Goal: Task Accomplishment & Management: Manage account settings

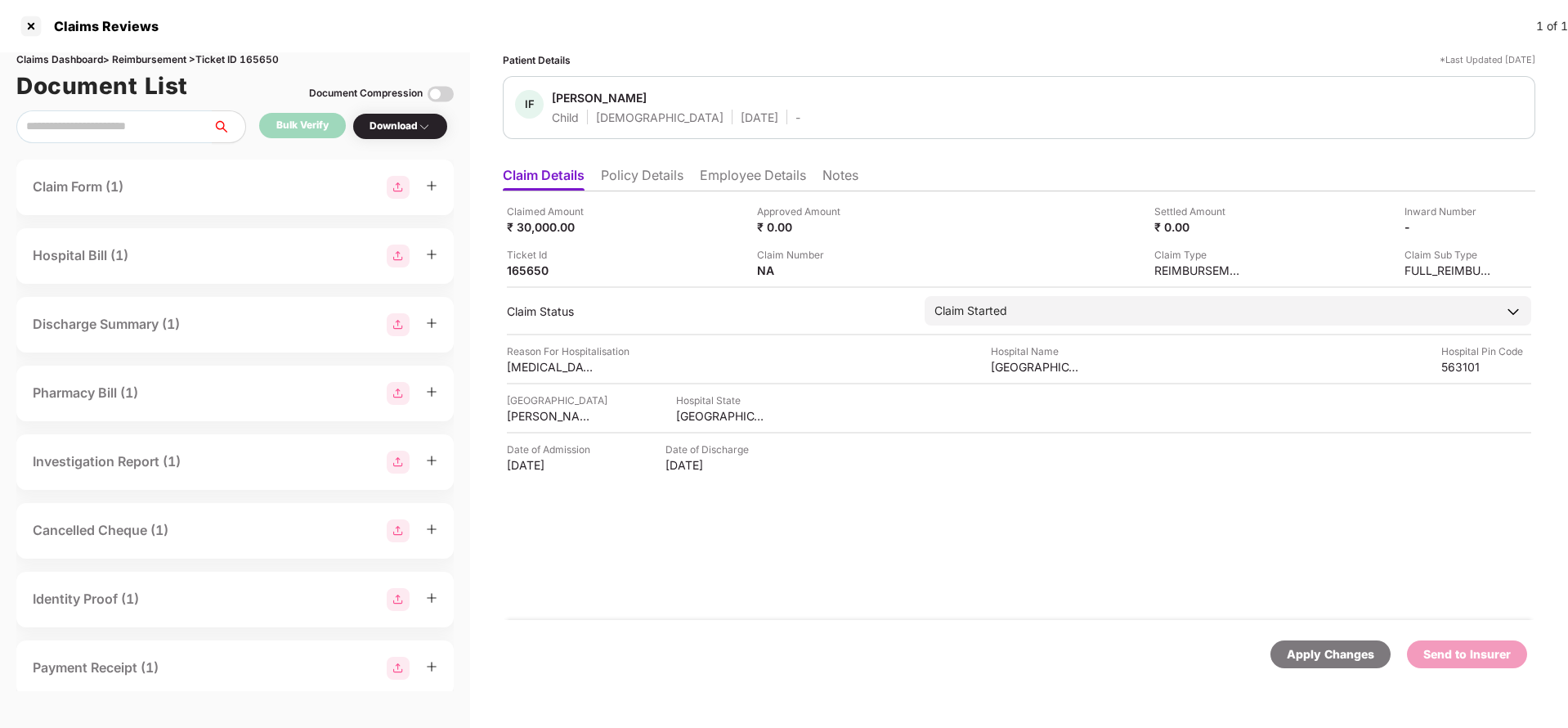
click at [1313, 647] on div "Apply Changes" at bounding box center [1330, 653] width 87 height 18
click at [263, 54] on div "Claims Dashboard > Reimbursement > Ticket ID 165650" at bounding box center [235, 60] width 437 height 15
copy div "165650"
click at [1314, 664] on div "Apply Changes" at bounding box center [1330, 653] width 120 height 28
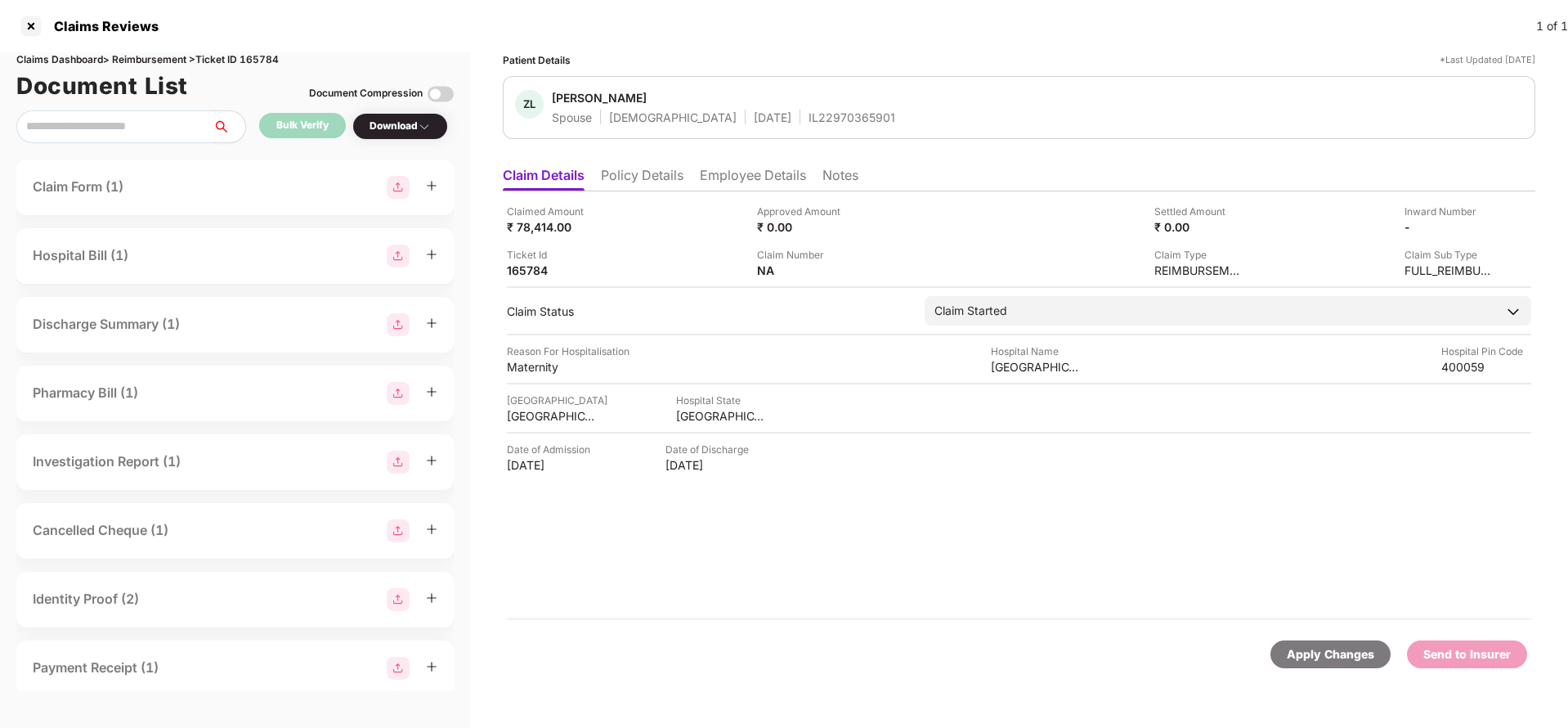
click at [1314, 643] on div "Apply Changes" at bounding box center [1330, 653] width 120 height 28
click at [270, 53] on div "Claims Dashboard > Reimbursement > Ticket ID 165784" at bounding box center [235, 60] width 437 height 15
copy div "165784"
click at [1300, 656] on div "Apply Changes" at bounding box center [1330, 653] width 87 height 18
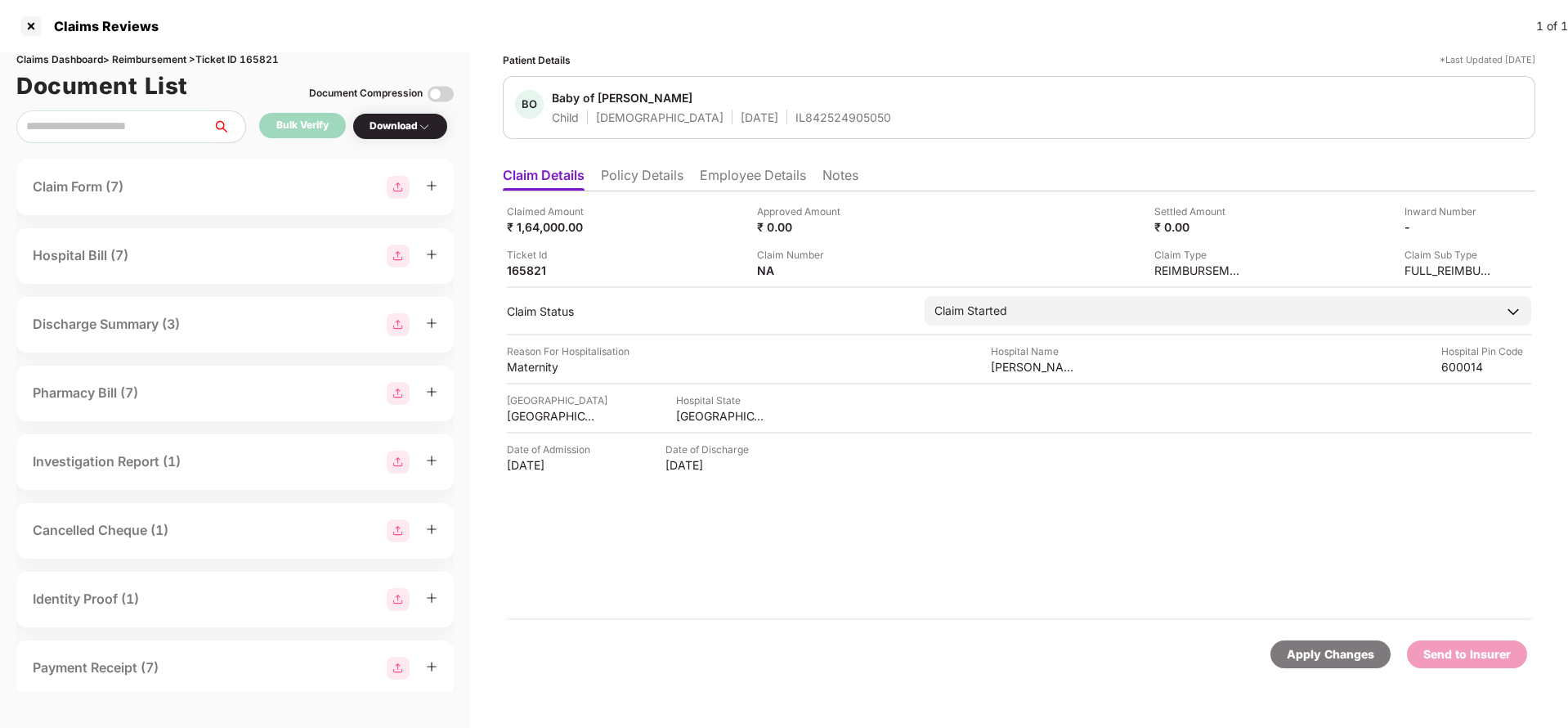
click at [620, 175] on li "Policy Details" at bounding box center [641, 179] width 82 height 24
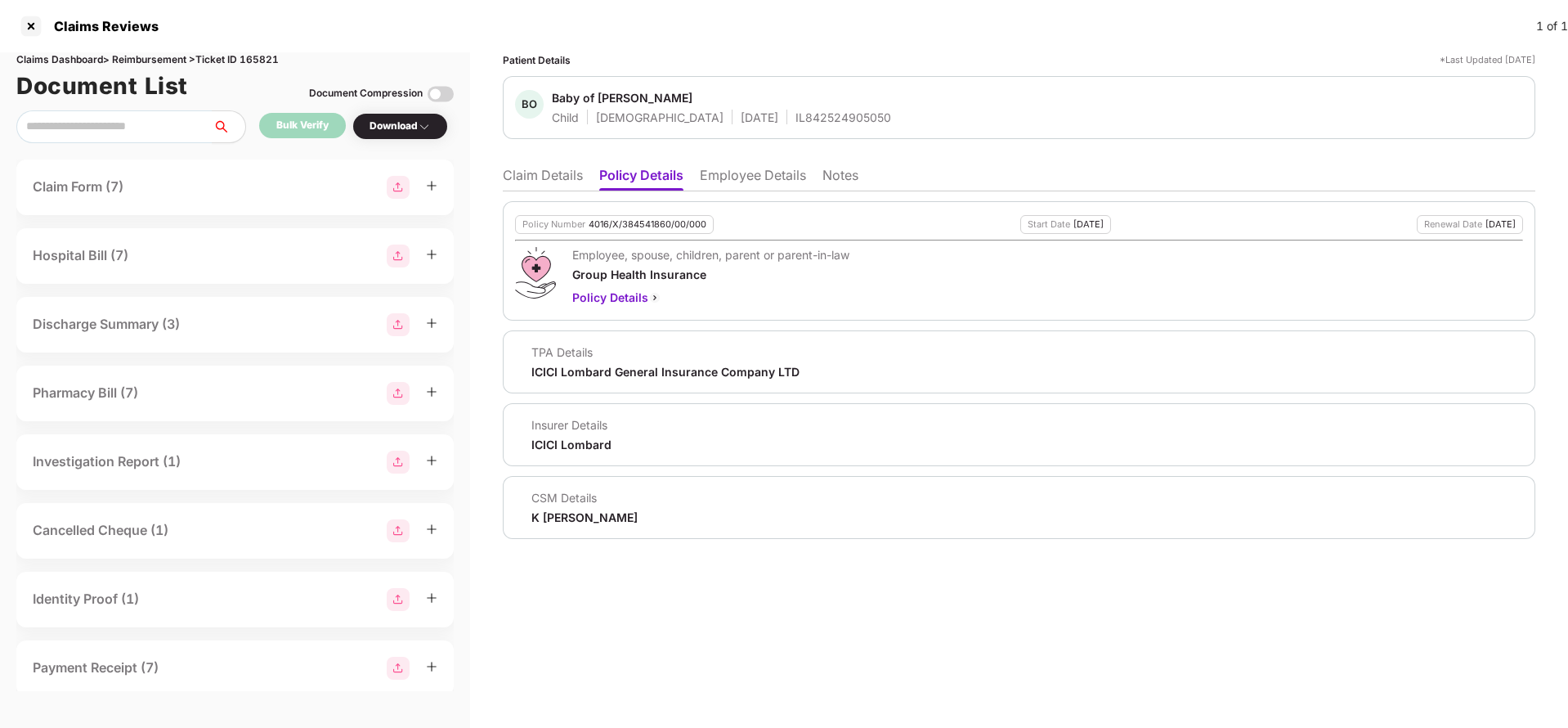
click at [634, 225] on div "4016/X/384541860/00/000" at bounding box center [647, 225] width 118 height 11
copy div "4016/X/384541860/00/000"
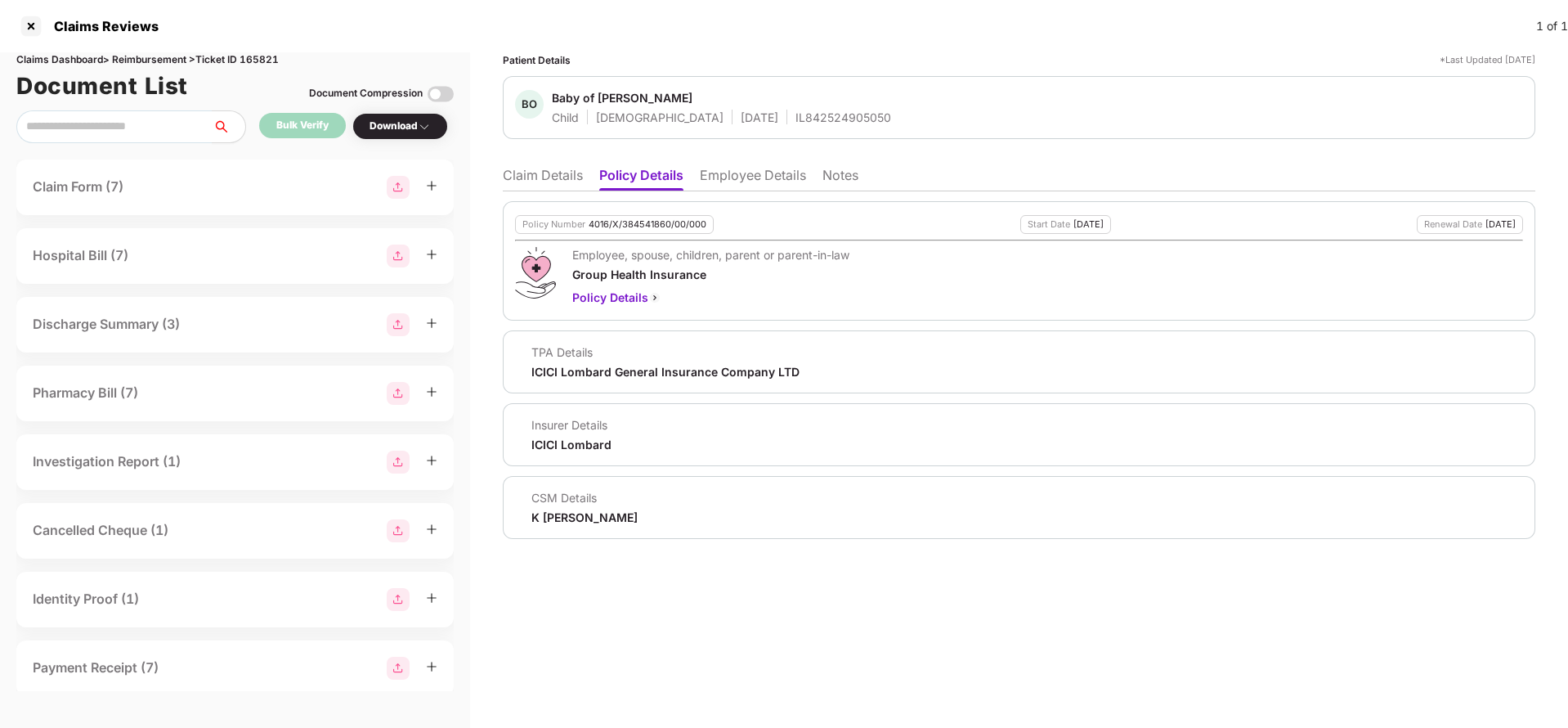
click at [795, 120] on div "IL842524905050" at bounding box center [843, 117] width 96 height 15
copy div "IL842524905050"
click at [708, 185] on li "Employee Details" at bounding box center [752, 179] width 106 height 24
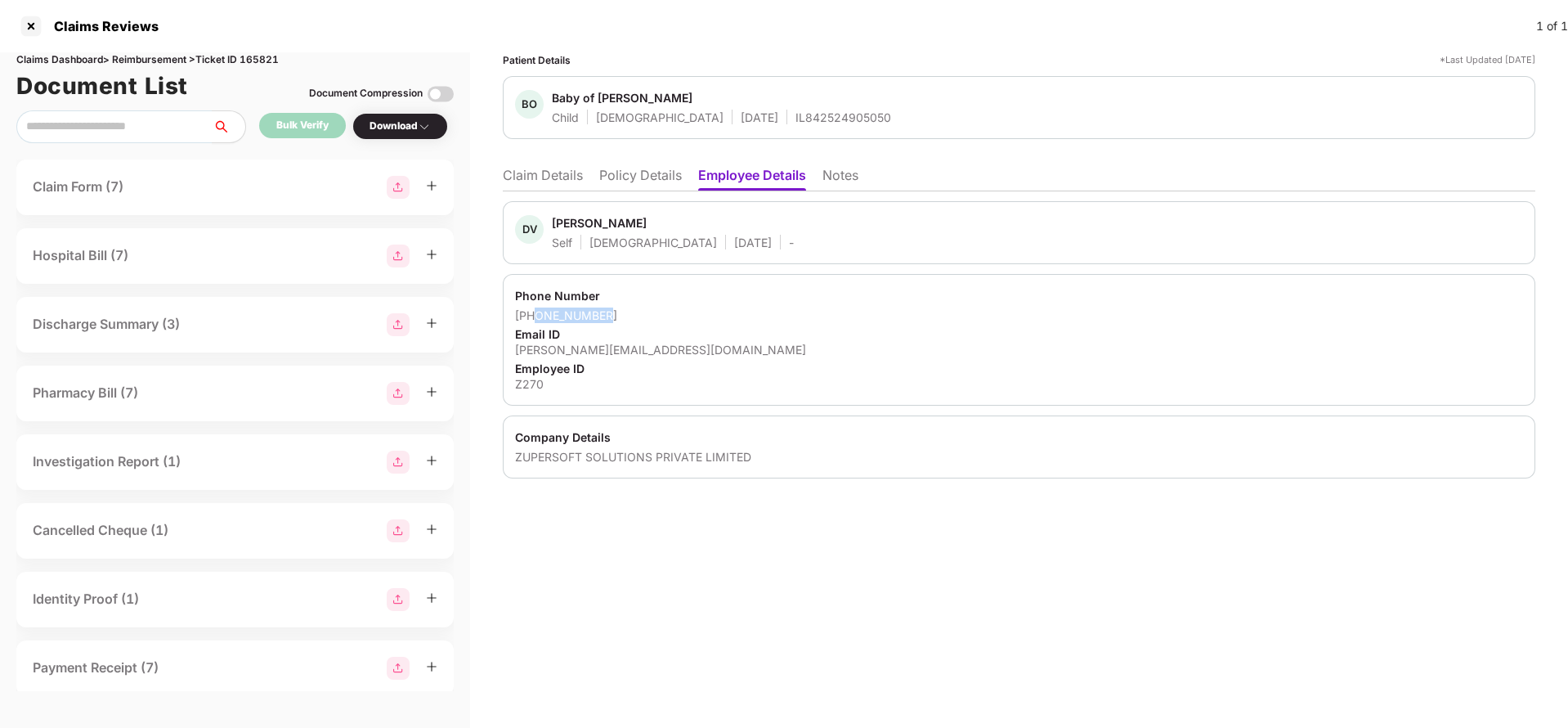
drag, startPoint x: 536, startPoint y: 314, endPoint x: 651, endPoint y: 312, distance: 115.0
click at [651, 312] on div "+918248597093" at bounding box center [1019, 315] width 1008 height 15
copy div "8248597093"
click at [569, 343] on div "divyashree@zuper.co" at bounding box center [1019, 349] width 1008 height 15
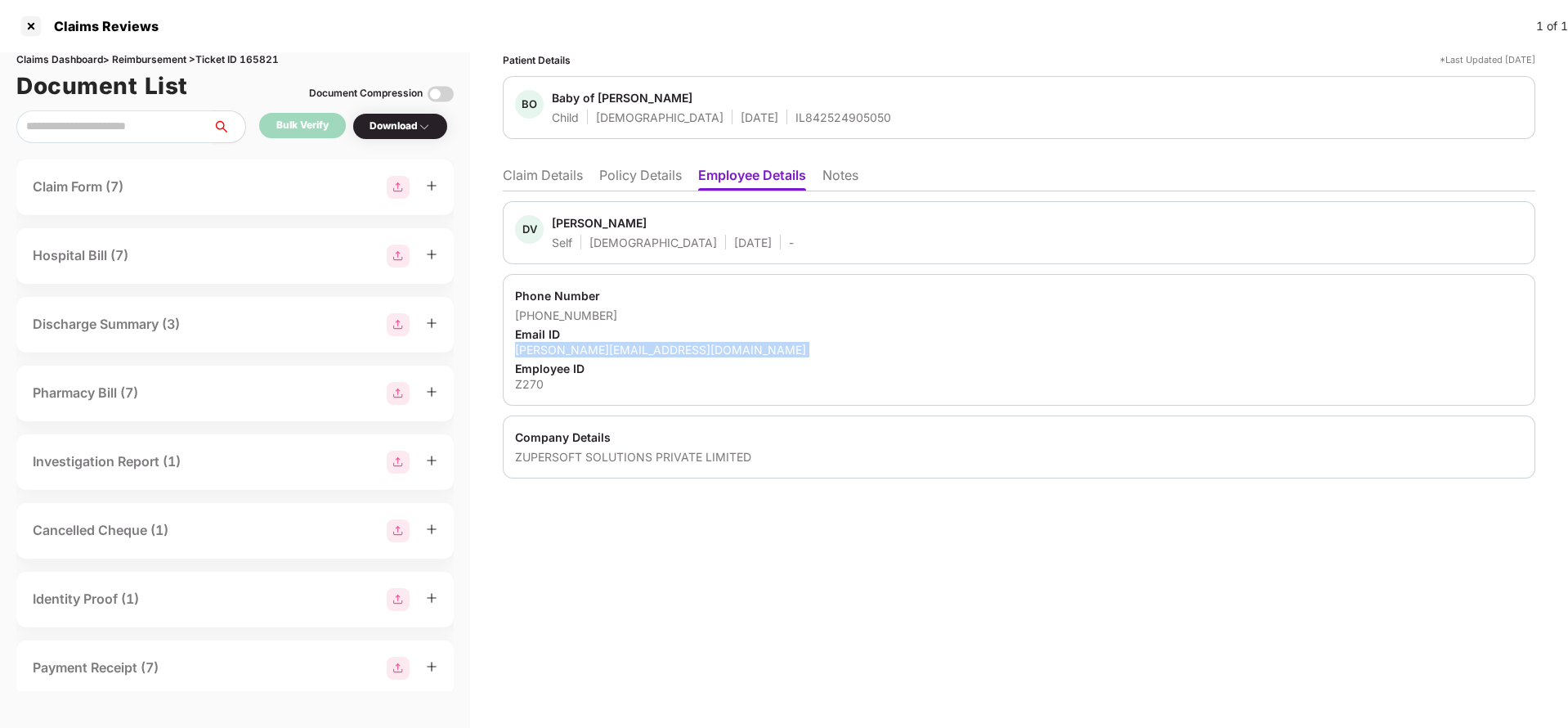
click at [569, 343] on div "divyashree@zuper.co" at bounding box center [1019, 349] width 1008 height 15
copy div "divyashree@zuper.co"
click at [569, 190] on li "Claim Details" at bounding box center [542, 179] width 80 height 24
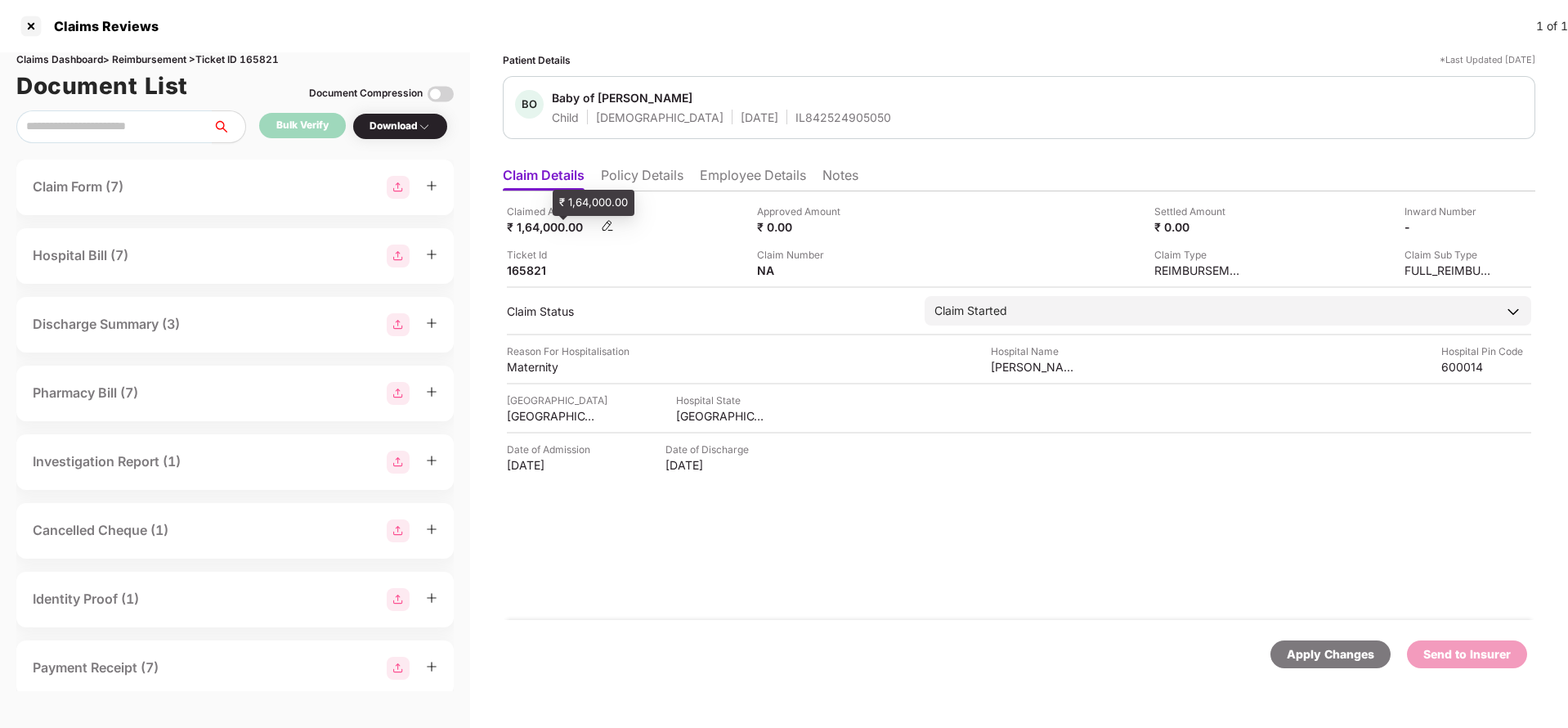
click at [534, 231] on div "₹ 1,64,000.00" at bounding box center [551, 227] width 90 height 15
copy div "1,64,000"
click at [1025, 360] on div "Seethapathy" at bounding box center [1035, 367] width 90 height 15
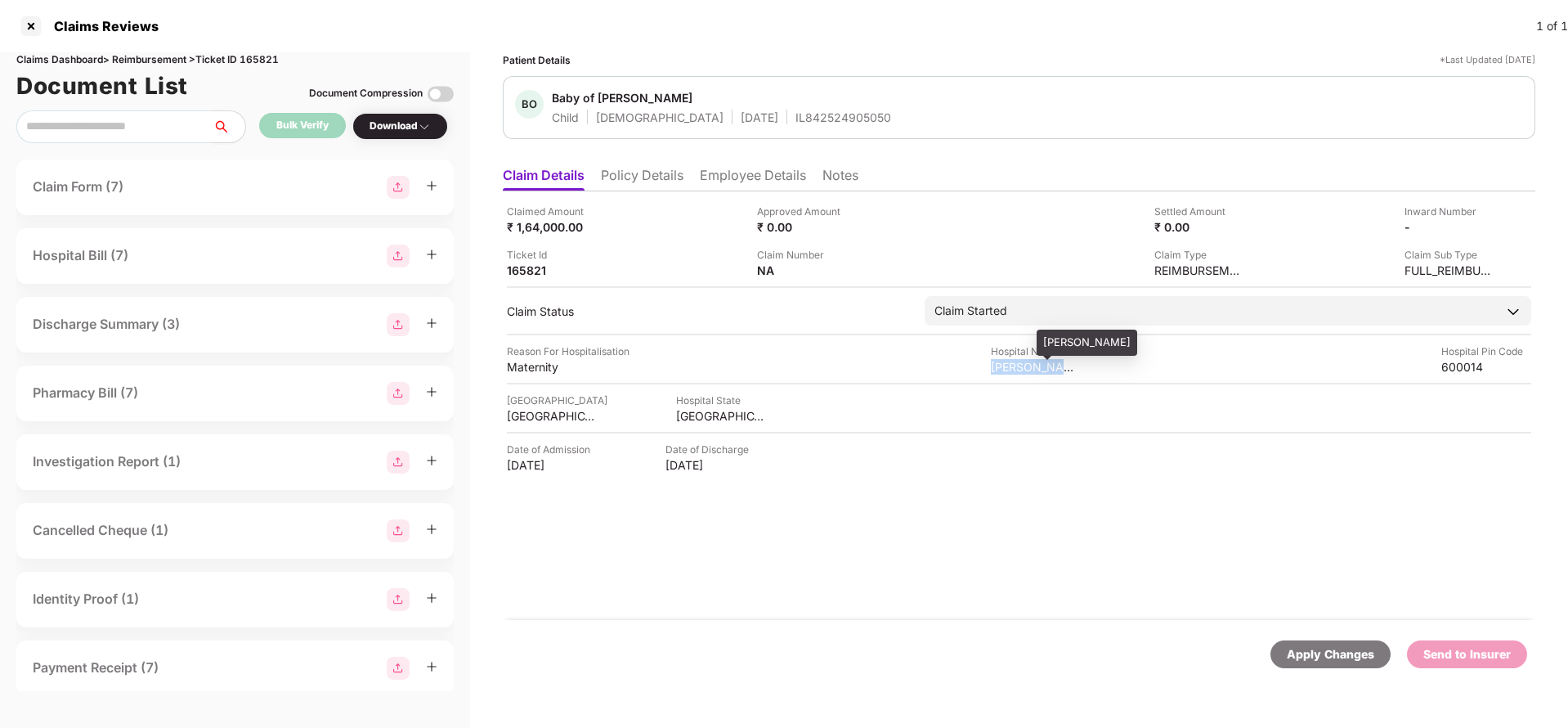
copy div "Seethapathy"
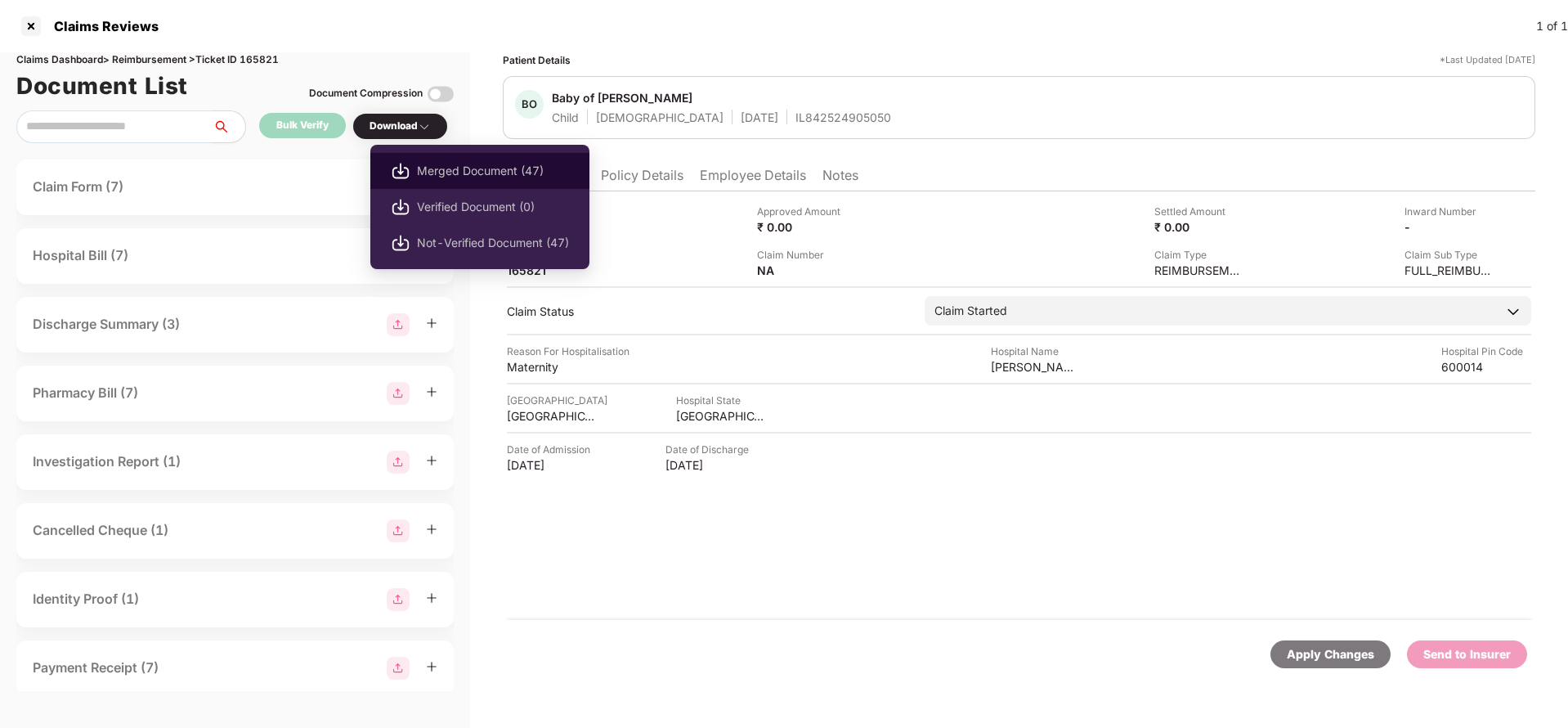
click at [465, 174] on span "Merged Document (47)" at bounding box center [492, 170] width 152 height 18
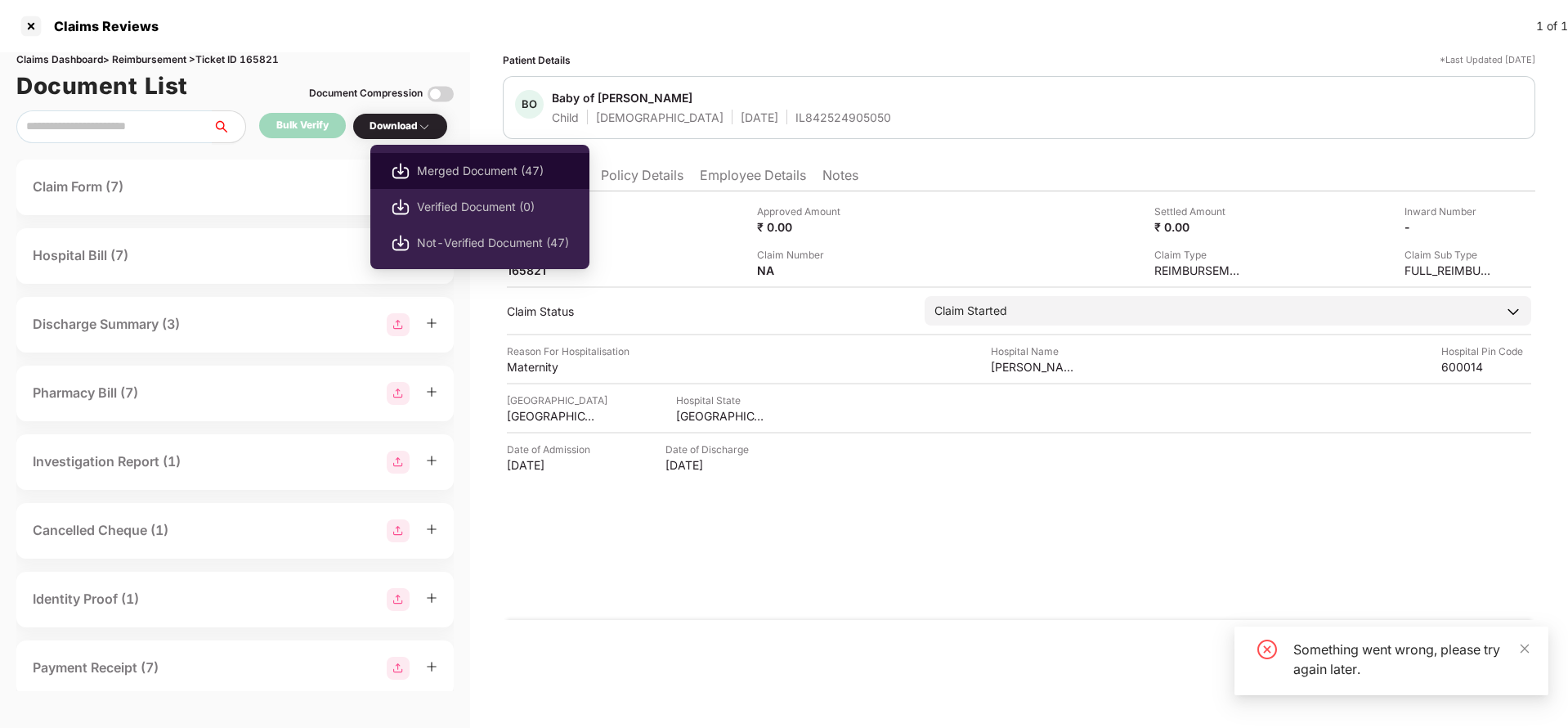
click at [476, 163] on span "Merged Document (47)" at bounding box center [492, 170] width 152 height 18
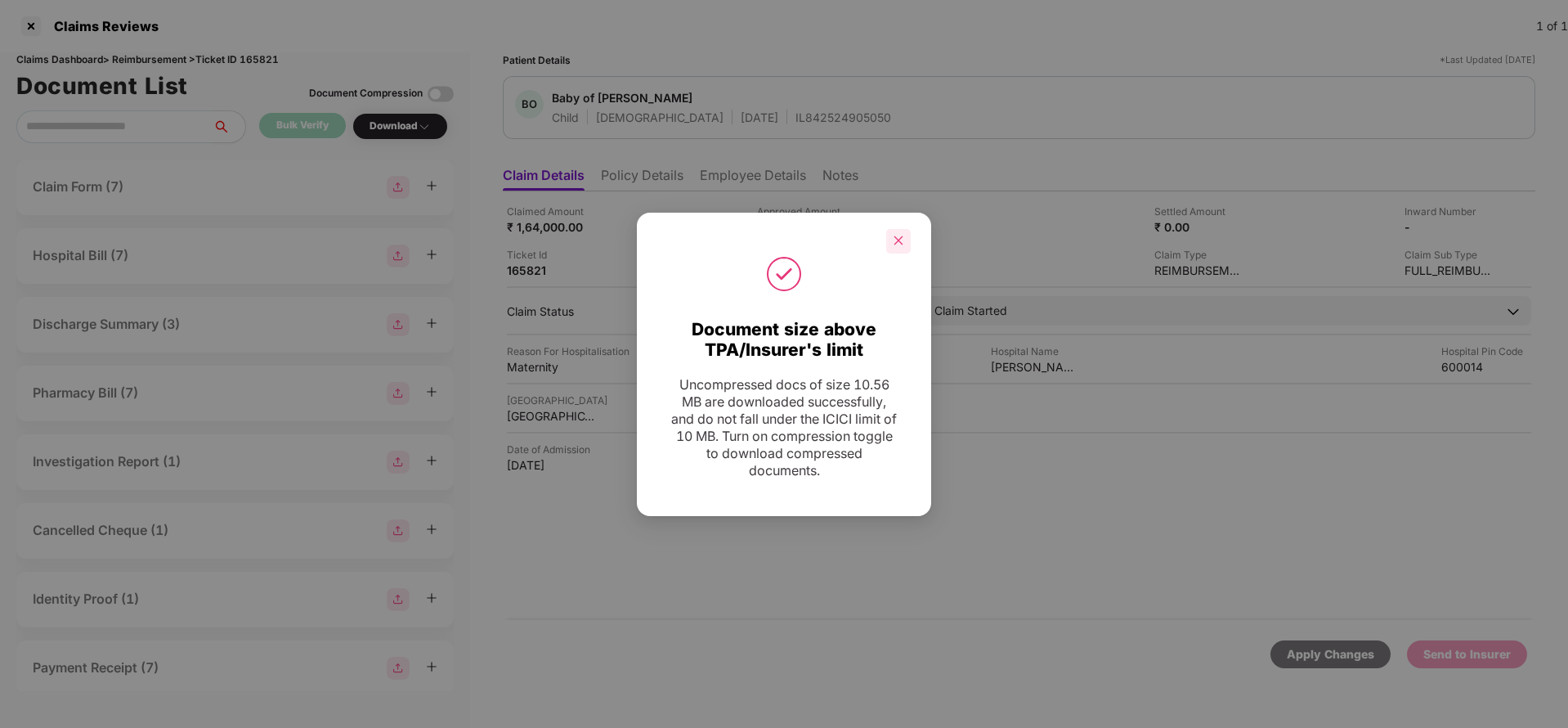
click at [898, 248] on div at bounding box center [898, 241] width 25 height 25
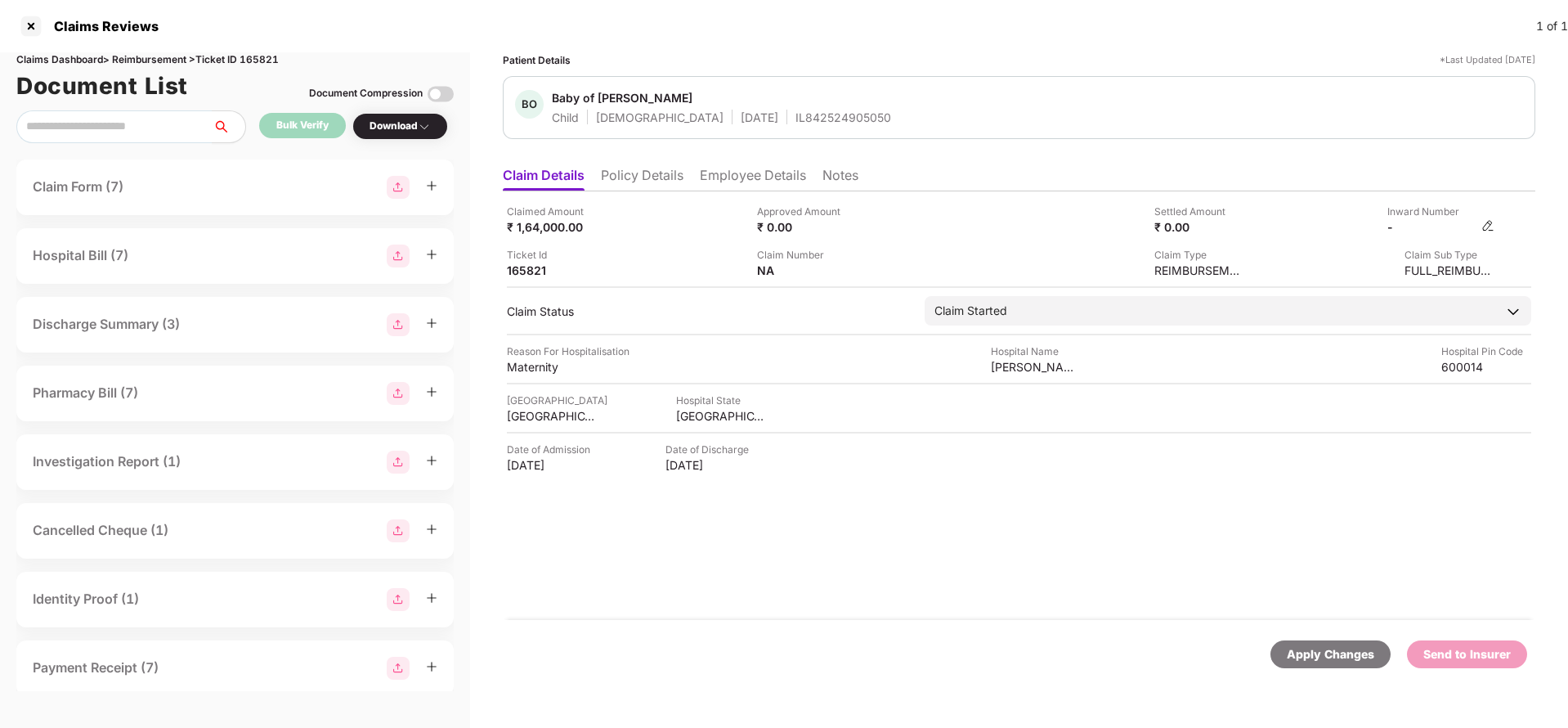
click at [1481, 225] on div "-" at bounding box center [1440, 227] width 107 height 15
click at [1487, 227] on img at bounding box center [1487, 225] width 13 height 13
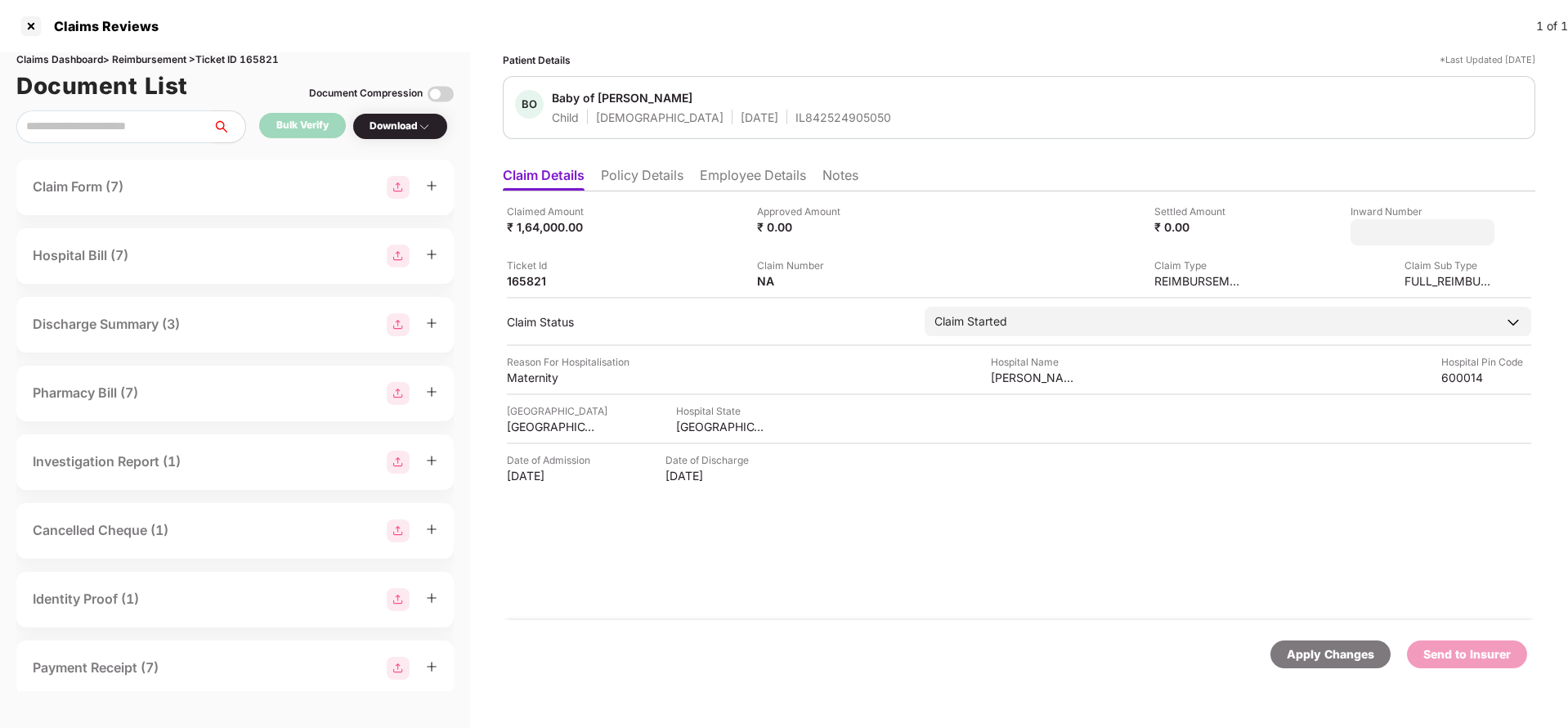
type input "**********"
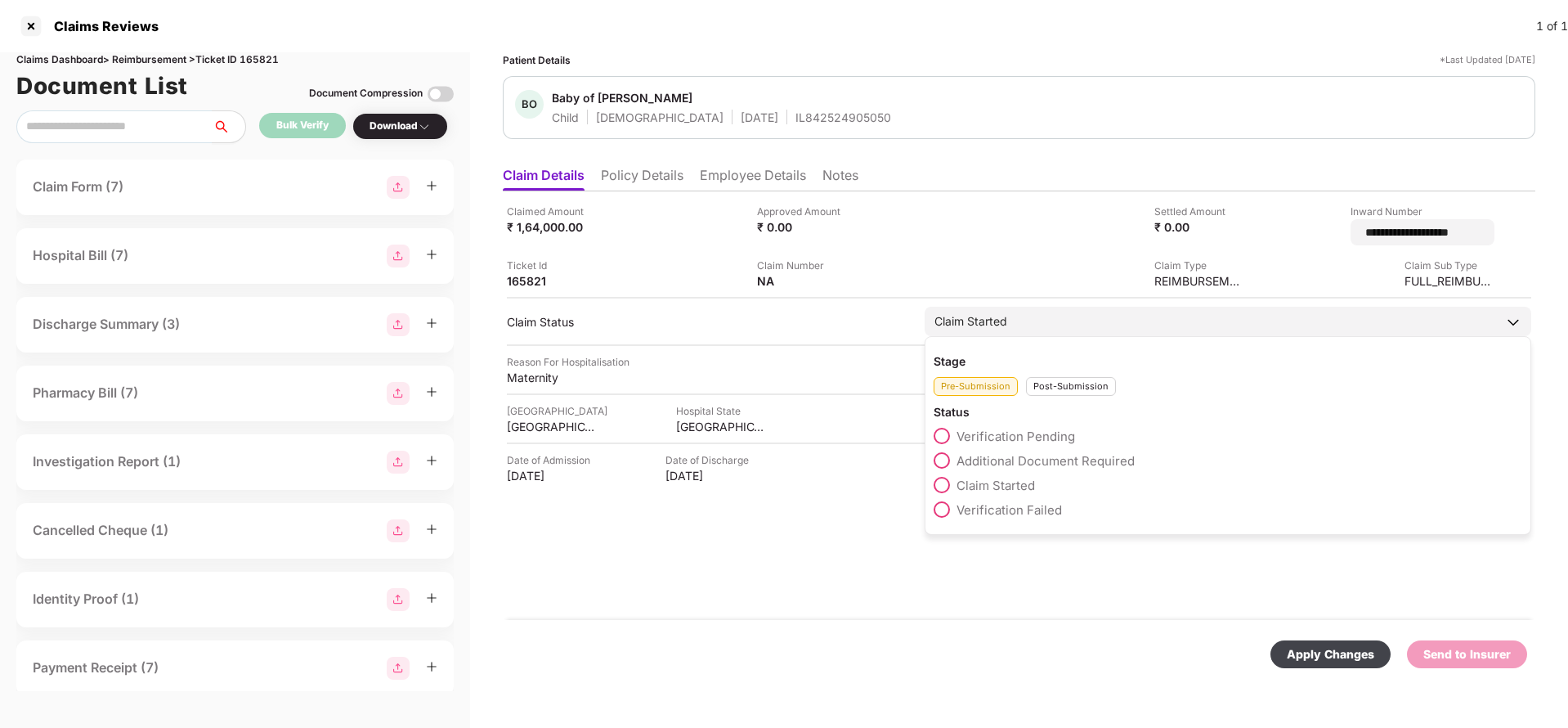
click at [1071, 325] on div "Claim Started Stage Pre-Submission Post-Submission Status Verification Pending …" at bounding box center [1227, 321] width 607 height 30
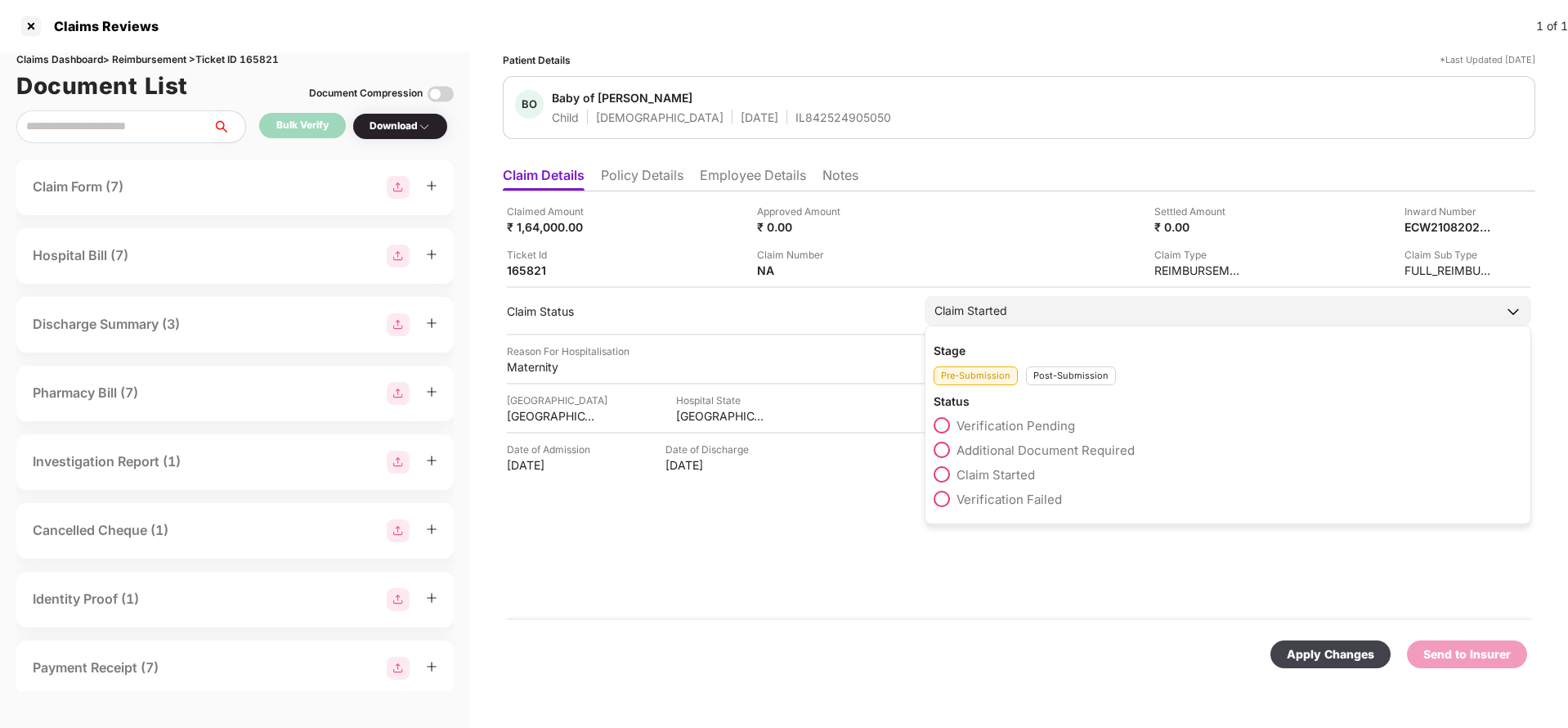
click at [1070, 376] on div "Post-Submission" at bounding box center [1071, 375] width 90 height 19
click at [1060, 448] on span "Claim Under Process" at bounding box center [1018, 450] width 124 height 15
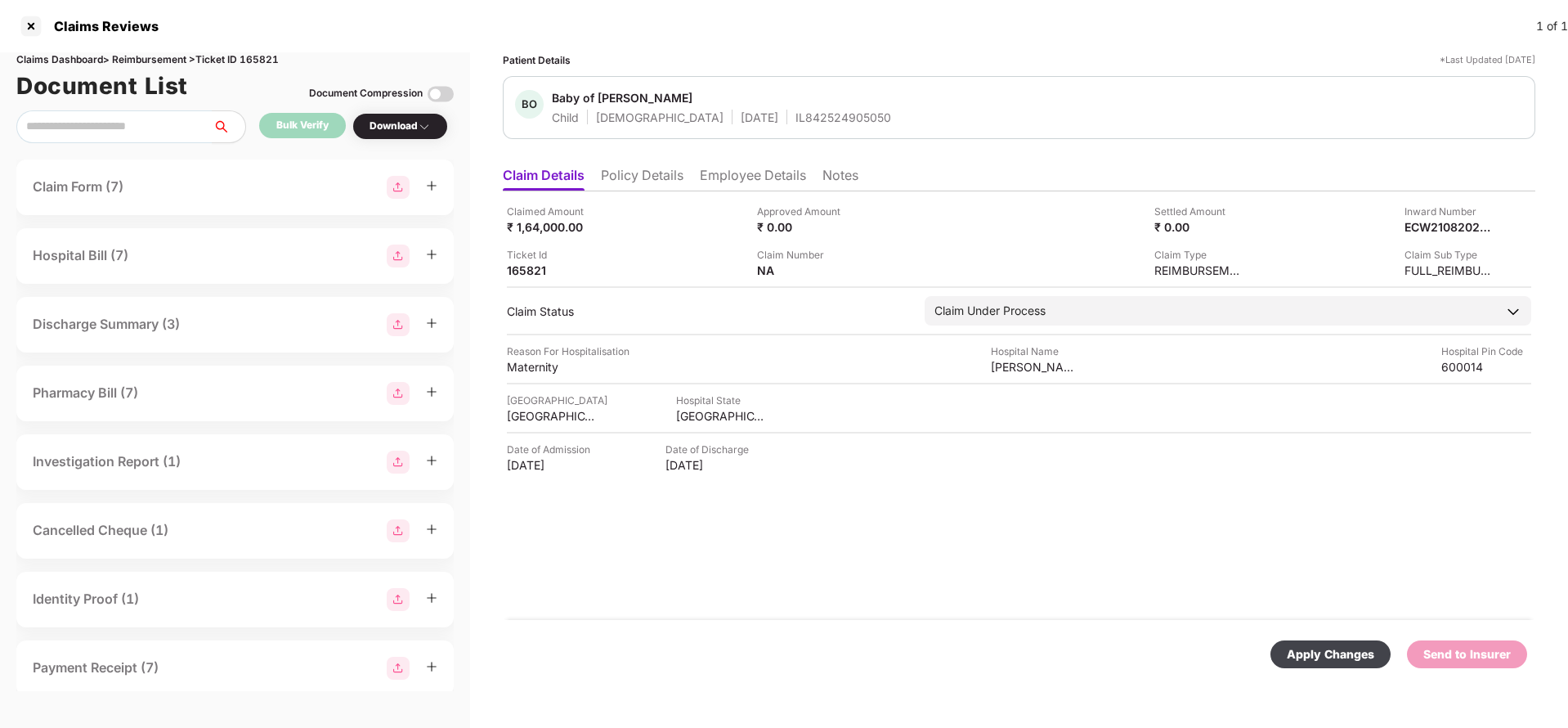
click at [1303, 652] on div "Apply Changes" at bounding box center [1330, 653] width 87 height 18
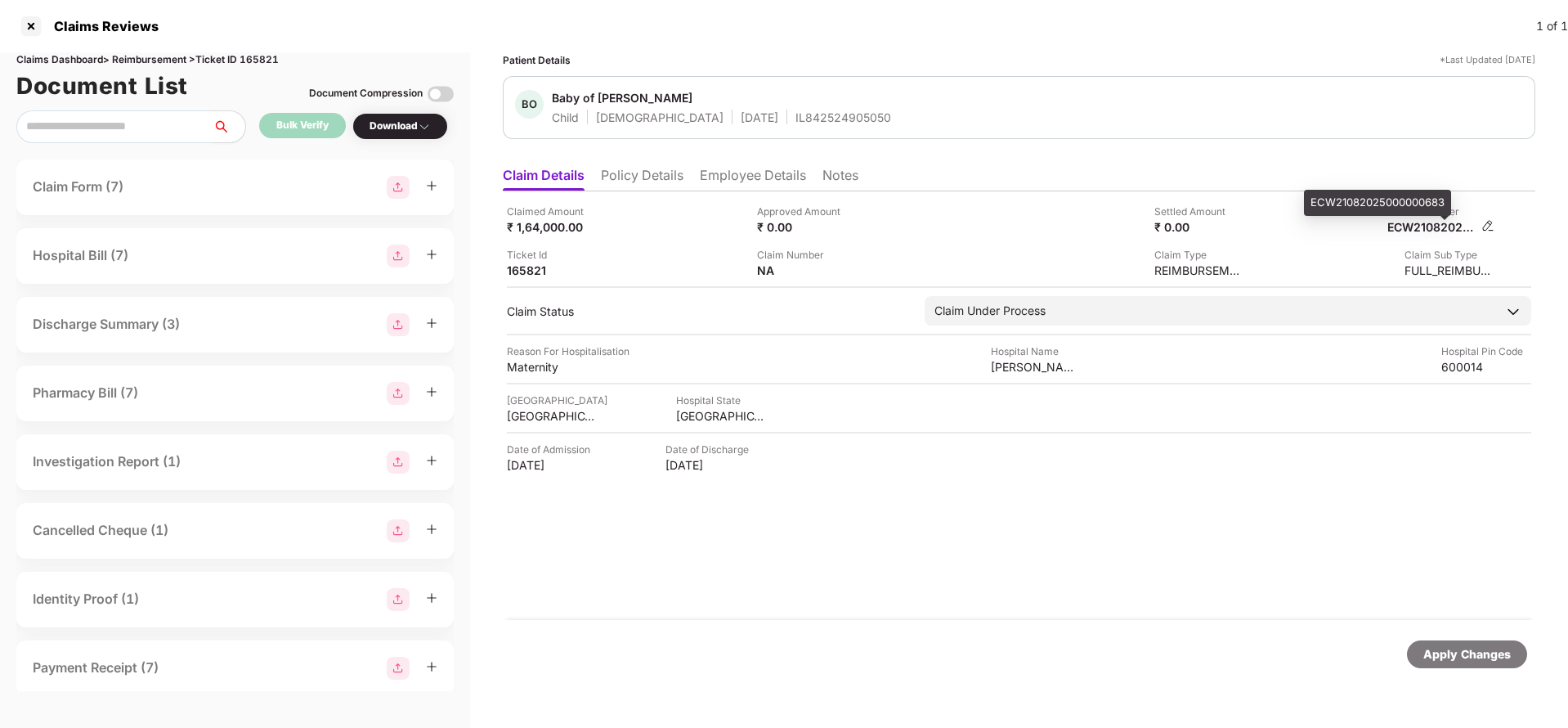
click at [1443, 230] on div "ECW21082025000000683" at bounding box center [1432, 227] width 90 height 15
copy div "ECW21082025000000683"
click at [795, 117] on div "IL842524905050" at bounding box center [843, 117] width 96 height 15
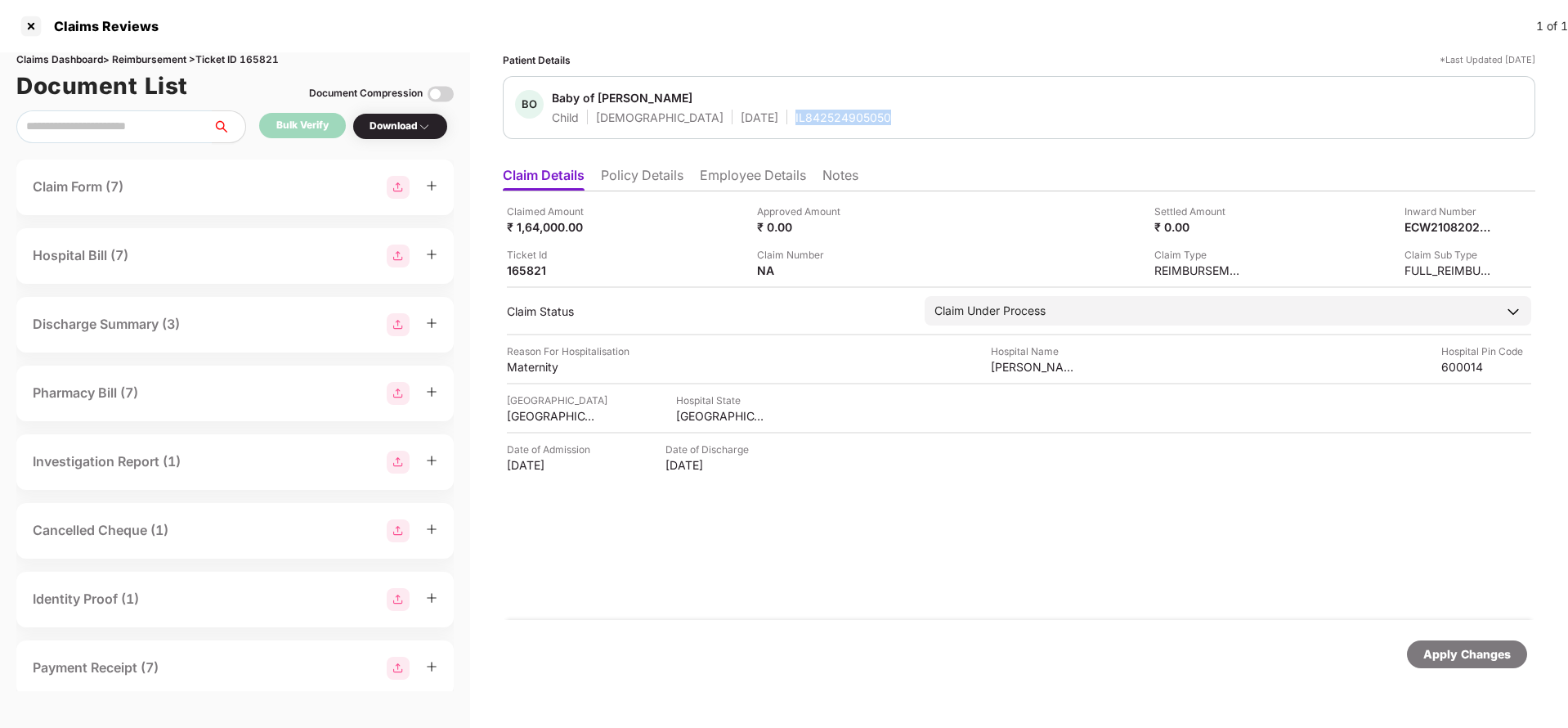
click at [795, 117] on div "IL842524905050" at bounding box center [843, 117] width 96 height 15
copy div "IL842524905050"
click at [1493, 653] on div "Apply Changes" at bounding box center [1466, 653] width 87 height 18
click at [270, 53] on div "Claims Dashboard > Reimbursement > Ticket ID 165821" at bounding box center [235, 60] width 437 height 15
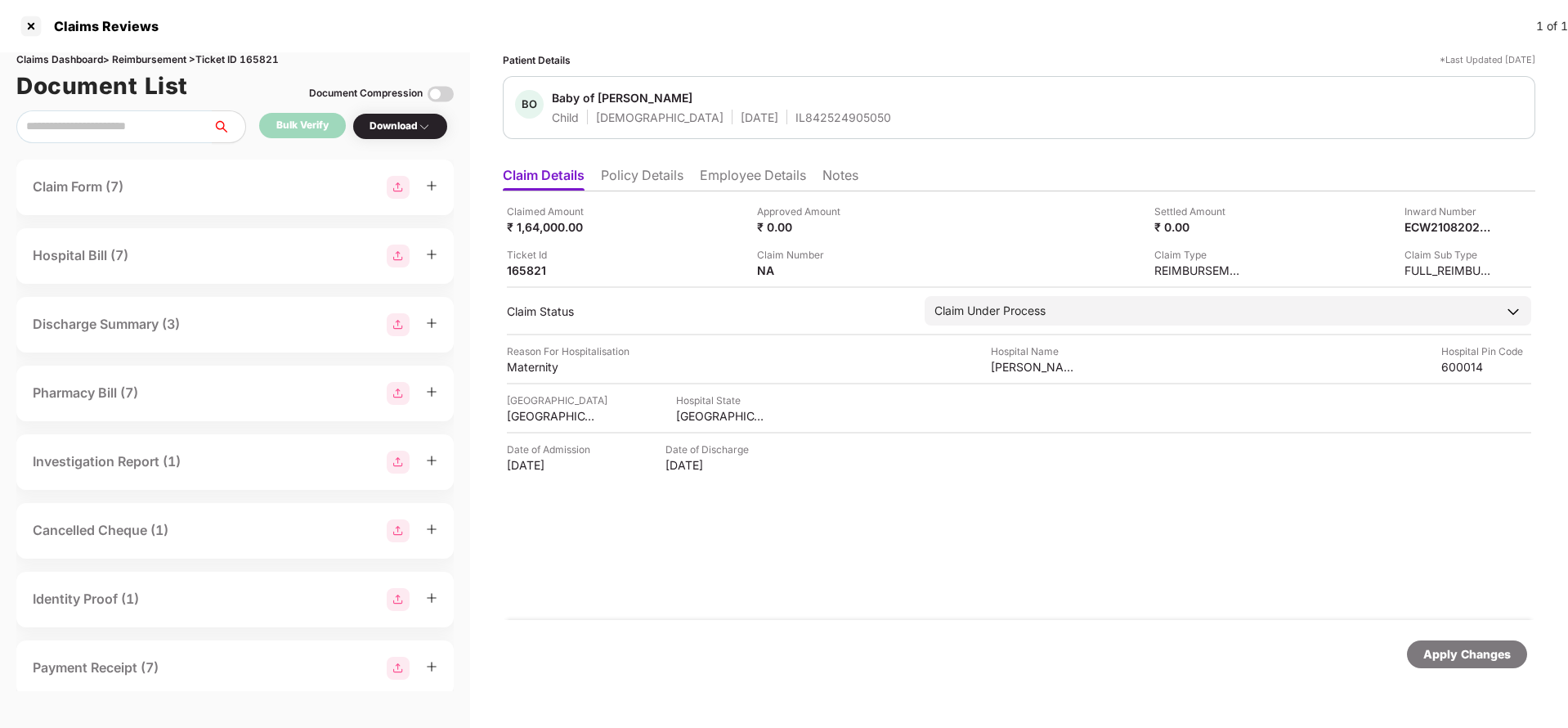
click at [263, 69] on div "Document List Document Compression" at bounding box center [235, 86] width 437 height 36
click at [269, 60] on div "Claims Dashboard > Reimbursement > Ticket ID 165821" at bounding box center [235, 60] width 437 height 15
click at [1491, 662] on div "Apply Changes" at bounding box center [1466, 653] width 87 height 18
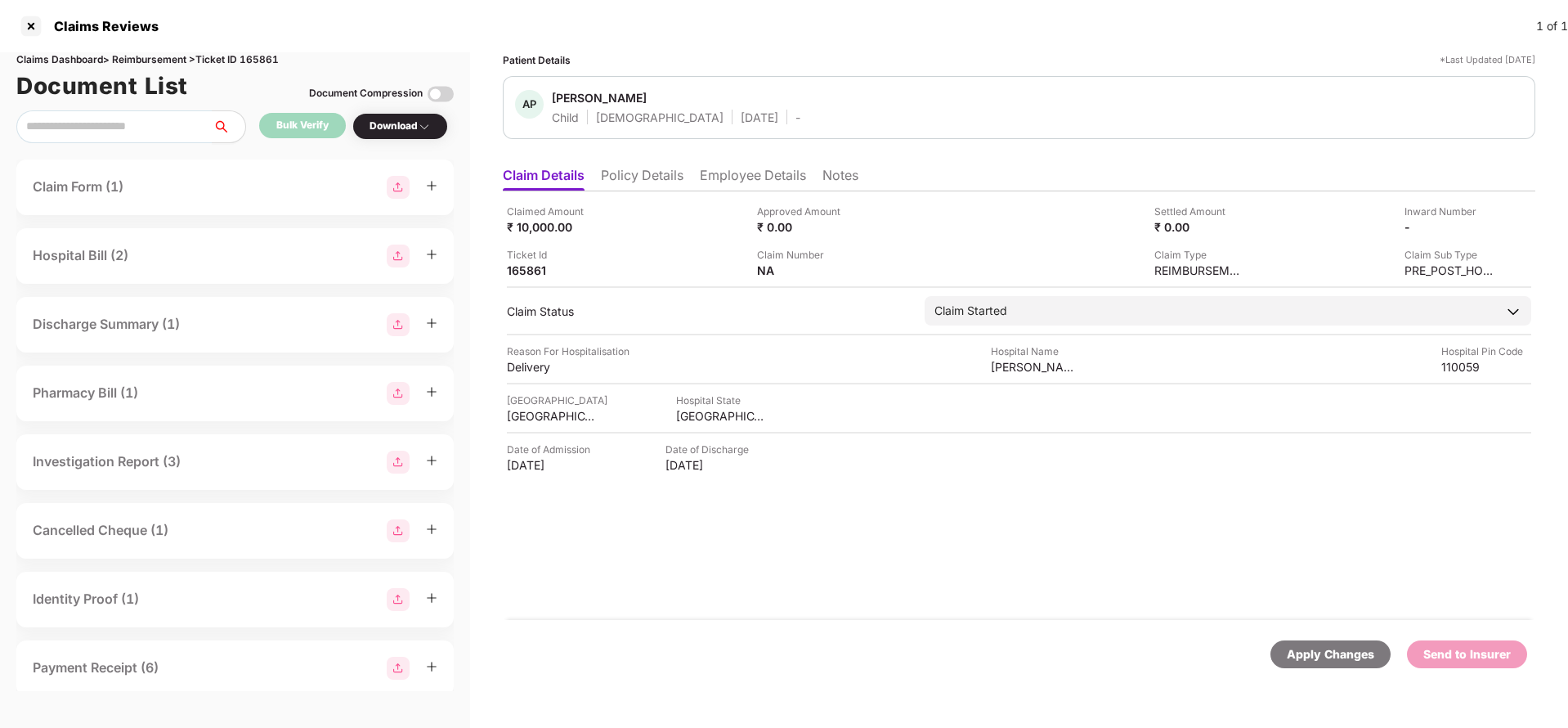
click at [1298, 653] on div "Apply Changes" at bounding box center [1330, 653] width 87 height 18
click at [267, 60] on div "Claims Dashboard > Reimbursement > Ticket ID 165861" at bounding box center [235, 60] width 437 height 15
copy div "165861"
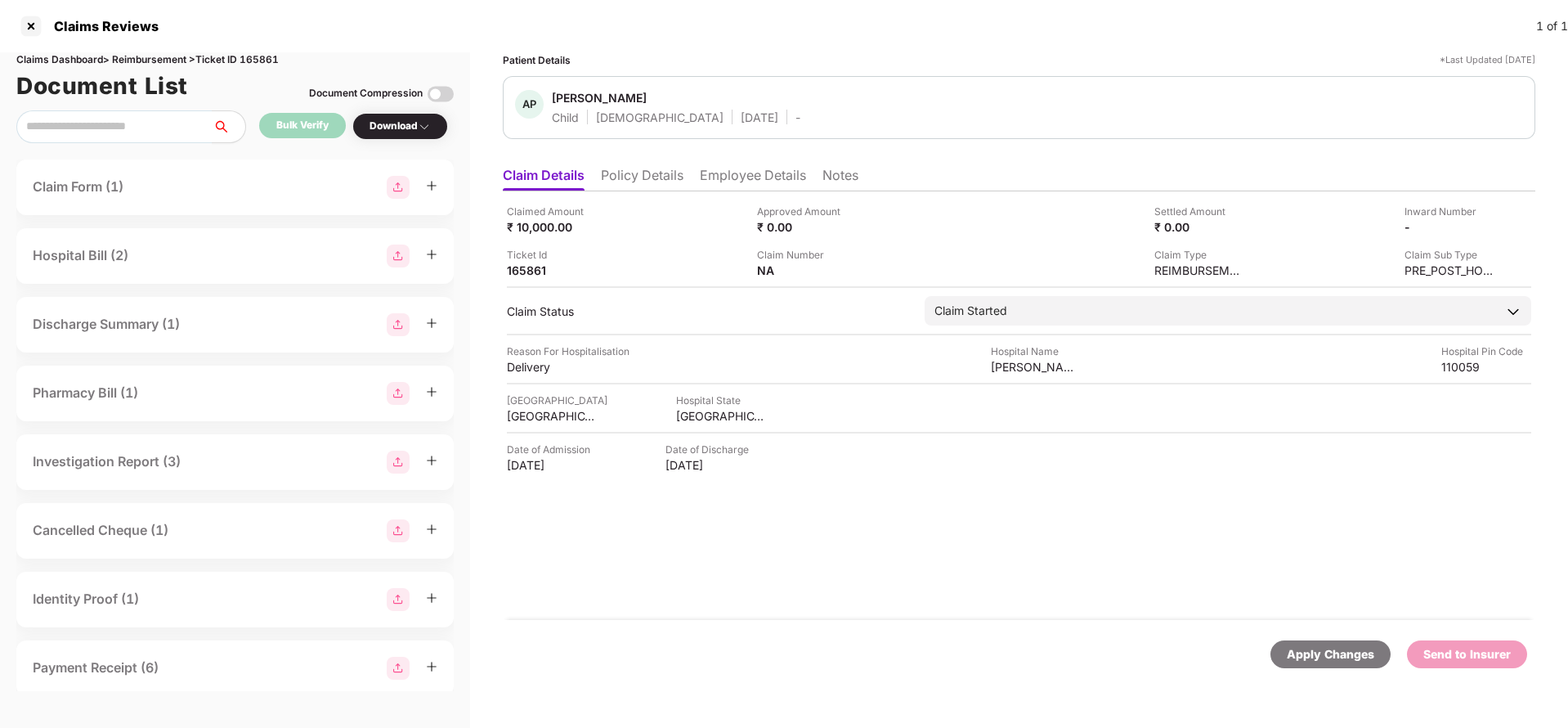
drag, startPoint x: 1329, startPoint y: 660, endPoint x: 1257, endPoint y: 512, distance: 164.6
click at [1327, 659] on div "Apply Changes" at bounding box center [1330, 653] width 87 height 18
click at [1317, 656] on div "Apply Changes" at bounding box center [1330, 653] width 87 height 18
click at [271, 66] on div "Claims Dashboard > Reimbursement > Ticket ID 166176" at bounding box center [235, 60] width 437 height 15
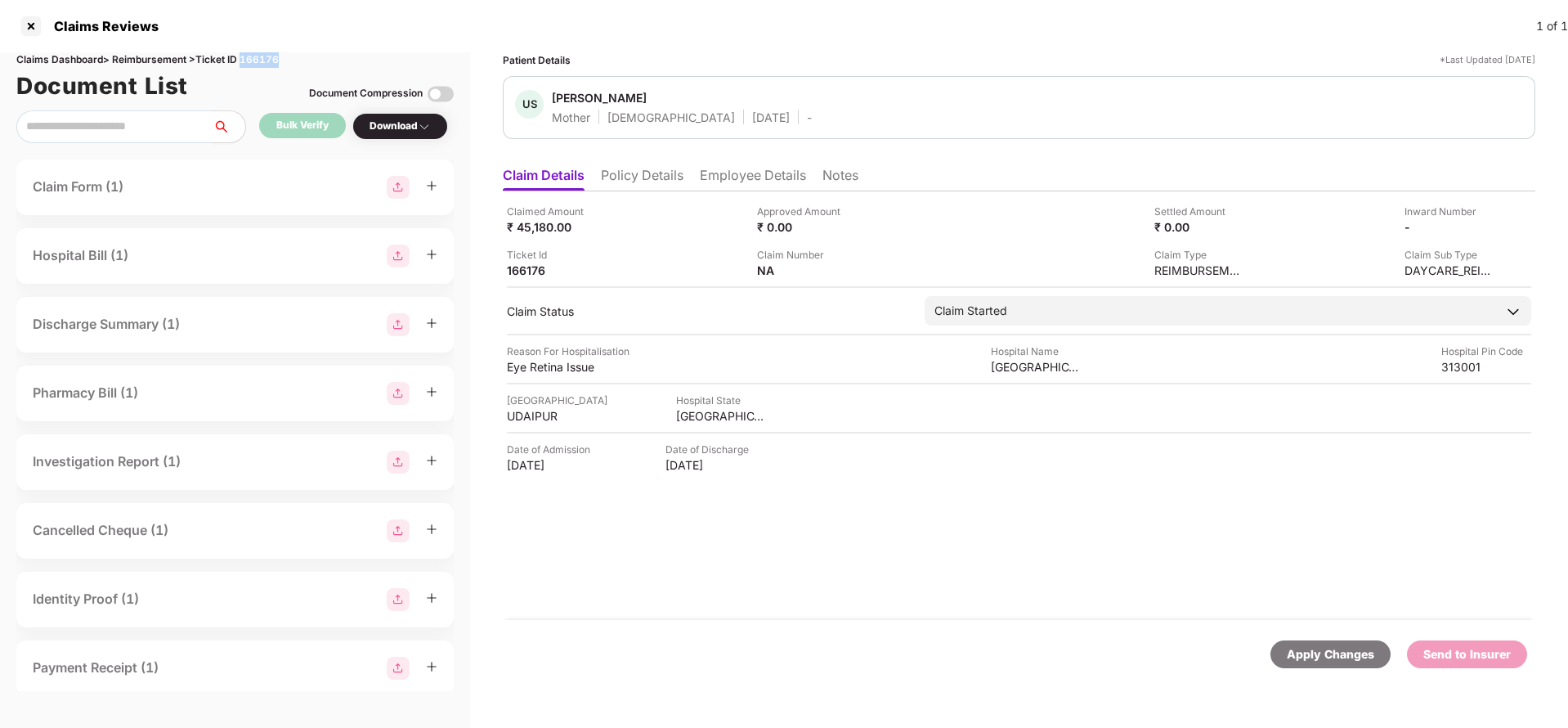
click at [271, 66] on div "Claims Dashboard > Reimbursement > Ticket ID 166176" at bounding box center [235, 60] width 437 height 15
copy div "166176"
click at [1311, 659] on div "Apply Changes" at bounding box center [1330, 653] width 87 height 18
click at [1305, 659] on div "Apply Changes" at bounding box center [1330, 653] width 87 height 18
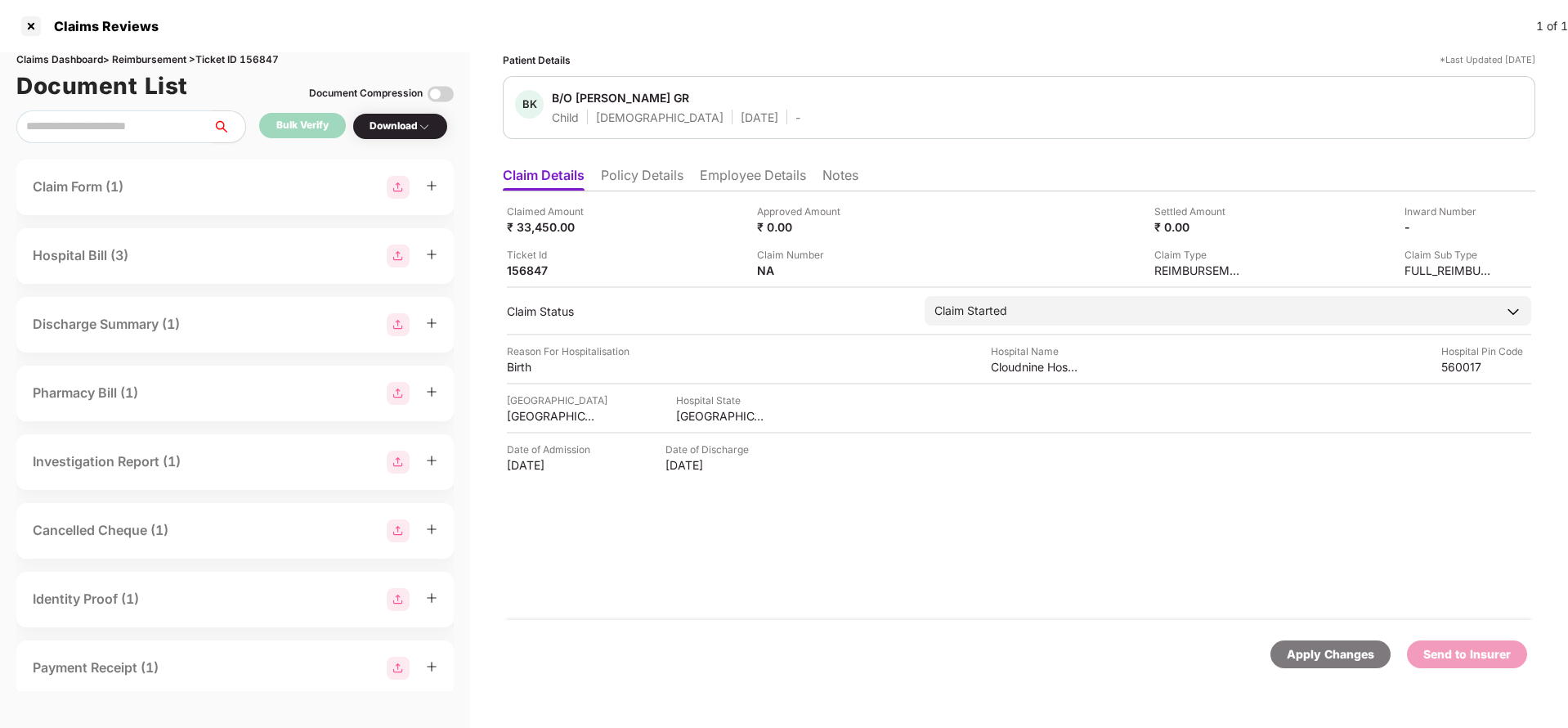
click at [256, 58] on div "Claims Dashboard > Reimbursement > Ticket ID 156847" at bounding box center [235, 60] width 437 height 15
copy div "156847"
click at [1315, 649] on div "Apply Changes" at bounding box center [1330, 653] width 87 height 18
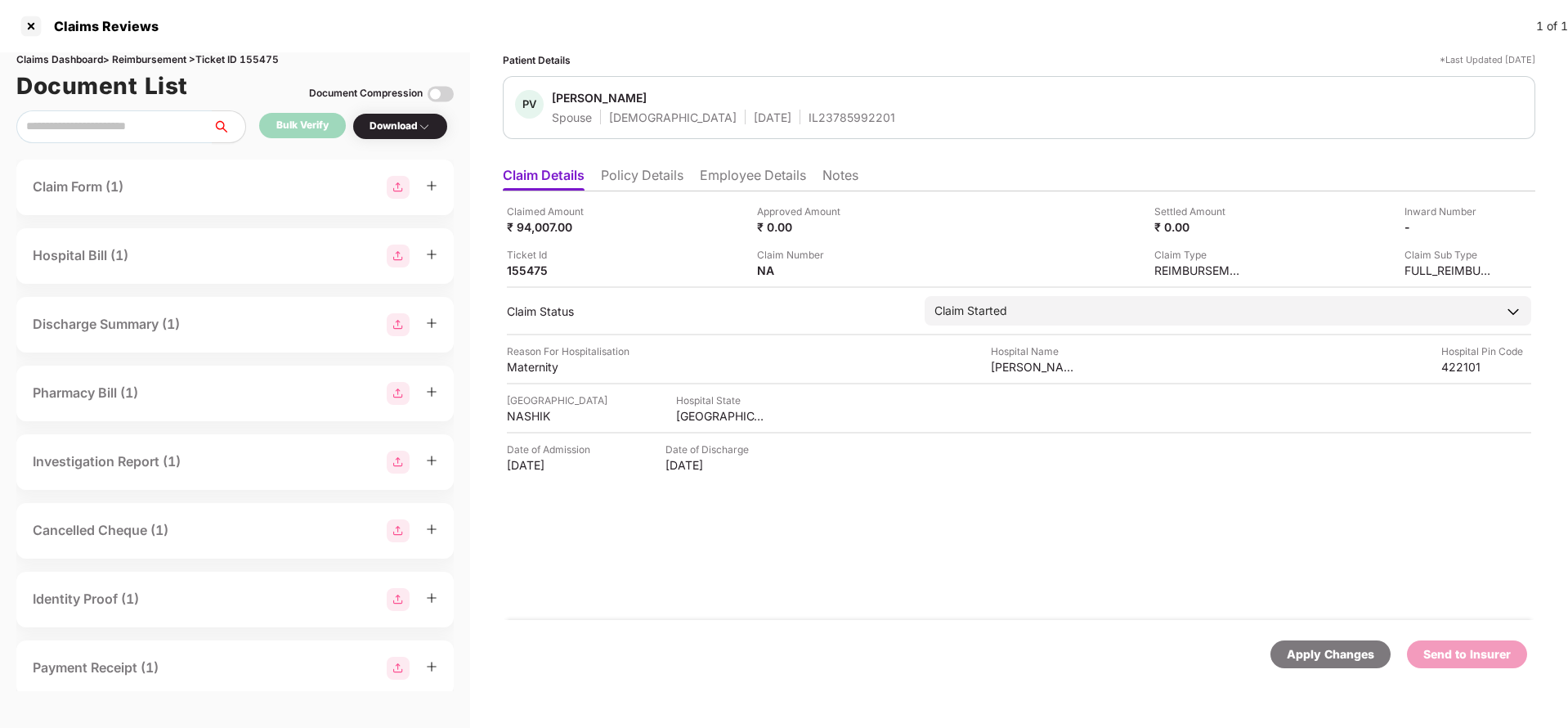
click at [1300, 642] on div "Apply Changes" at bounding box center [1330, 653] width 120 height 28
click at [263, 68] on div "Document List Document Compression" at bounding box center [235, 86] width 437 height 36
click at [263, 60] on div "Claims Dashboard > Reimbursement > Ticket ID 155475" at bounding box center [235, 60] width 437 height 15
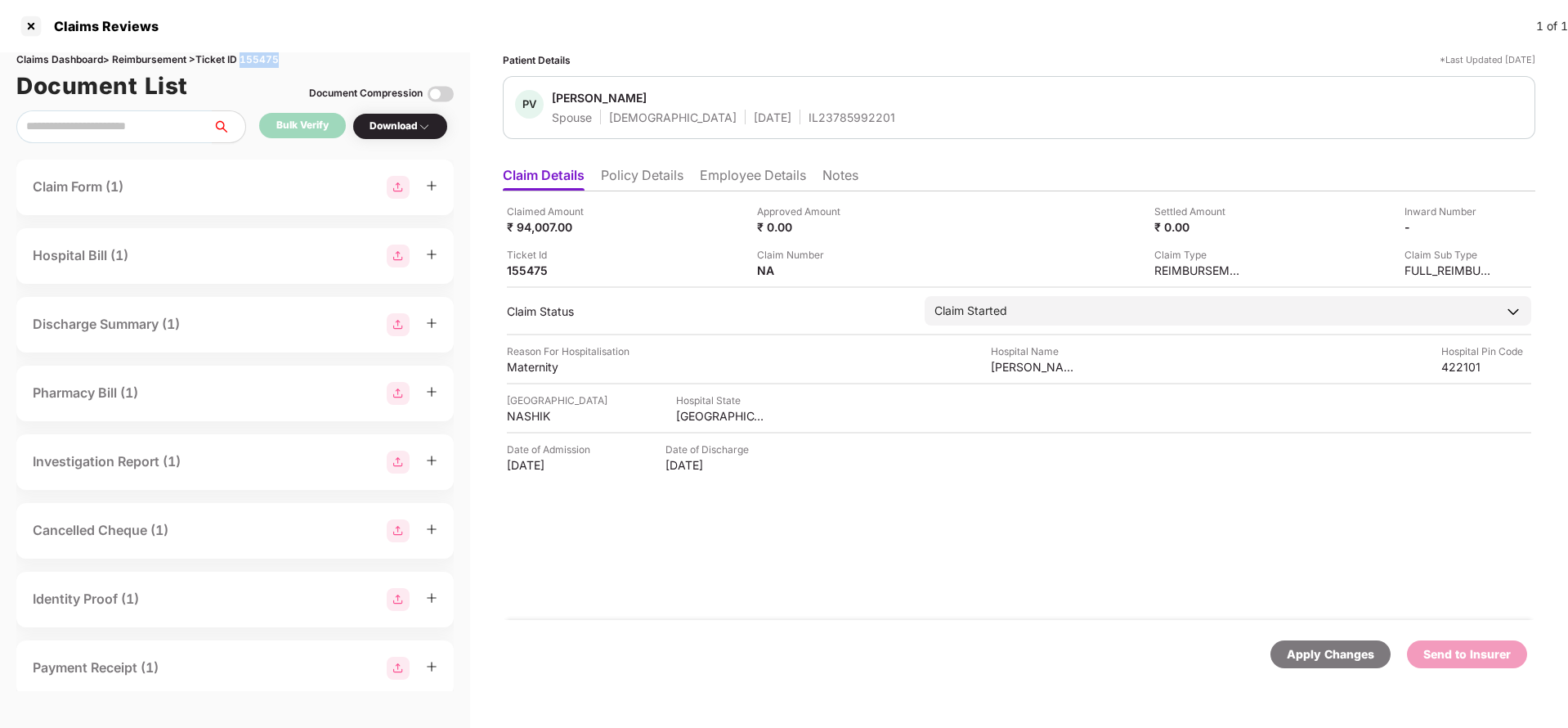
click at [263, 60] on div "Claims Dashboard > Reimbursement > Ticket ID 155475" at bounding box center [235, 60] width 437 height 15
copy div "155475"
click at [1333, 654] on div "Apply Changes" at bounding box center [1330, 653] width 87 height 18
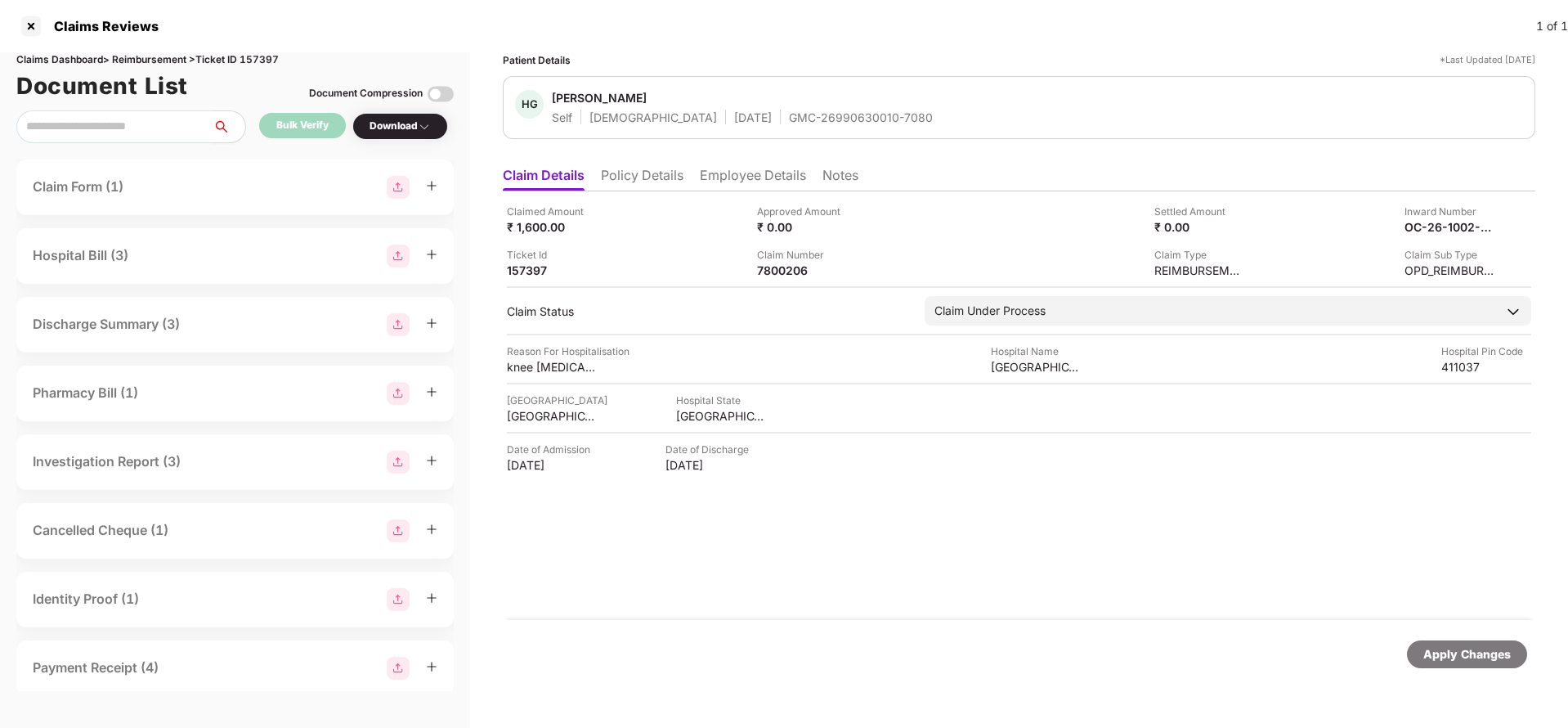
click at [1424, 235] on div "Claimed Amount ₹ 1,600.00 Approved Amount ₹ 0.00 Settled Amount ₹ 0.00 Inward N…" at bounding box center [1018, 241] width 1024 height 75
click at [1424, 234] on div "OC-26-1002-8403-00268238" at bounding box center [1449, 227] width 90 height 15
copy div
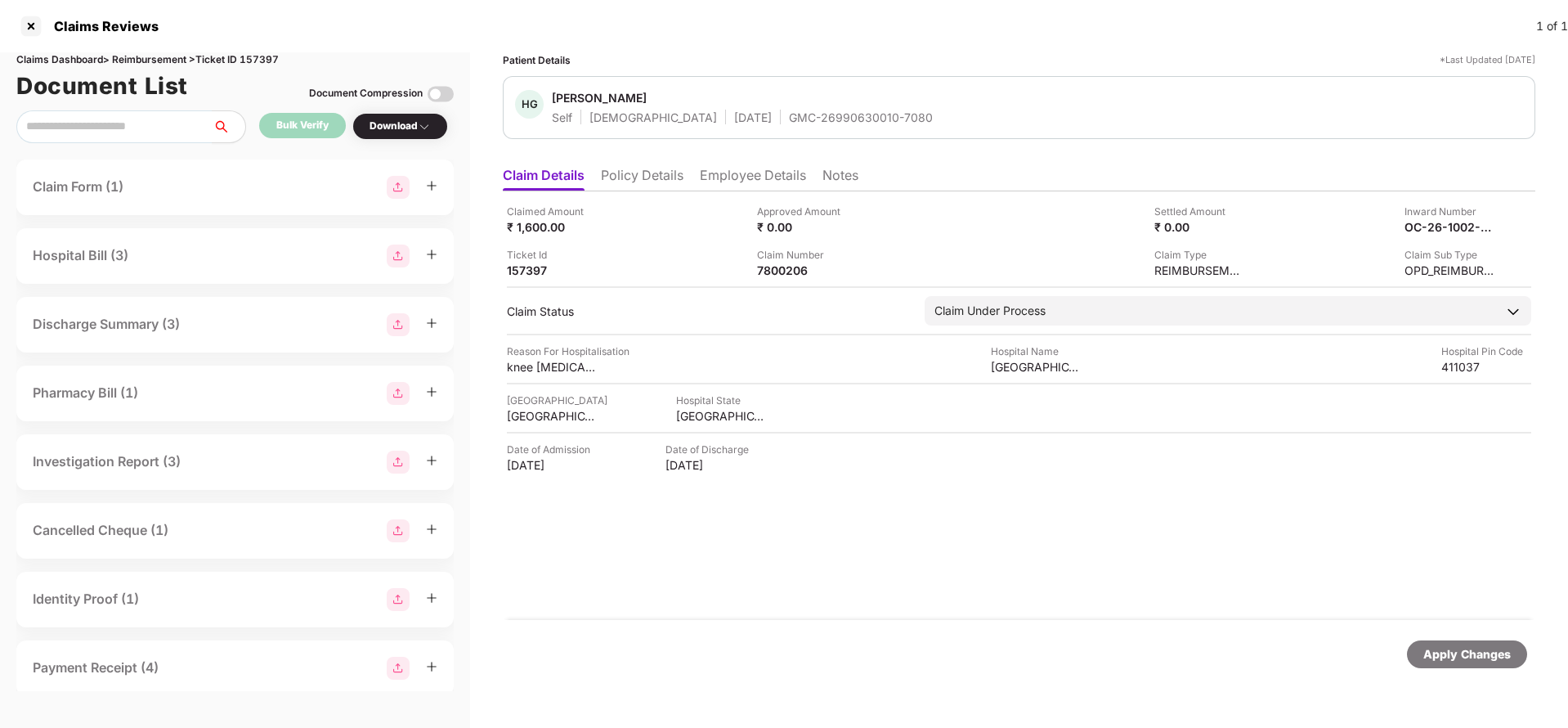
copy div
click at [789, 122] on div "GMC-26990630010-7080" at bounding box center [861, 117] width 144 height 15
copy div "GMC-26990630010-7080"
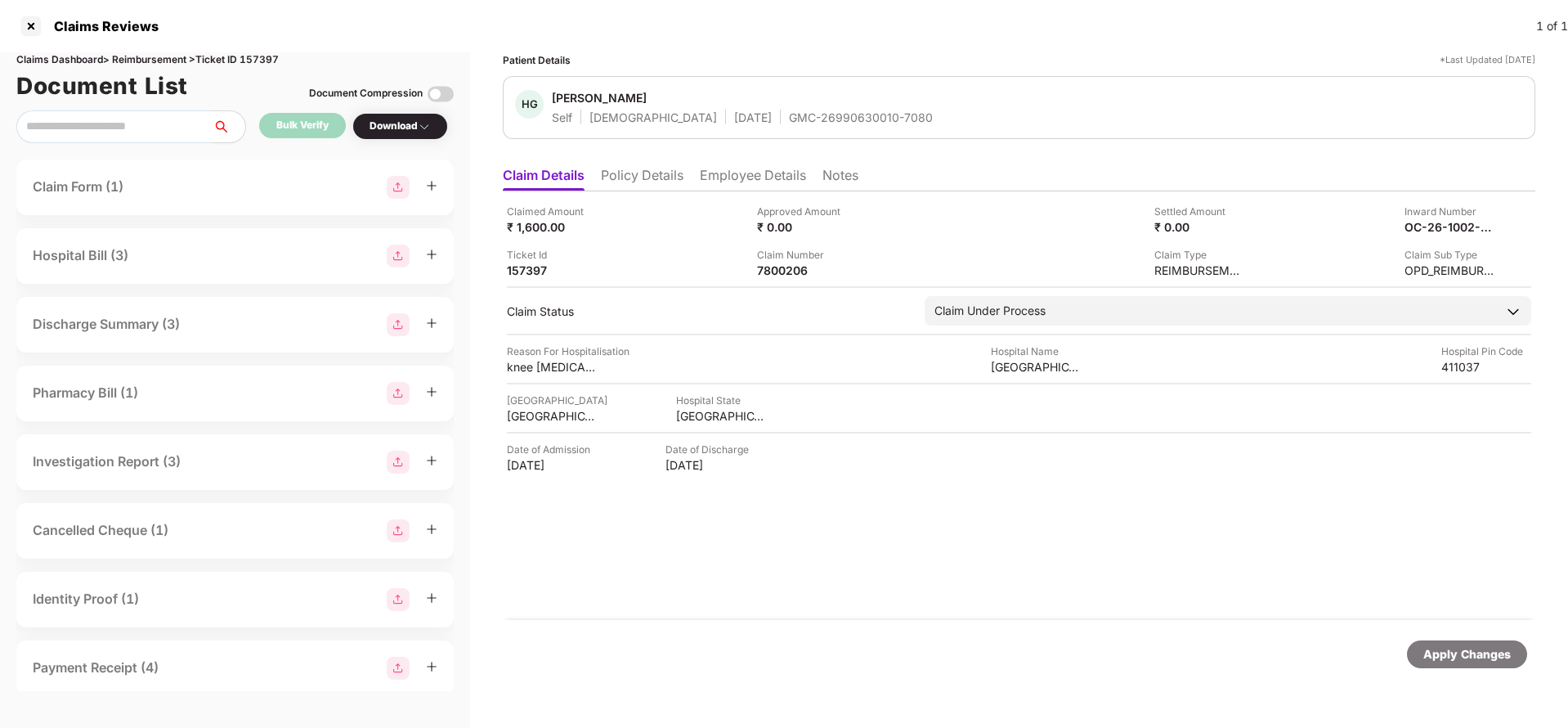
click at [1465, 643] on div "Apply Changes" at bounding box center [1466, 653] width 120 height 28
click at [264, 54] on div "Claims Dashboard > Reimbursement > Ticket ID 157397" at bounding box center [235, 60] width 437 height 15
copy div "157397"
click at [1456, 655] on div "Apply Changes" at bounding box center [1466, 653] width 87 height 18
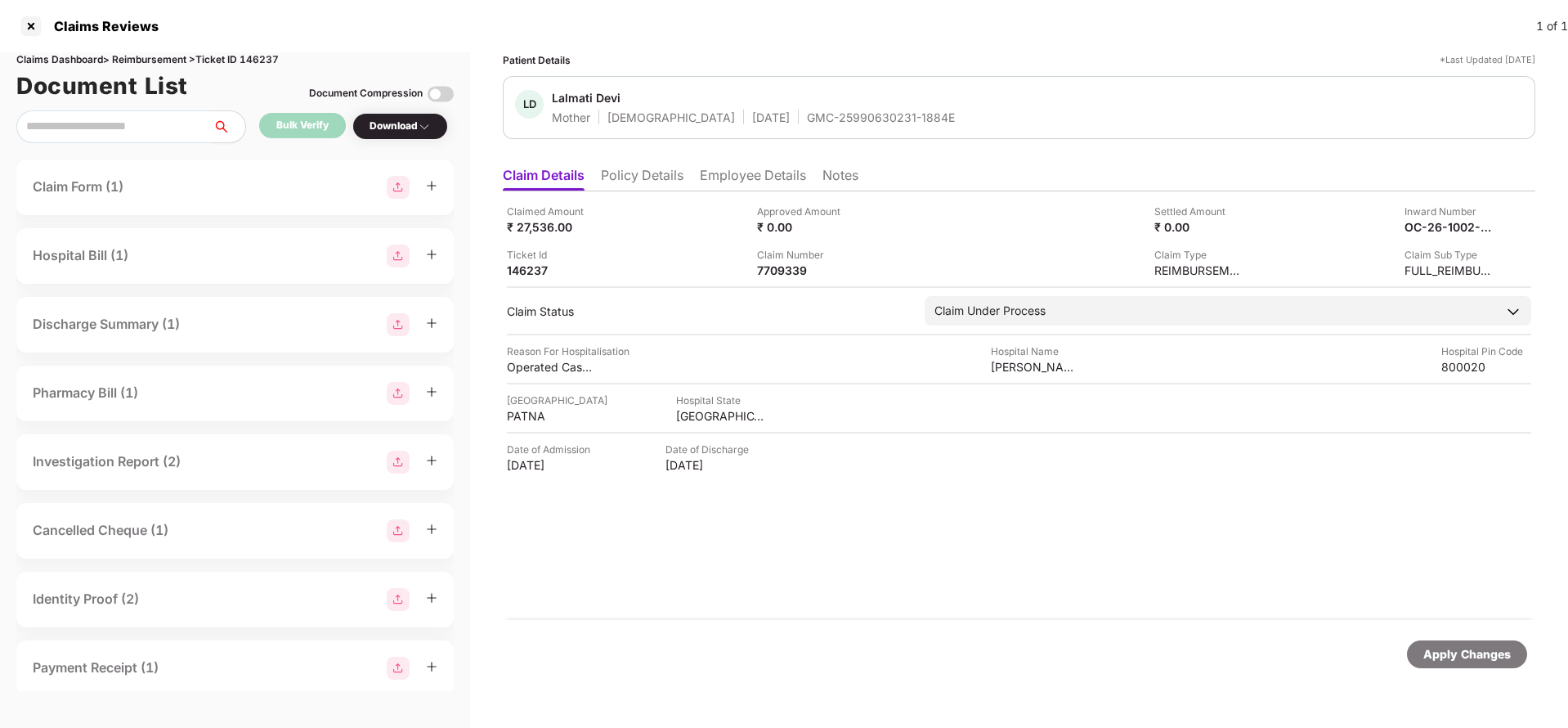
click at [1397, 226] on div "Inward Number OC-26-1002-8403-00149250" at bounding box center [1375, 219] width 238 height 31
click at [1418, 225] on div "OC-26-1002-8403-00149250" at bounding box center [1432, 227] width 90 height 15
copy div
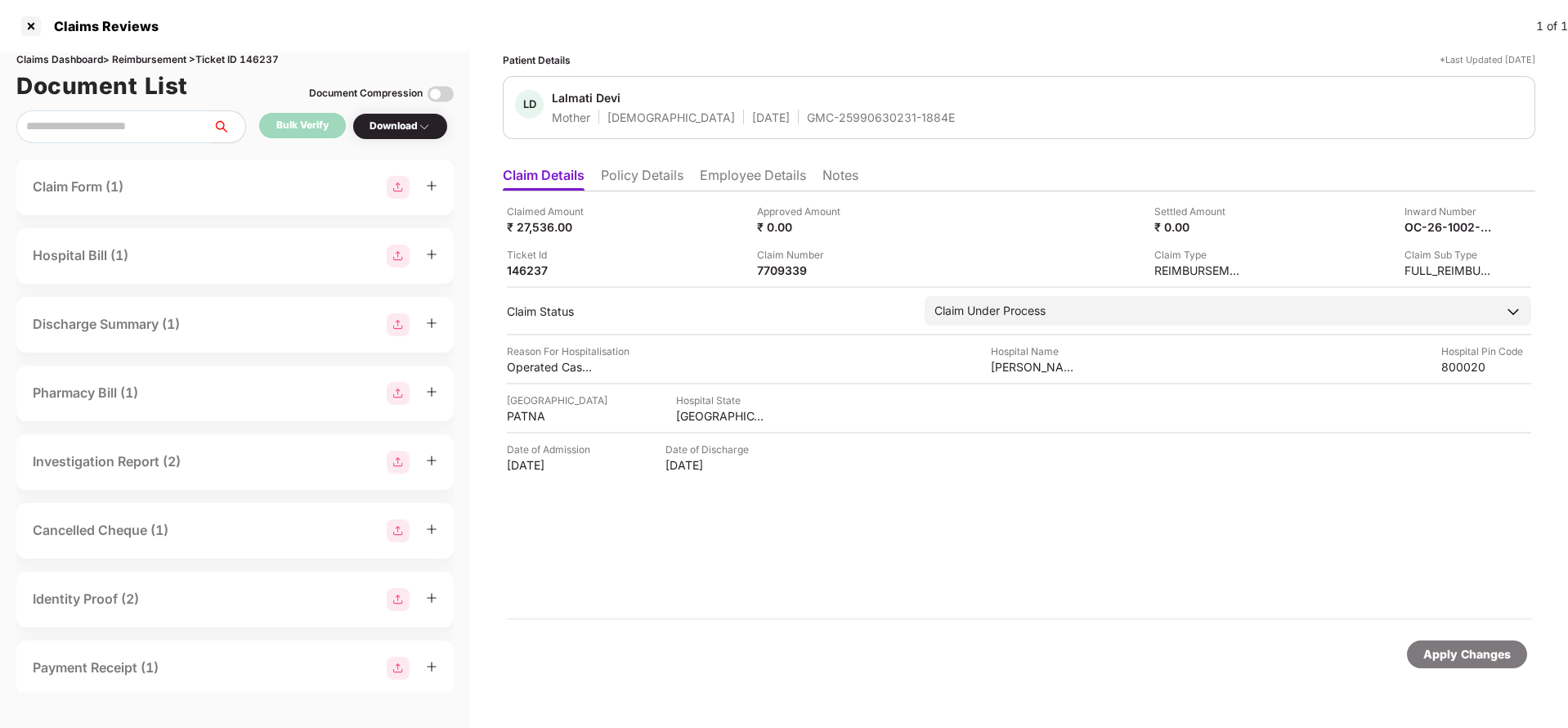
copy div
click at [806, 122] on div "GMC-25990630231-1884E" at bounding box center [880, 117] width 148 height 15
copy div "GMC-25990630231-1884E"
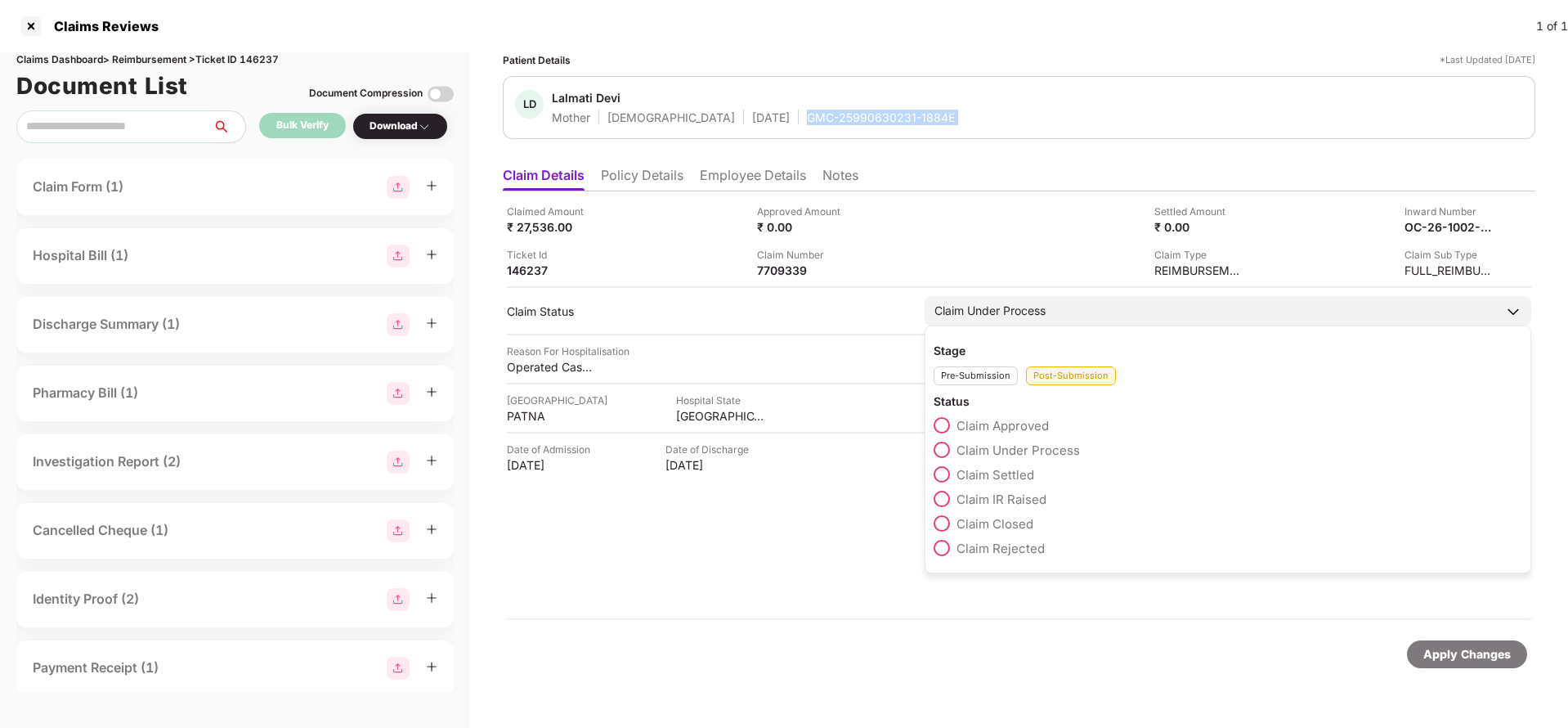
click at [997, 495] on span "Claim IR Raised" at bounding box center [1001, 499] width 90 height 15
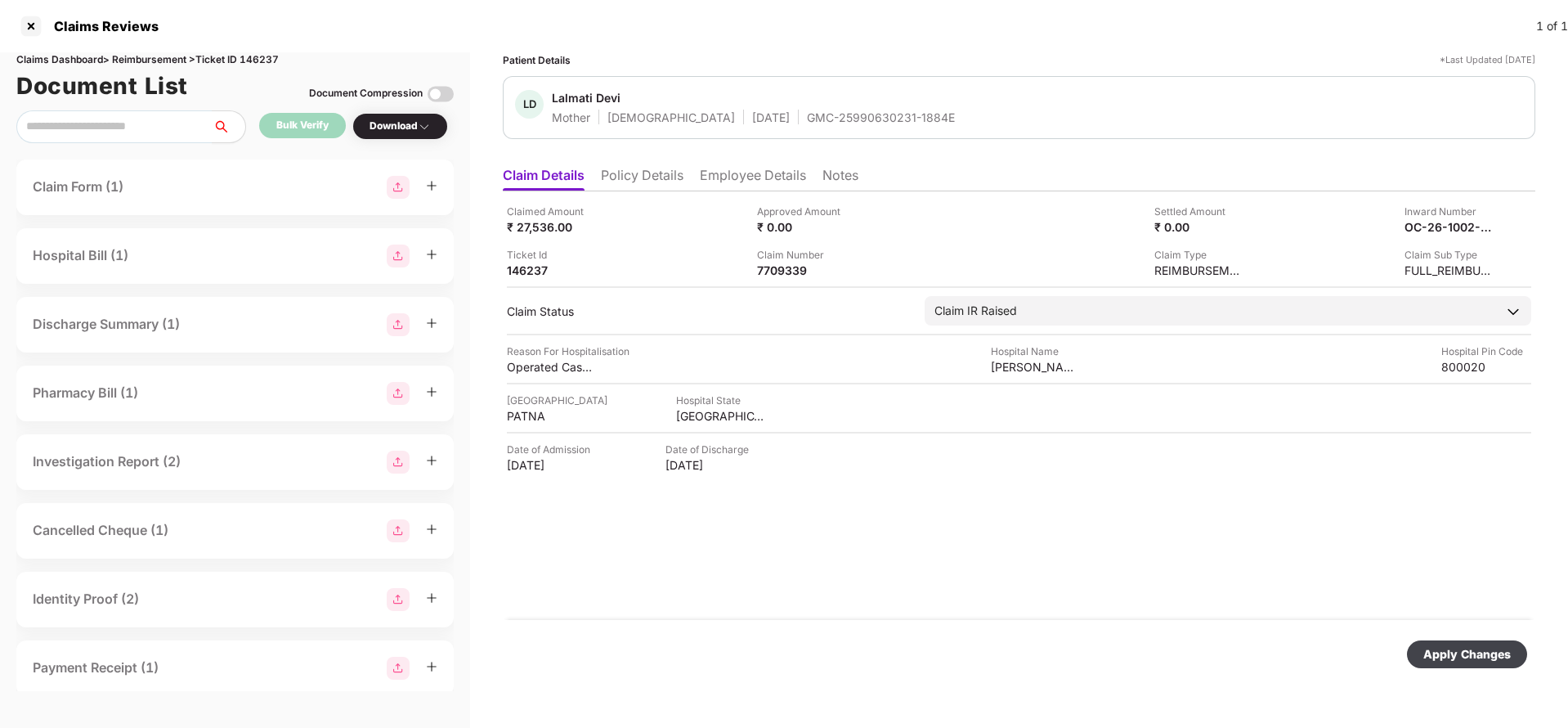
click at [1433, 653] on div "Apply Changes" at bounding box center [1466, 653] width 87 height 18
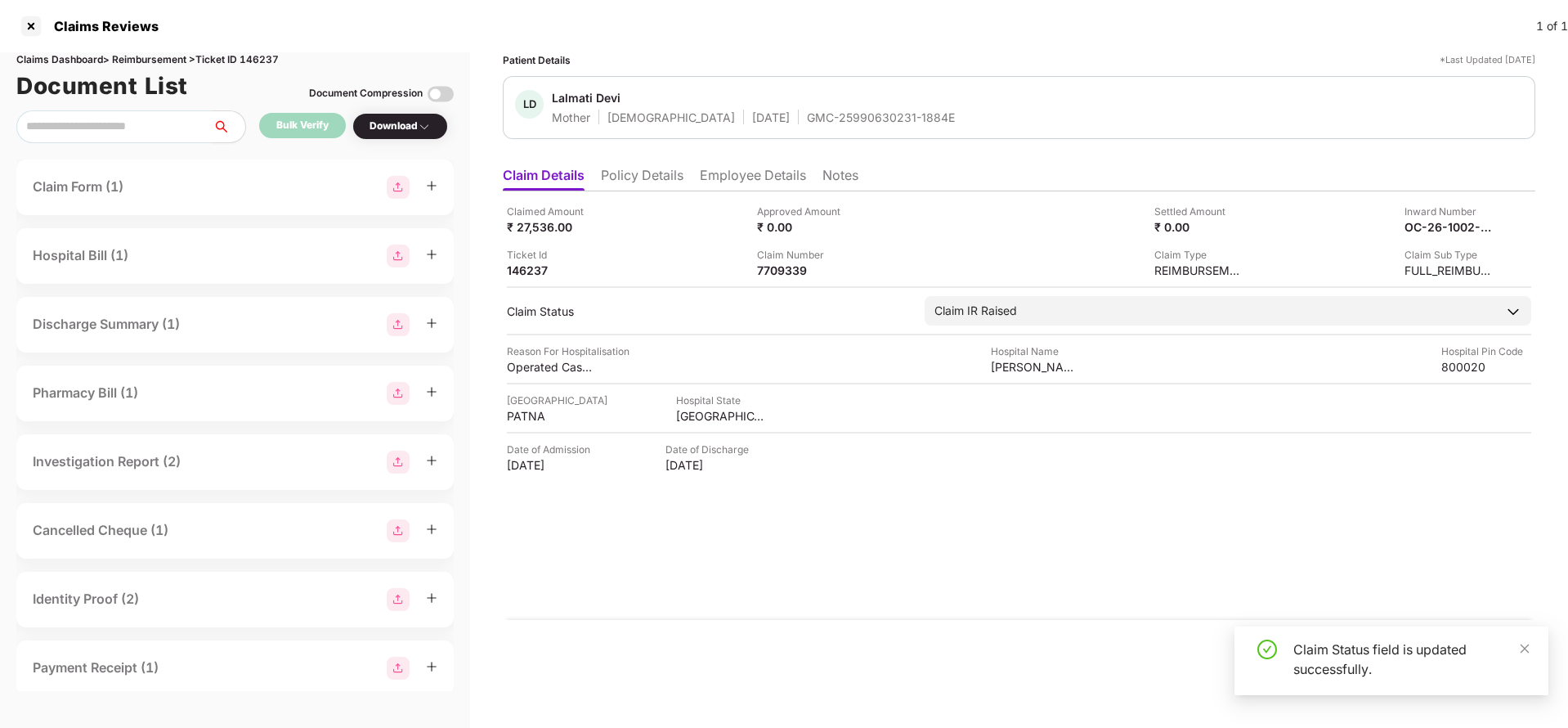
click at [260, 48] on div "Claims Reviews 1 of 1" at bounding box center [784, 26] width 1568 height 53
click at [262, 58] on div "Claims Dashboard > Reimbursement > Ticket ID 146237" at bounding box center [235, 60] width 437 height 15
copy div "146237"
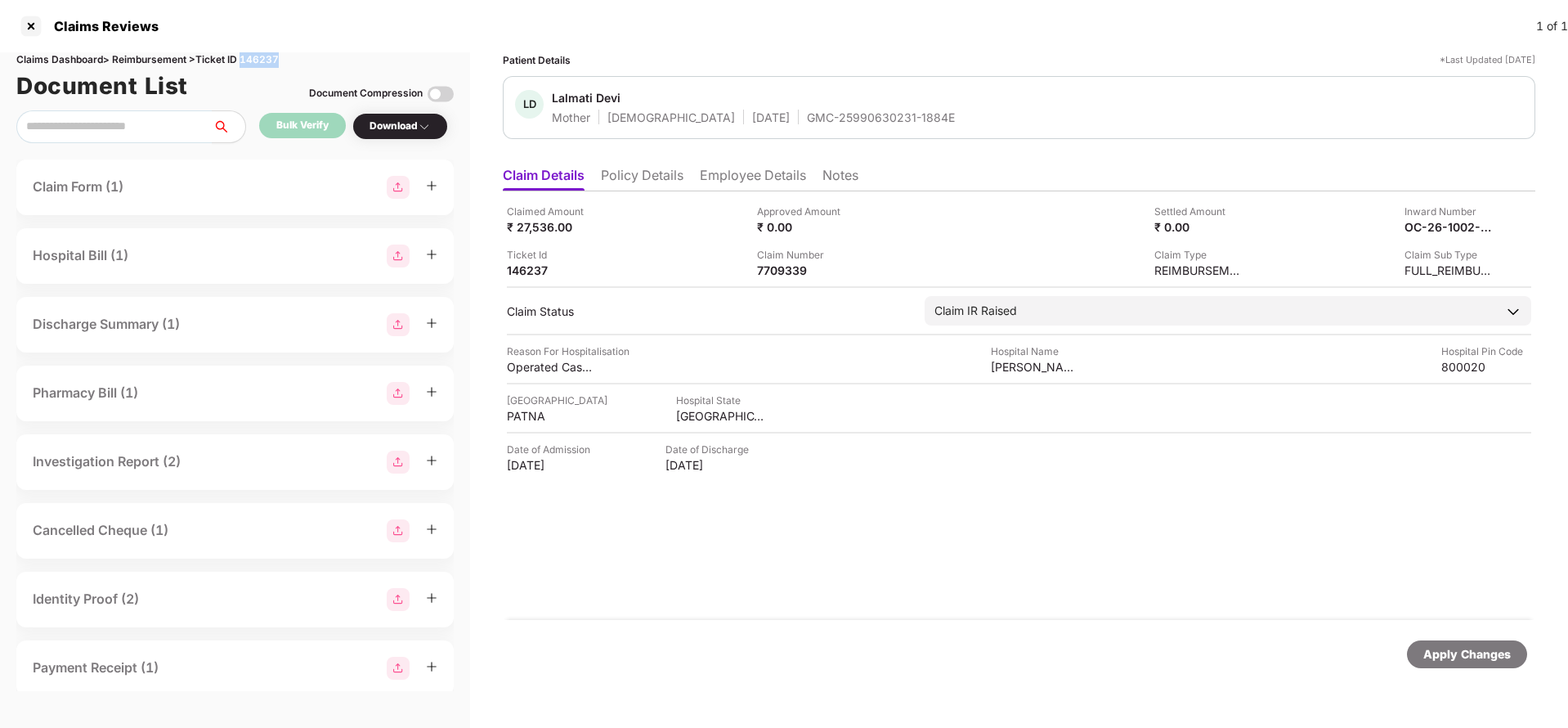
click at [1441, 659] on div "Apply Changes" at bounding box center [1466, 653] width 87 height 18
click at [1499, 649] on div "Apply Changes" at bounding box center [1466, 653] width 87 height 18
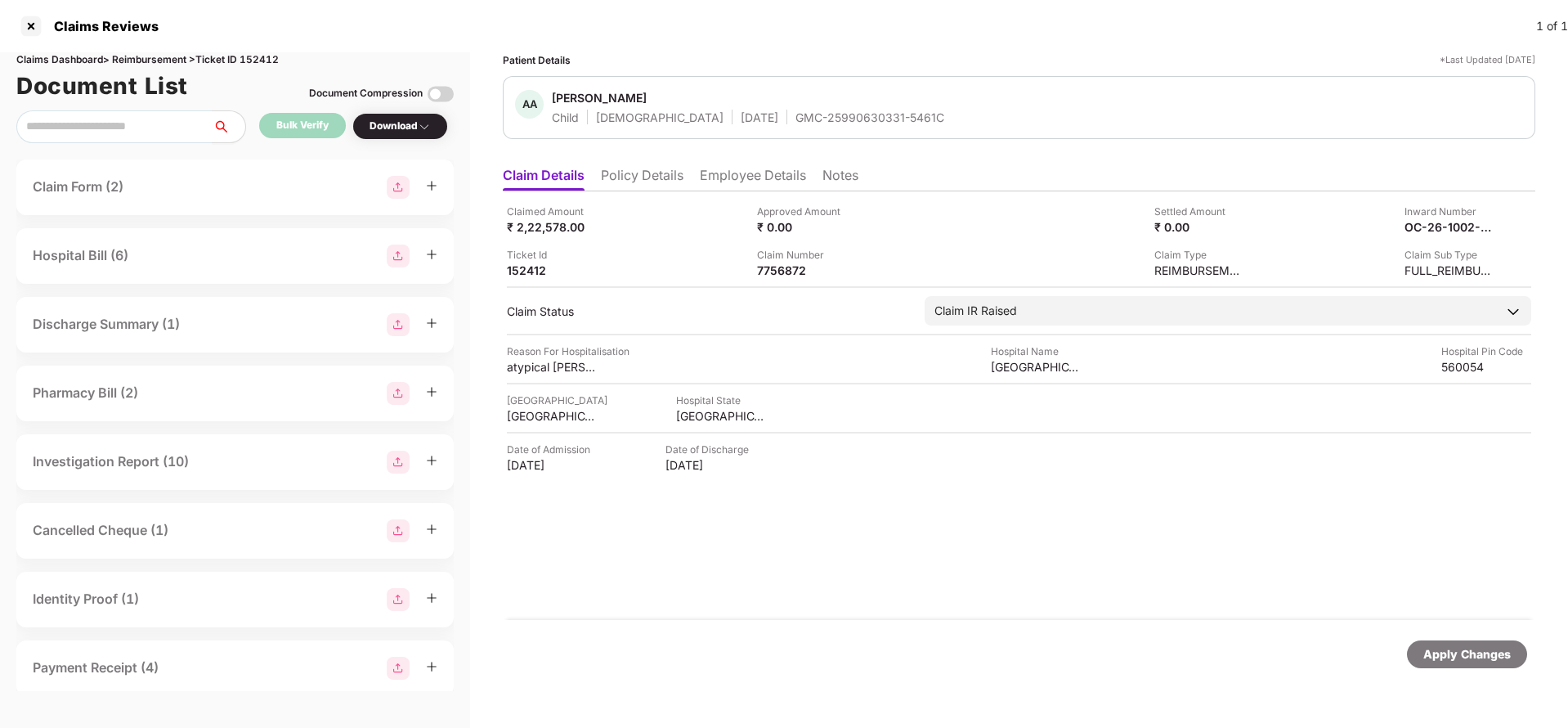
click at [269, 55] on div "Claims Dashboard > Reimbursement > Ticket ID 152412" at bounding box center [235, 60] width 437 height 15
copy div "152412"
click at [1429, 662] on div "Apply Changes" at bounding box center [1466, 653] width 87 height 18
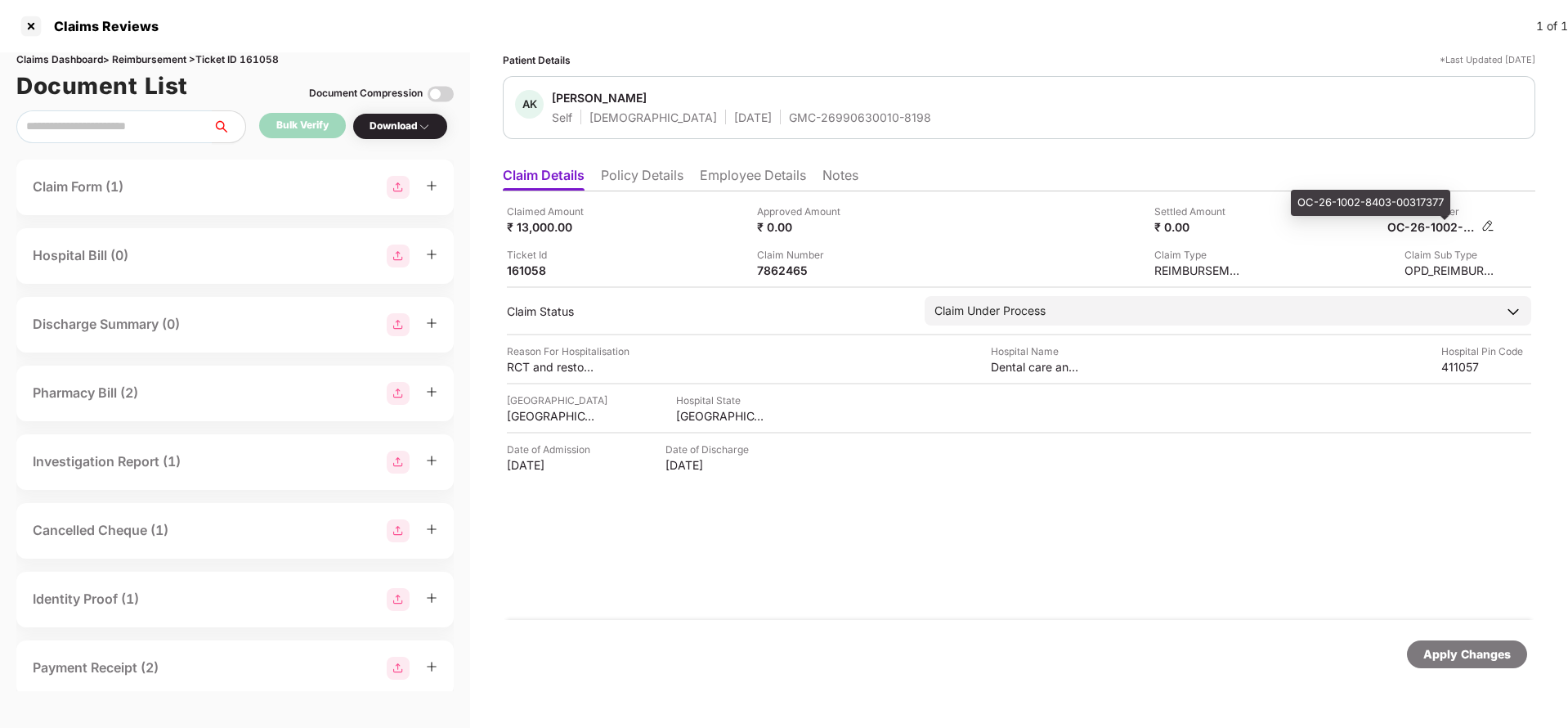
click at [1426, 226] on div "OC-26-1002-8403-00317377" at bounding box center [1432, 227] width 90 height 15
copy div
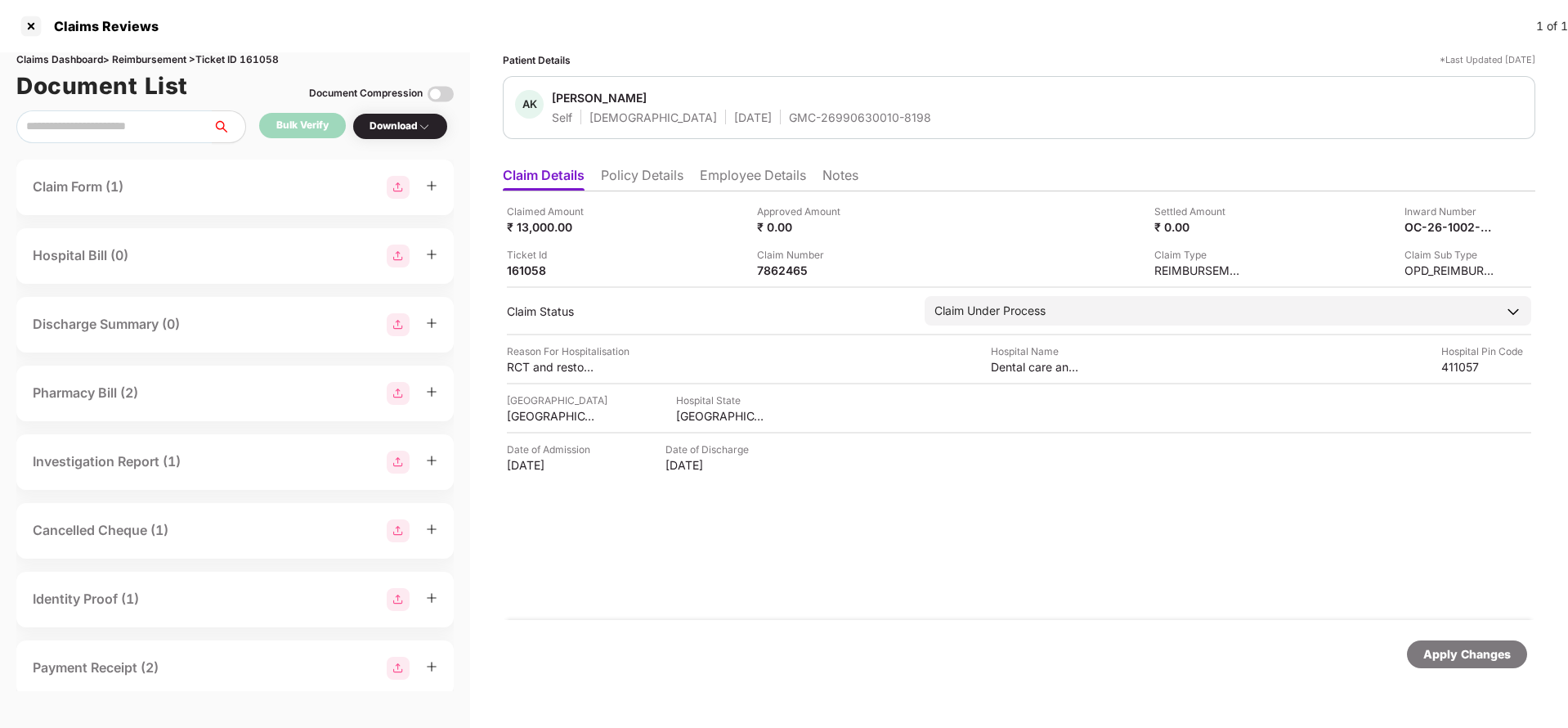
click at [1455, 645] on div "Apply Changes" at bounding box center [1466, 653] width 87 height 18
click at [257, 57] on div "Claims Dashboard > Reimbursement > Ticket ID 161058" at bounding box center [235, 60] width 437 height 15
copy div "161058"
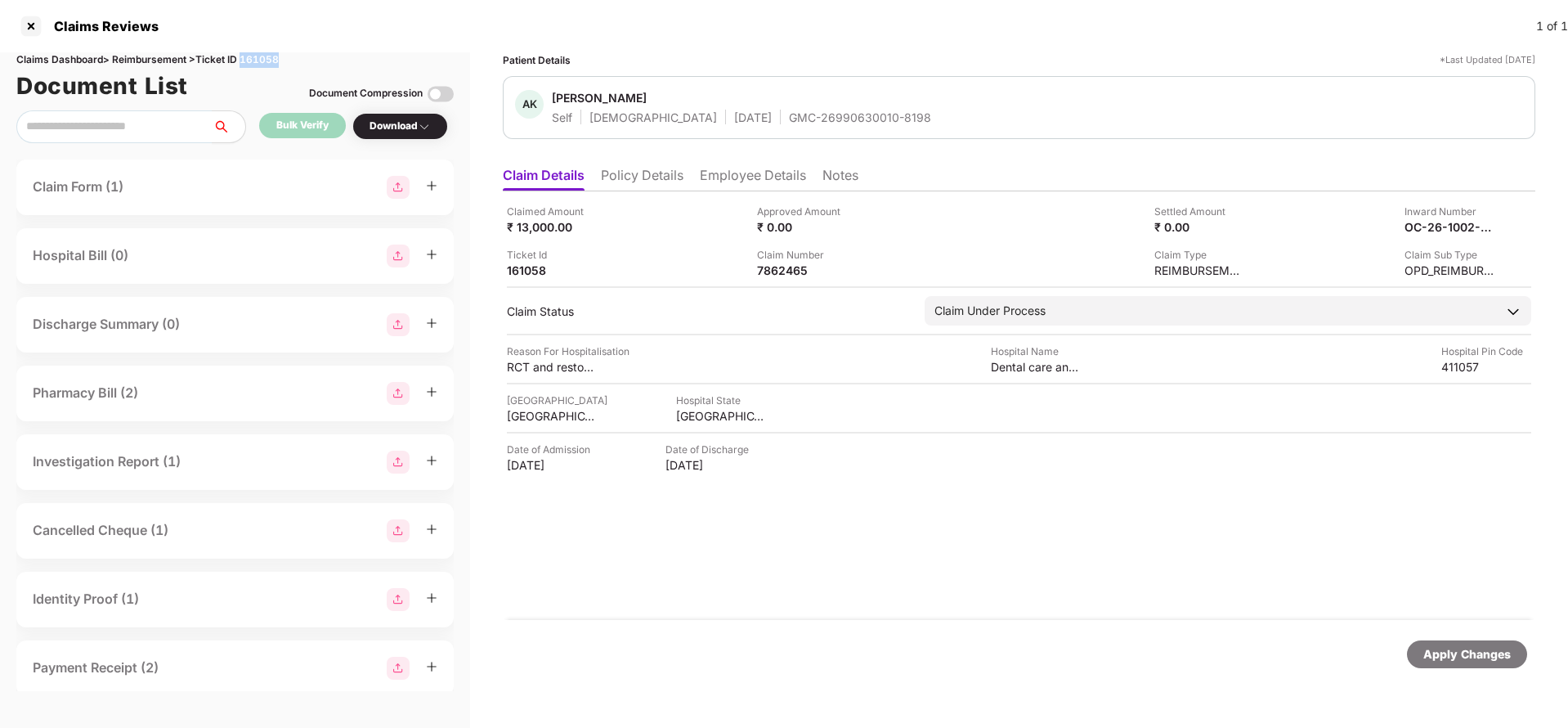
click at [1482, 658] on div "Apply Changes" at bounding box center [1466, 653] width 87 height 18
click at [672, 173] on li "Policy Details" at bounding box center [641, 179] width 82 height 24
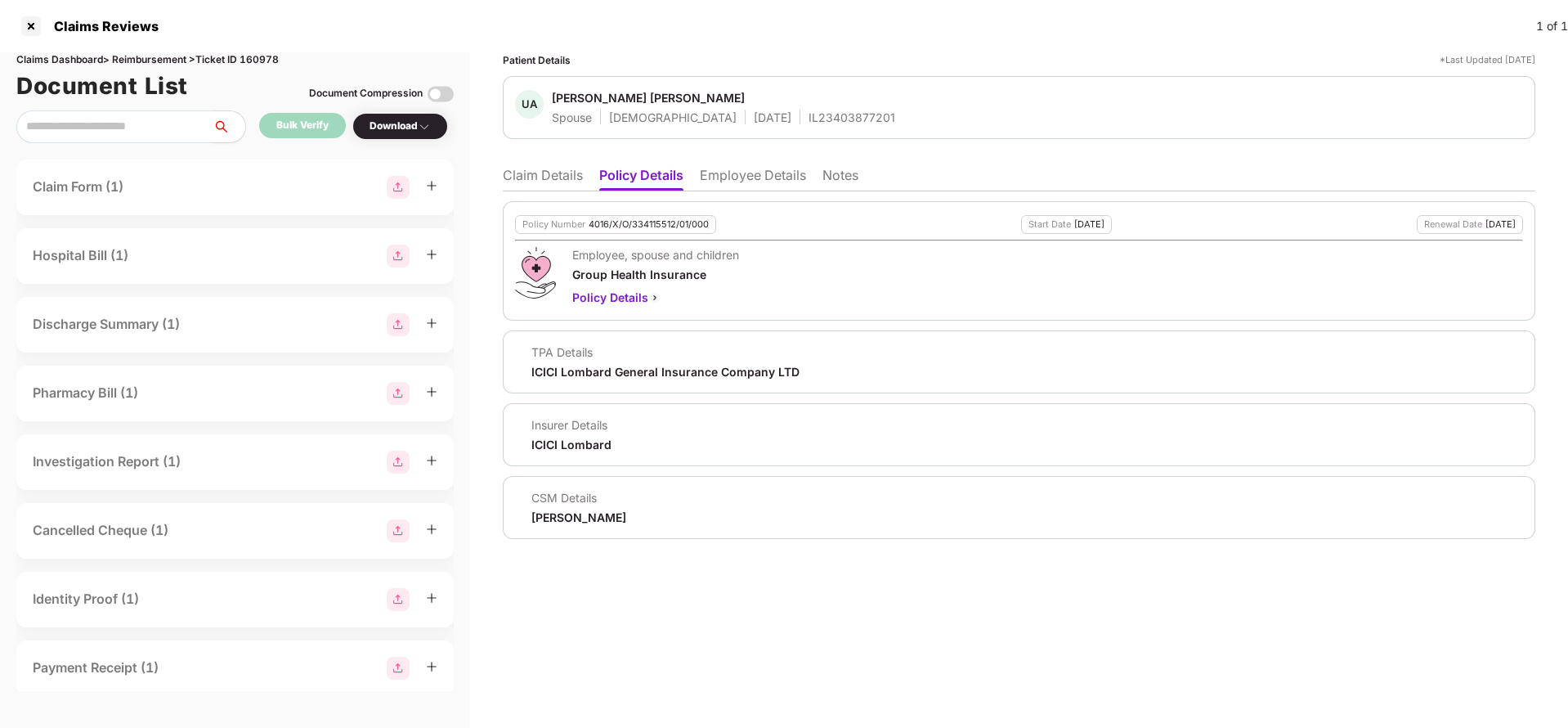
click at [654, 222] on div "4016/X/O/334115512/01/000" at bounding box center [649, 225] width 120 height 11
copy div "4016/X/O/334115512/01/000"
click at [780, 175] on li "Employee Details" at bounding box center [752, 179] width 106 height 24
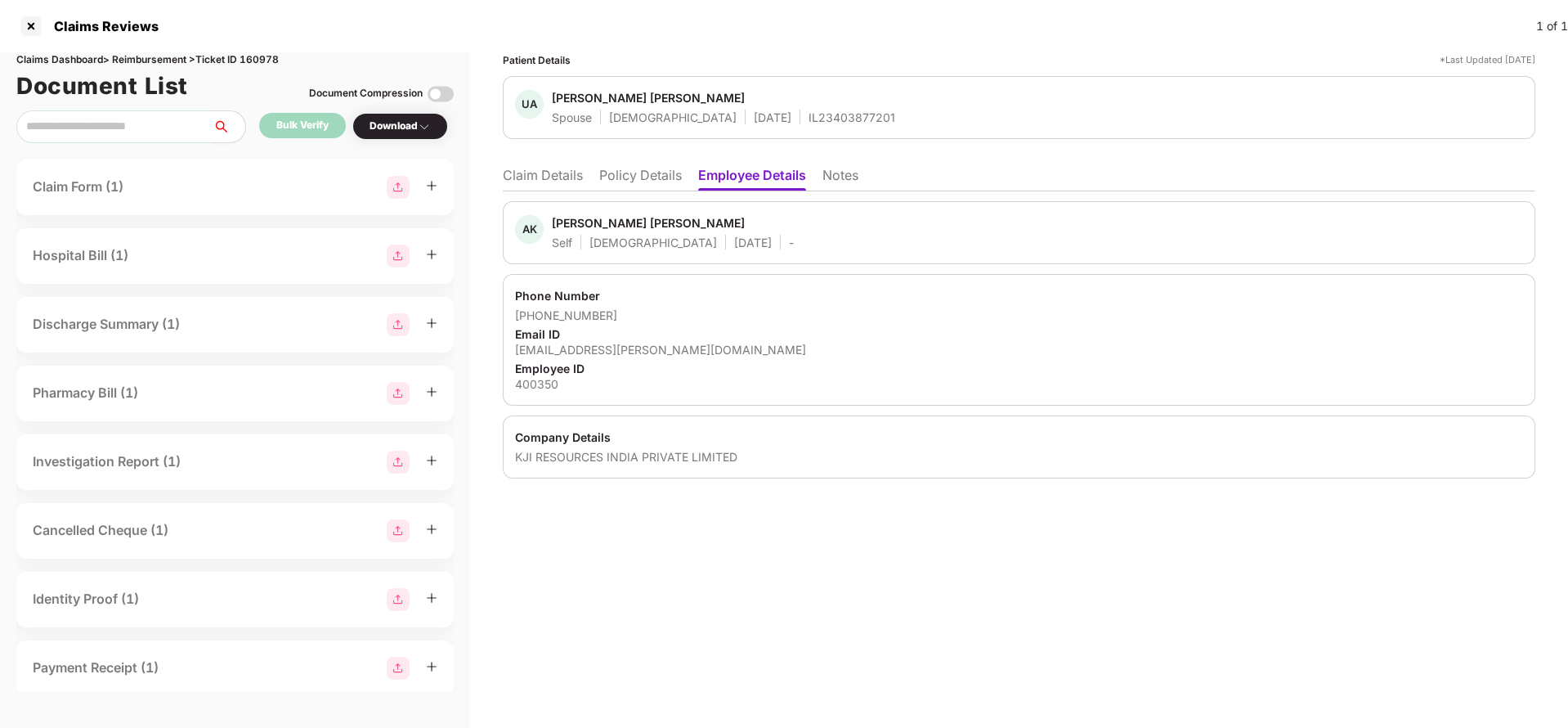
click at [535, 175] on li "Claim Details" at bounding box center [542, 179] width 80 height 24
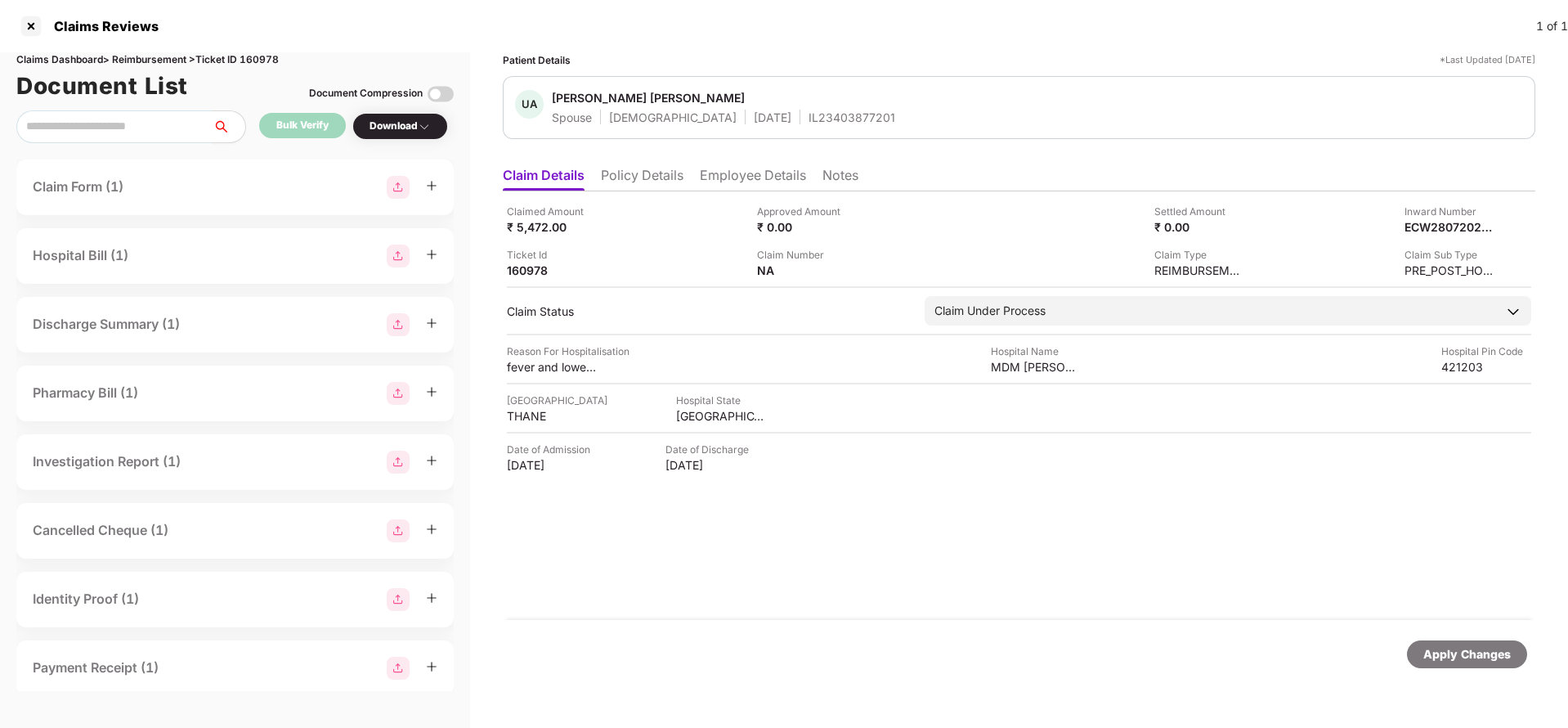
click at [1459, 654] on div "Apply Changes" at bounding box center [1466, 653] width 87 height 18
click at [265, 64] on div "Claims Dashboard > Reimbursement > Ticket ID 160978" at bounding box center [235, 60] width 437 height 15
copy div "160978"
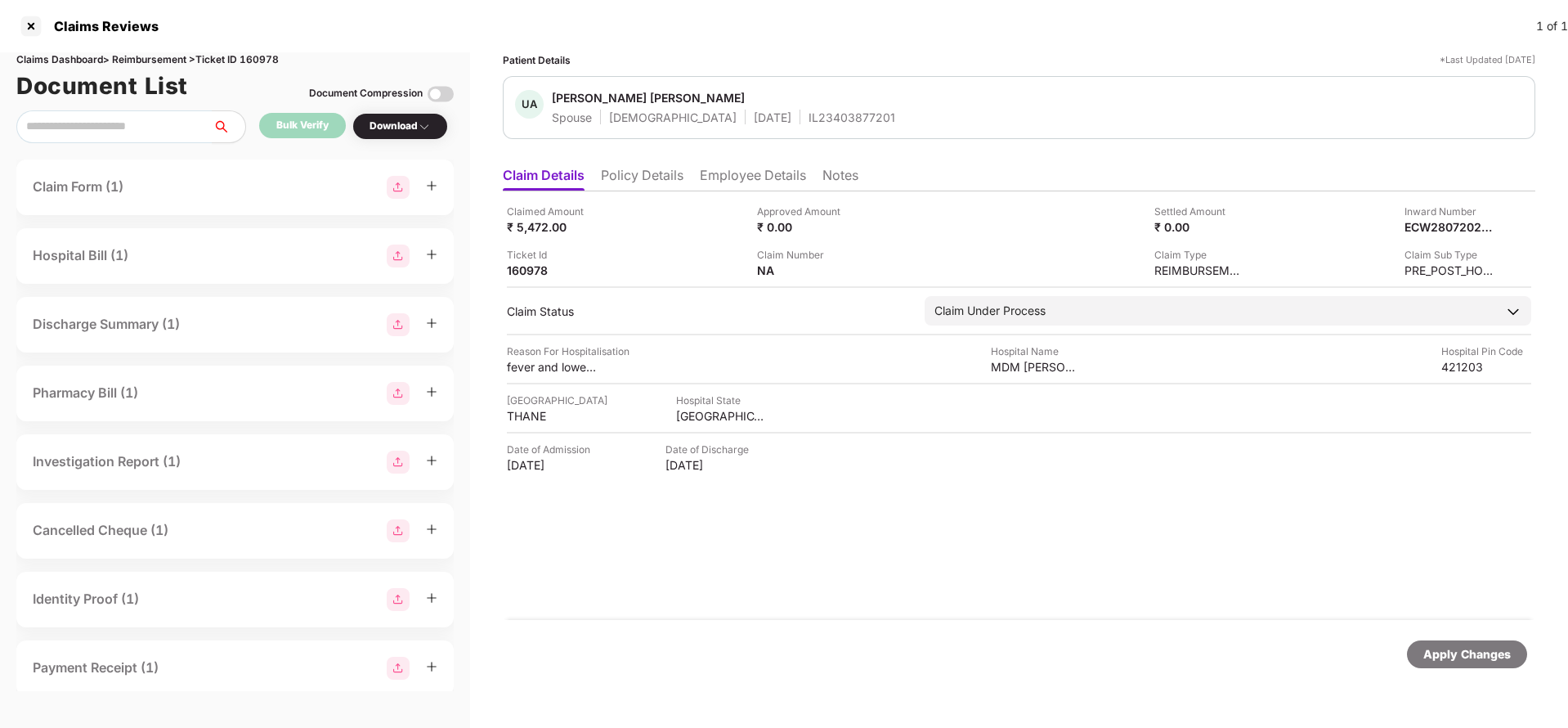
click at [1457, 647] on div "Apply Changes" at bounding box center [1466, 653] width 87 height 18
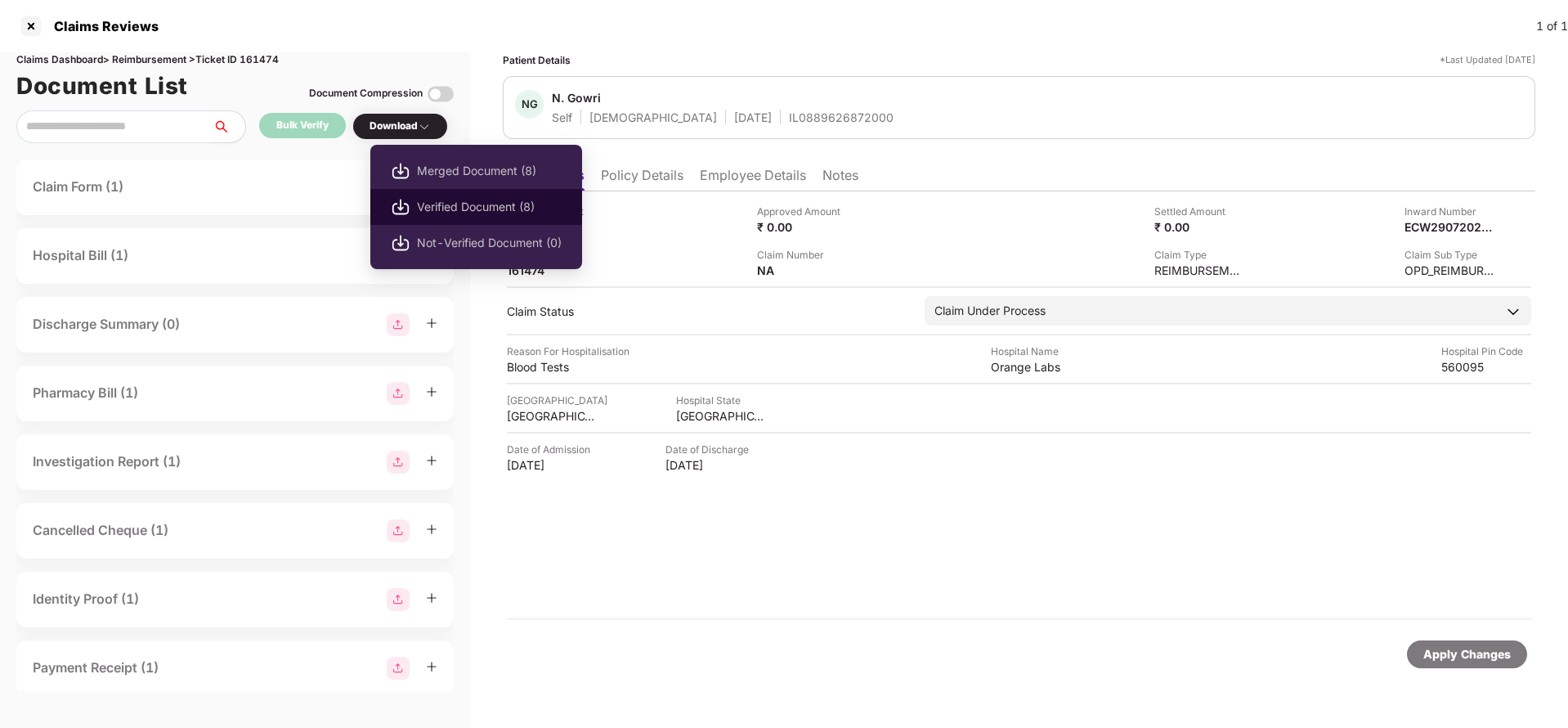
click at [485, 201] on span "Verified Document (8)" at bounding box center [489, 206] width 145 height 18
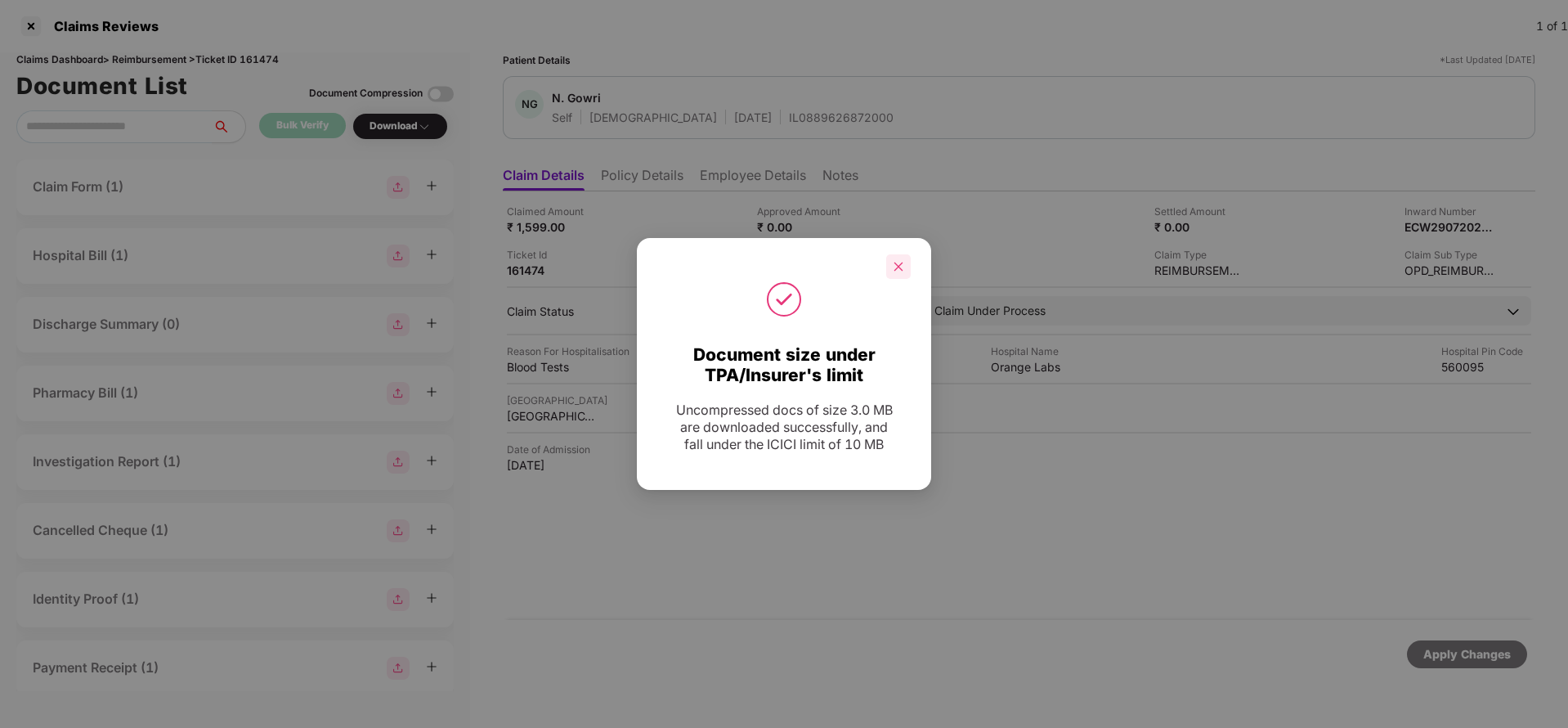
click at [900, 261] on icon "close" at bounding box center [899, 267] width 12 height 12
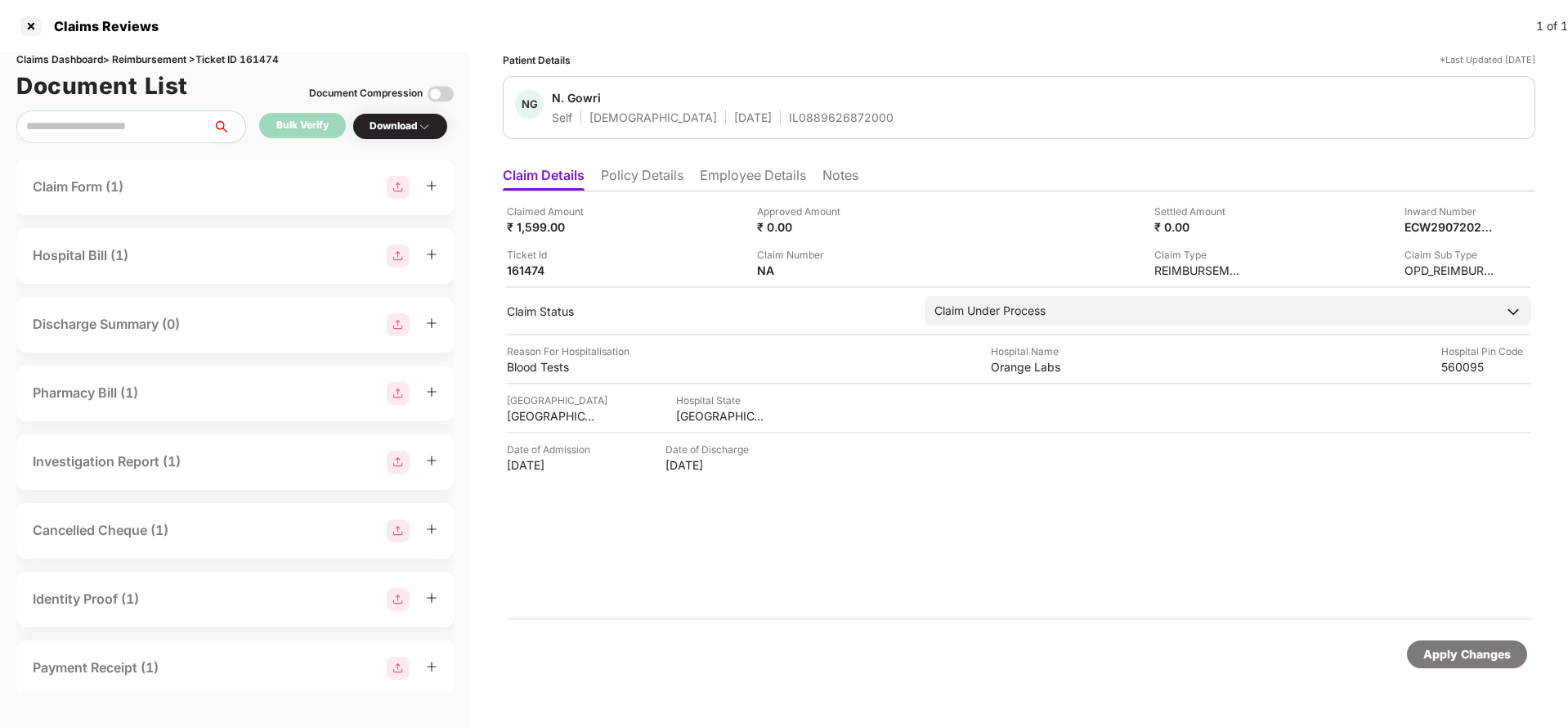
click at [634, 174] on li "Policy Details" at bounding box center [641, 179] width 82 height 24
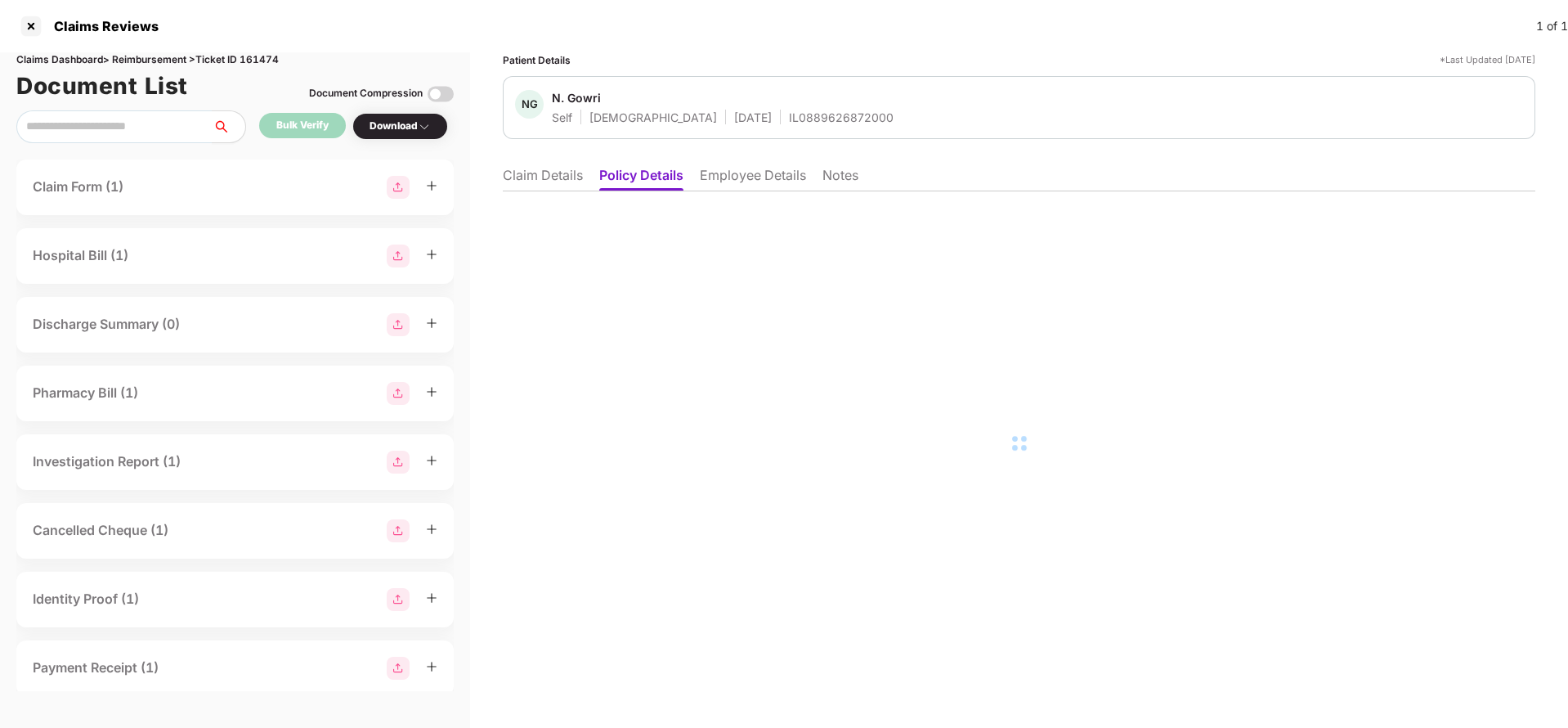
click at [767, 178] on li "Employee Details" at bounding box center [752, 179] width 106 height 24
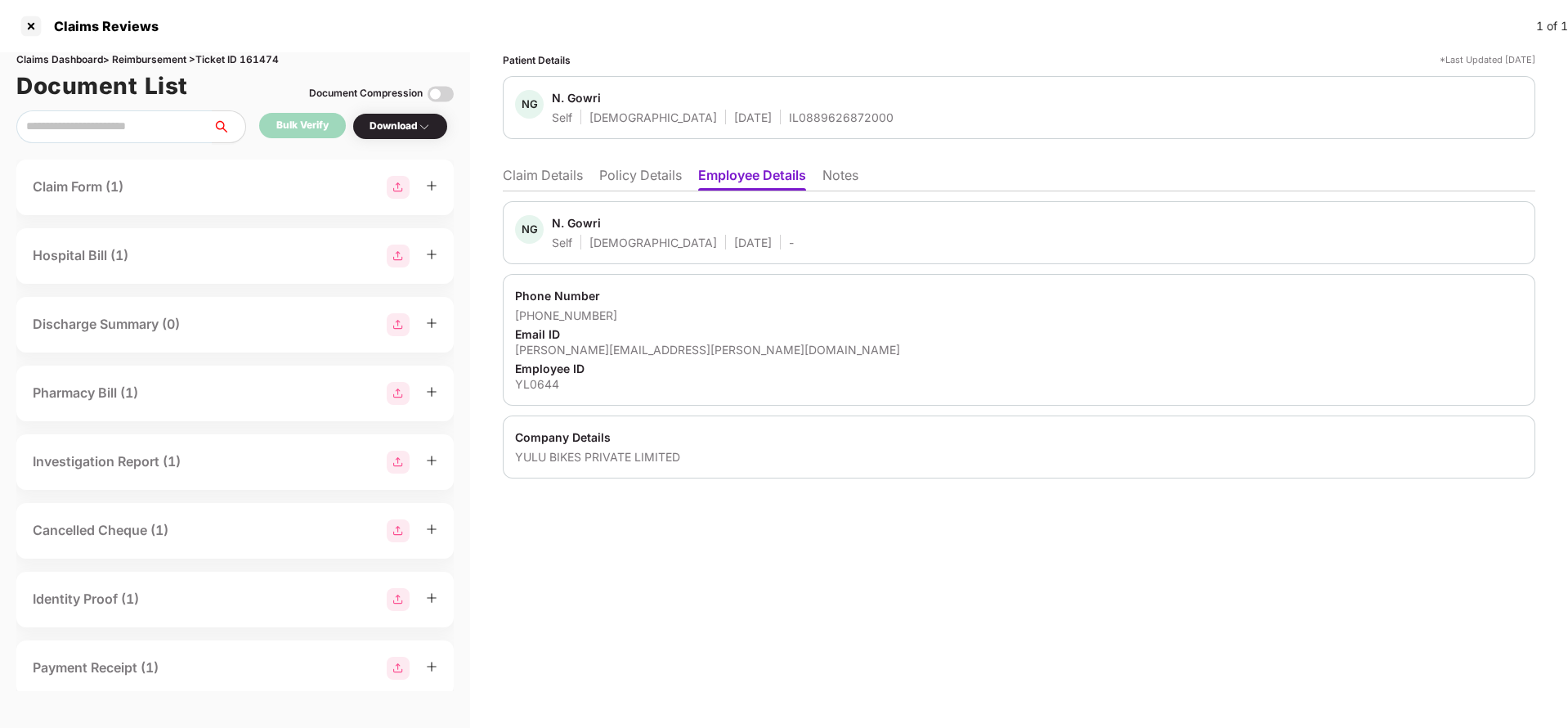
click at [789, 119] on div "IL0889626872000" at bounding box center [840, 117] width 104 height 15
copy div "IL0889626872000"
drag, startPoint x: 536, startPoint y: 314, endPoint x: 690, endPoint y: 318, distance: 154.1
click at [690, 318] on div "+919811595597" at bounding box center [1019, 315] width 1008 height 15
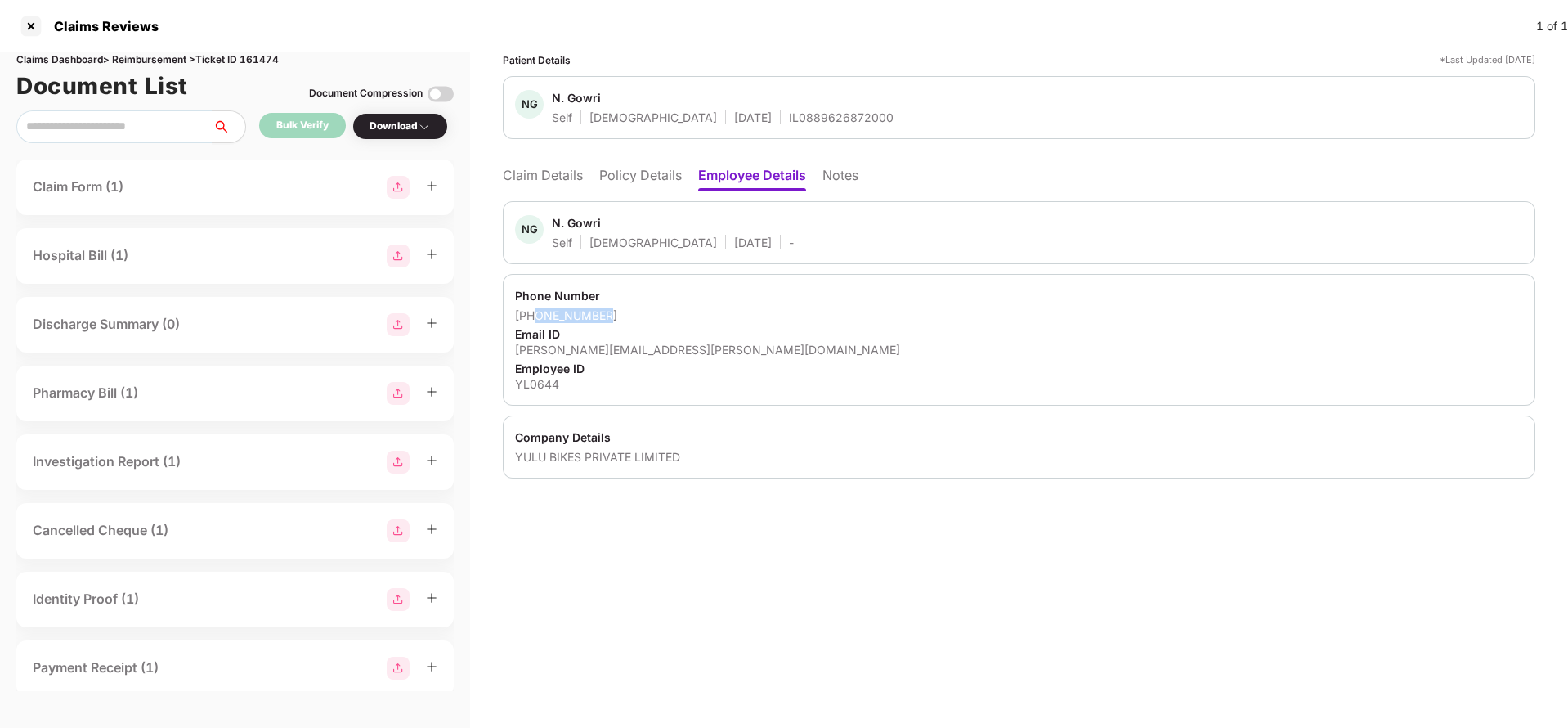
copy div "9811595597"
click at [599, 347] on div "gowri.natarajan@yulu.bike" at bounding box center [1019, 349] width 1008 height 15
copy div "gowri.natarajan@yulu.bike"
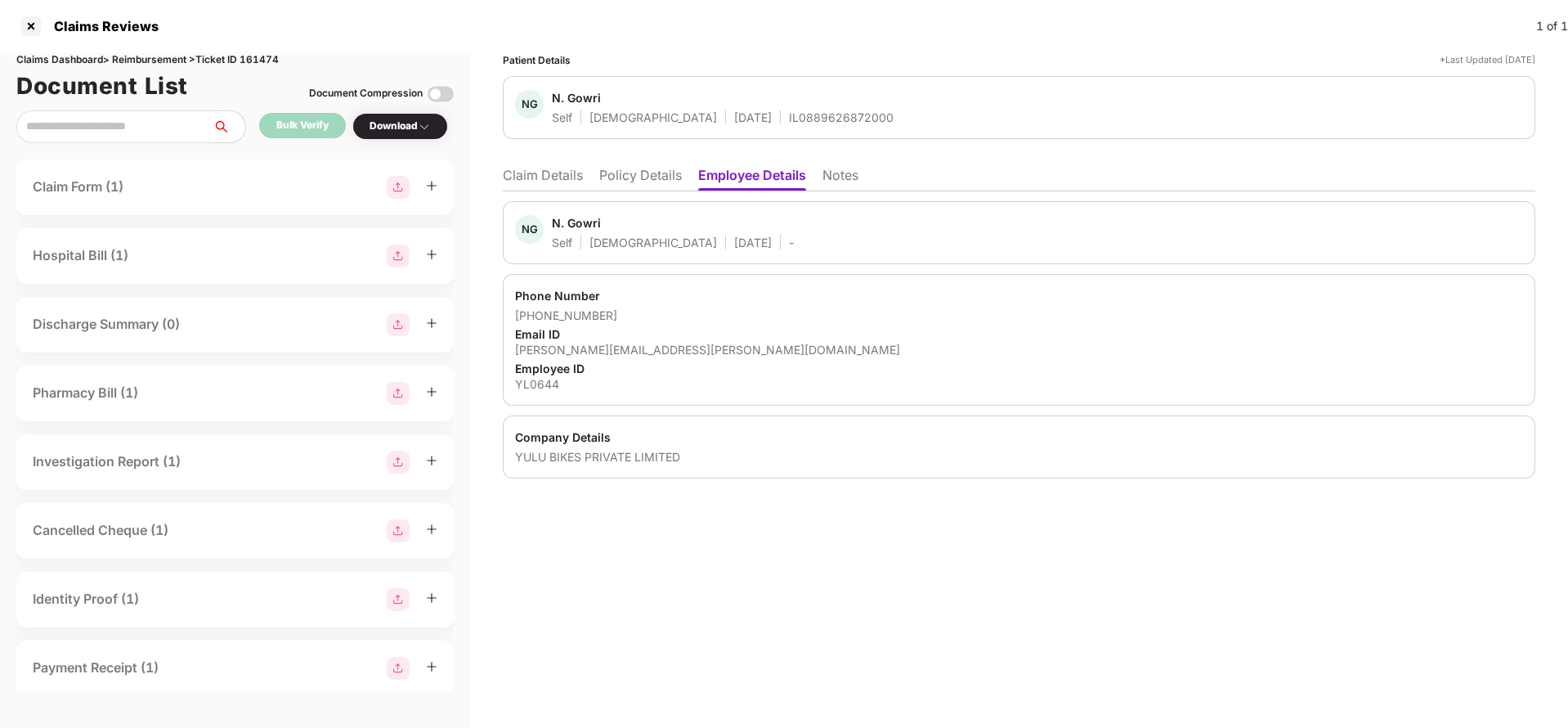
click at [573, 185] on li "Claim Details" at bounding box center [542, 179] width 80 height 24
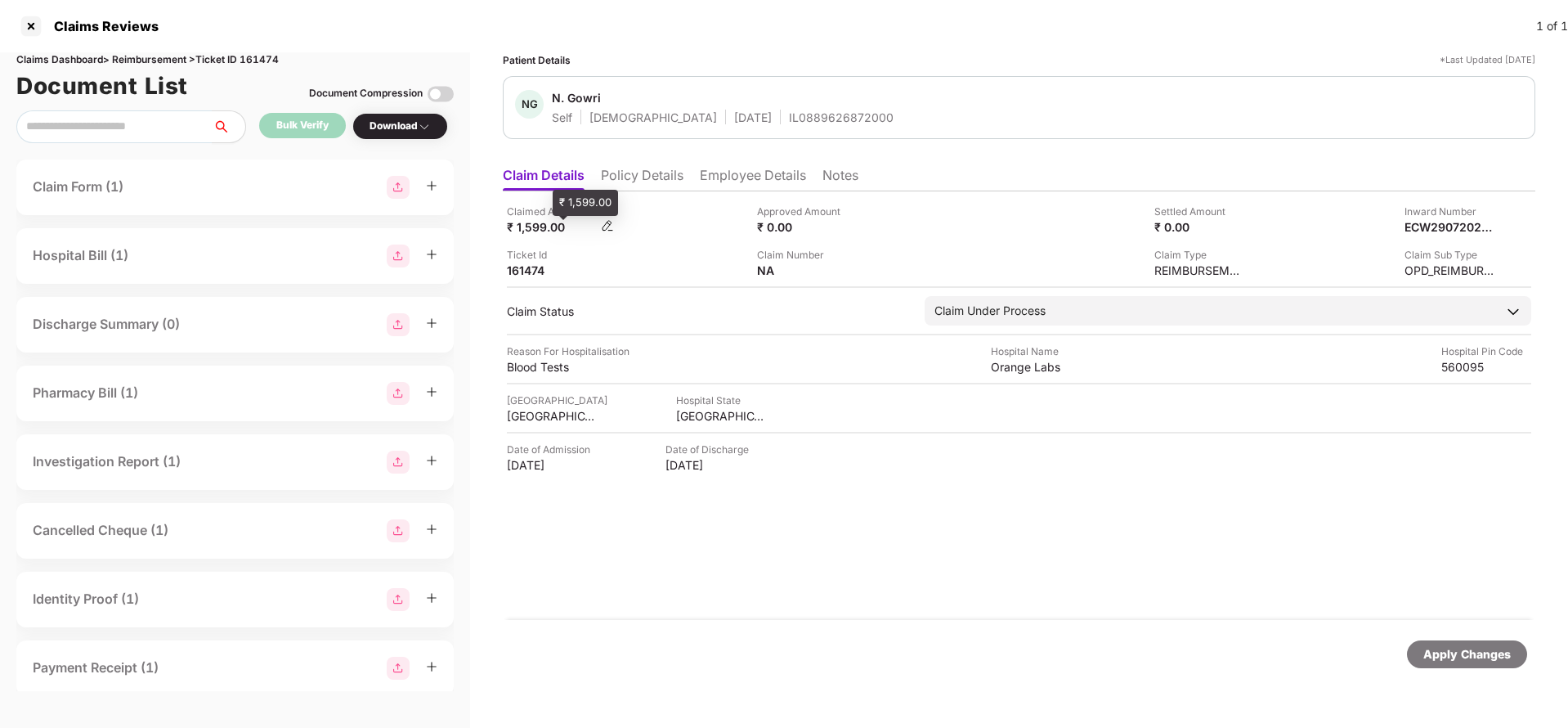
click at [542, 230] on div "₹ 1,599.00" at bounding box center [551, 227] width 90 height 15
copy div "1,599"
click at [1021, 370] on div "Orange Labs" at bounding box center [1035, 367] width 90 height 15
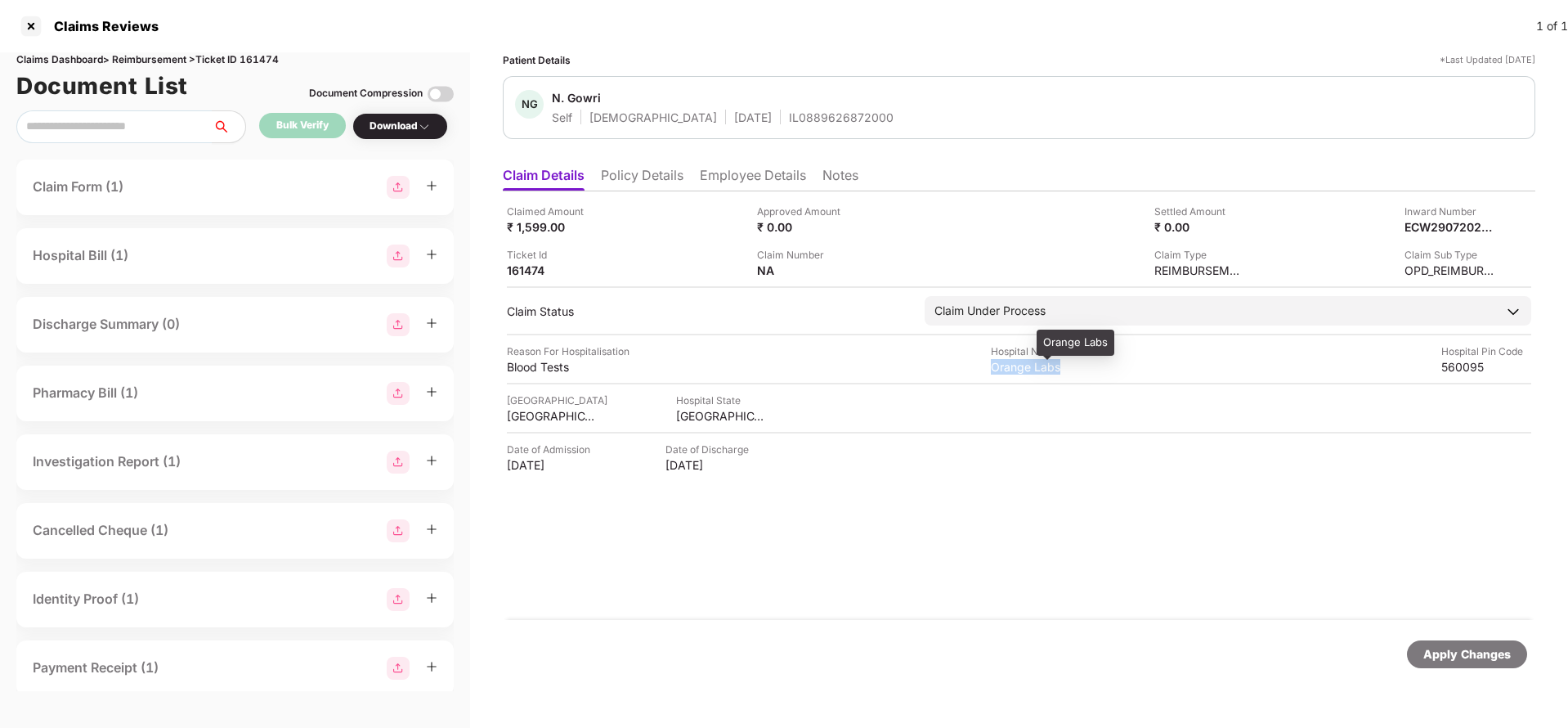
click at [1021, 370] on div "Orange Labs" at bounding box center [1035, 367] width 90 height 15
copy div "Orange Labs"
click at [1493, 225] on img at bounding box center [1487, 225] width 13 height 13
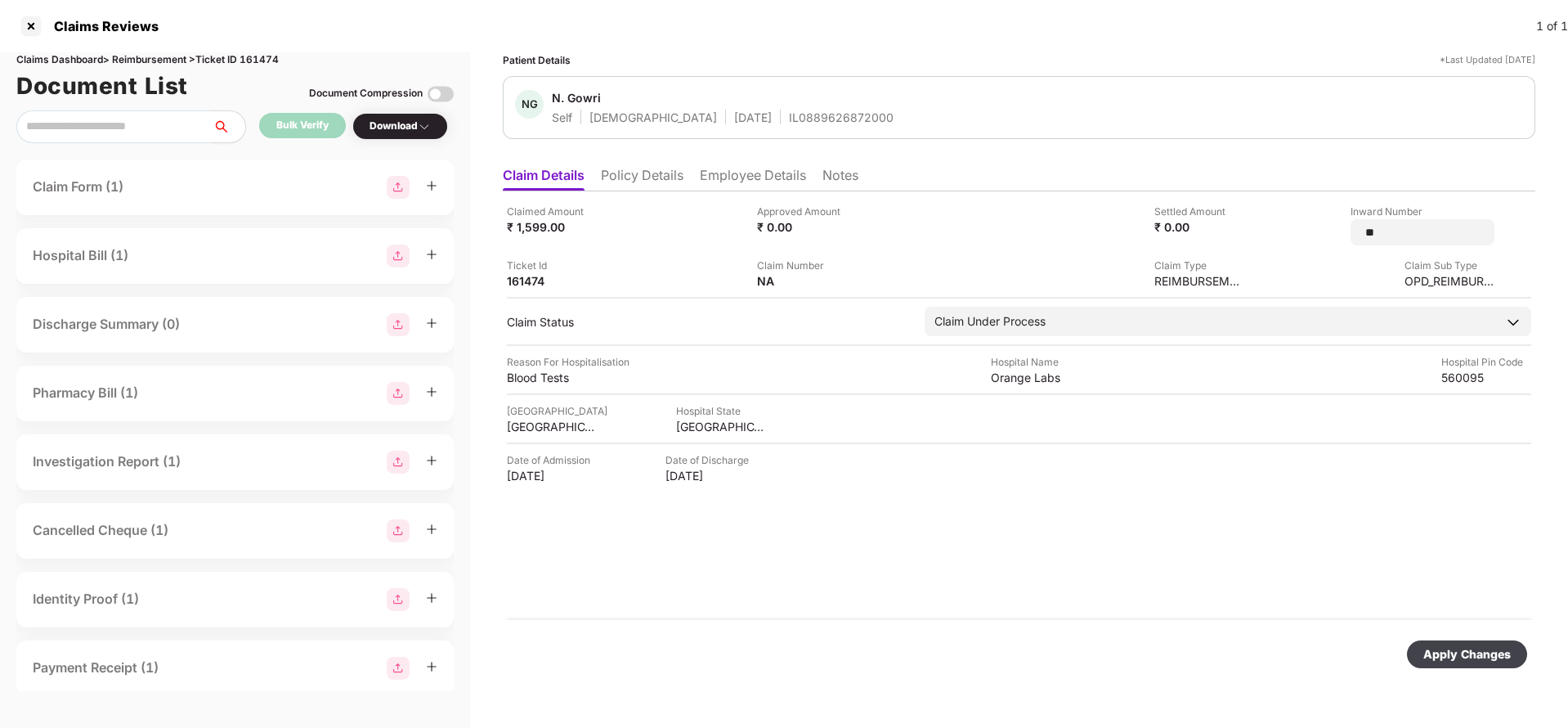
type input "*"
type input "**********"
click at [1441, 662] on div "Apply Changes" at bounding box center [1466, 653] width 87 height 18
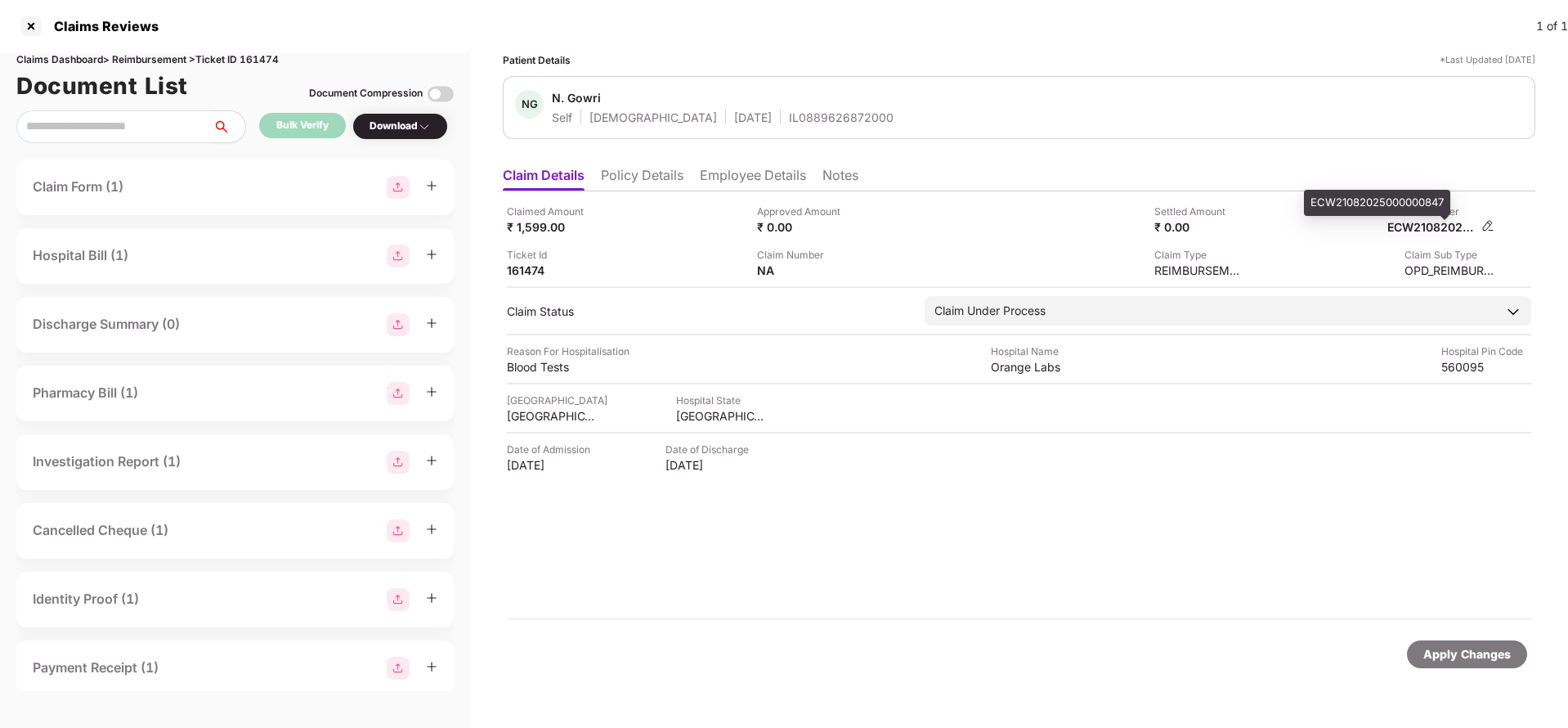
click at [1411, 225] on div "ECW21082025000000847" at bounding box center [1432, 227] width 90 height 15
copy div
click at [789, 114] on div "IL0889626872000" at bounding box center [840, 117] width 104 height 15
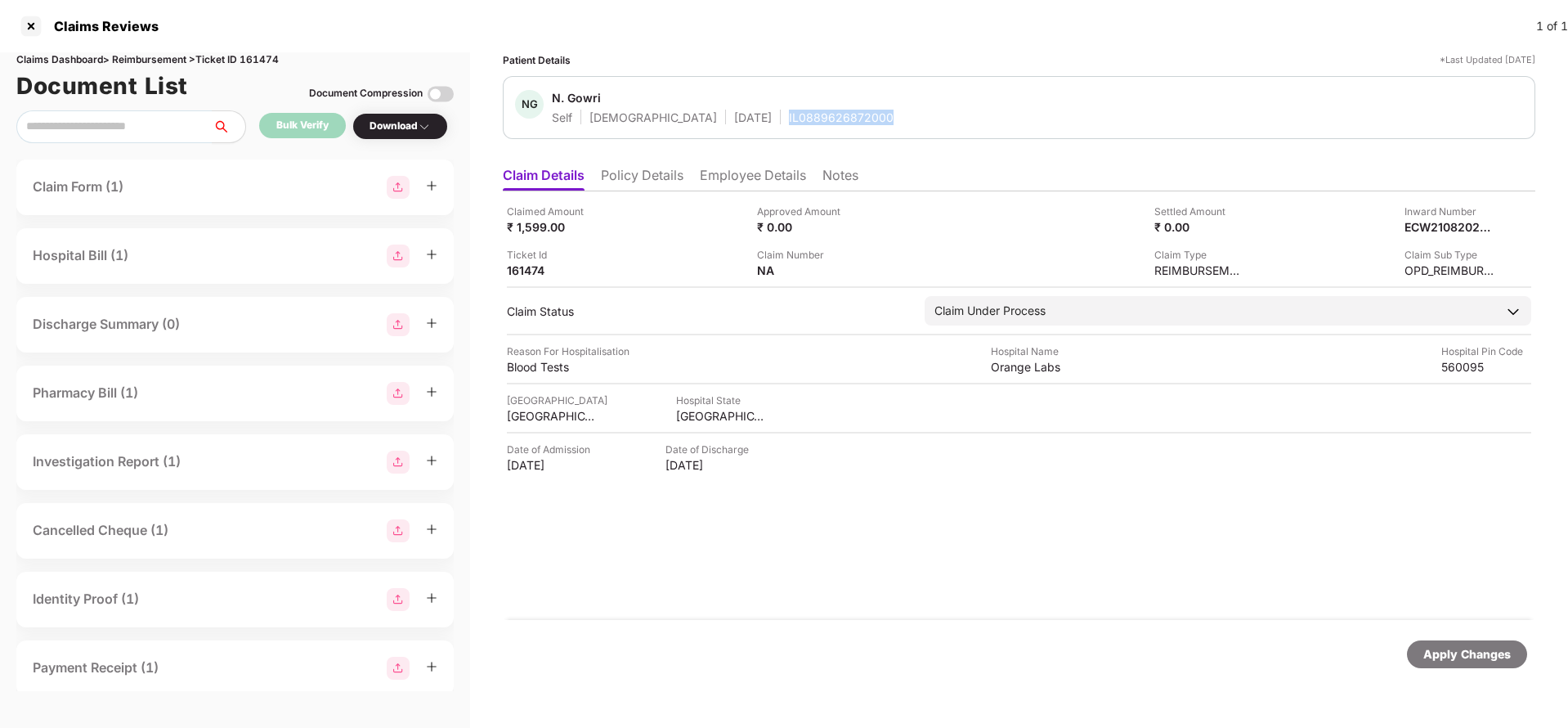
click at [789, 114] on div "IL0889626872000" at bounding box center [840, 117] width 104 height 15
copy div "IL0889626872000"
click at [1452, 650] on div "Apply Changes" at bounding box center [1466, 653] width 87 height 18
click at [267, 58] on div "Claims Dashboard > Reimbursement > Ticket ID 161474" at bounding box center [235, 60] width 437 height 15
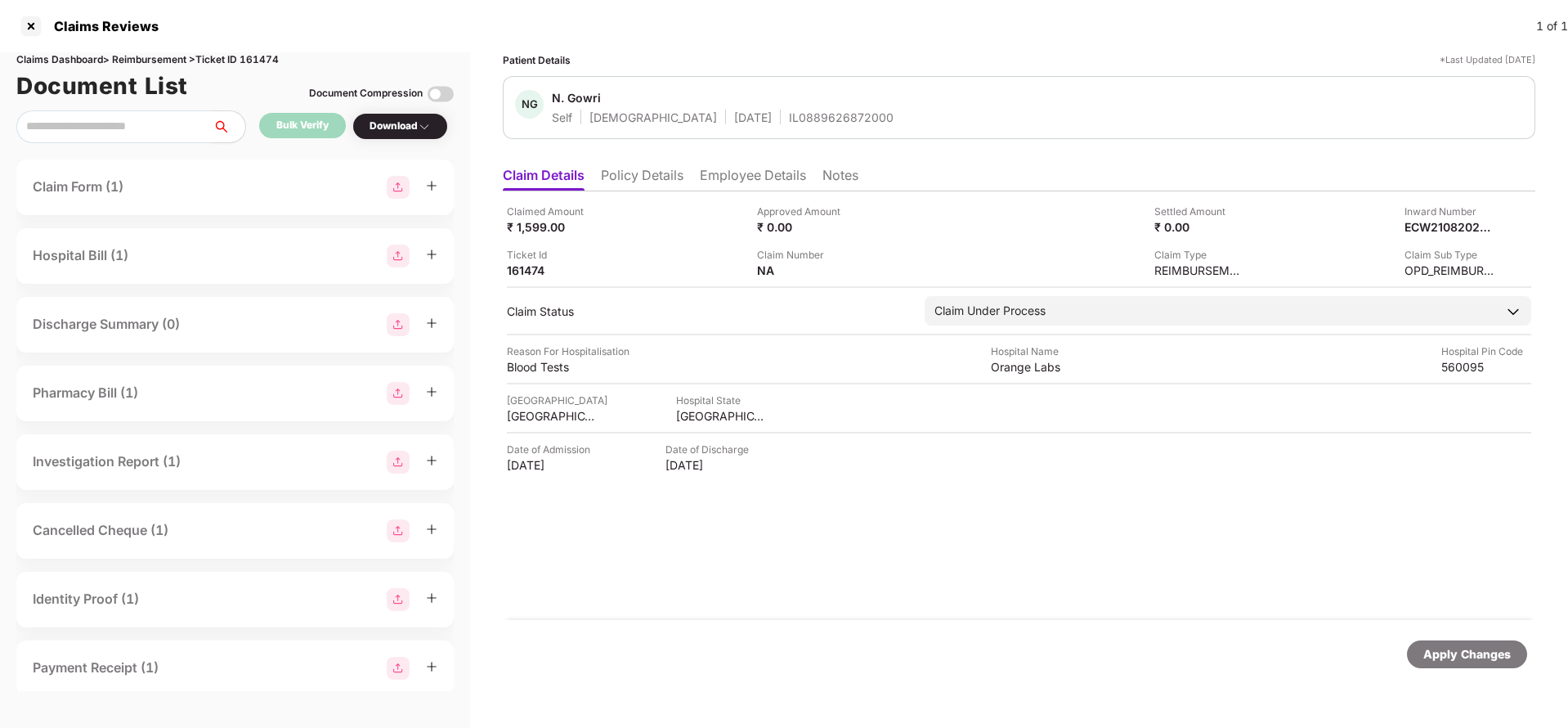
click at [267, 58] on div "Claims Dashboard > Reimbursement > Ticket ID 161474" at bounding box center [235, 60] width 437 height 15
copy div "161474"
click at [1477, 659] on div "Apply Changes" at bounding box center [1466, 653] width 87 height 18
click at [1477, 659] on div "Apply Changes" at bounding box center [1466, 653] width 87 height 18
click at [1510, 659] on div "Apply Changes" at bounding box center [1466, 653] width 87 height 18
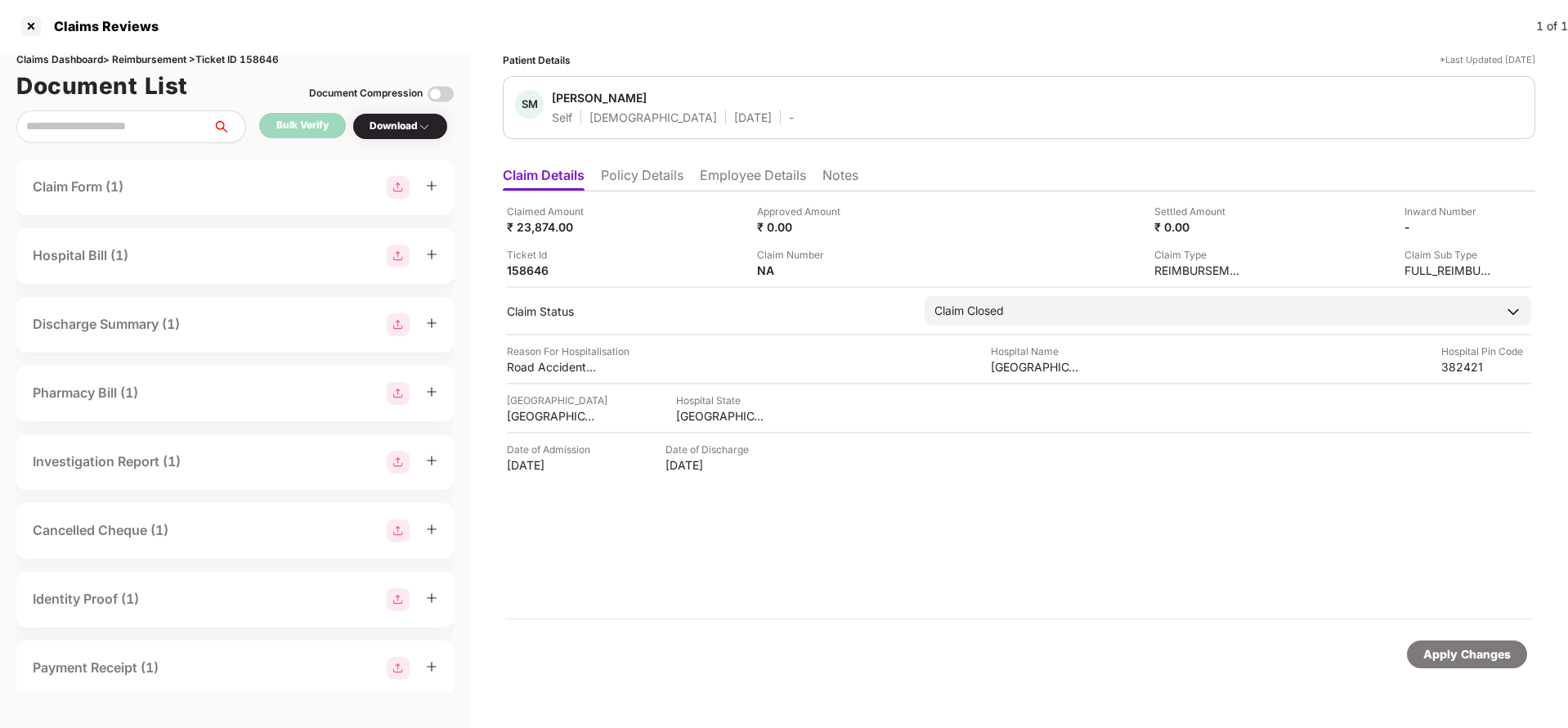
click at [1510, 659] on div "Apply Changes" at bounding box center [1466, 653] width 87 height 18
click at [247, 55] on div "Claims Dashboard > Reimbursement > Ticket ID 158646" at bounding box center [235, 60] width 437 height 15
copy div "158646"
click at [1466, 652] on div "Apply Changes" at bounding box center [1466, 653] width 87 height 18
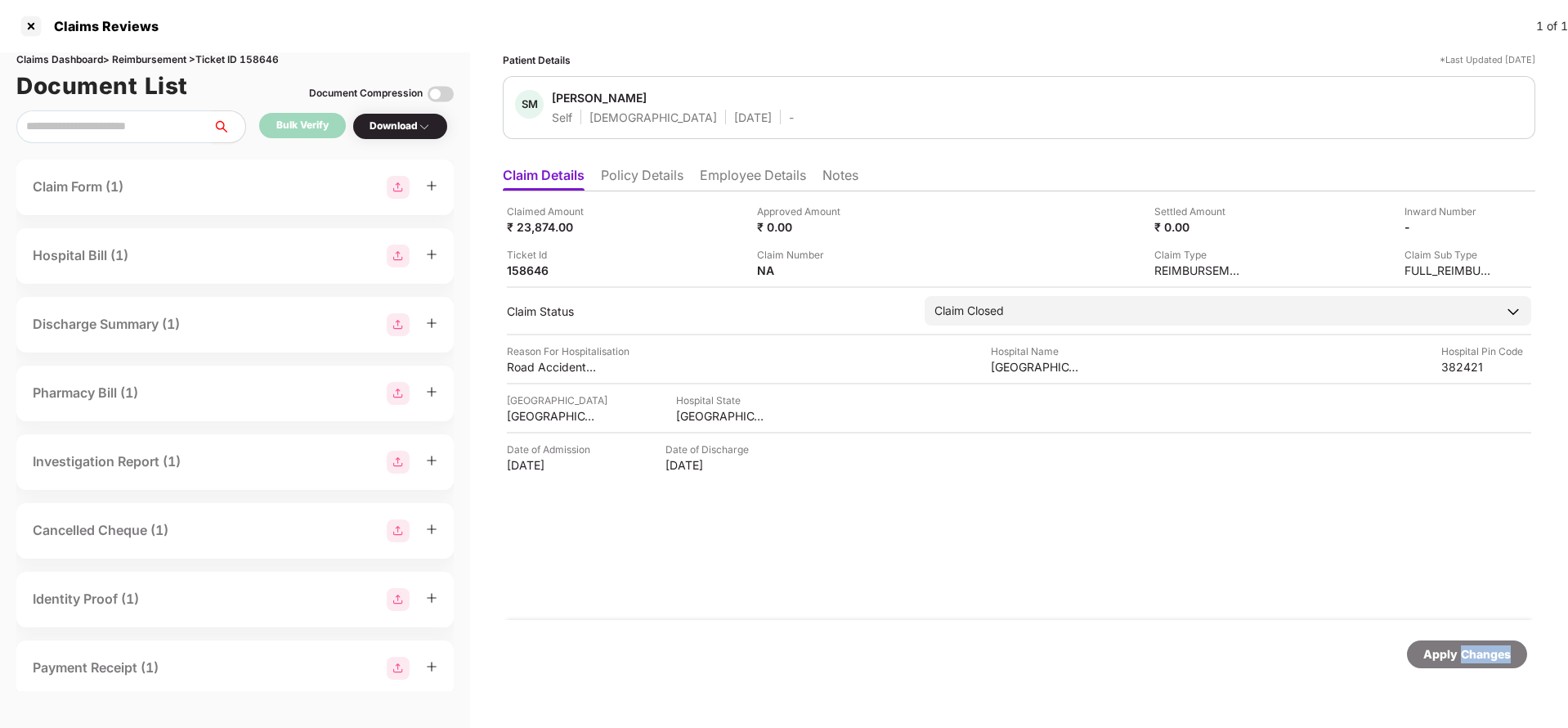
drag, startPoint x: 1466, startPoint y: 652, endPoint x: 1285, endPoint y: 407, distance: 304.6
click at [1465, 651] on div "Apply Changes" at bounding box center [1466, 653] width 87 height 18
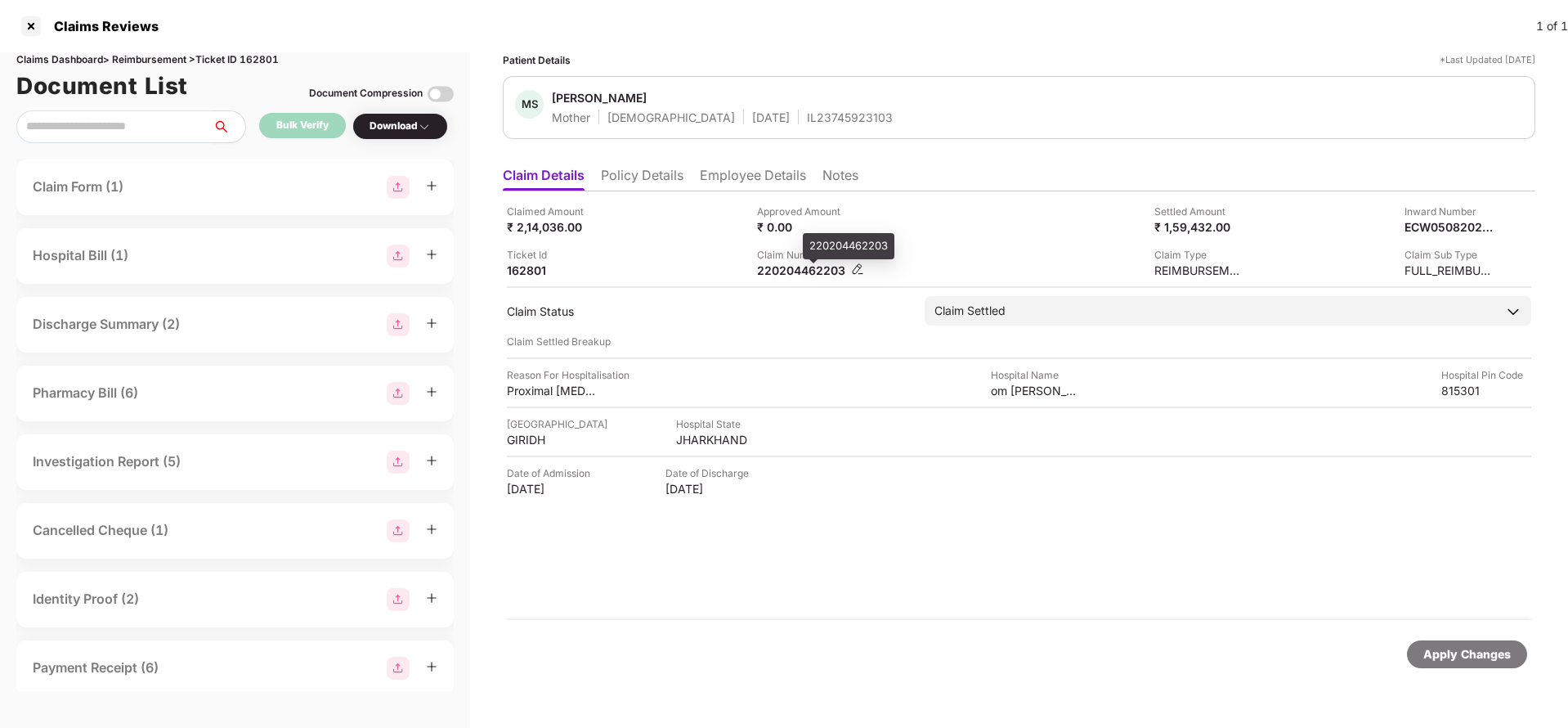
click at [801, 267] on div "220204462203" at bounding box center [801, 270] width 90 height 15
copy div "220204462203"
click at [806, 115] on div "IL23745923103" at bounding box center [849, 117] width 86 height 15
click at [806, 117] on div "IL23745923103" at bounding box center [849, 117] width 86 height 15
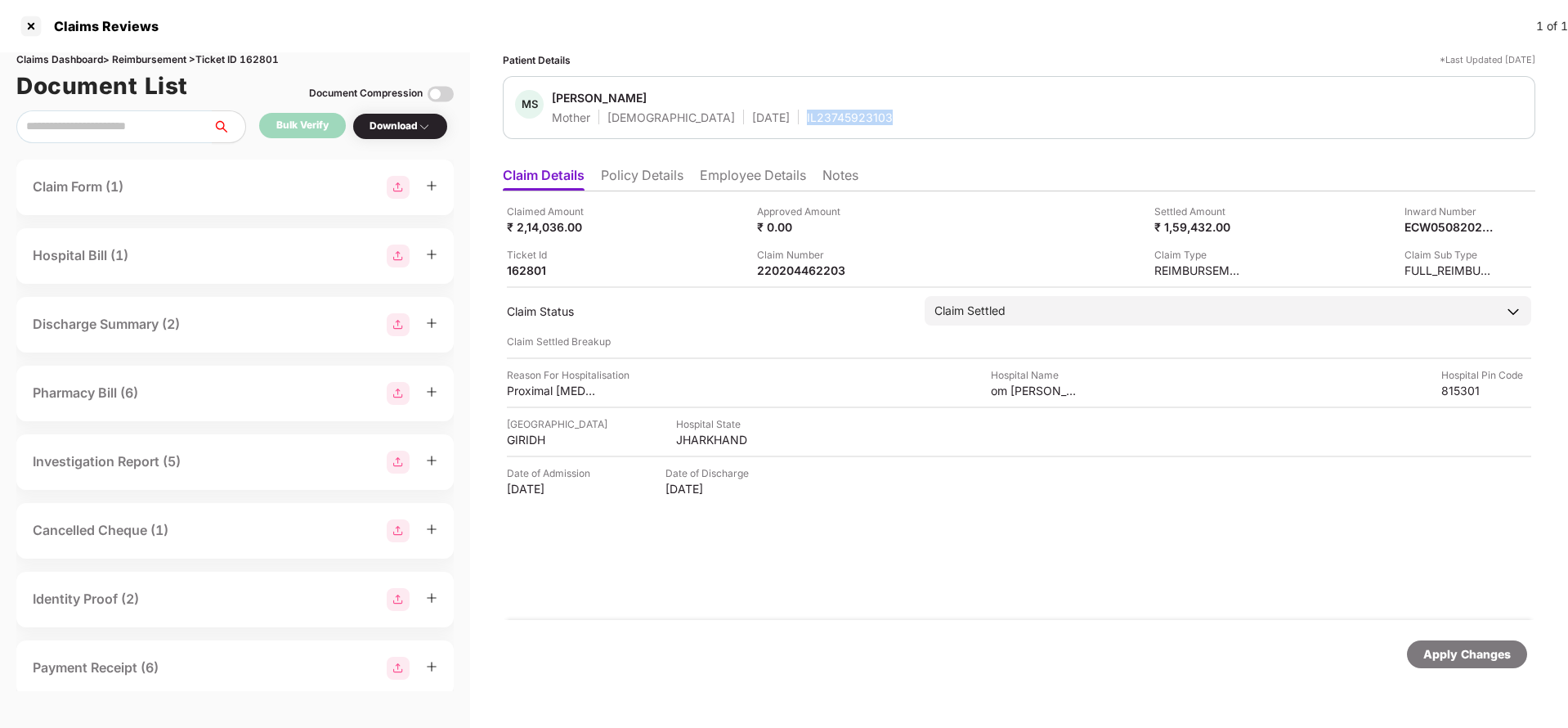
copy div "IL23745923103"
click at [1450, 647] on div "Apply Changes" at bounding box center [1466, 653] width 87 height 18
click at [1443, 638] on div "Apply Changes" at bounding box center [1018, 653] width 1033 height 69
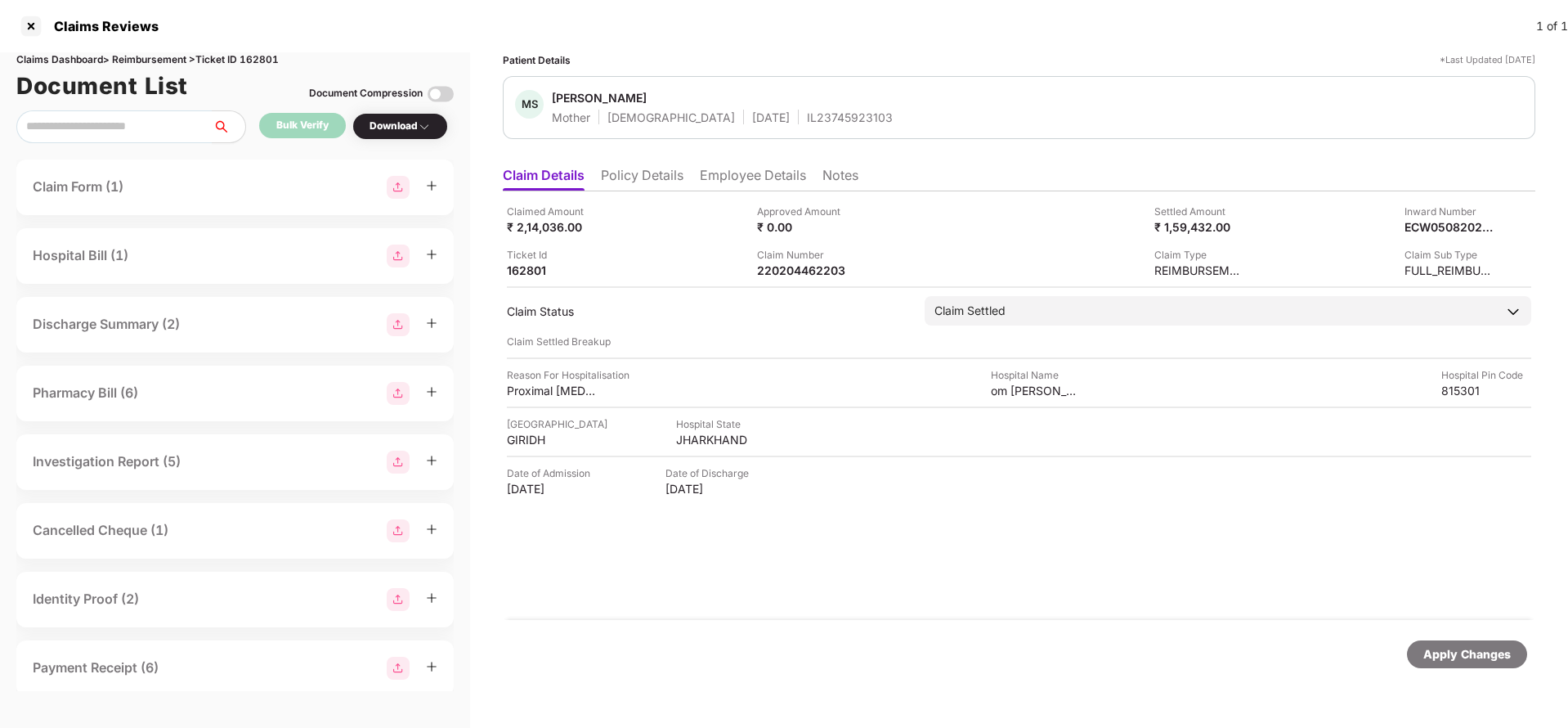
click at [262, 58] on div "Claims Dashboard > Reimbursement > Ticket ID 162801" at bounding box center [235, 60] width 437 height 15
copy div "162801"
click at [1480, 661] on div "Apply Changes" at bounding box center [1466, 653] width 87 height 18
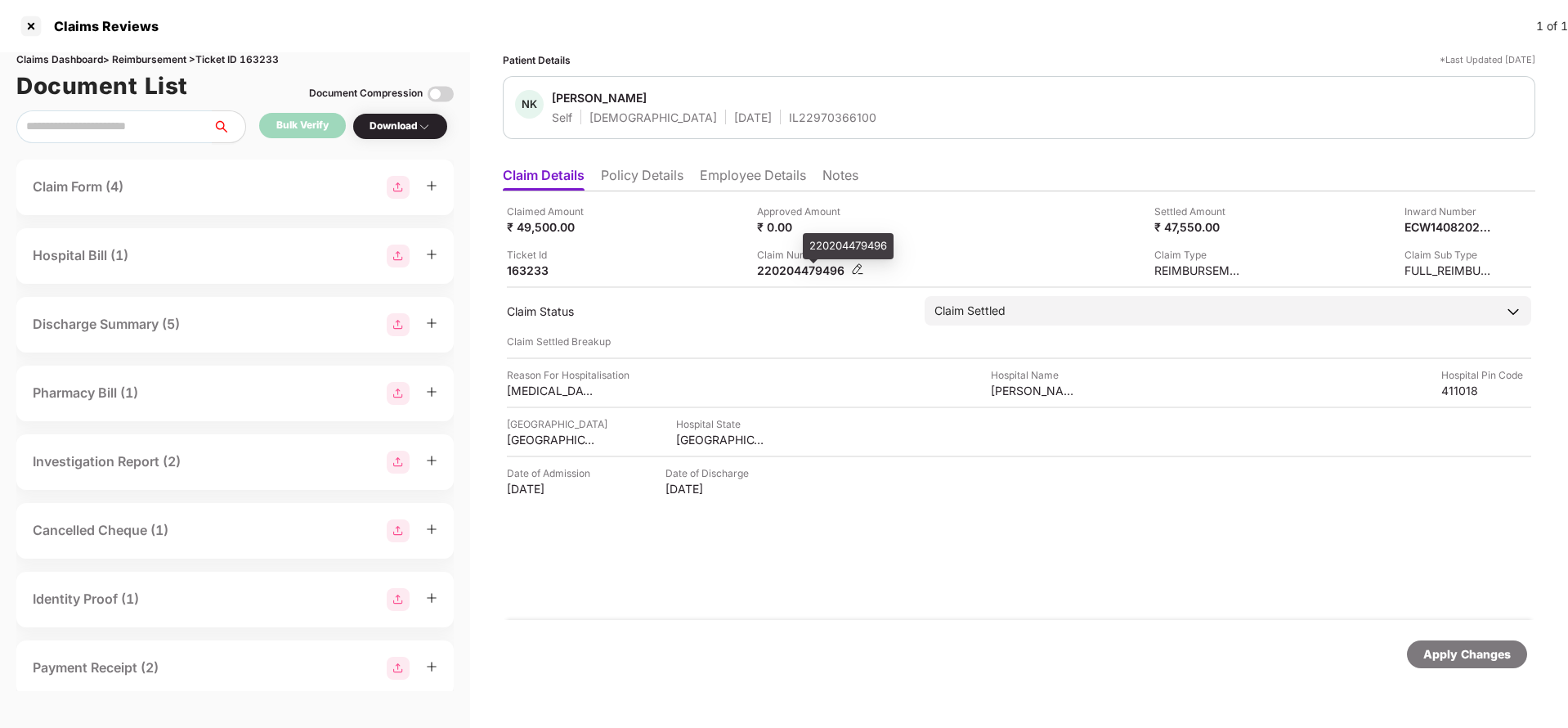
click at [783, 275] on div "220204479496" at bounding box center [801, 270] width 90 height 15
copy div "220204479496"
click at [789, 112] on div "IL22970366100" at bounding box center [832, 117] width 87 height 15
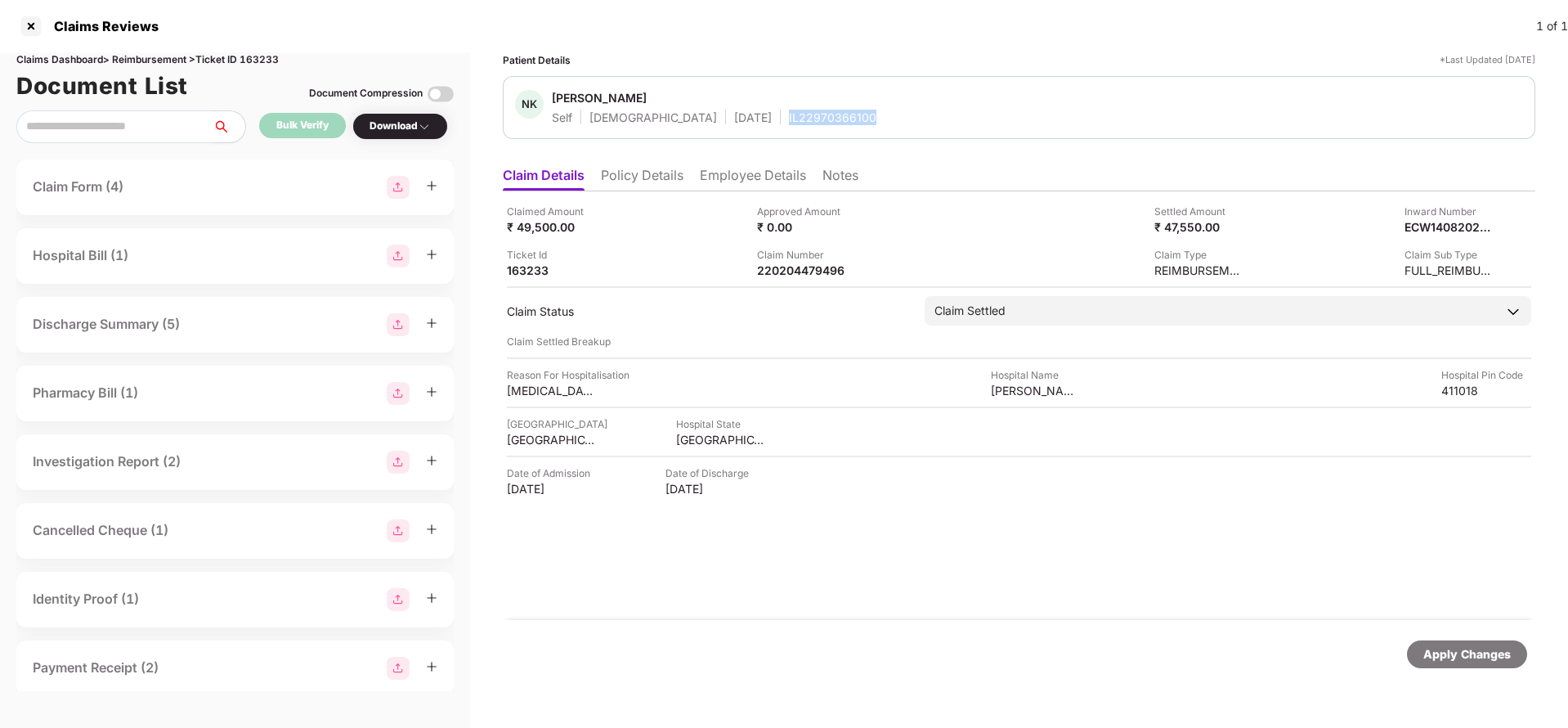
copy div "IL22970366100"
click at [1461, 658] on div "Apply Changes" at bounding box center [1466, 653] width 87 height 18
click at [272, 56] on div "Claims Dashboard > Reimbursement > Ticket ID 163233" at bounding box center [235, 60] width 437 height 15
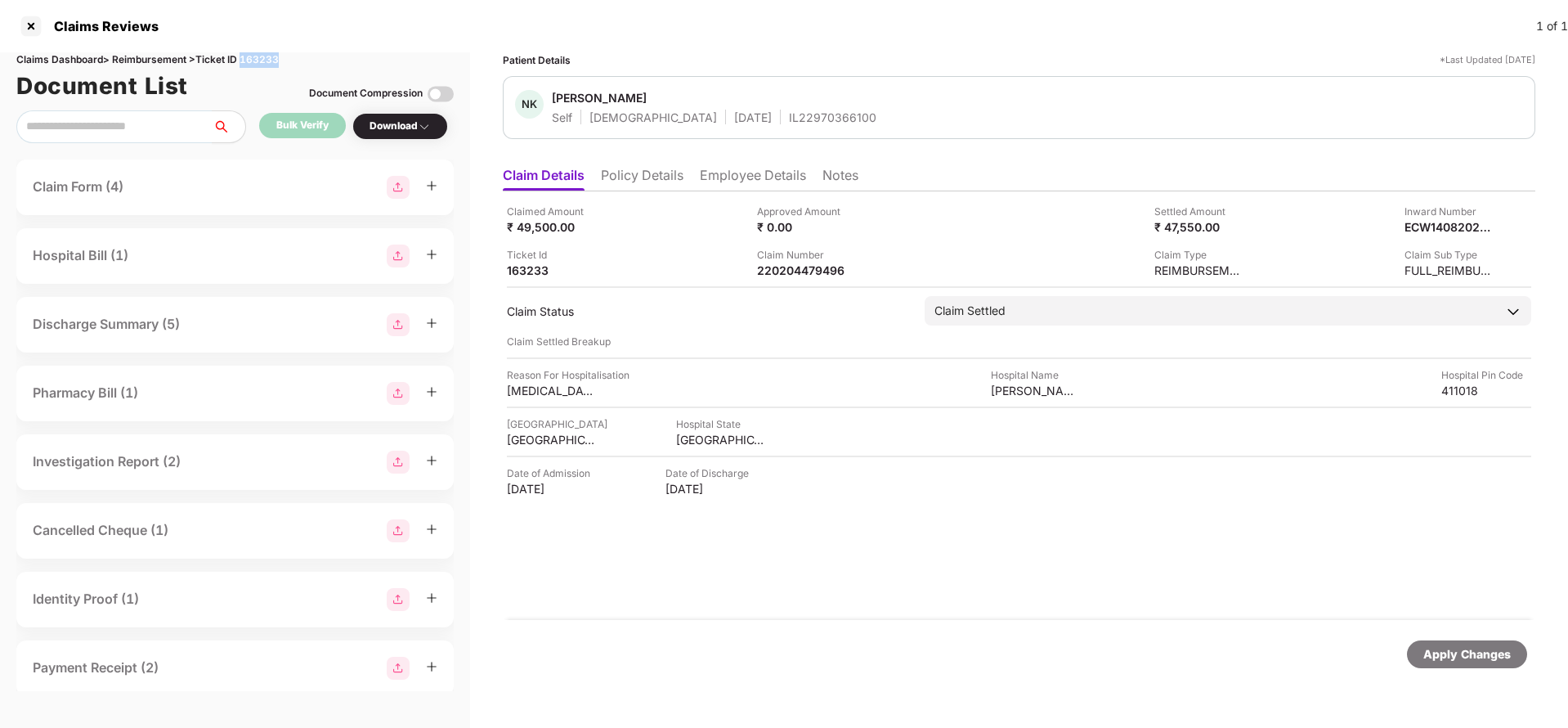
copy div "163233"
click at [1451, 660] on div "Apply Changes" at bounding box center [1466, 653] width 87 height 18
drag, startPoint x: 1451, startPoint y: 660, endPoint x: 1208, endPoint y: 342, distance: 400.2
click at [1449, 656] on div "Apply Changes" at bounding box center [1466, 653] width 87 height 18
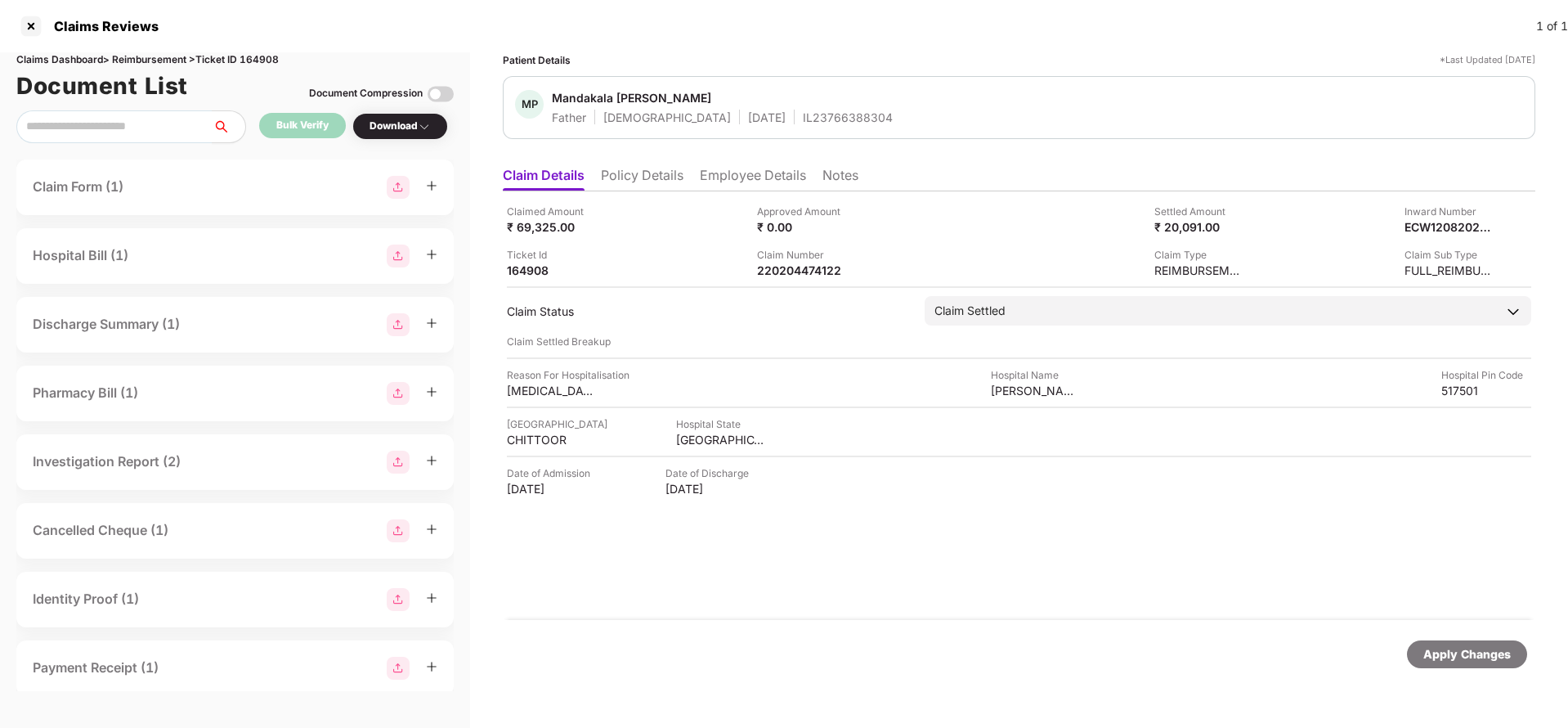
click at [773, 259] on div "Claim Number" at bounding box center [801, 254] width 90 height 15
click at [774, 279] on div "Claimed Amount ₹ 69,325.00 Approved Amount ₹ 0.00 Settled Amount ₹ 20,091.00 In…" at bounding box center [1018, 406] width 1033 height 429
click at [784, 271] on div "220204474122" at bounding box center [801, 270] width 90 height 15
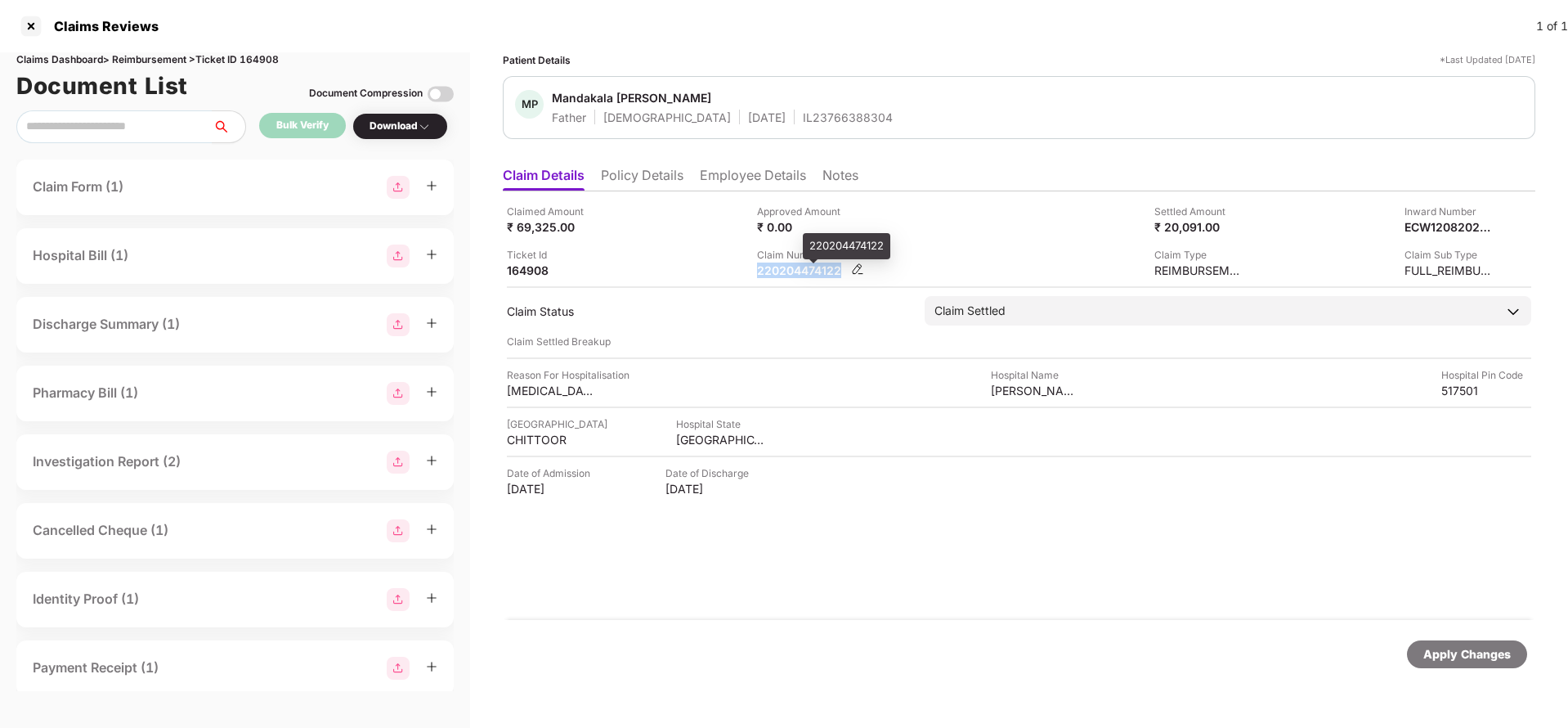
copy div "220204474122"
click at [802, 117] on div "IL23766388304" at bounding box center [847, 117] width 90 height 15
copy div "IL23766388304"
click at [1490, 662] on div "Apply Changes" at bounding box center [1466, 653] width 87 height 18
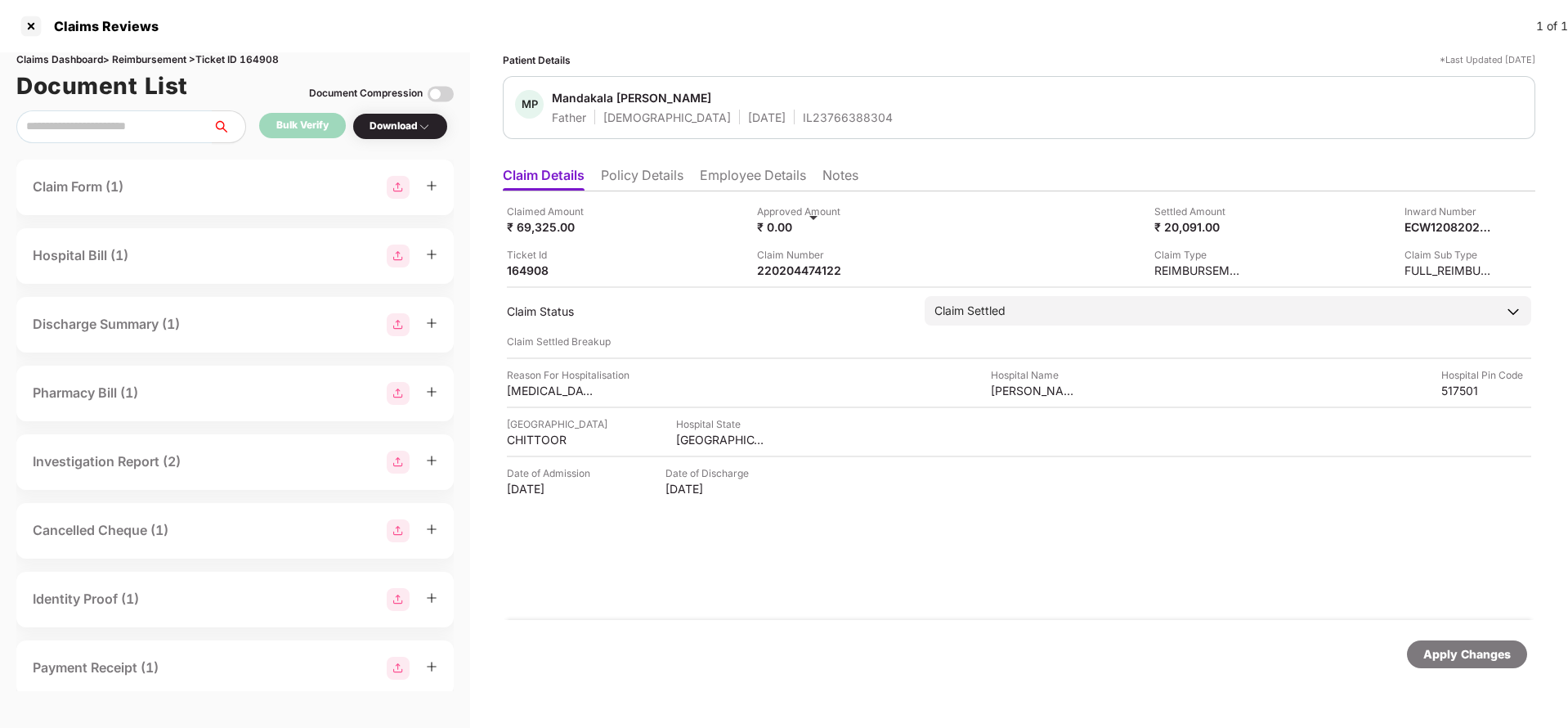
click at [274, 61] on div "Claims Dashboard > Reimbursement > Ticket ID 164908" at bounding box center [235, 60] width 437 height 15
copy div "164908"
click at [1470, 663] on div "Apply Changes" at bounding box center [1466, 653] width 87 height 18
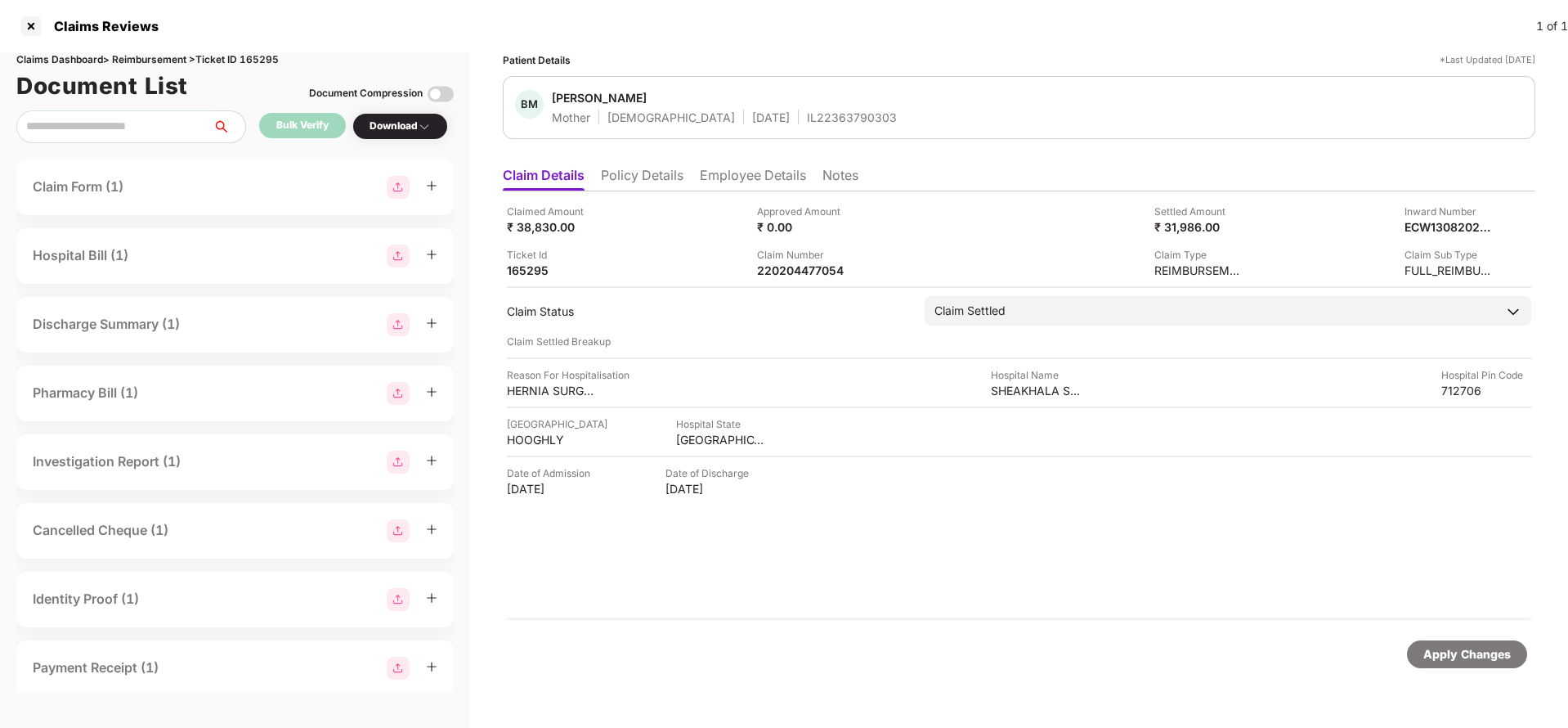
click at [749, 177] on li "Employee Details" at bounding box center [752, 179] width 106 height 24
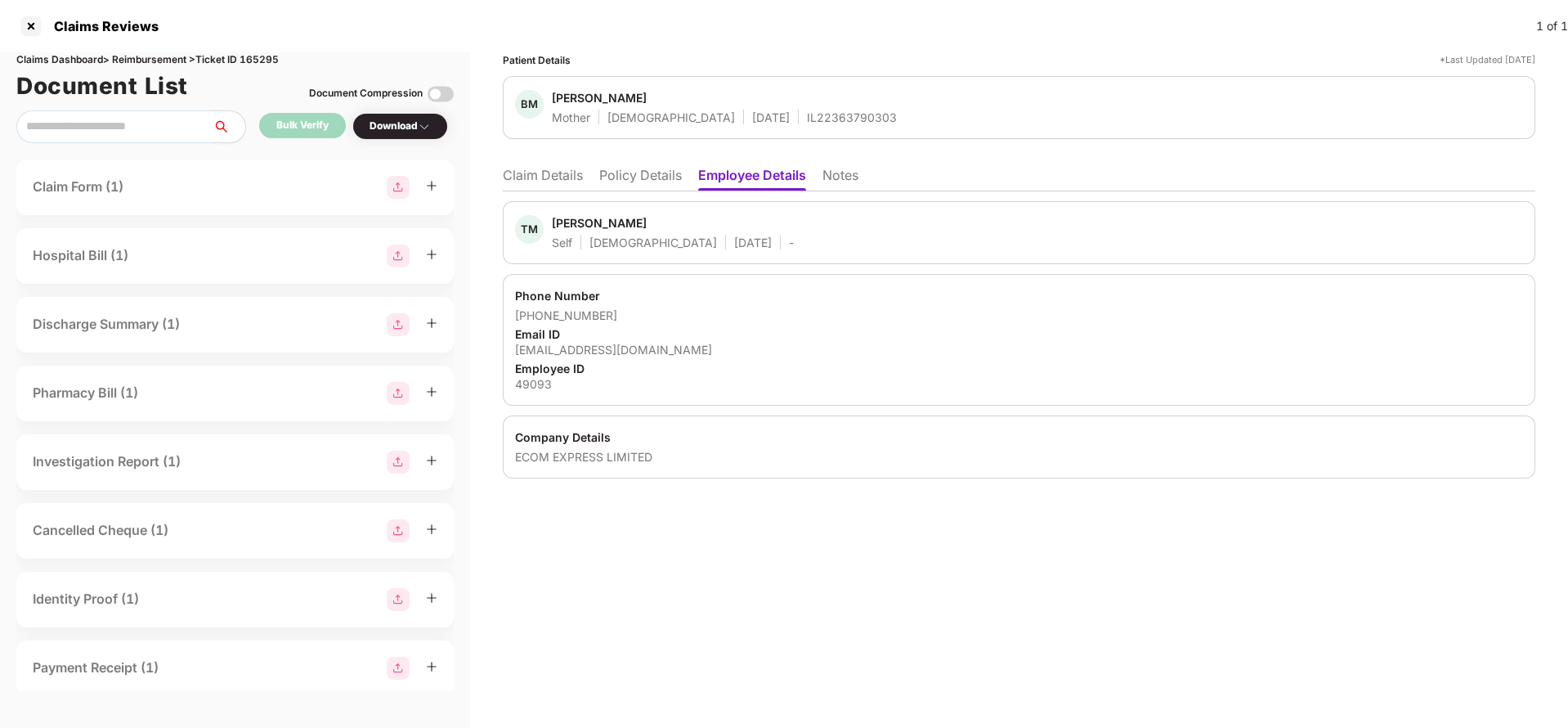
click at [625, 348] on div "[EMAIL_ADDRESS][DOMAIN_NAME]" at bounding box center [1019, 349] width 1008 height 15
copy div "[EMAIL_ADDRESS][DOMAIN_NAME]"
click at [547, 179] on li "Claim Details" at bounding box center [542, 179] width 80 height 24
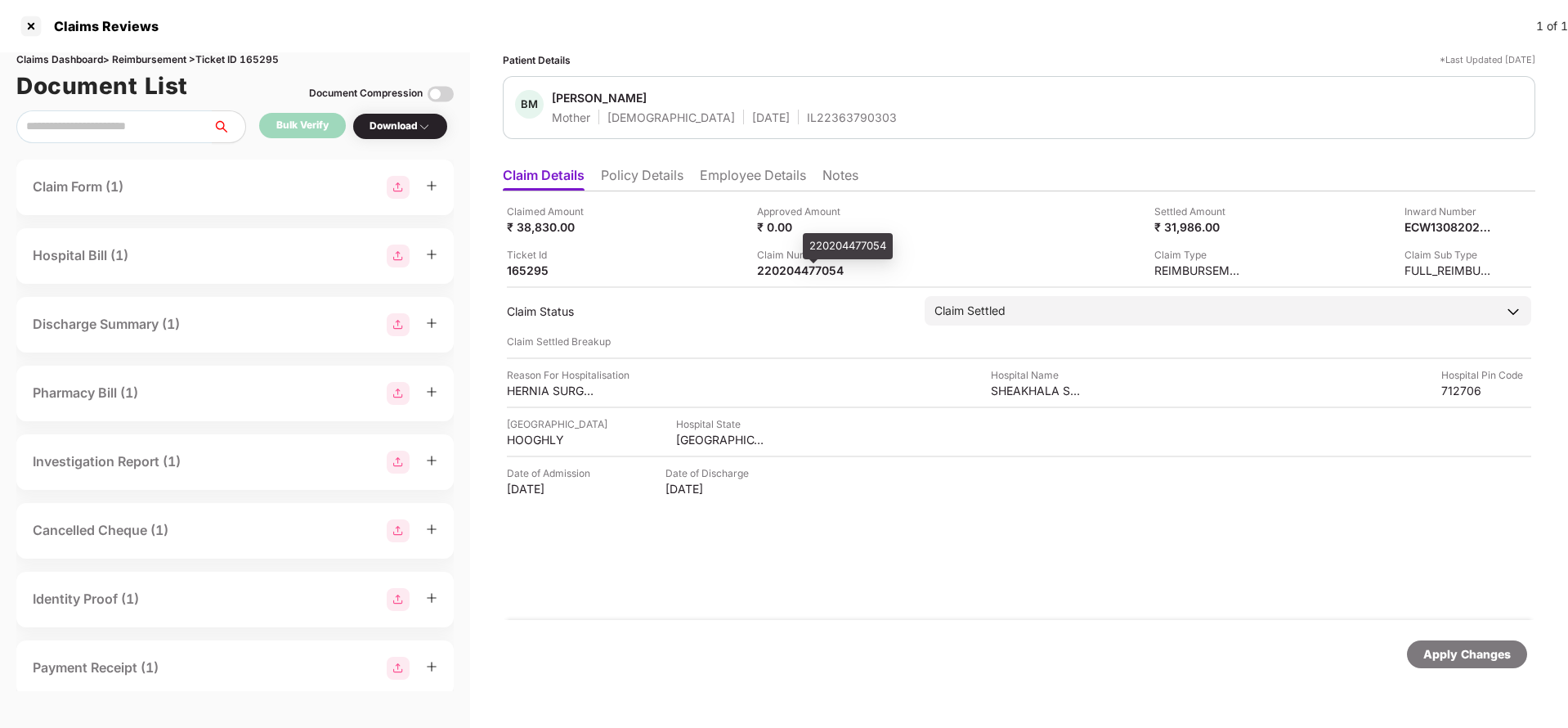
click at [791, 263] on div "220204477054" at bounding box center [801, 270] width 90 height 15
copy div "220204477054"
click at [814, 102] on span "Baishakhi Majumder" at bounding box center [723, 99] width 345 height 19
click at [806, 119] on div "IL22363790303" at bounding box center [851, 117] width 90 height 15
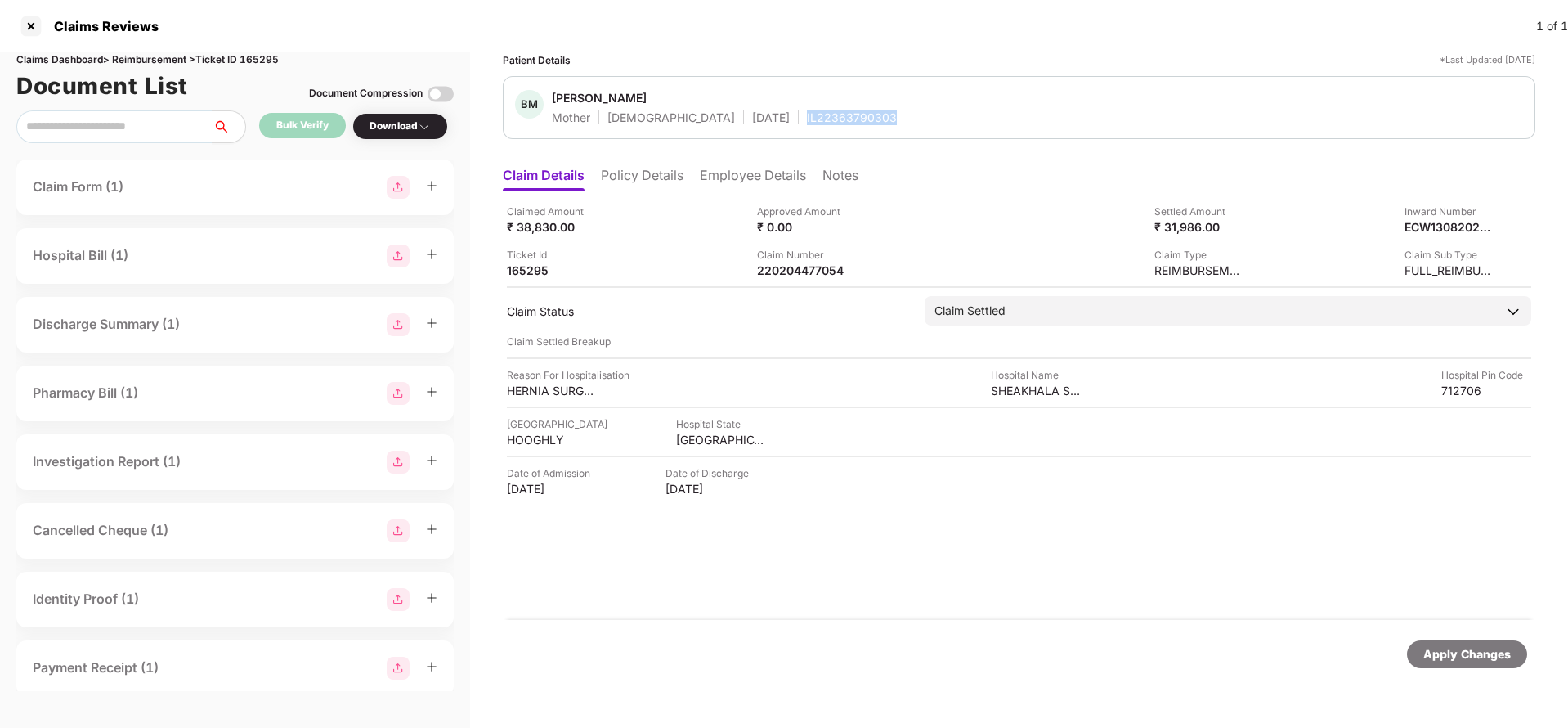
click at [806, 119] on div "IL22363790303" at bounding box center [851, 117] width 90 height 15
copy div "IL22363790303"
click at [1470, 656] on div "Apply Changes" at bounding box center [1466, 653] width 87 height 18
click at [259, 61] on div "Claims Dashboard > Reimbursement > Ticket ID 165295" at bounding box center [235, 60] width 437 height 15
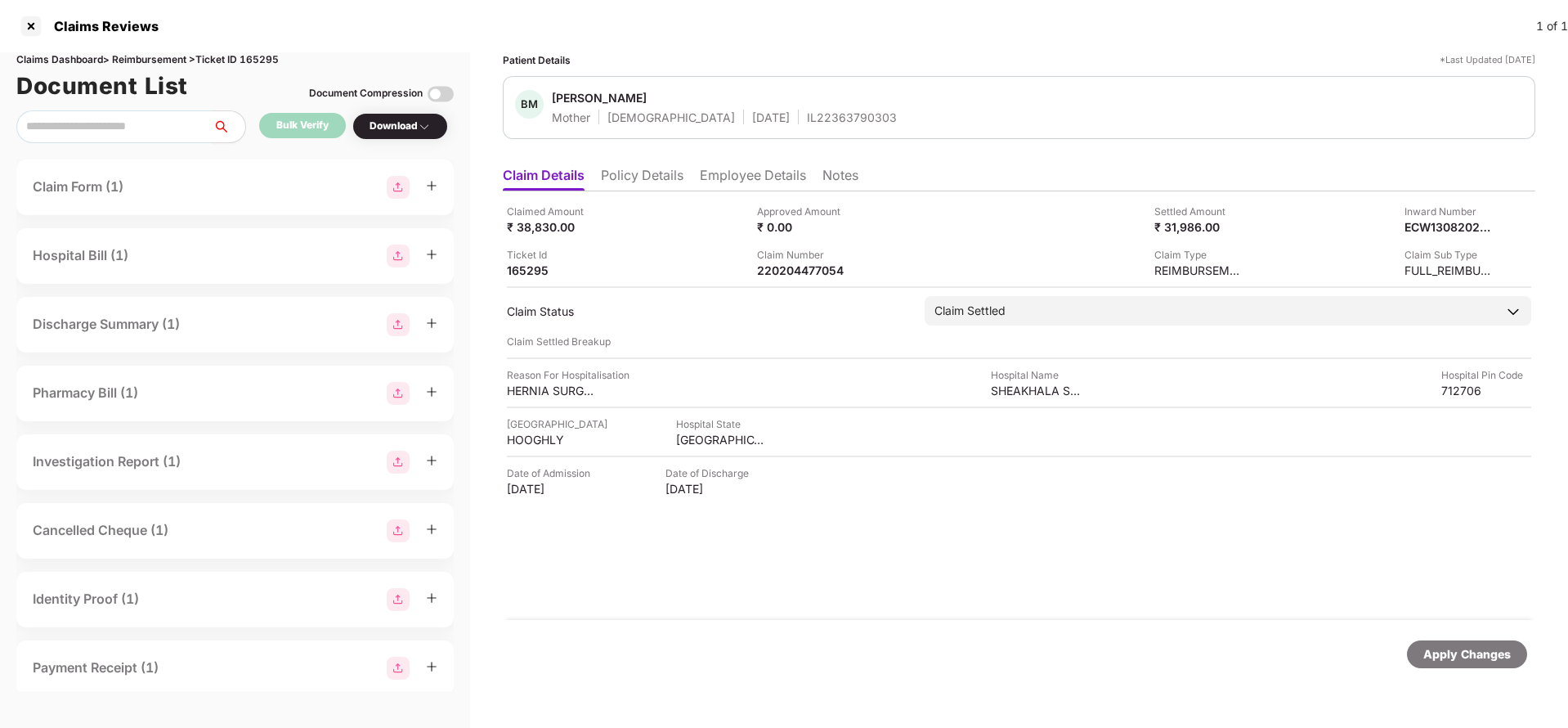
click at [259, 61] on div "Claims Dashboard > Reimbursement > Ticket ID 165295" at bounding box center [235, 60] width 437 height 15
copy div "165295"
click at [1486, 645] on div "Apply Changes" at bounding box center [1466, 653] width 87 height 18
drag, startPoint x: 1487, startPoint y: 645, endPoint x: 1456, endPoint y: 635, distance: 32.6
click at [1484, 645] on div "Apply Changes" at bounding box center [1466, 653] width 87 height 18
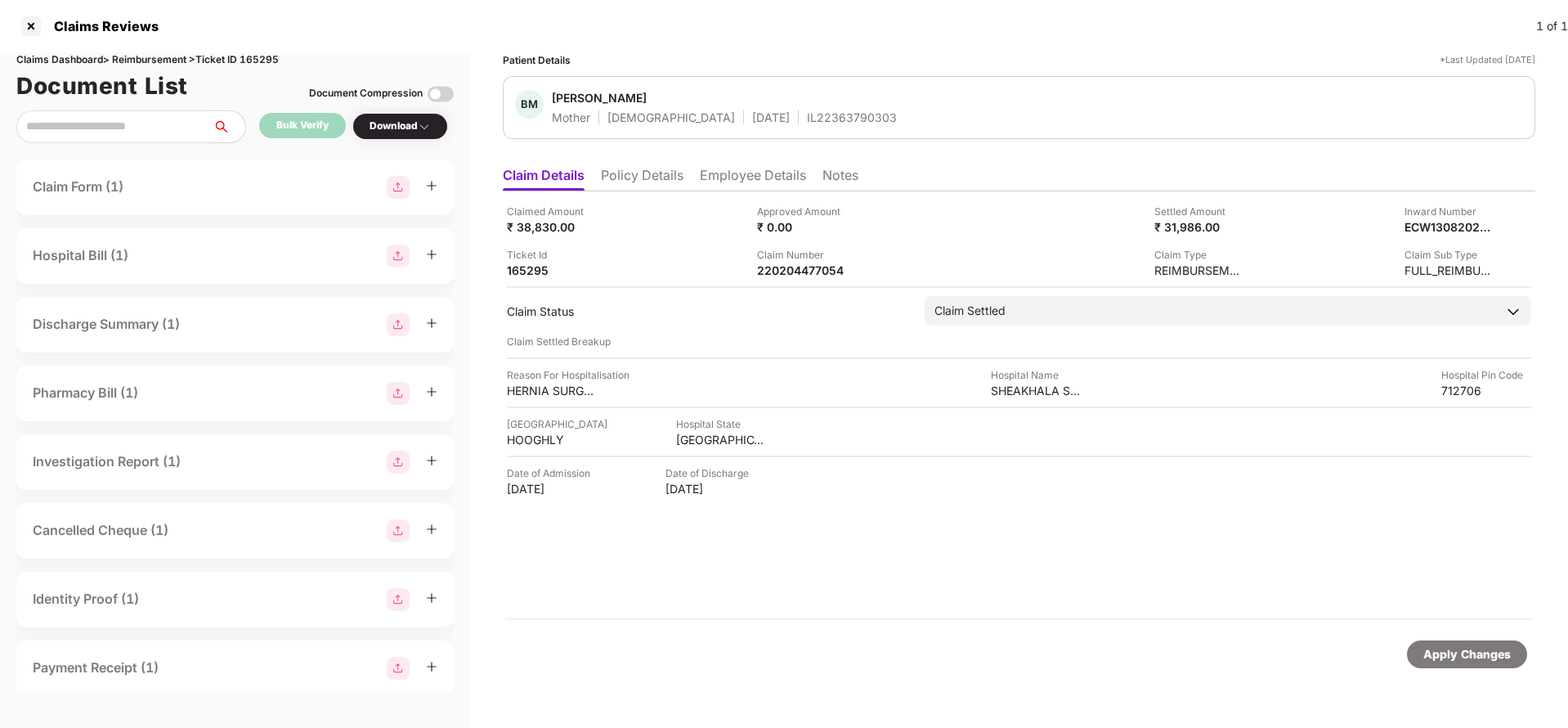
click at [273, 57] on div "Claims Dashboard > Reimbursement > Ticket ID 165295" at bounding box center [235, 60] width 437 height 15
copy div "165295"
click at [1449, 664] on div "Apply Changes" at bounding box center [1466, 653] width 120 height 28
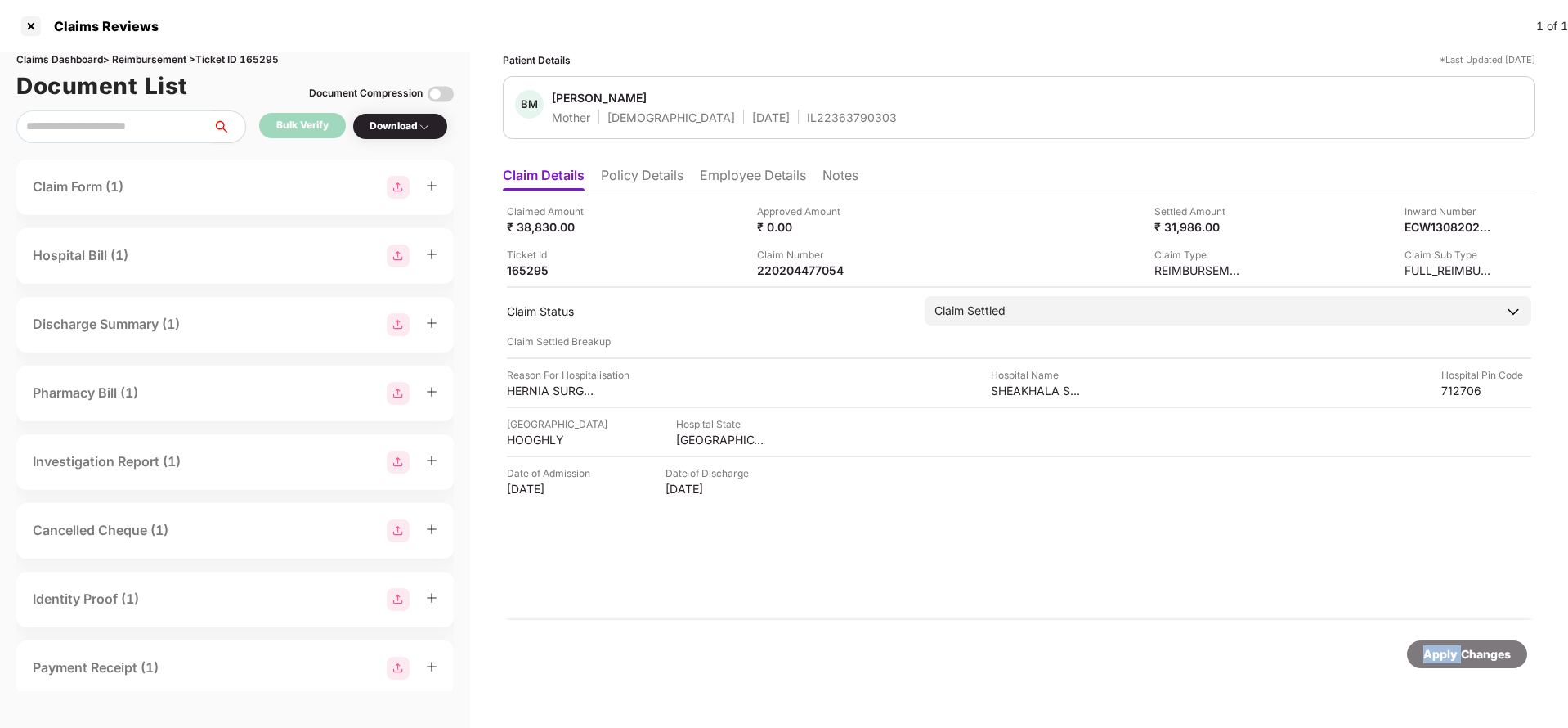
click at [1447, 665] on div "Apply Changes" at bounding box center [1466, 653] width 120 height 28
click at [1467, 659] on div "Apply Changes" at bounding box center [1466, 653] width 87 height 18
click at [784, 274] on div "220204470209" at bounding box center [801, 270] width 90 height 15
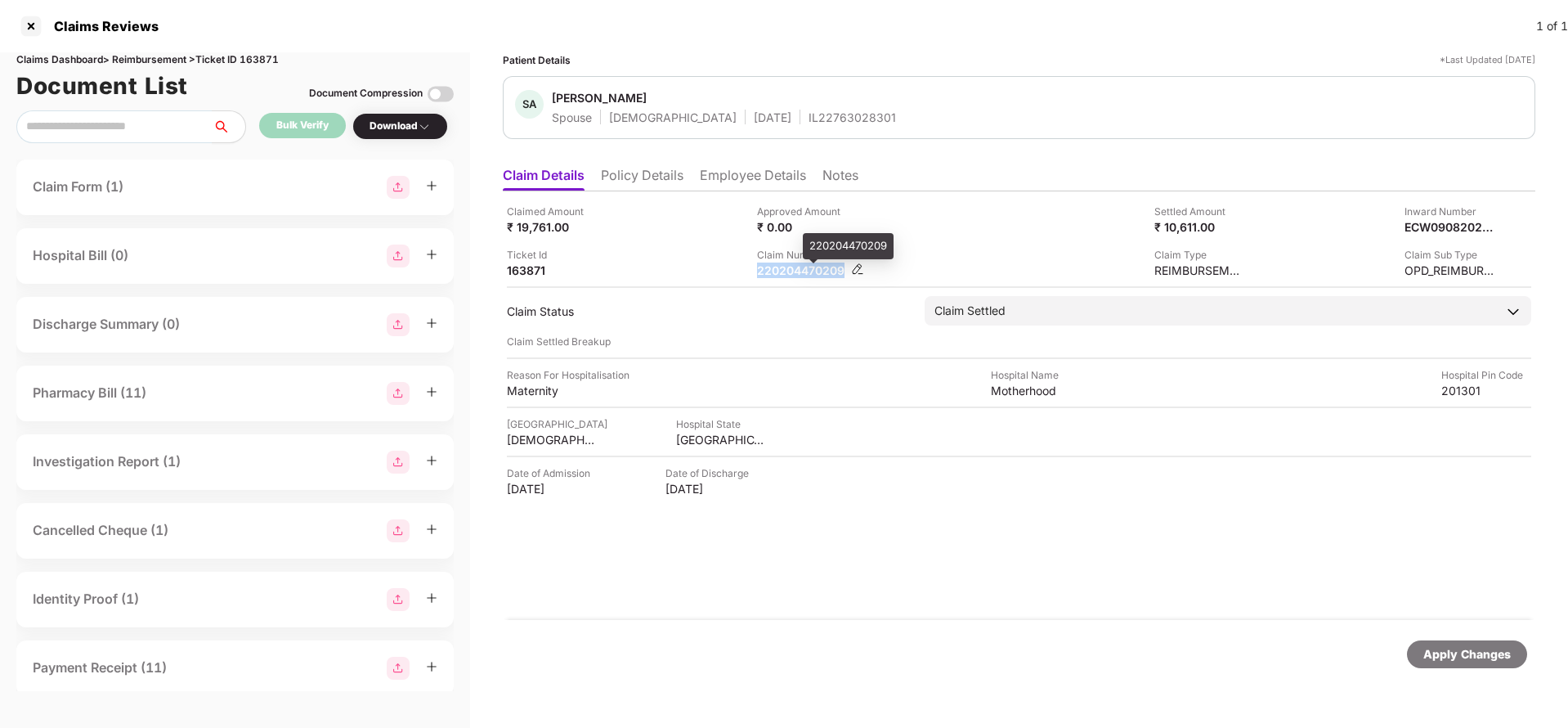
click at [784, 274] on div "220204470209" at bounding box center [801, 270] width 90 height 15
copy div "220204470209"
click at [808, 116] on div "IL22763028301" at bounding box center [851, 117] width 87 height 15
copy div "IL22763028301"
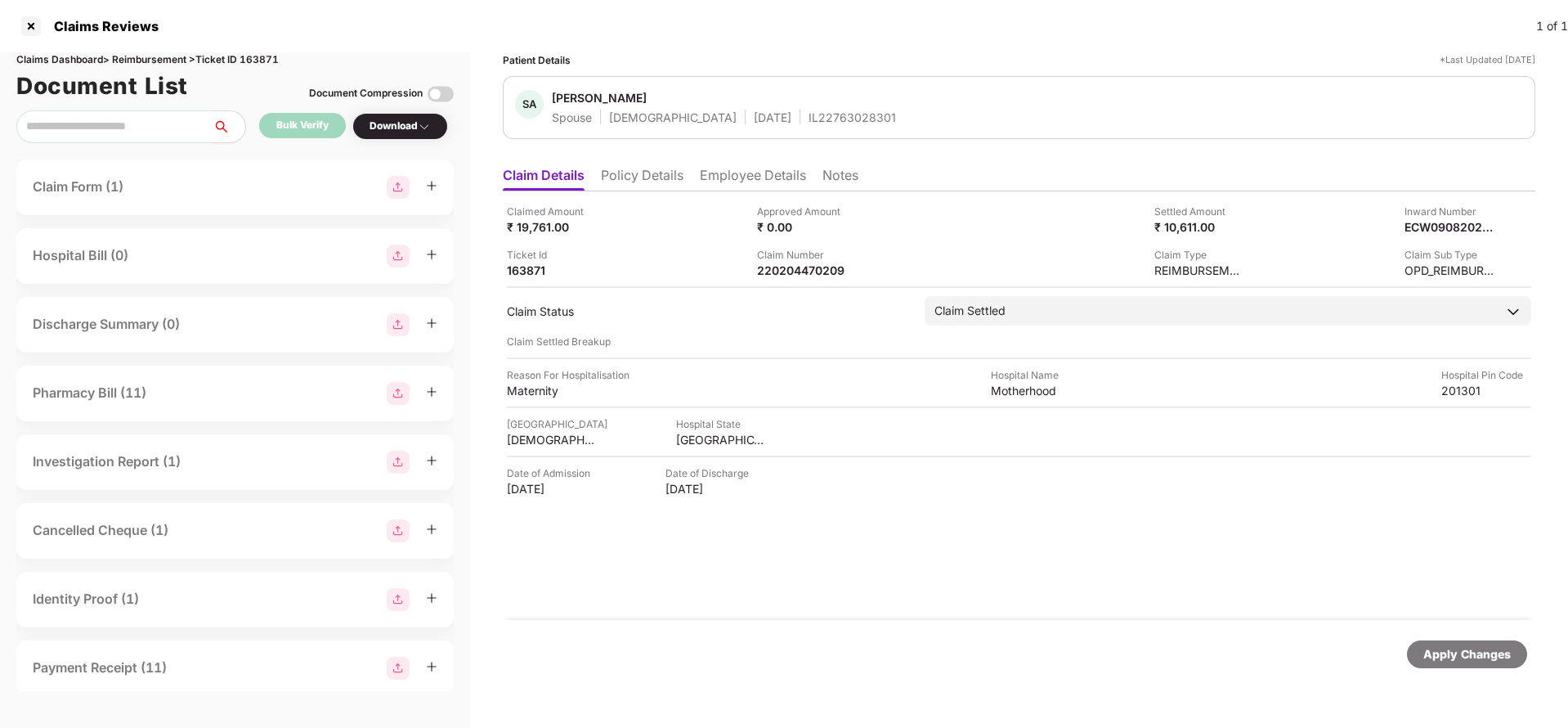
click at [1458, 653] on div "Apply Changes" at bounding box center [1466, 653] width 87 height 18
drag, startPoint x: 1458, startPoint y: 653, endPoint x: 879, endPoint y: 374, distance: 642.7
click at [1457, 653] on div "Apply Changes" at bounding box center [1466, 653] width 87 height 18
click at [274, 58] on div "Claims Dashboard > Reimbursement > Ticket ID 163871" at bounding box center [235, 60] width 437 height 15
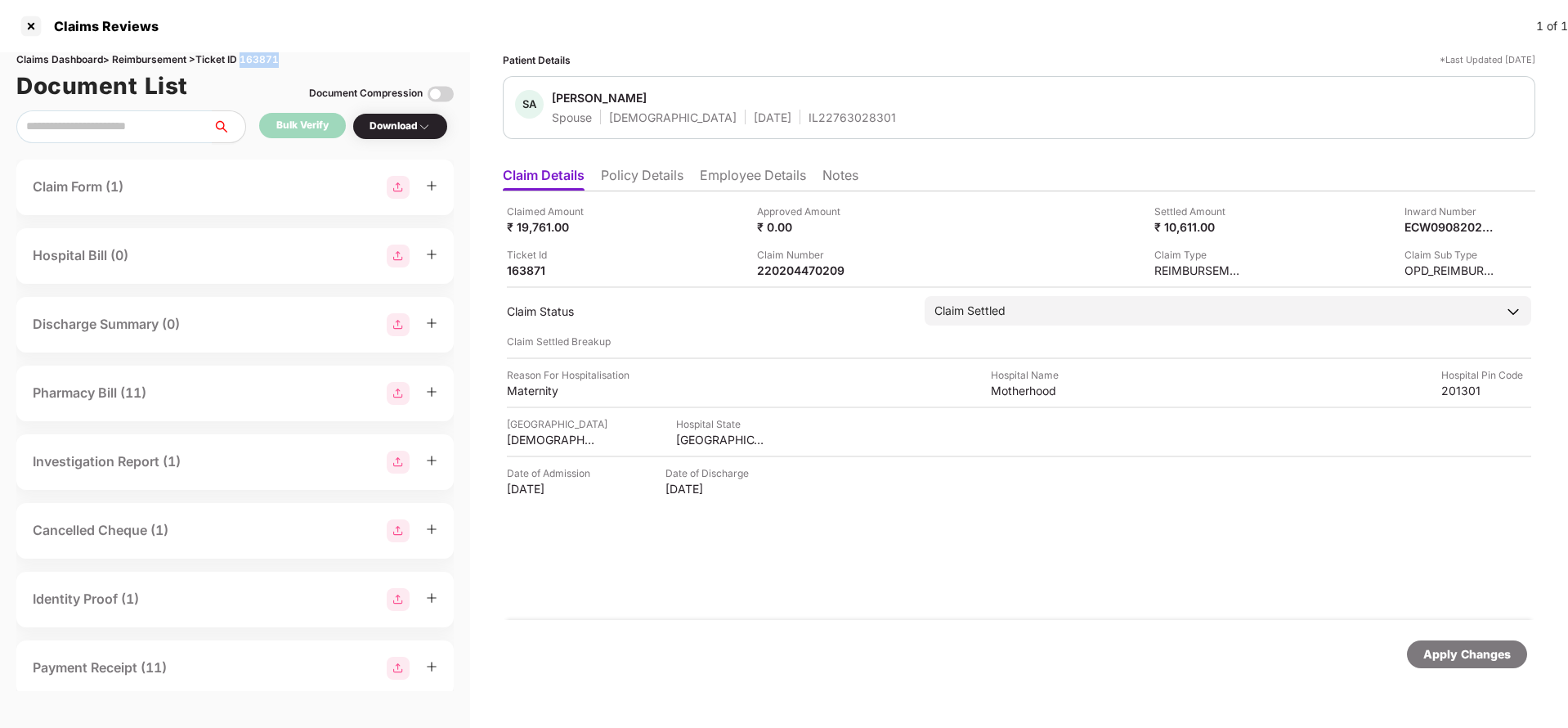
copy div "163871"
click at [1450, 653] on div "Apply Changes" at bounding box center [1466, 653] width 87 height 18
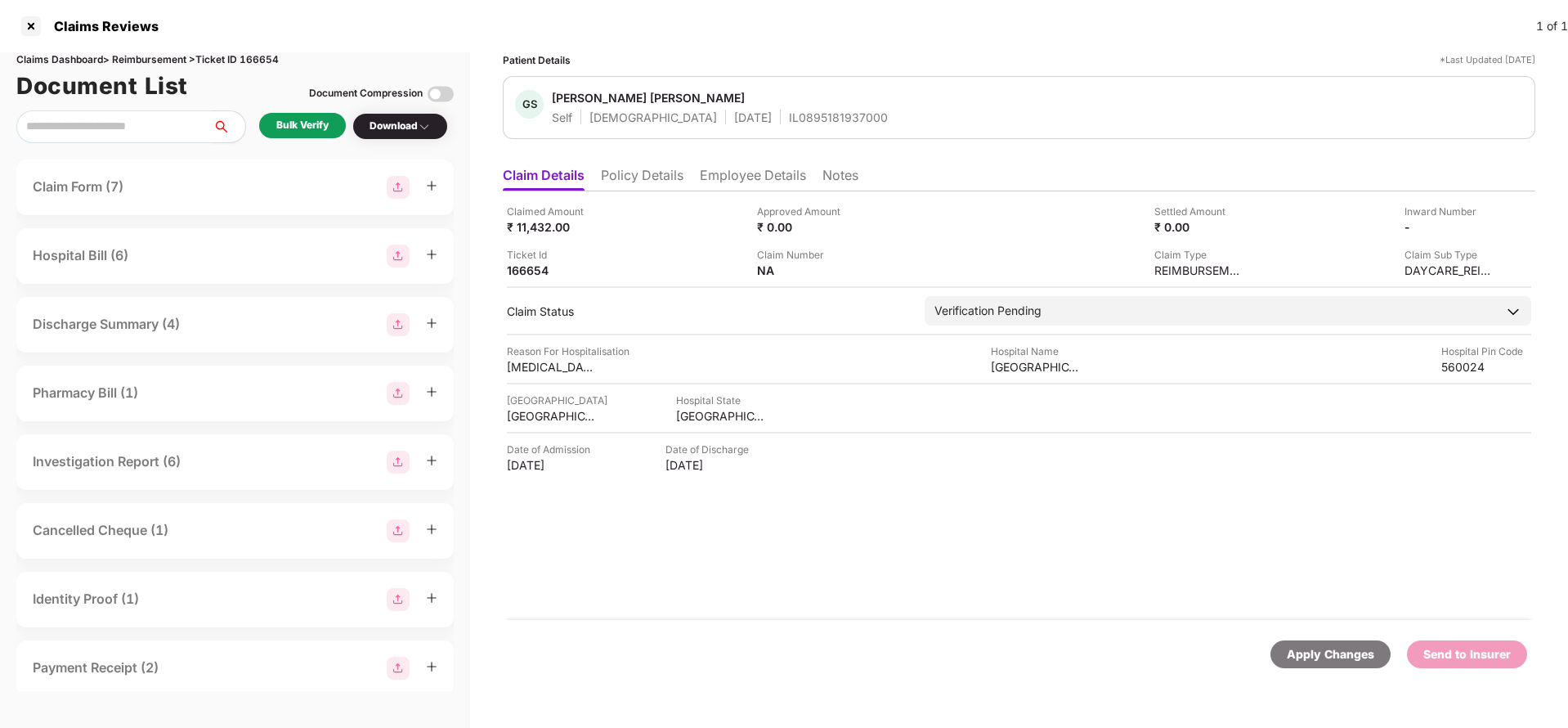
click at [654, 164] on ul "Claim Details Policy Details Employee Details Notes" at bounding box center [1018, 175] width 1033 height 33
click at [652, 175] on li "Policy Details" at bounding box center [641, 179] width 82 height 24
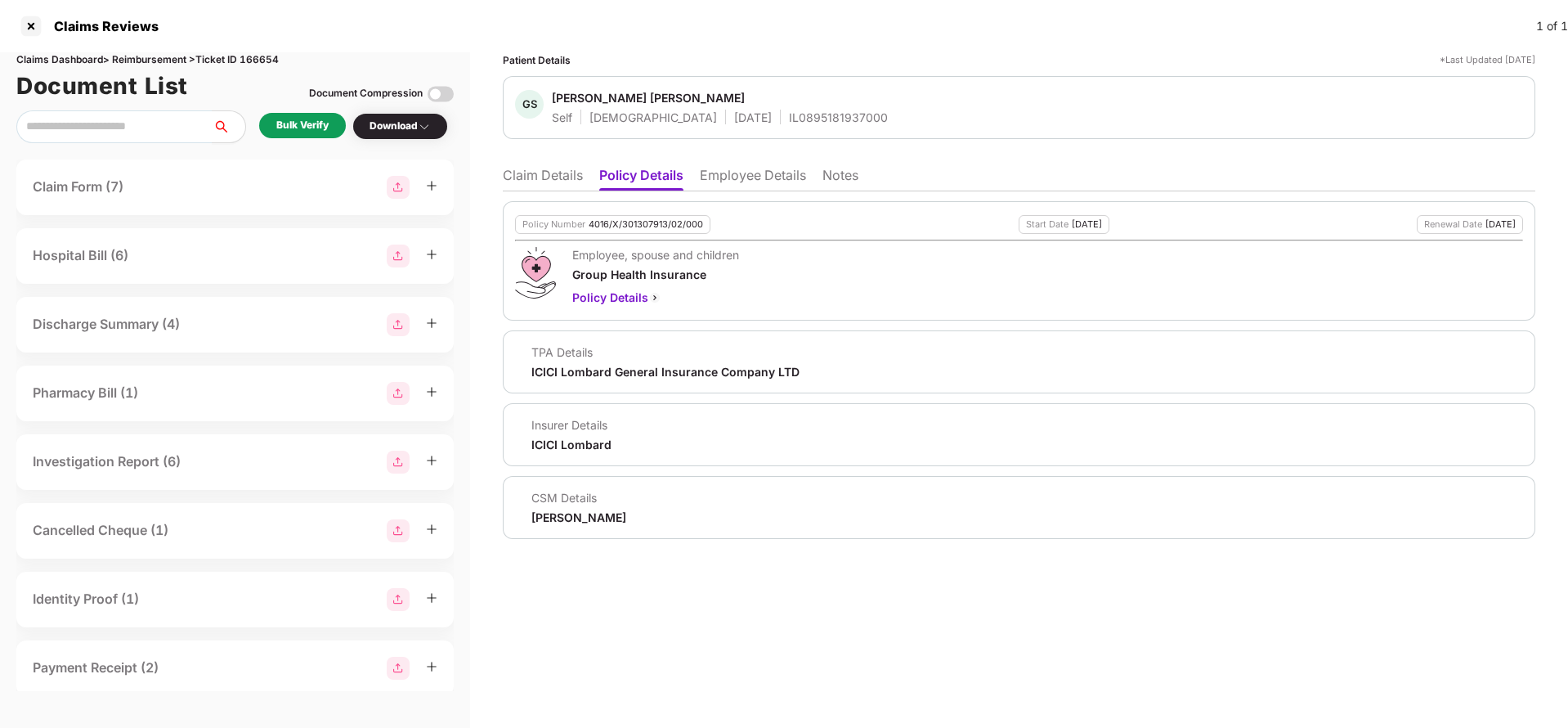
click at [645, 221] on div "4016/X/301307913/02/000" at bounding box center [645, 225] width 114 height 11
click at [640, 228] on div "4016/X/301307913/02/000" at bounding box center [645, 225] width 114 height 11
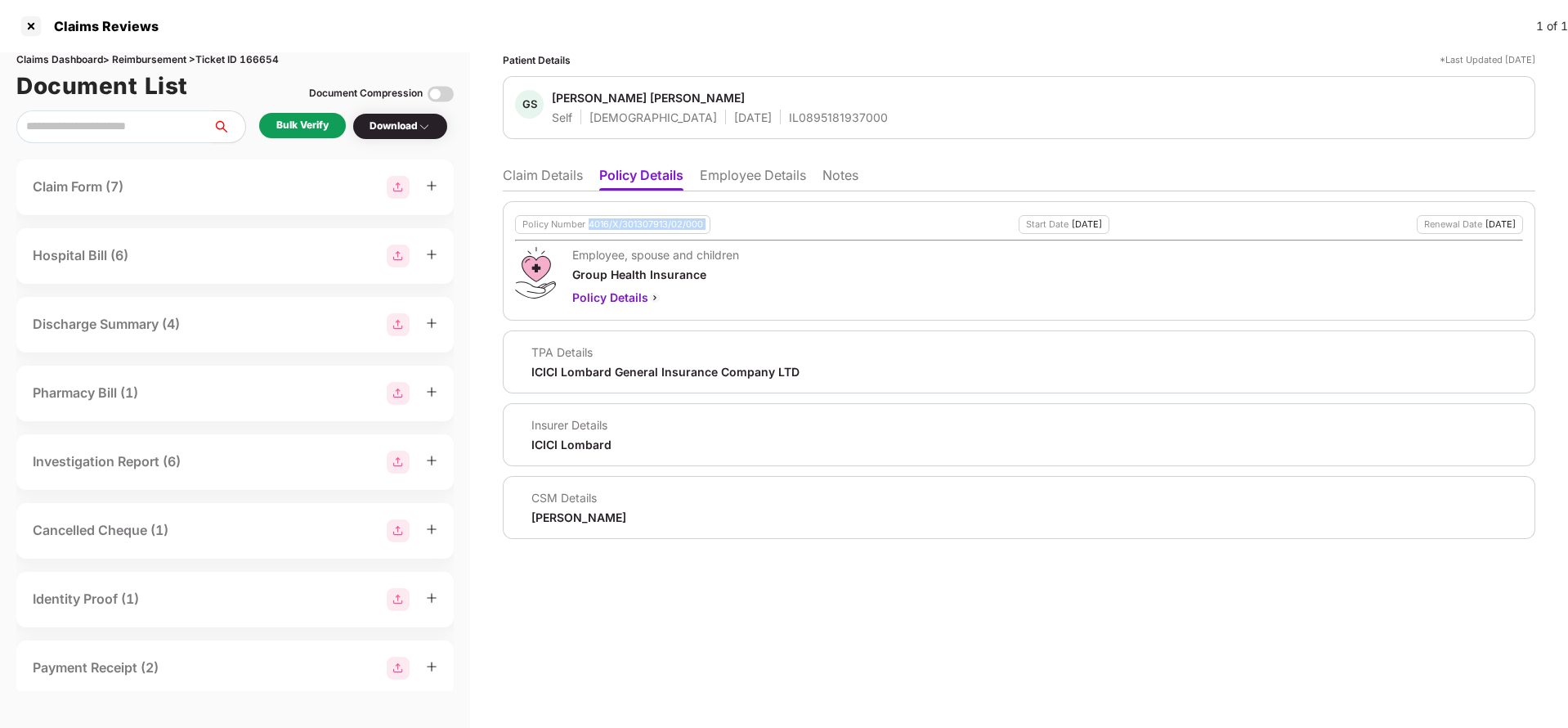
click at [640, 228] on div "4016/X/301307913/02/000" at bounding box center [645, 225] width 114 height 11
copy div "4016/X/301307913/02/000"
click at [789, 122] on div "IL0895181937000" at bounding box center [838, 117] width 99 height 15
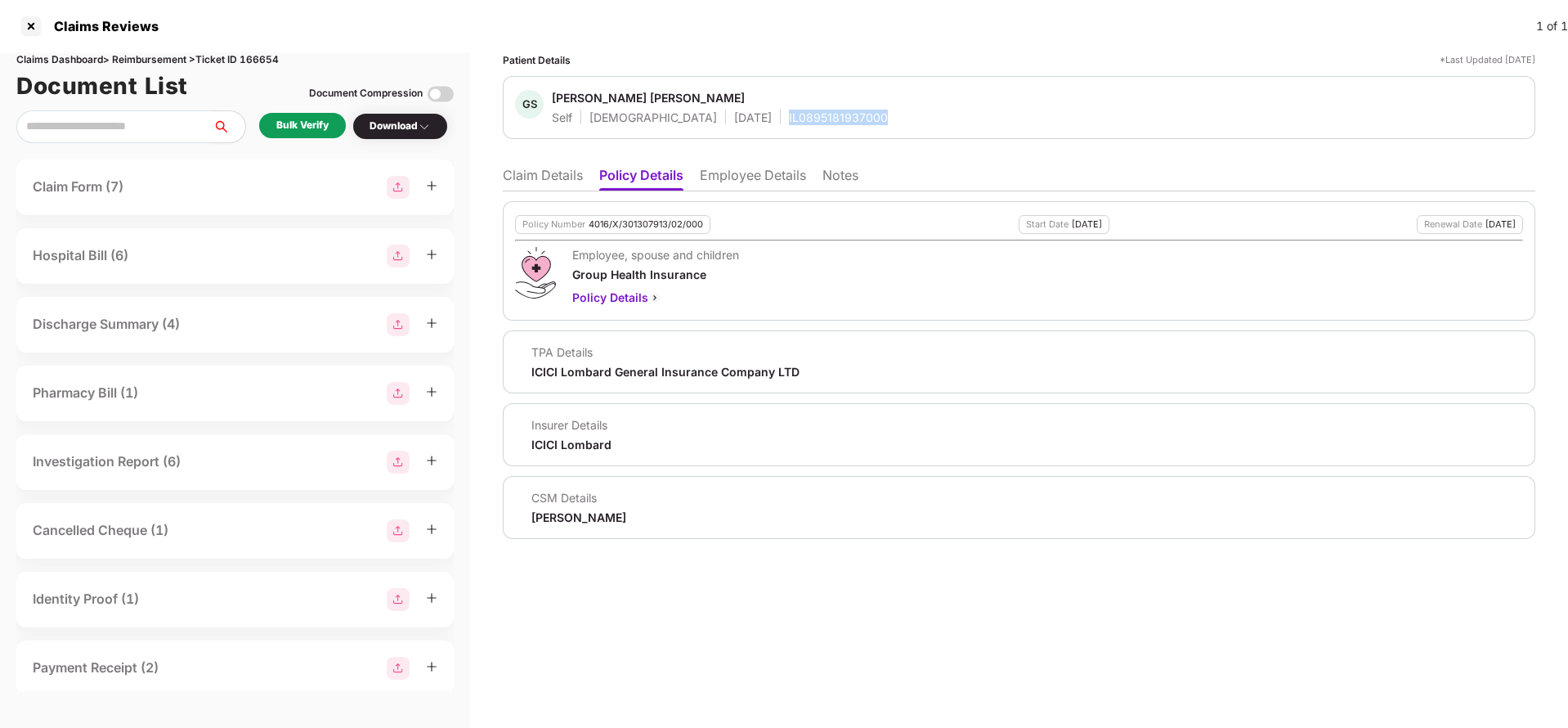
copy div "IL0895181937000"
click at [733, 183] on li "Employee Details" at bounding box center [752, 179] width 106 height 24
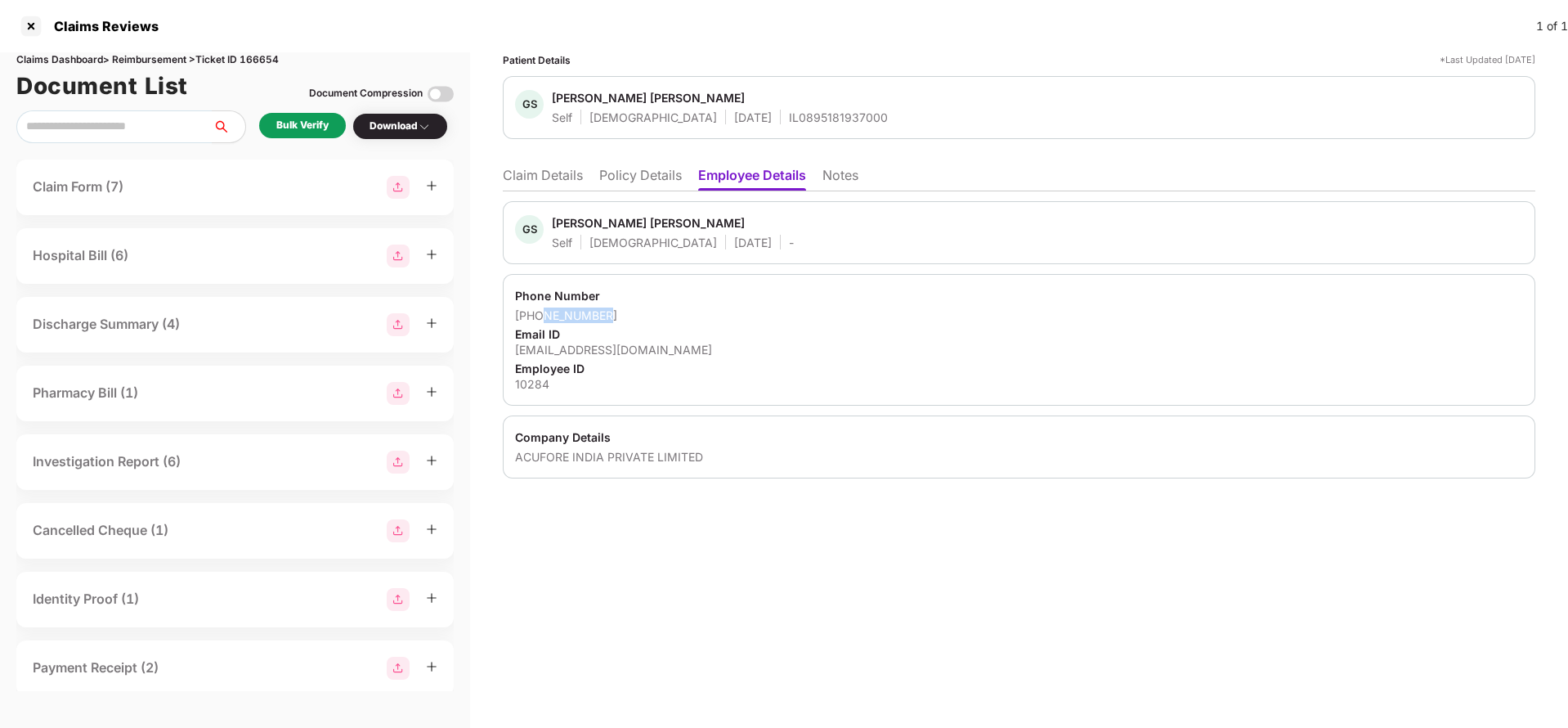
drag, startPoint x: 540, startPoint y: 315, endPoint x: 662, endPoint y: 313, distance: 122.0
click at [662, 313] on div "+919844977280" at bounding box center [1019, 315] width 1008 height 15
drag, startPoint x: 535, startPoint y: 315, endPoint x: 654, endPoint y: 319, distance: 119.1
click at [654, 319] on div "+919844977280" at bounding box center [1019, 315] width 1008 height 15
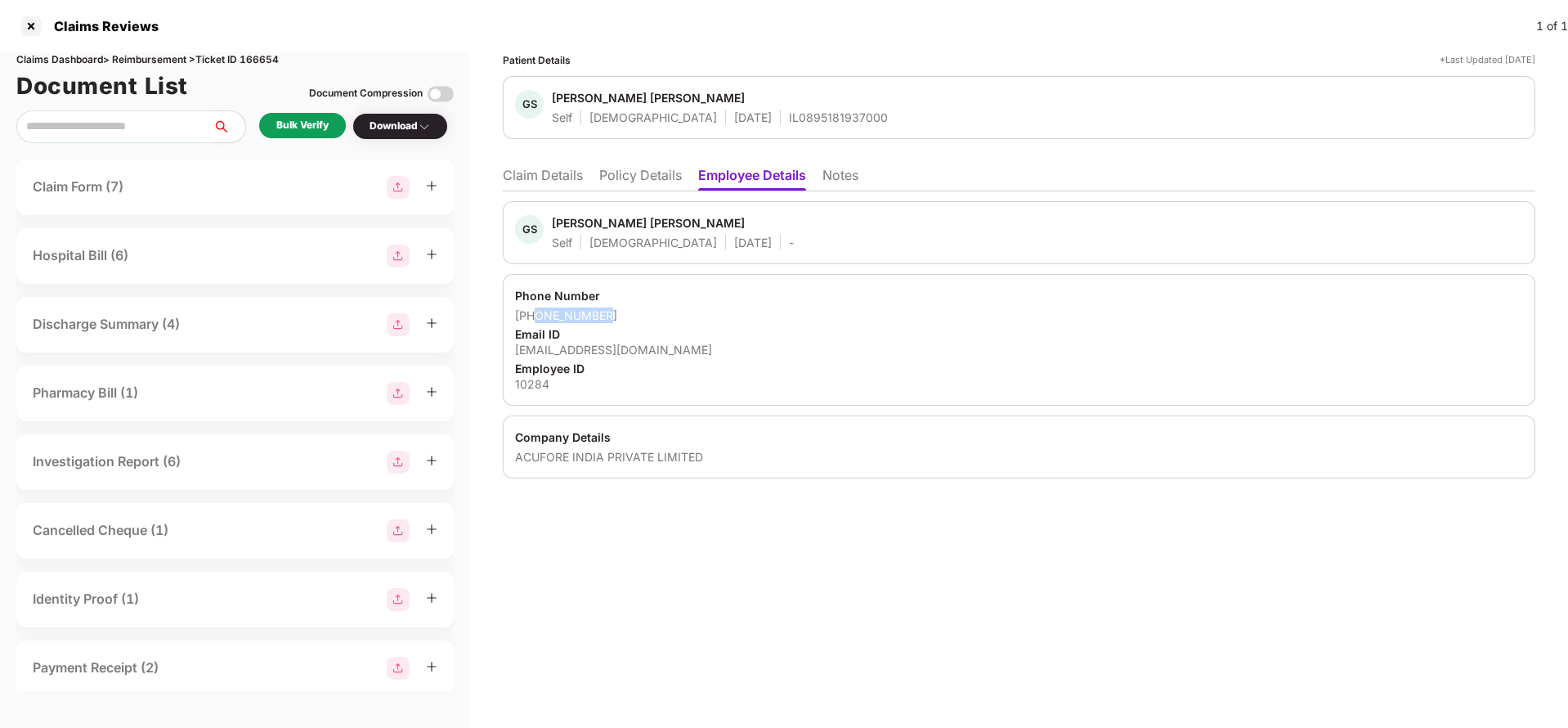
copy div "9844977280"
click at [595, 351] on div "naikgourish20@gmail.com" at bounding box center [1019, 349] width 1008 height 15
copy div "naikgourish20@gmail.com"
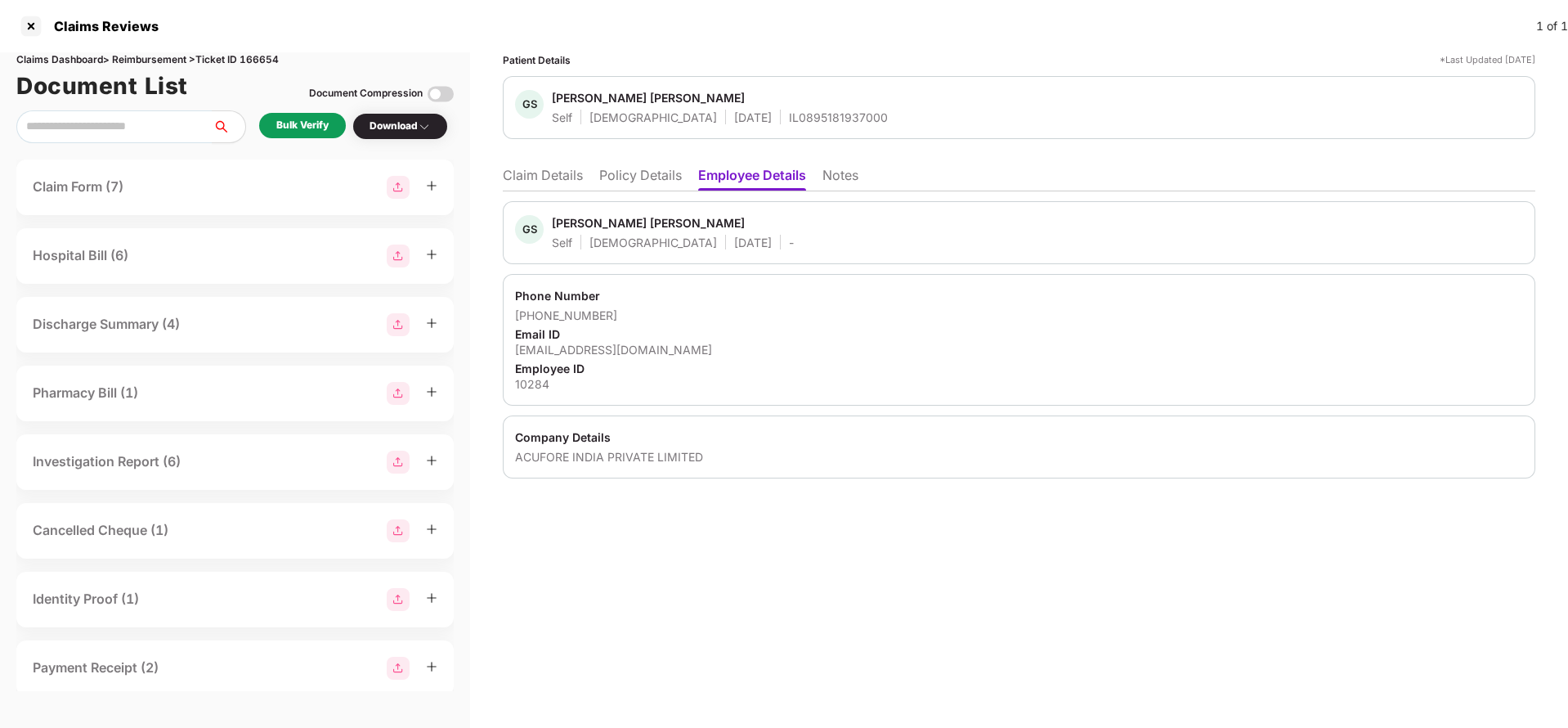
click at [546, 176] on li "Claim Details" at bounding box center [542, 179] width 80 height 24
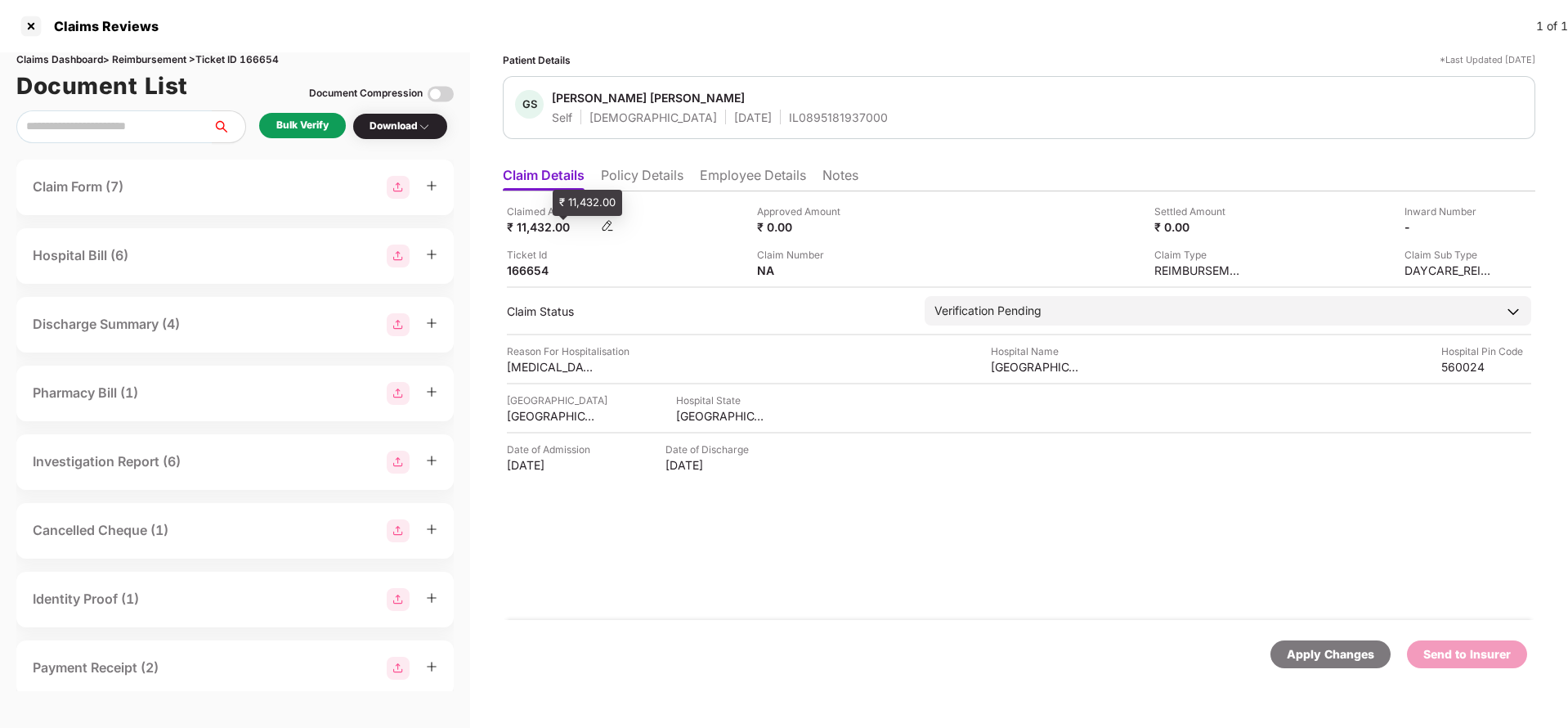
click at [536, 231] on div "₹ 11,432.00" at bounding box center [551, 227] width 90 height 15
copy div "11,432"
click at [1020, 367] on div "Manipal hospital hebbal" at bounding box center [1035, 367] width 90 height 15
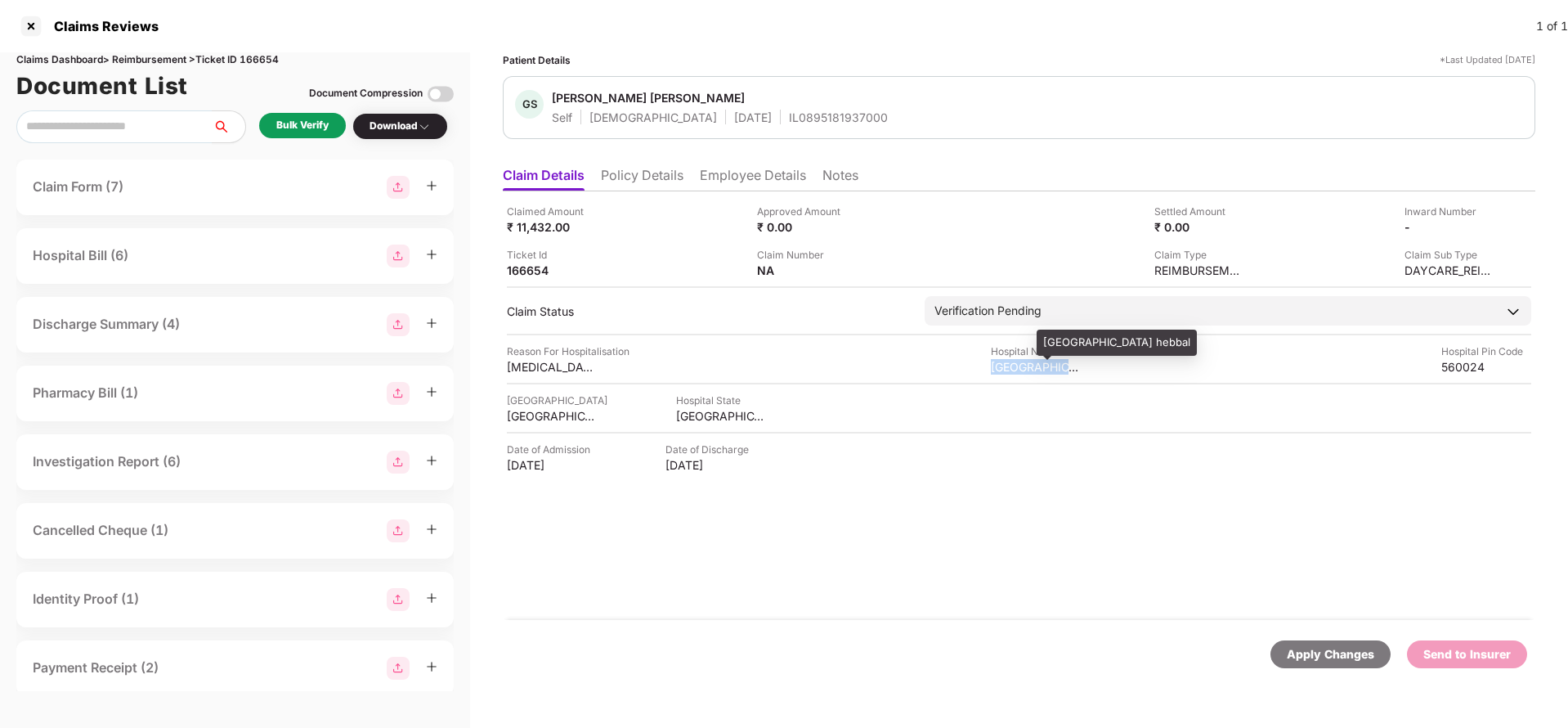
click at [1020, 367] on div "Manipal hospital hebbal" at bounding box center [1035, 367] width 90 height 15
copy div "Manipal hospital hebbal"
click at [315, 136] on div "Bulk Verify" at bounding box center [302, 125] width 86 height 25
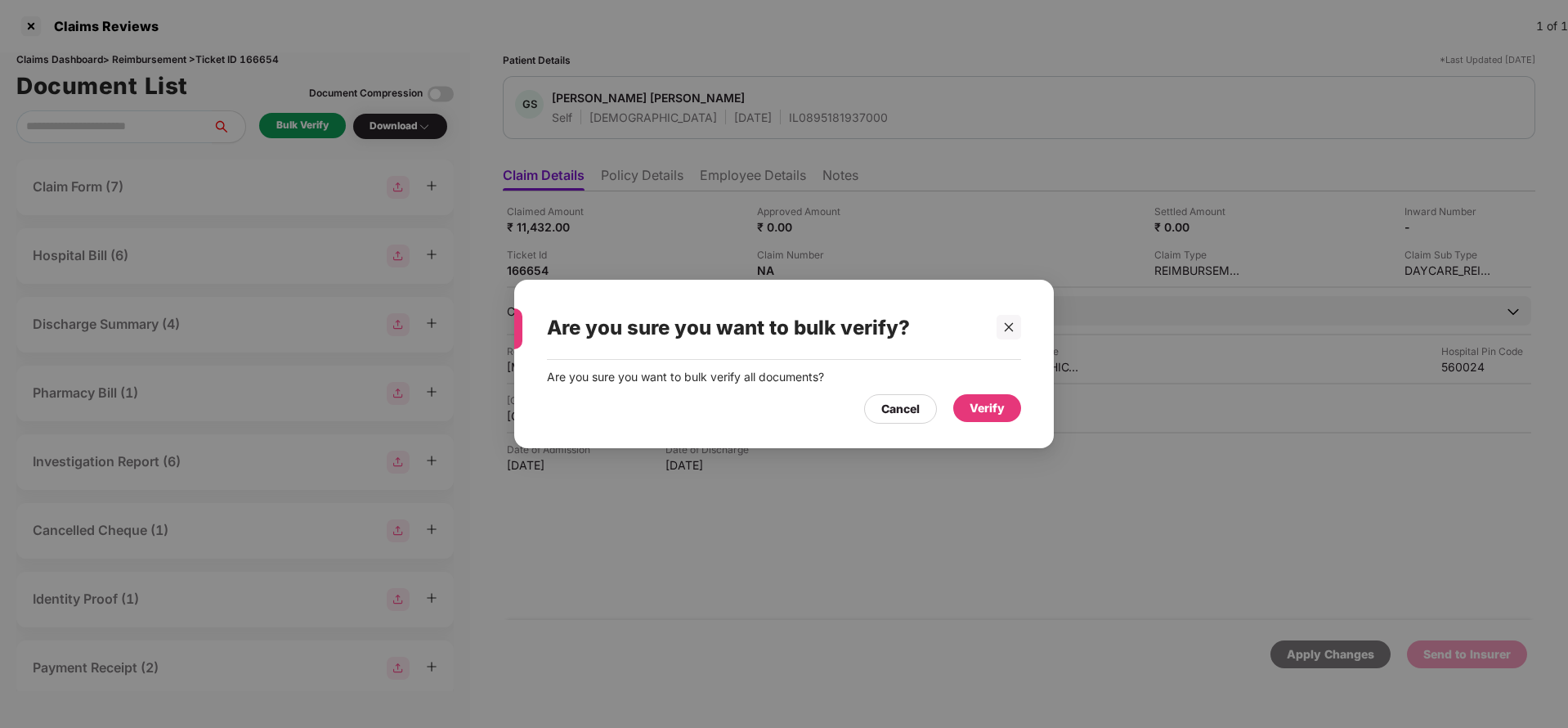
click at [1001, 407] on div "Verify" at bounding box center [986, 408] width 35 height 18
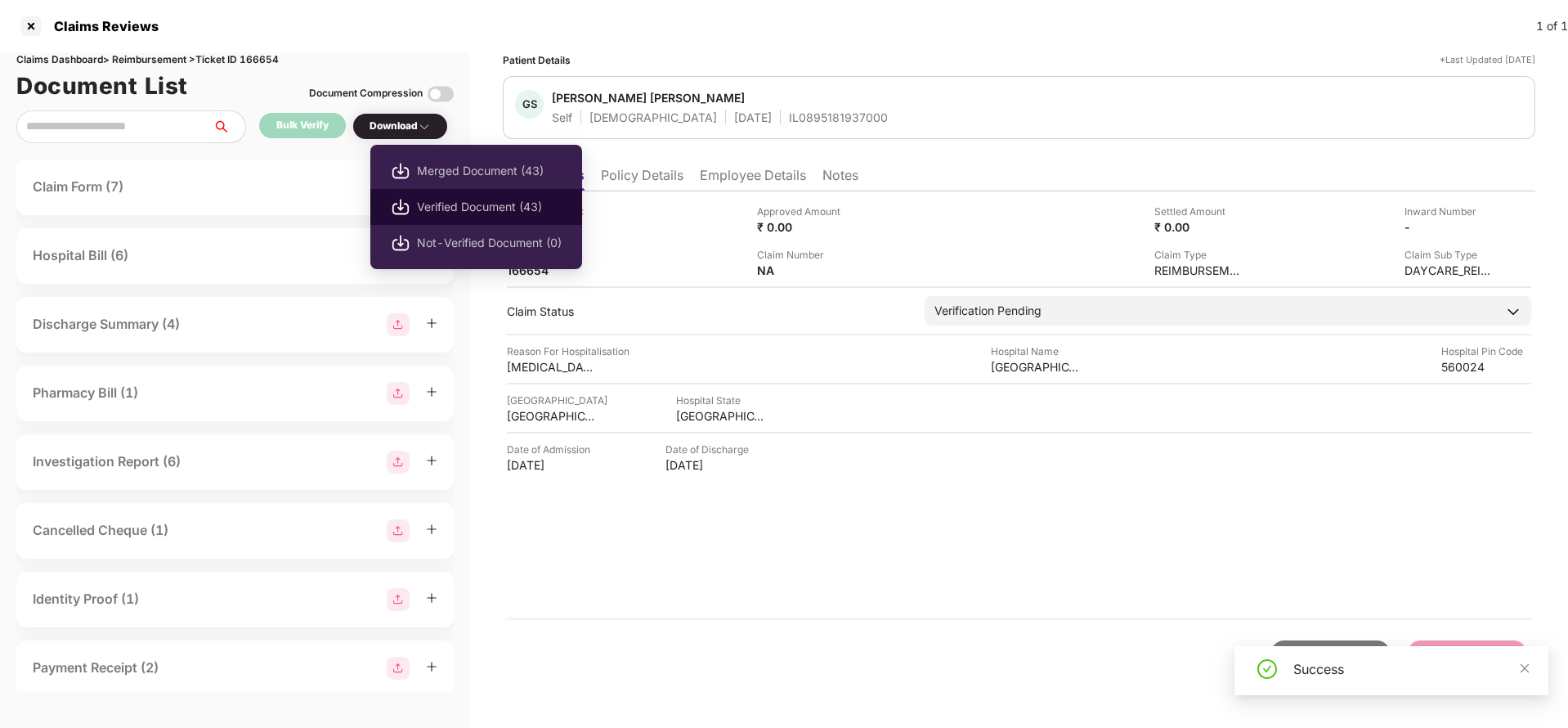
click at [453, 196] on li "Verified Document (43)" at bounding box center [476, 207] width 212 height 36
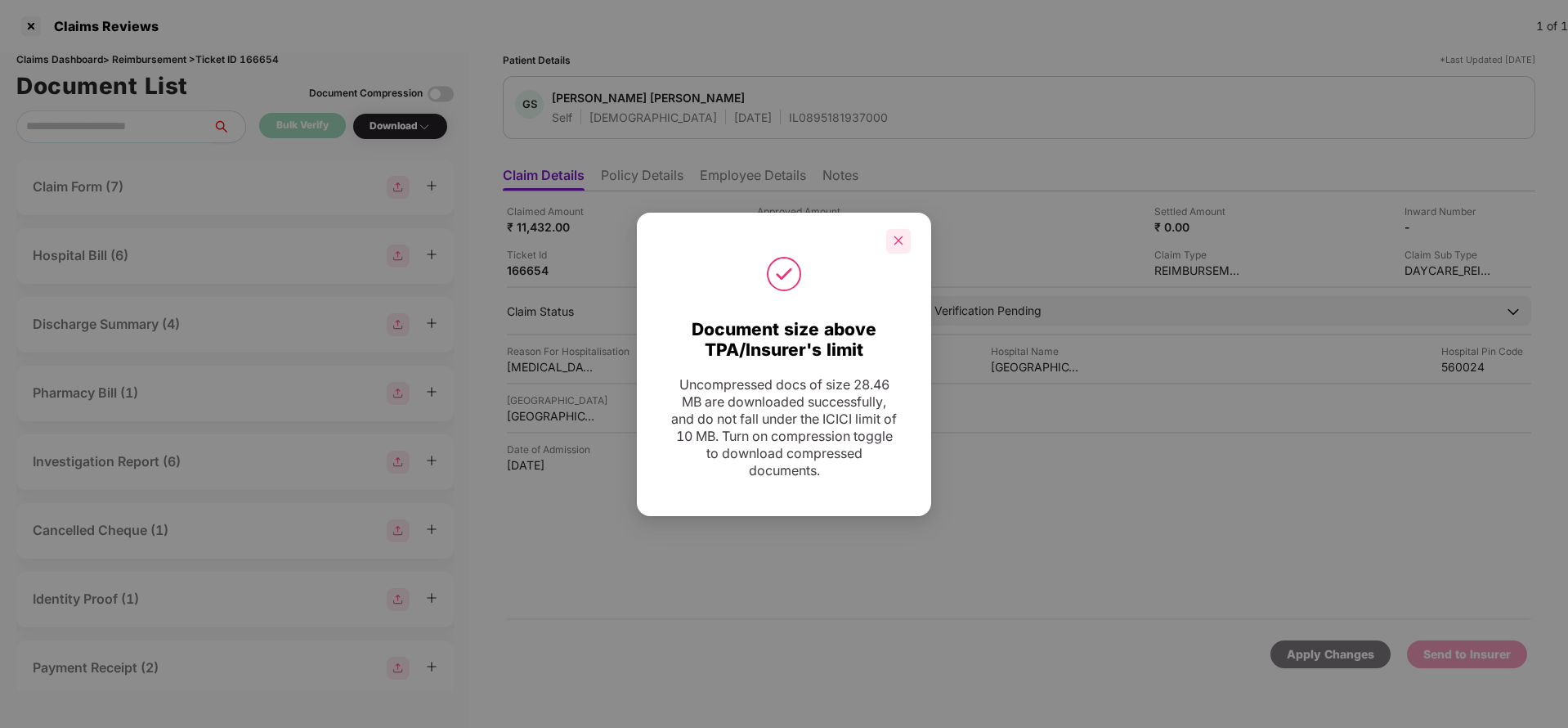
click at [899, 241] on icon "close" at bounding box center [899, 241] width 9 height 9
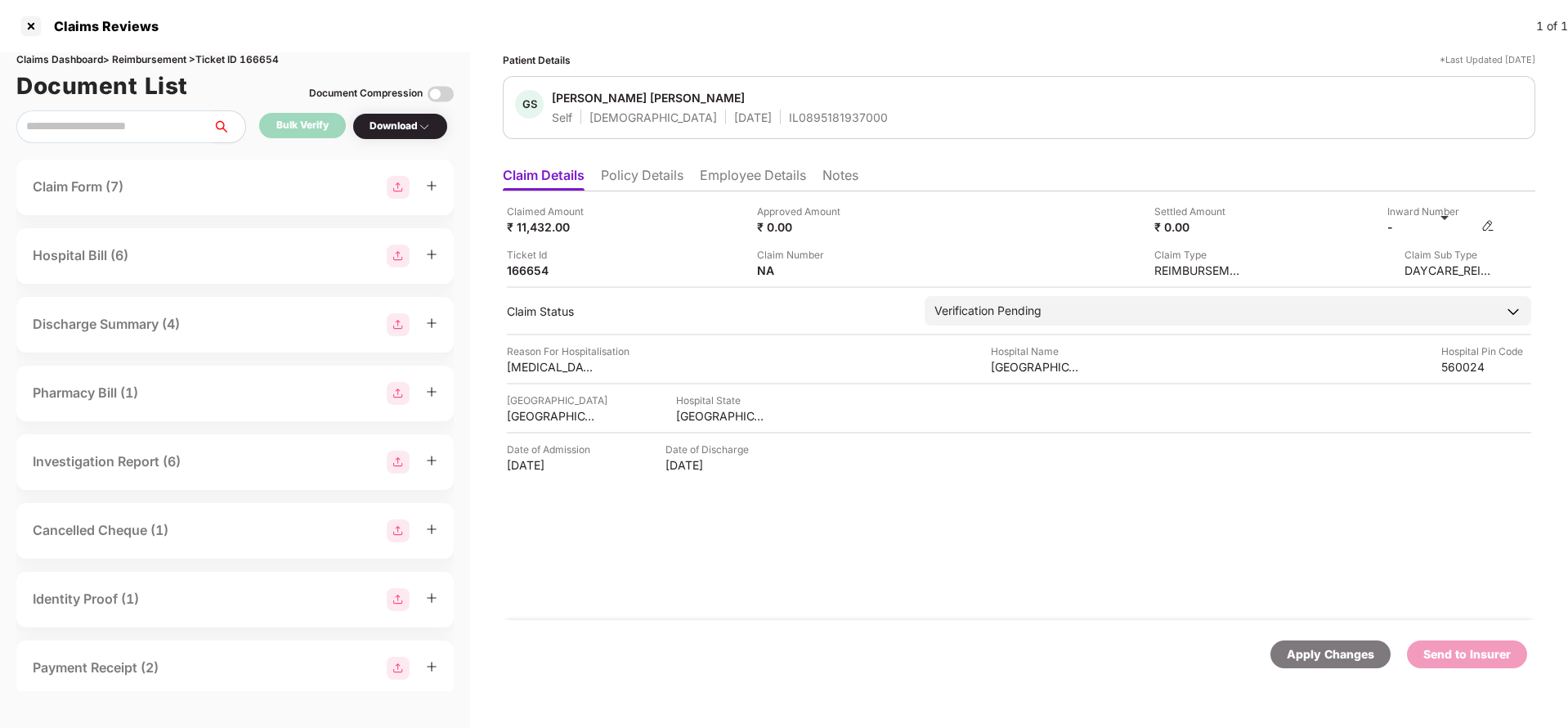
click at [1491, 221] on img at bounding box center [1487, 225] width 13 height 13
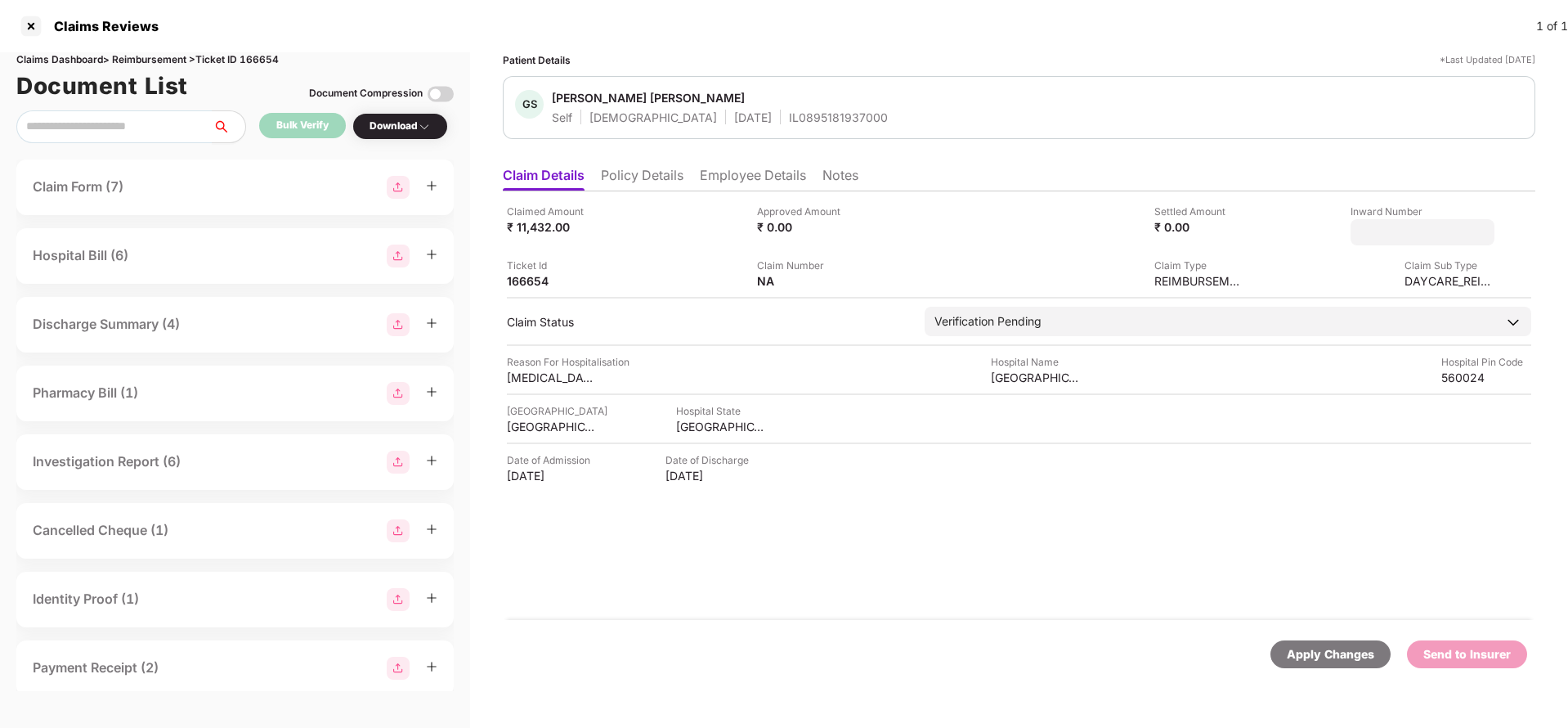
type input "**********"
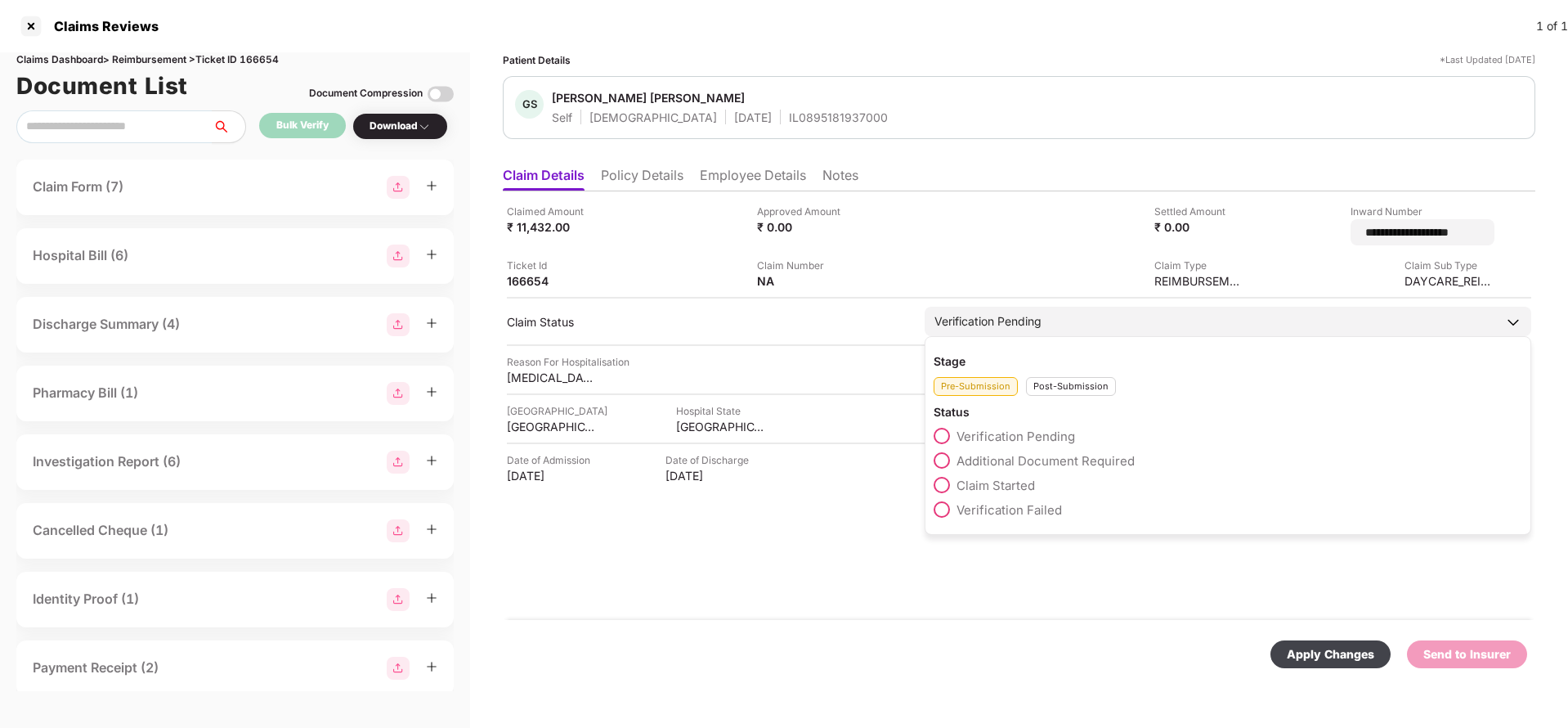
click at [1022, 330] on div "Verification Pending Stage Pre-Submission Post-Submission Status Verification P…" at bounding box center [1227, 321] width 607 height 30
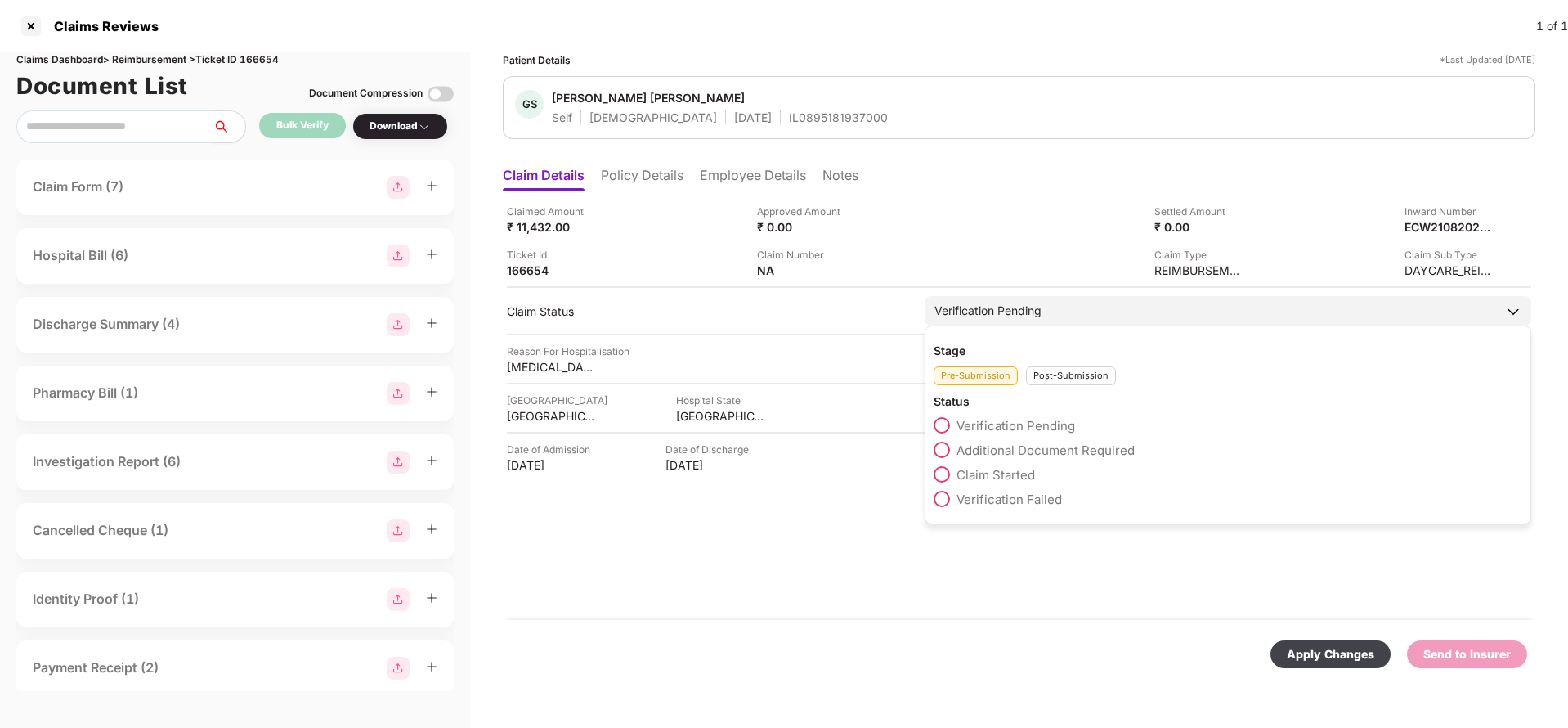
click at [1051, 375] on div "Post-Submission" at bounding box center [1071, 375] width 90 height 19
click at [1020, 455] on span "Claim Under Process" at bounding box center [1018, 450] width 124 height 15
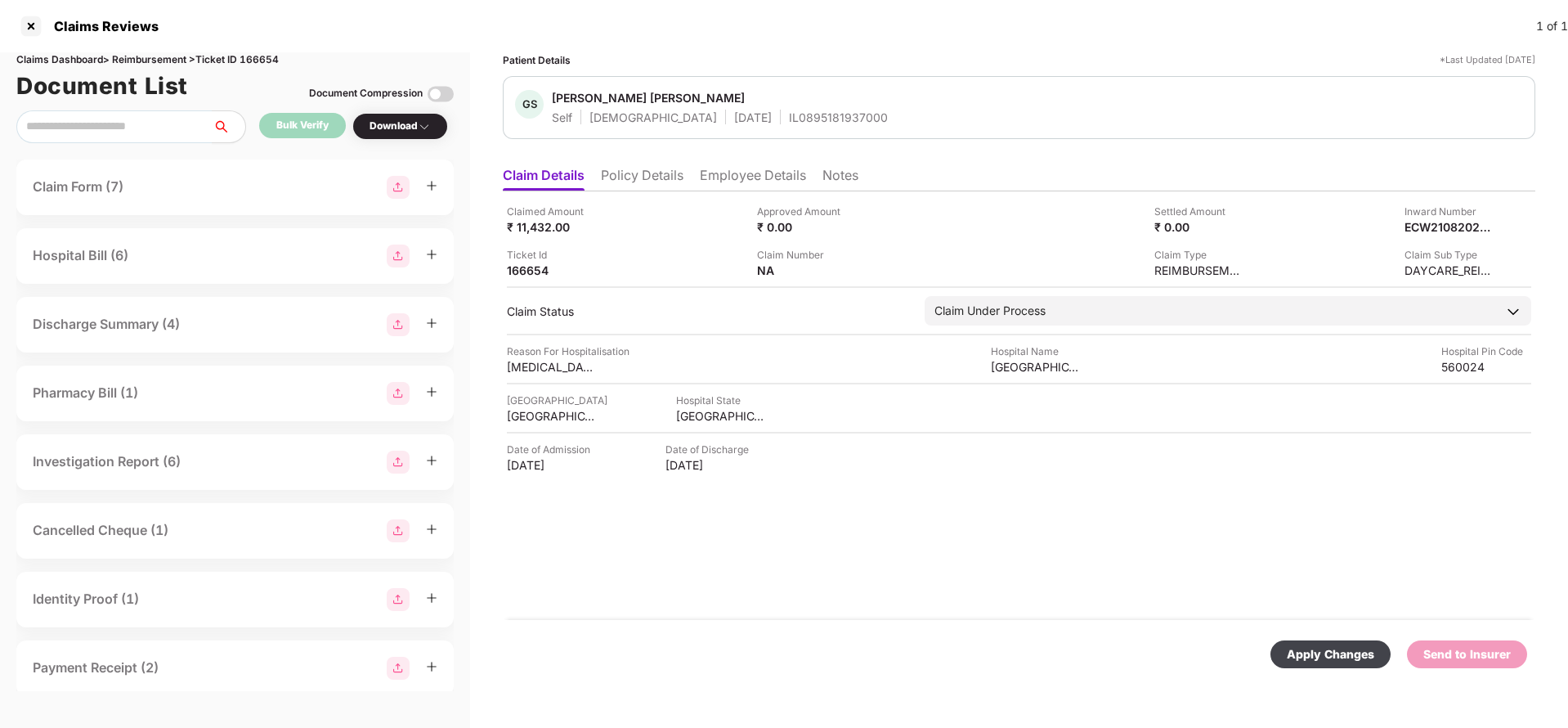
click at [1312, 645] on div "Apply Changes" at bounding box center [1330, 653] width 87 height 18
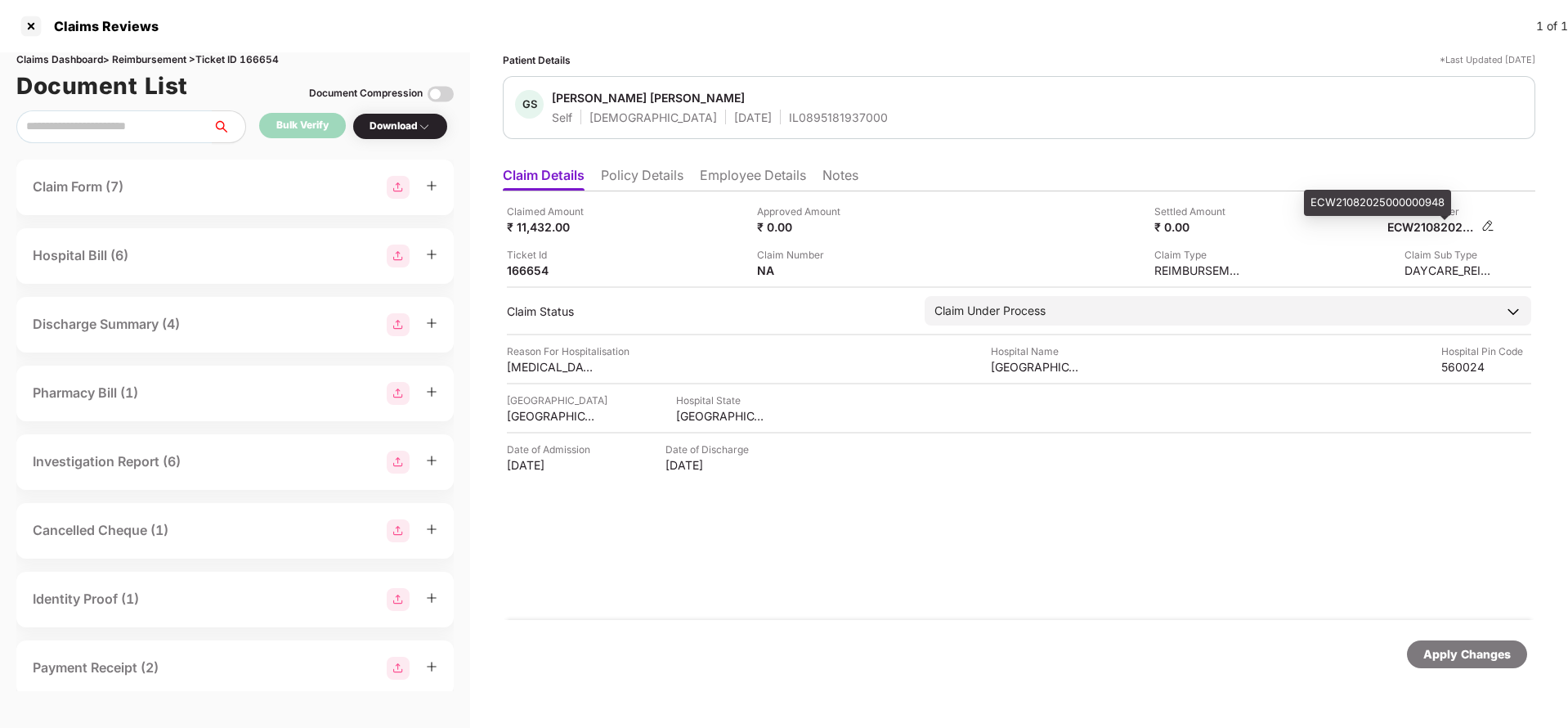
click at [1423, 227] on div "ECW21082025000000948" at bounding box center [1432, 227] width 90 height 15
copy div "ECW21082025000000948"
click at [795, 125] on div "IL0895181937000" at bounding box center [838, 117] width 99 height 15
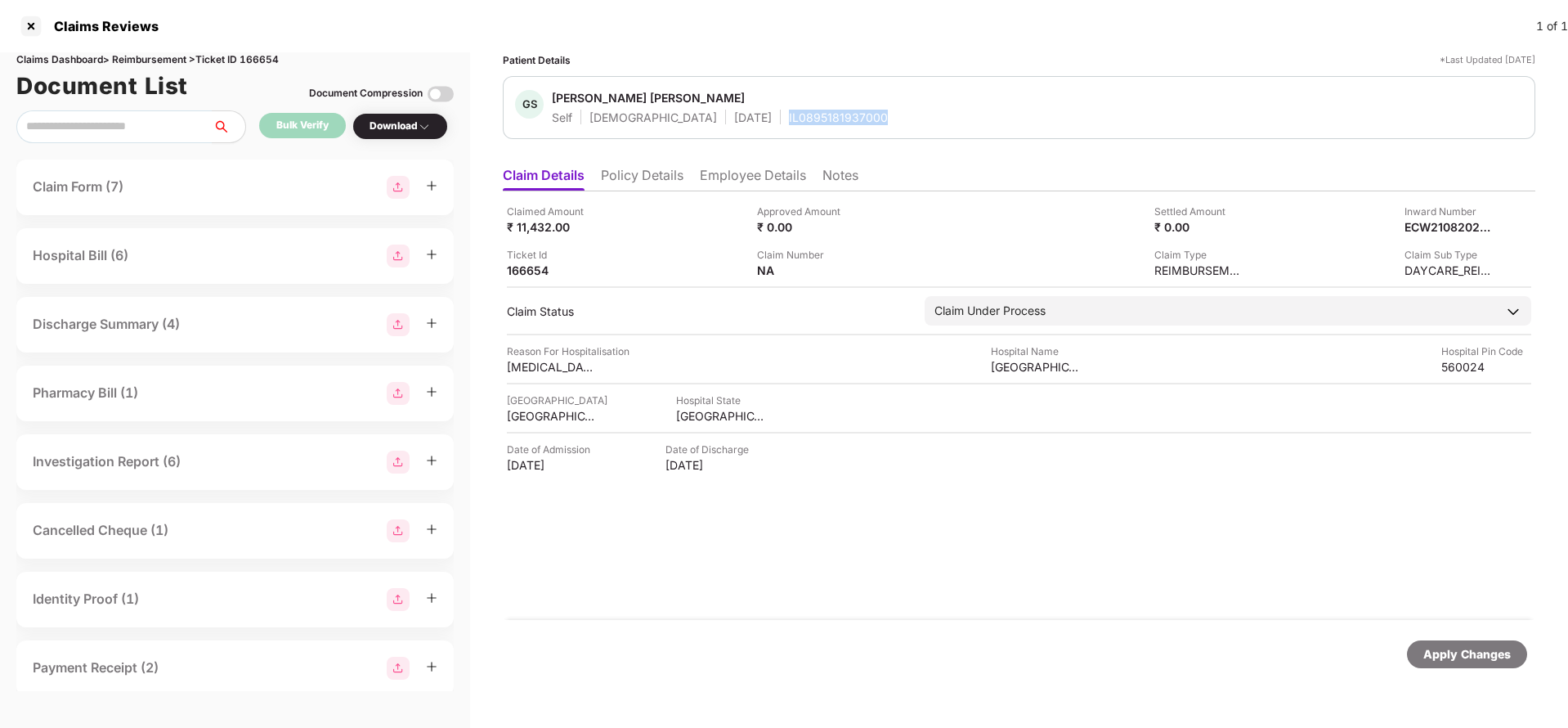
click at [795, 125] on div "IL0895181937000" at bounding box center [838, 117] width 99 height 15
copy div "IL0895181937000"
click at [1456, 647] on div "Apply Changes" at bounding box center [1466, 653] width 87 height 18
click at [270, 60] on div "Claims Dashboard > Reimbursement > Ticket ID 166654" at bounding box center [235, 60] width 437 height 15
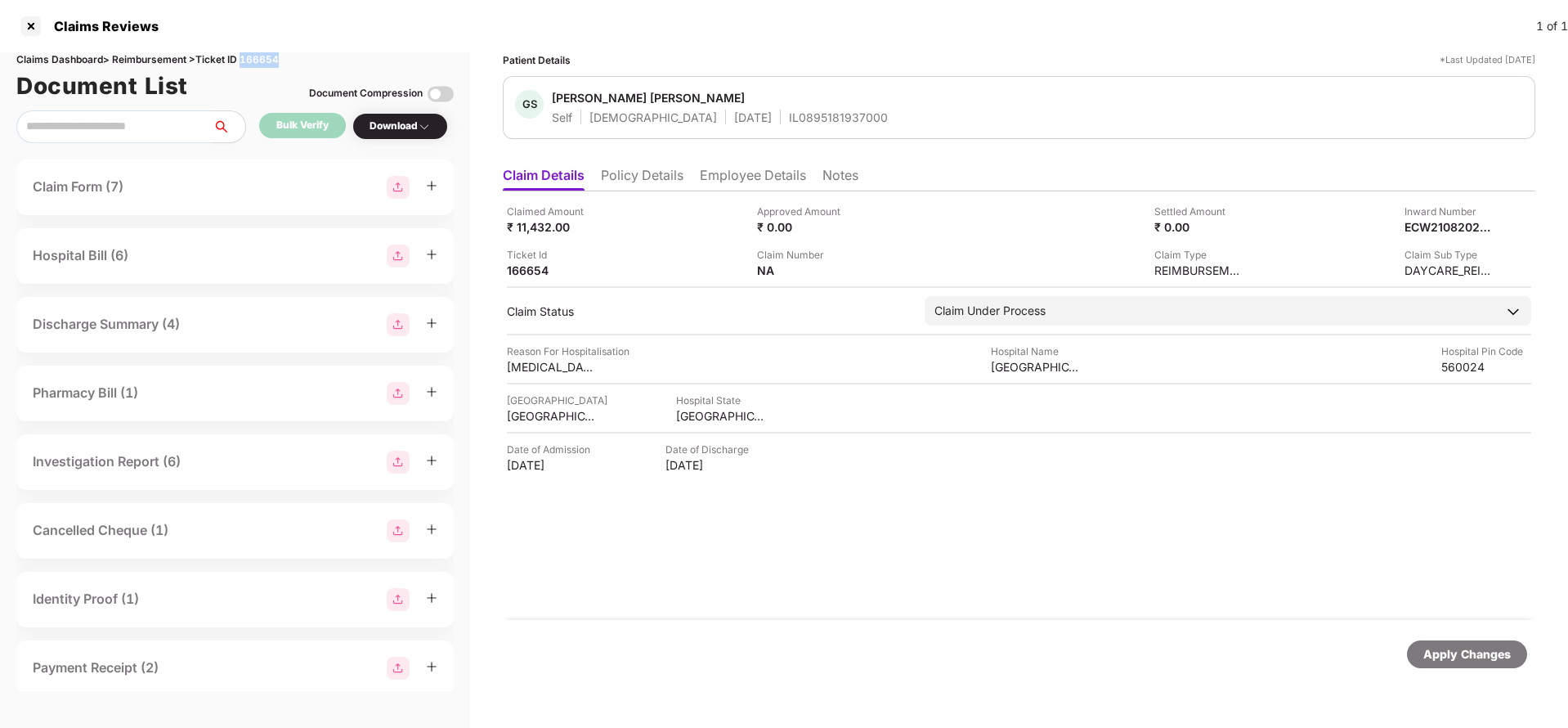
click at [270, 60] on div "Claims Dashboard > Reimbursement > Ticket ID 166654" at bounding box center [235, 60] width 437 height 15
click at [1434, 653] on div "Apply Changes" at bounding box center [1466, 653] width 87 height 18
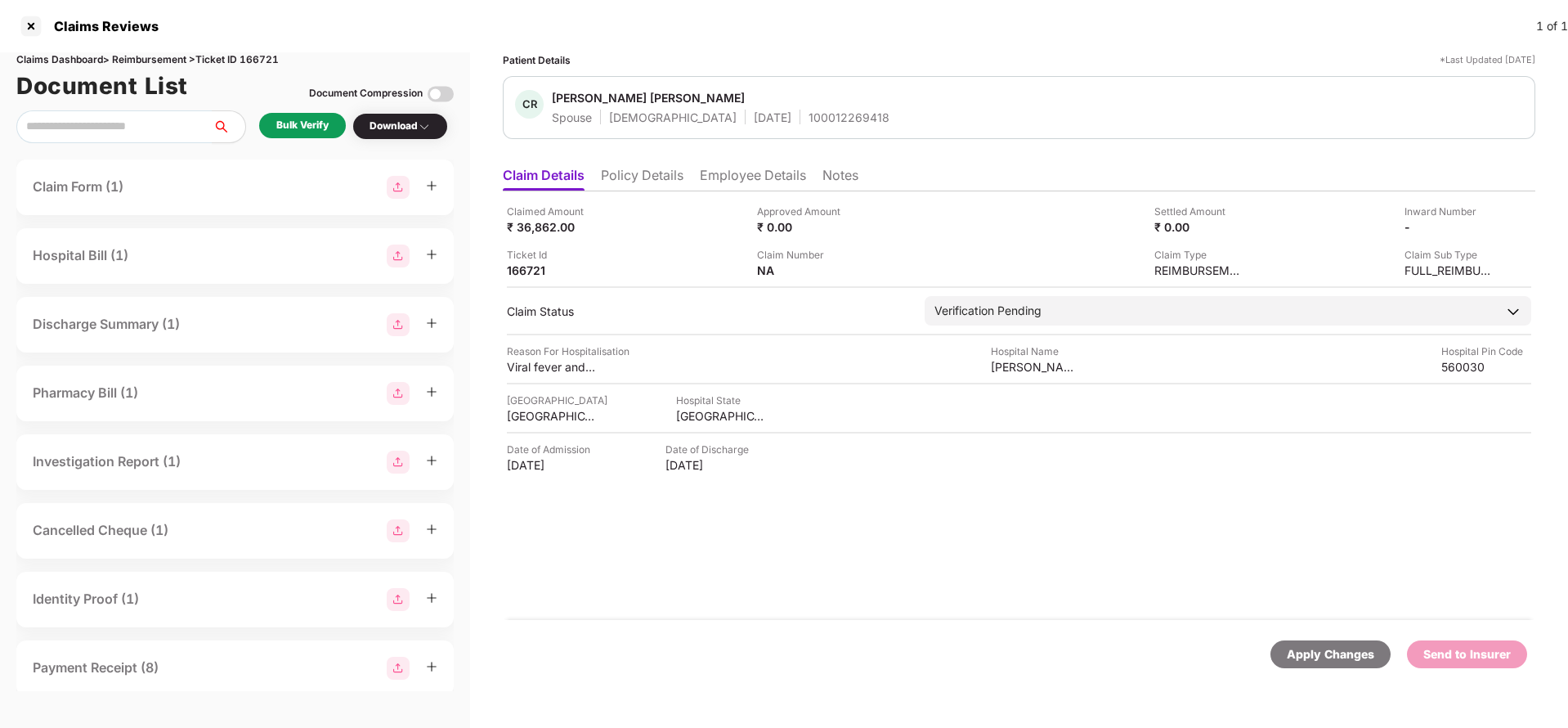
click at [622, 167] on li "Policy Details" at bounding box center [641, 179] width 82 height 24
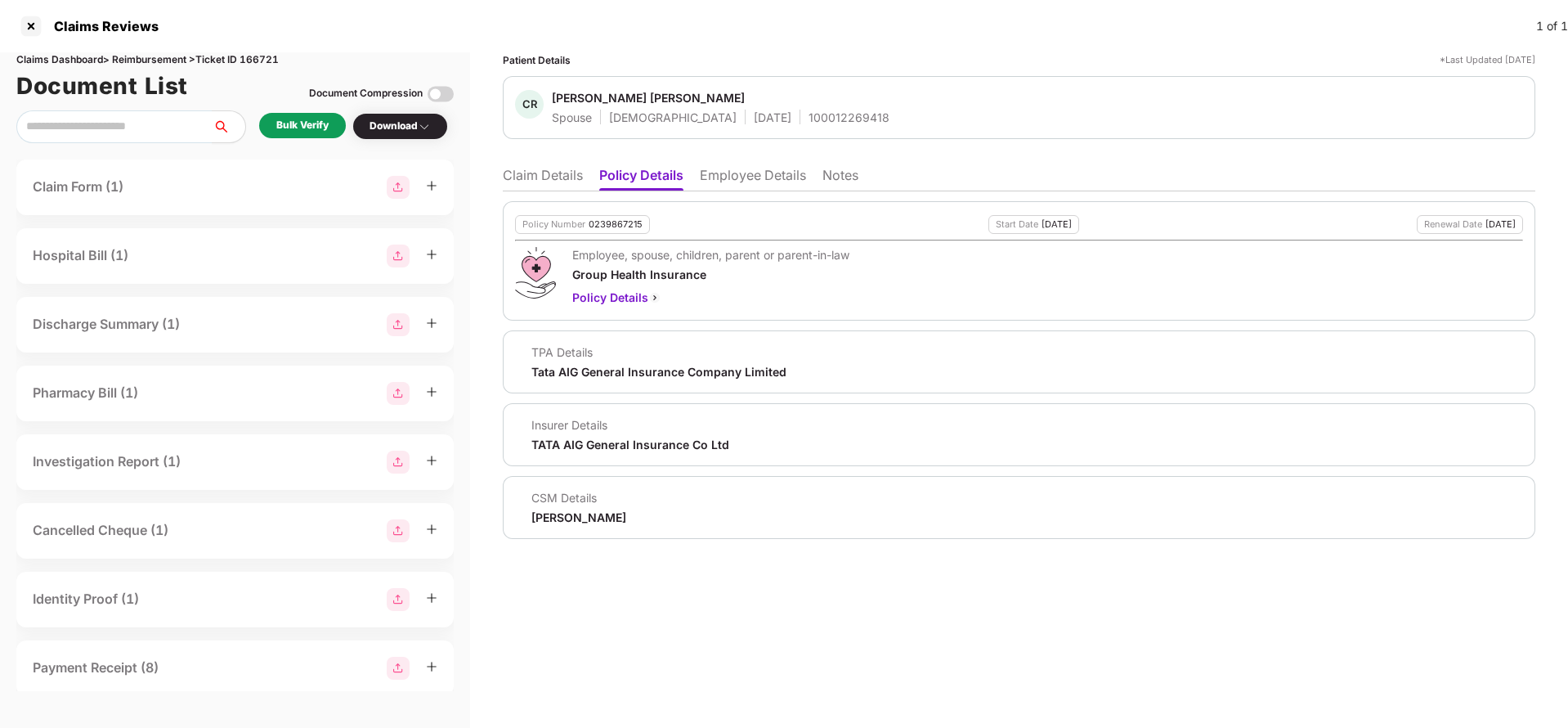
click at [747, 190] on li "Employee Details" at bounding box center [752, 179] width 106 height 24
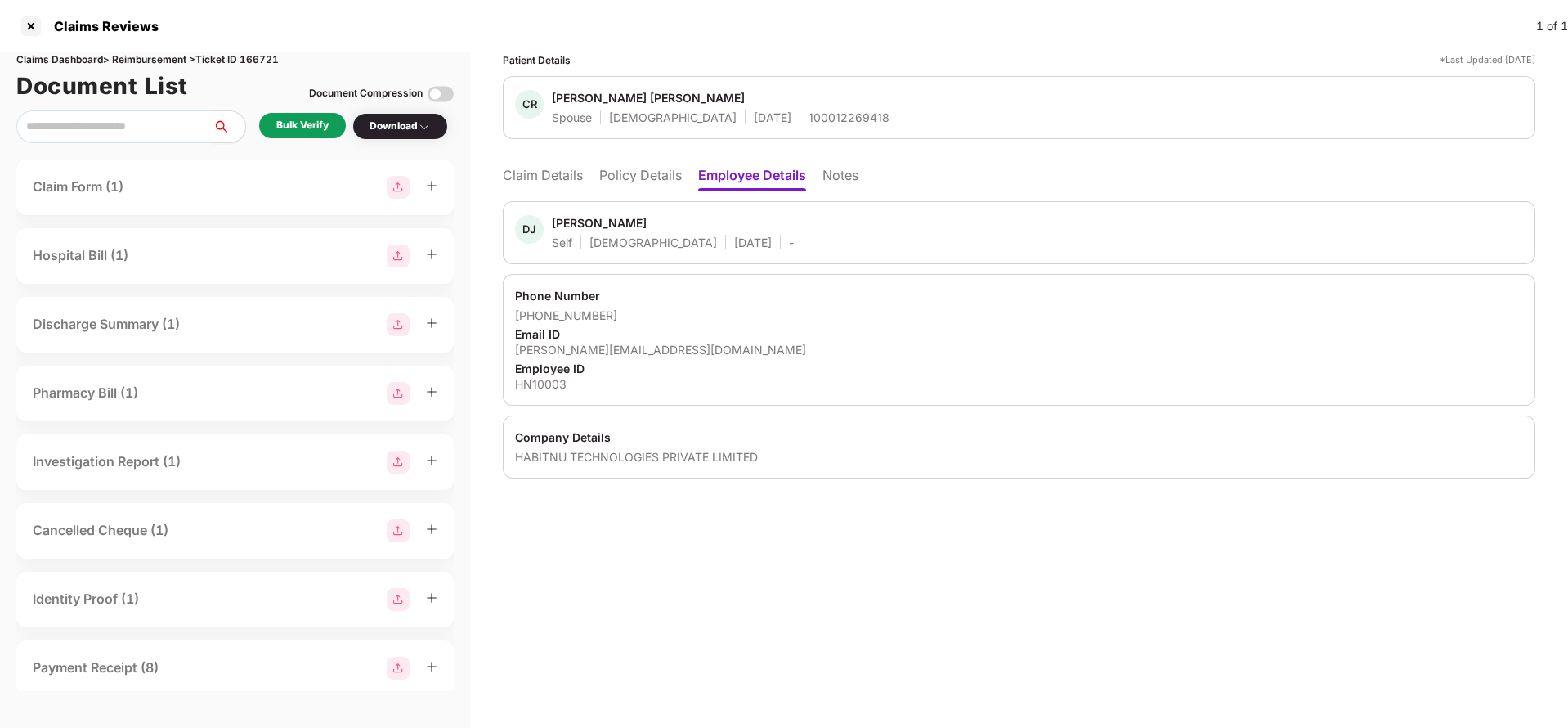
click at [550, 175] on li "Claim Details" at bounding box center [542, 179] width 80 height 24
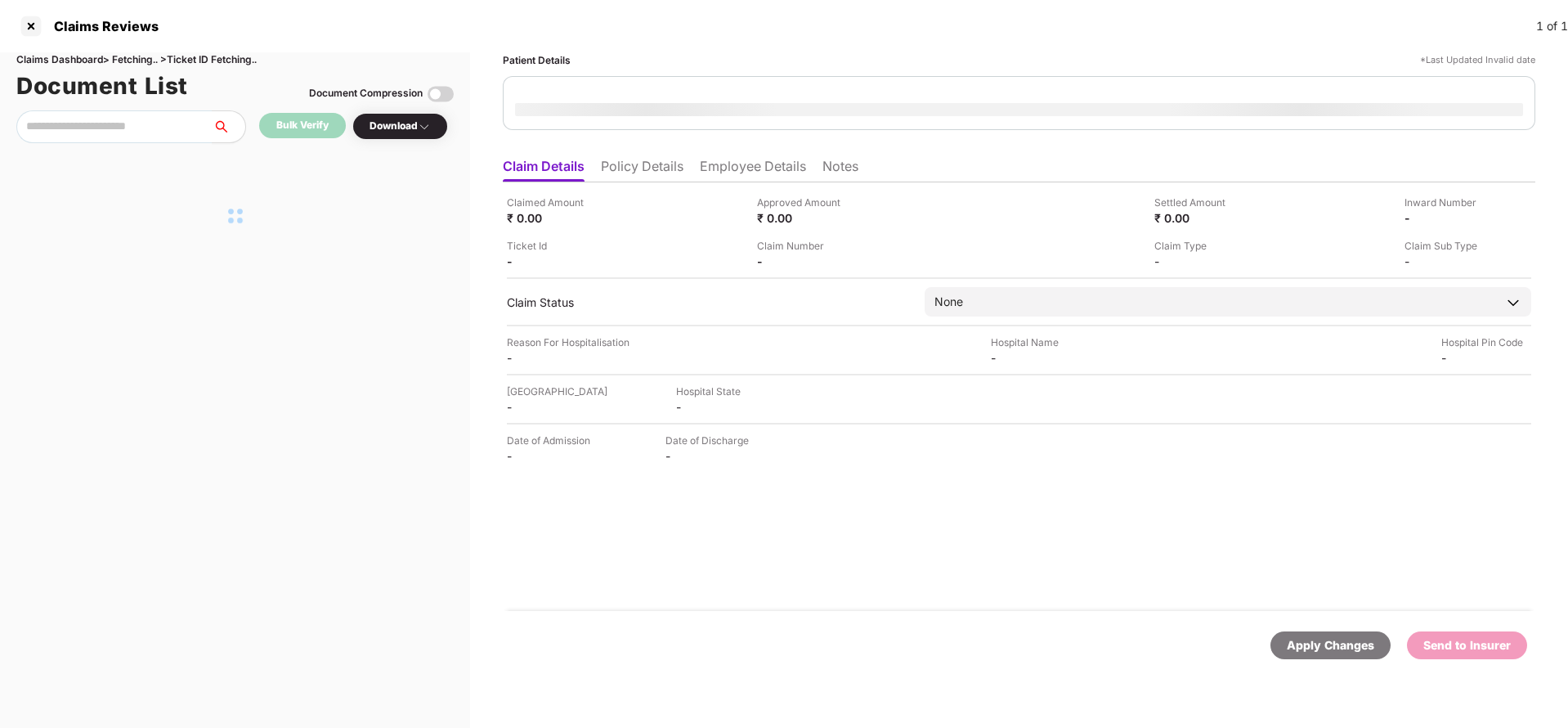
click at [628, 171] on li "Policy Details" at bounding box center [641, 169] width 82 height 24
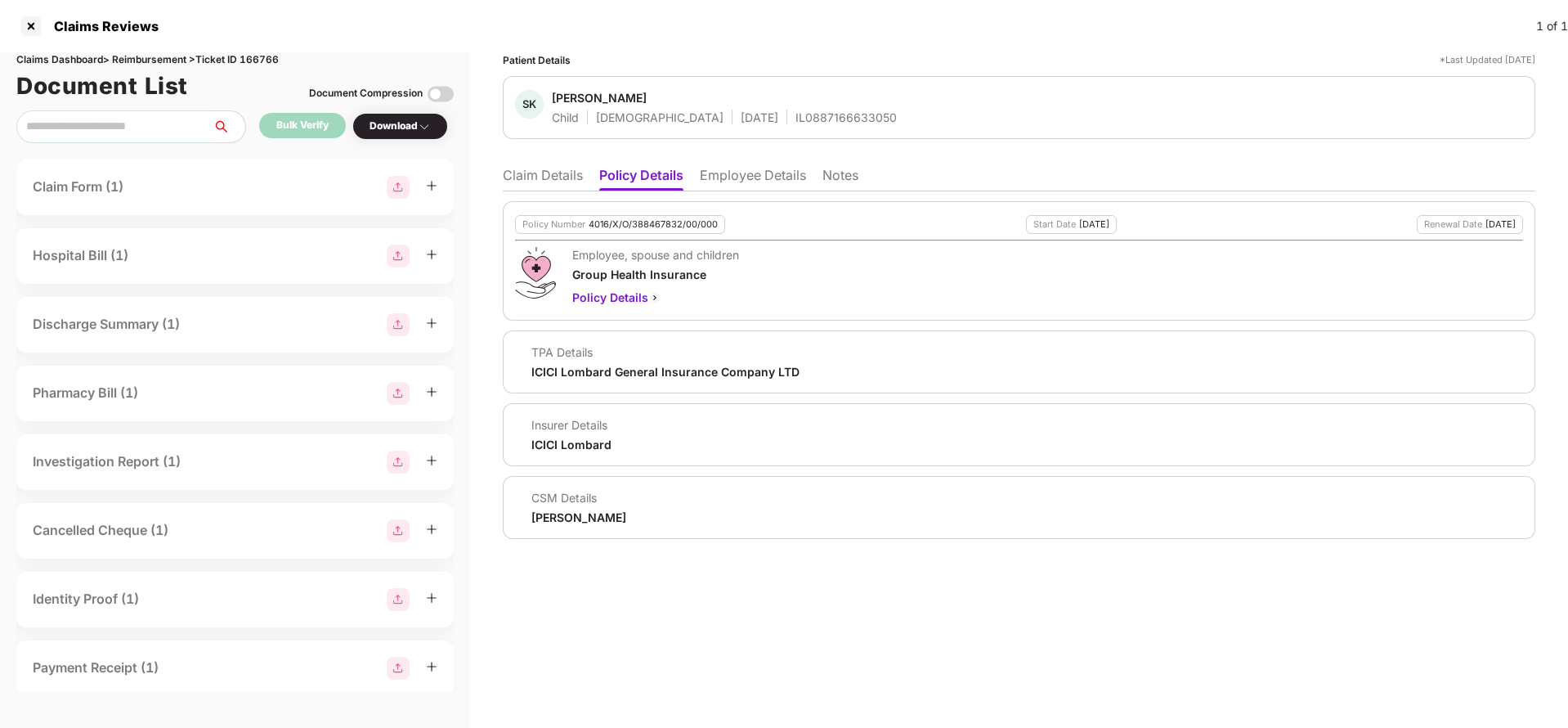
click at [557, 180] on li "Claim Details" at bounding box center [542, 179] width 80 height 24
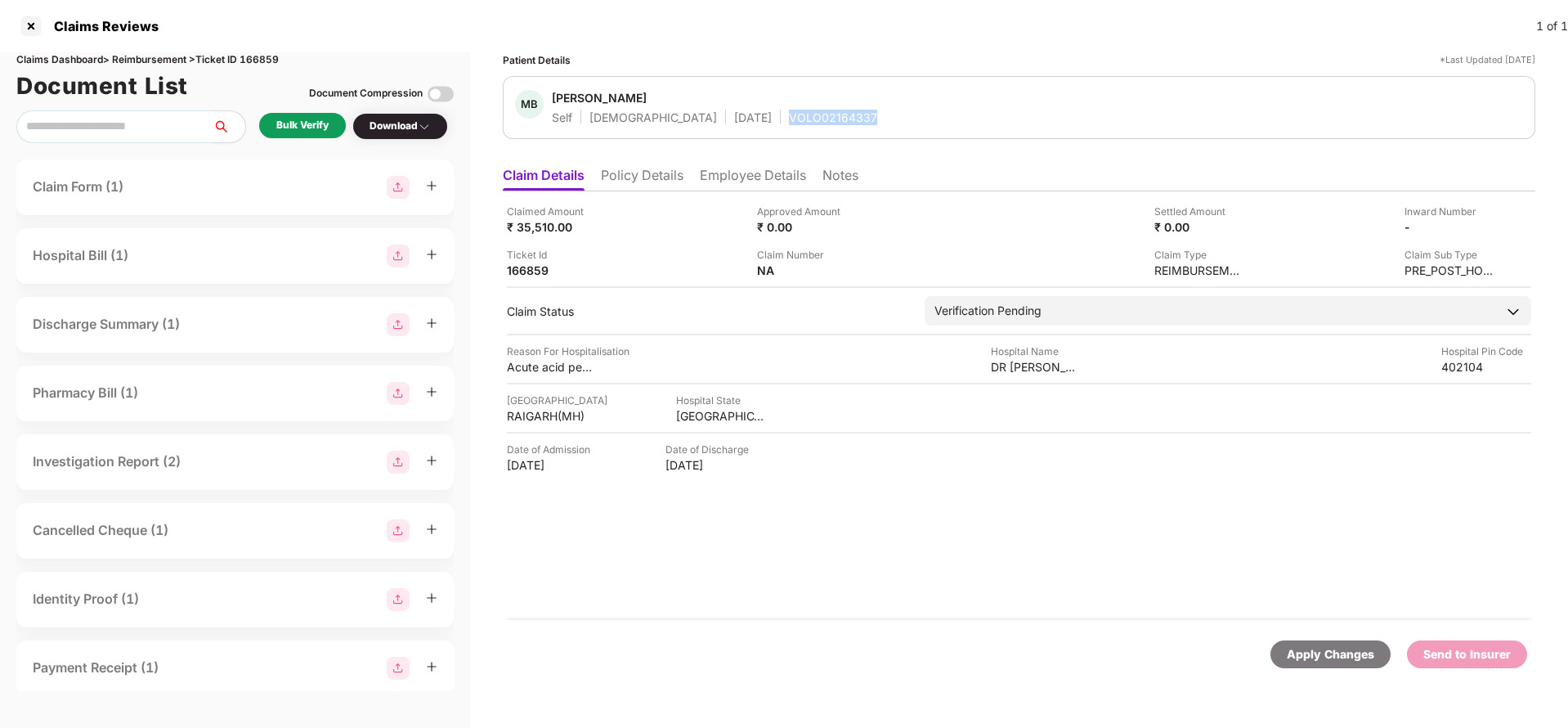
drag, startPoint x: 723, startPoint y: 122, endPoint x: 839, endPoint y: 115, distance: 116.2
click at [839, 115] on div "MB Manoj Bagve Self Male 22 July 1988 VOLO02164337" at bounding box center [1019, 107] width 1008 height 35
click at [631, 176] on li "Policy Details" at bounding box center [641, 179] width 82 height 24
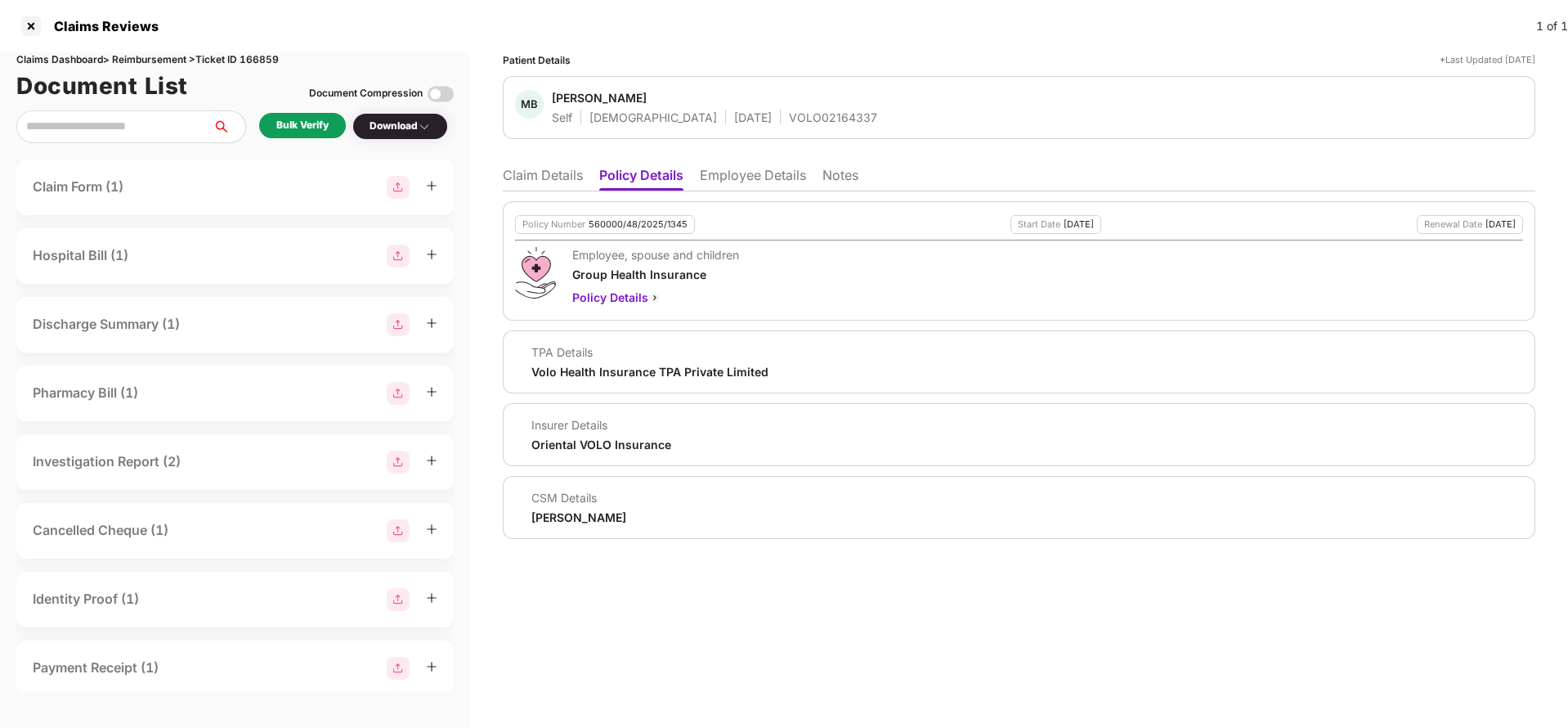
click at [736, 176] on li "Employee Details" at bounding box center [752, 179] width 106 height 24
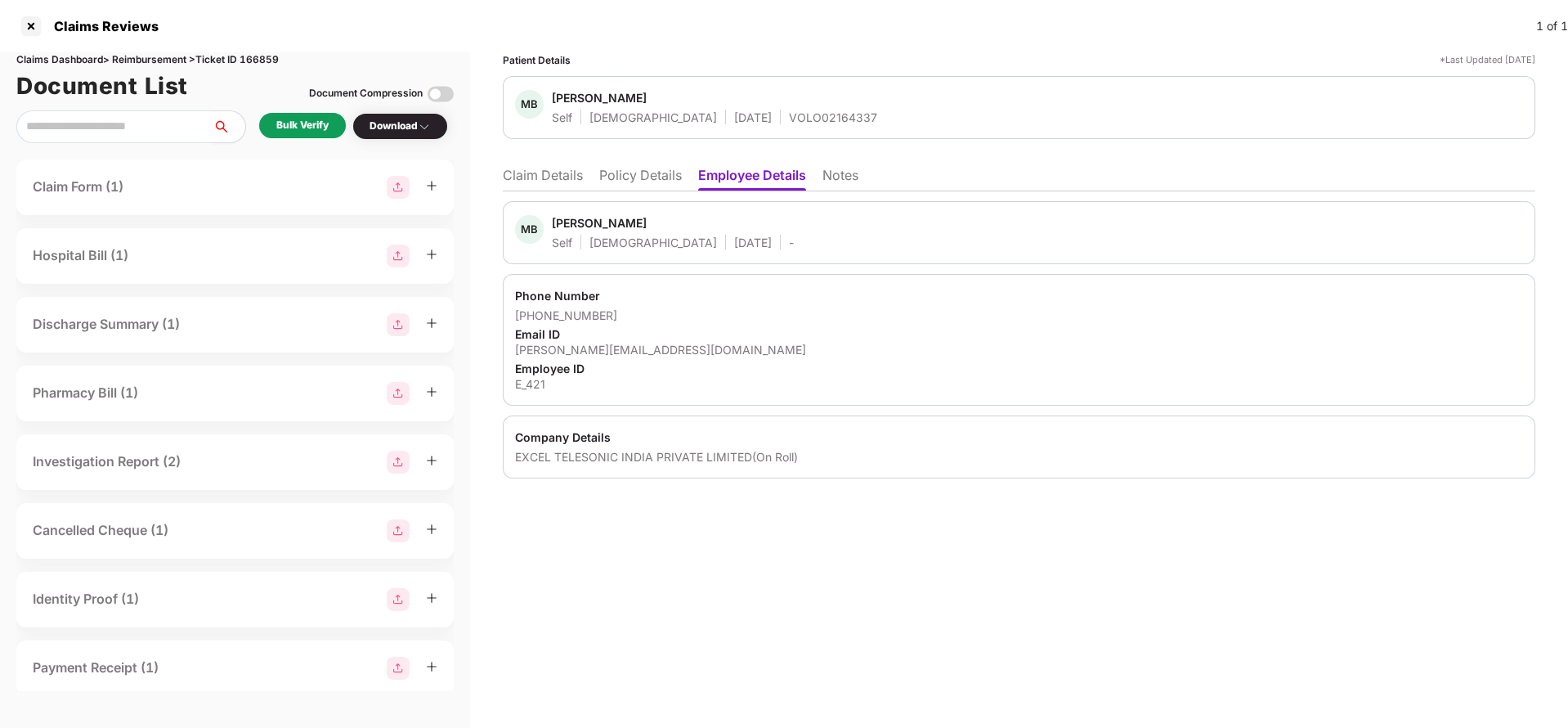
click at [553, 177] on li "Claim Details" at bounding box center [542, 179] width 80 height 24
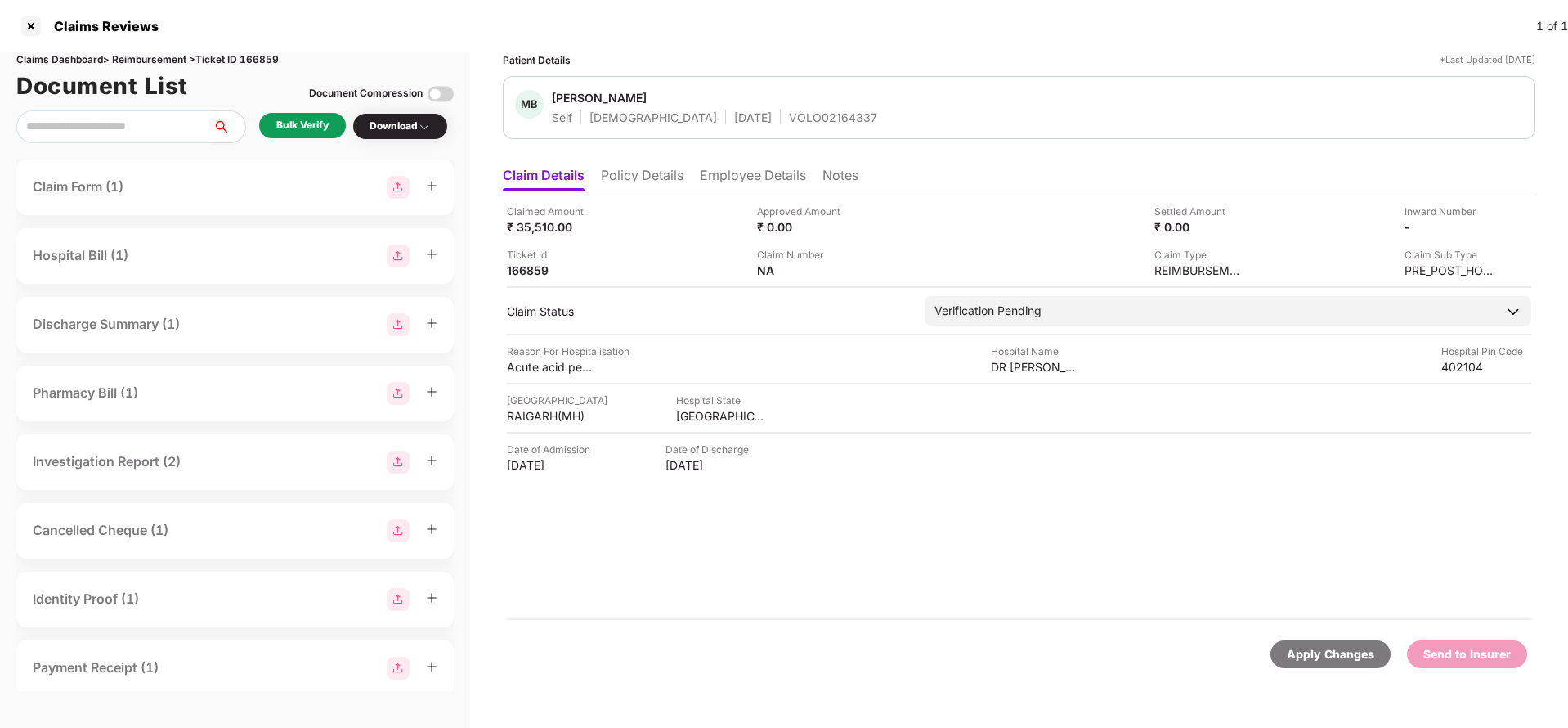
click at [633, 174] on li "Policy Details" at bounding box center [641, 179] width 82 height 24
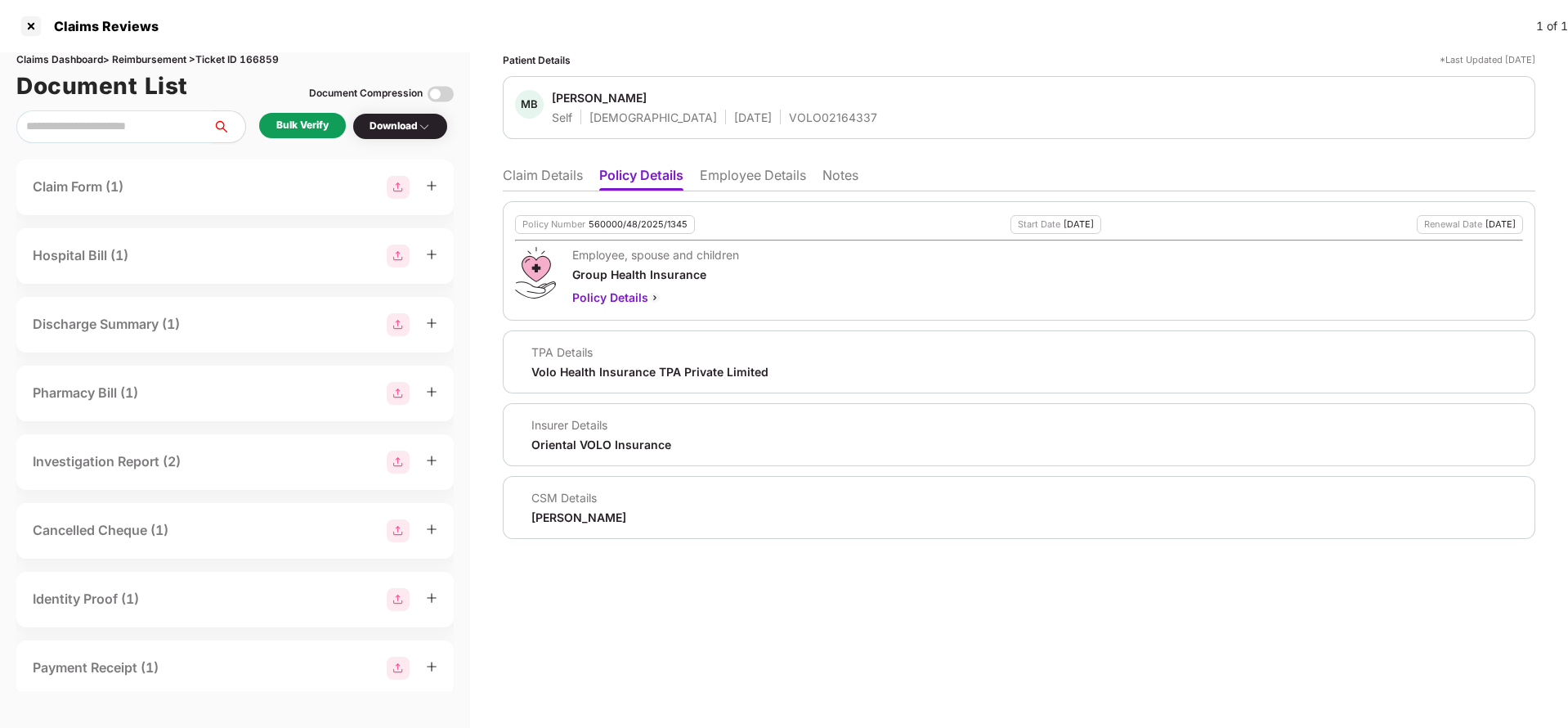
click at [551, 175] on li "Claim Details" at bounding box center [542, 179] width 80 height 24
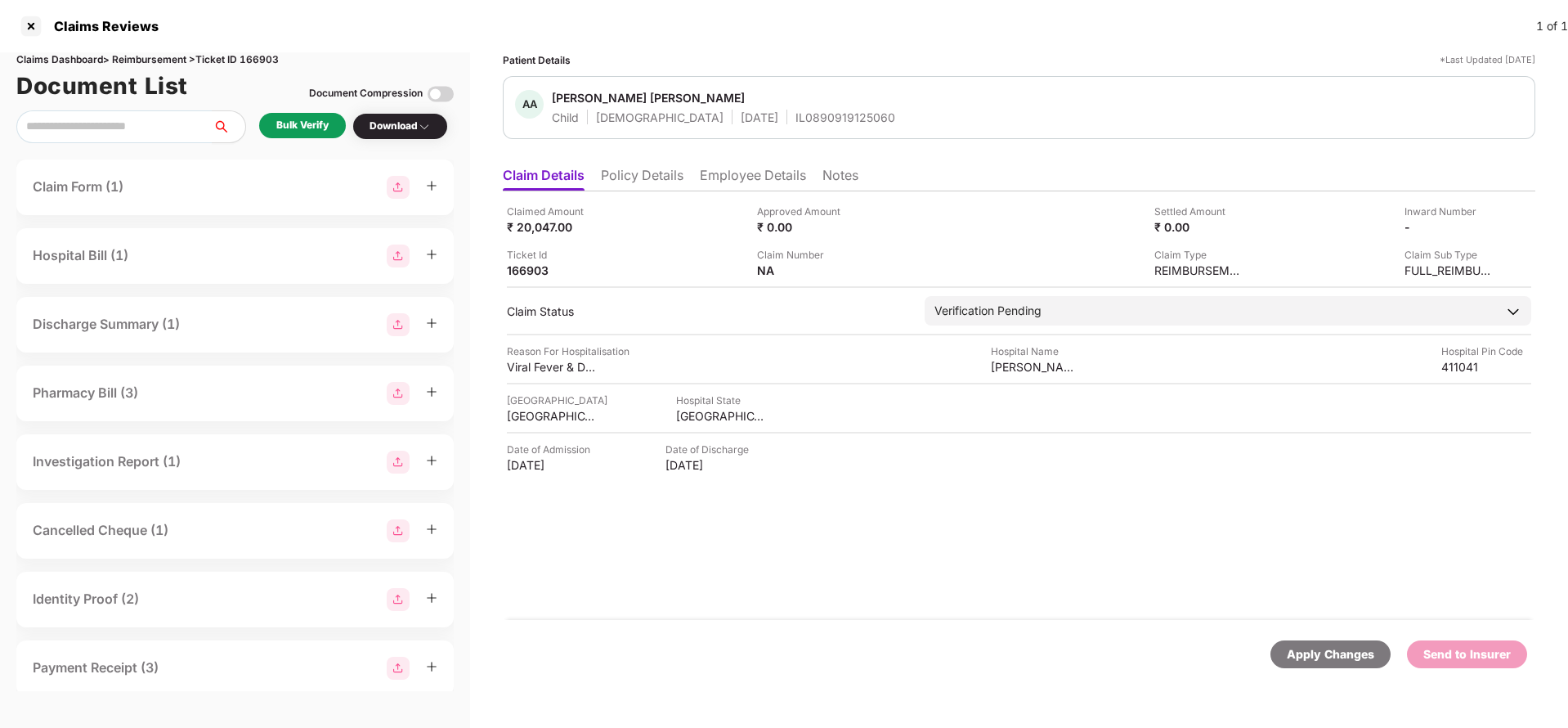
click at [676, 172] on li "Policy Details" at bounding box center [641, 179] width 82 height 24
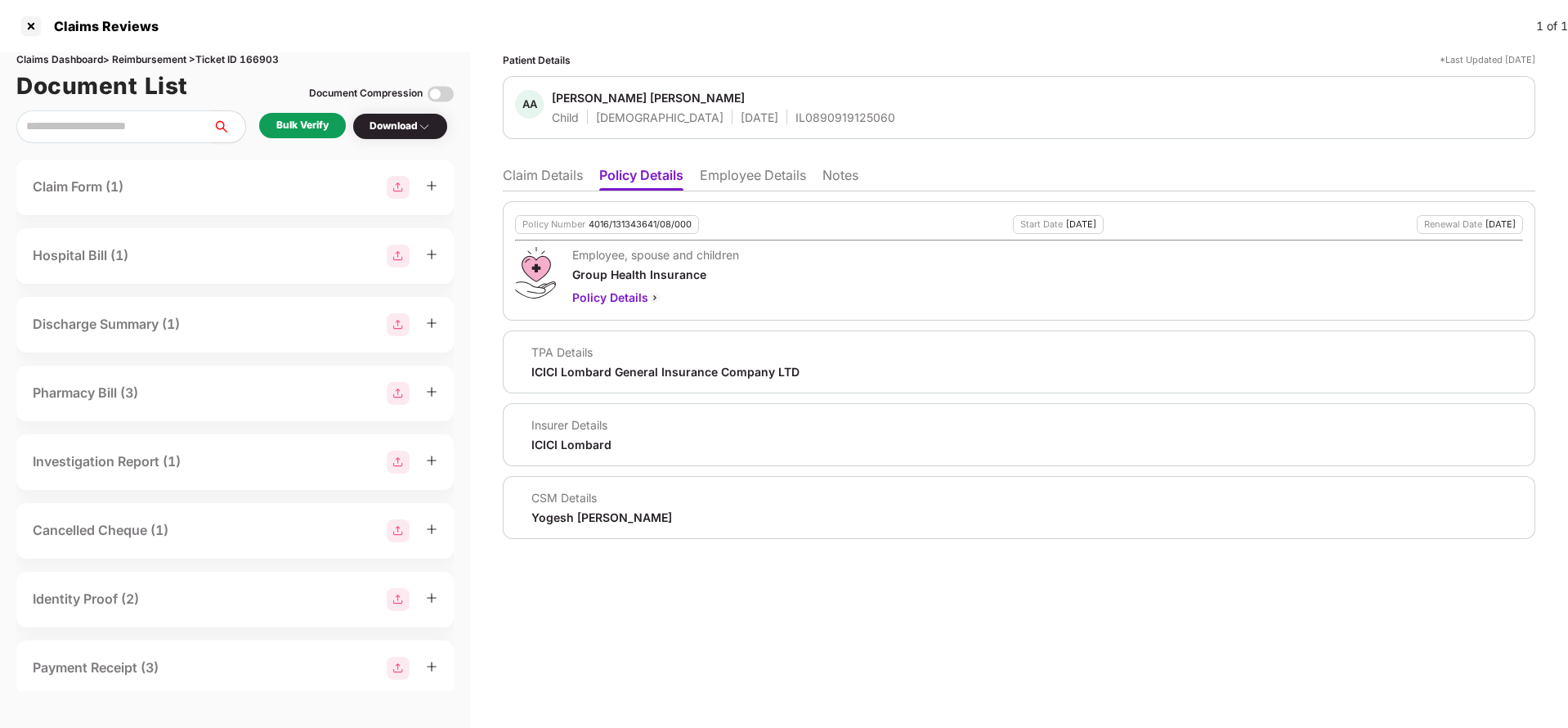
click at [635, 220] on div "4016/131343641/08/000" at bounding box center [640, 225] width 103 height 11
copy div "4016/131343641/08/000"
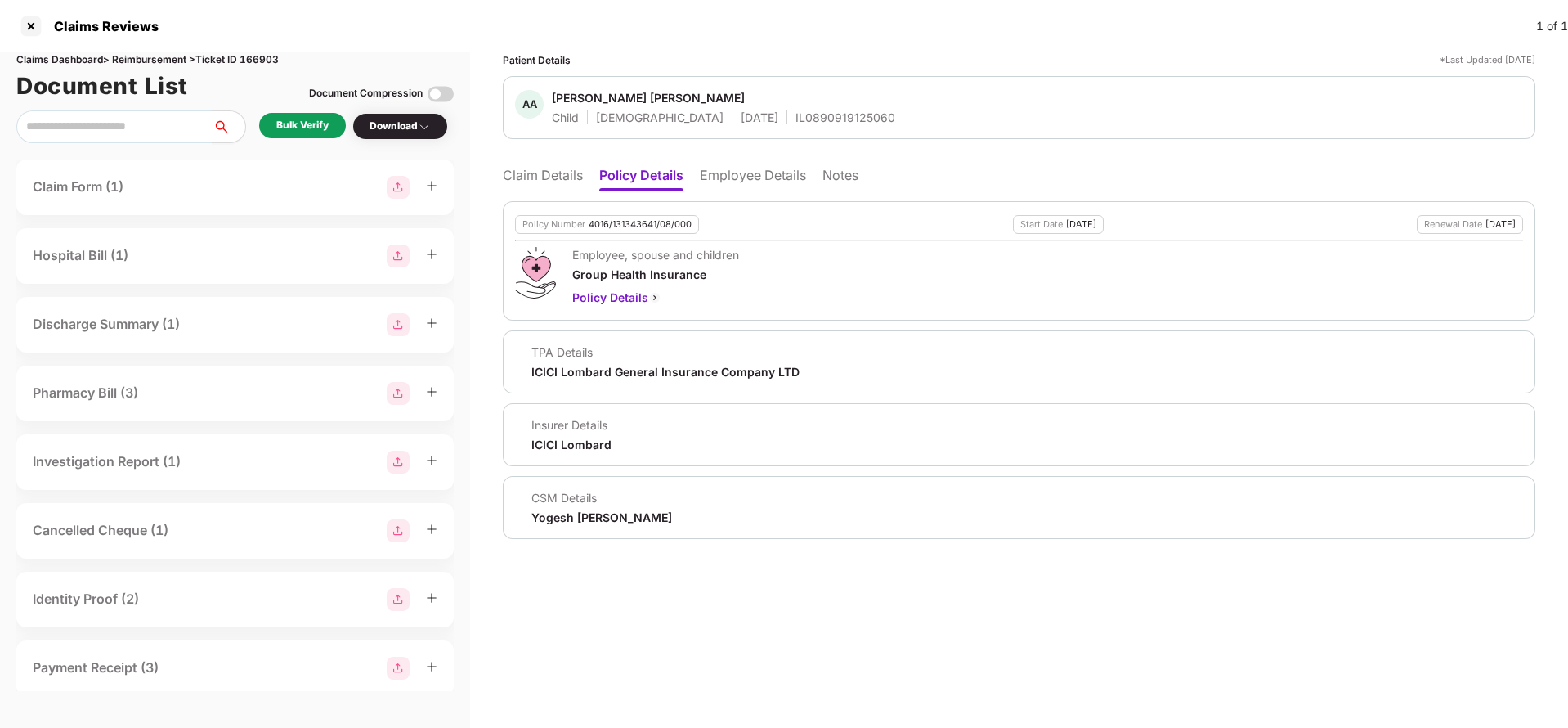
click at [522, 181] on li "Claim Details" at bounding box center [542, 179] width 80 height 24
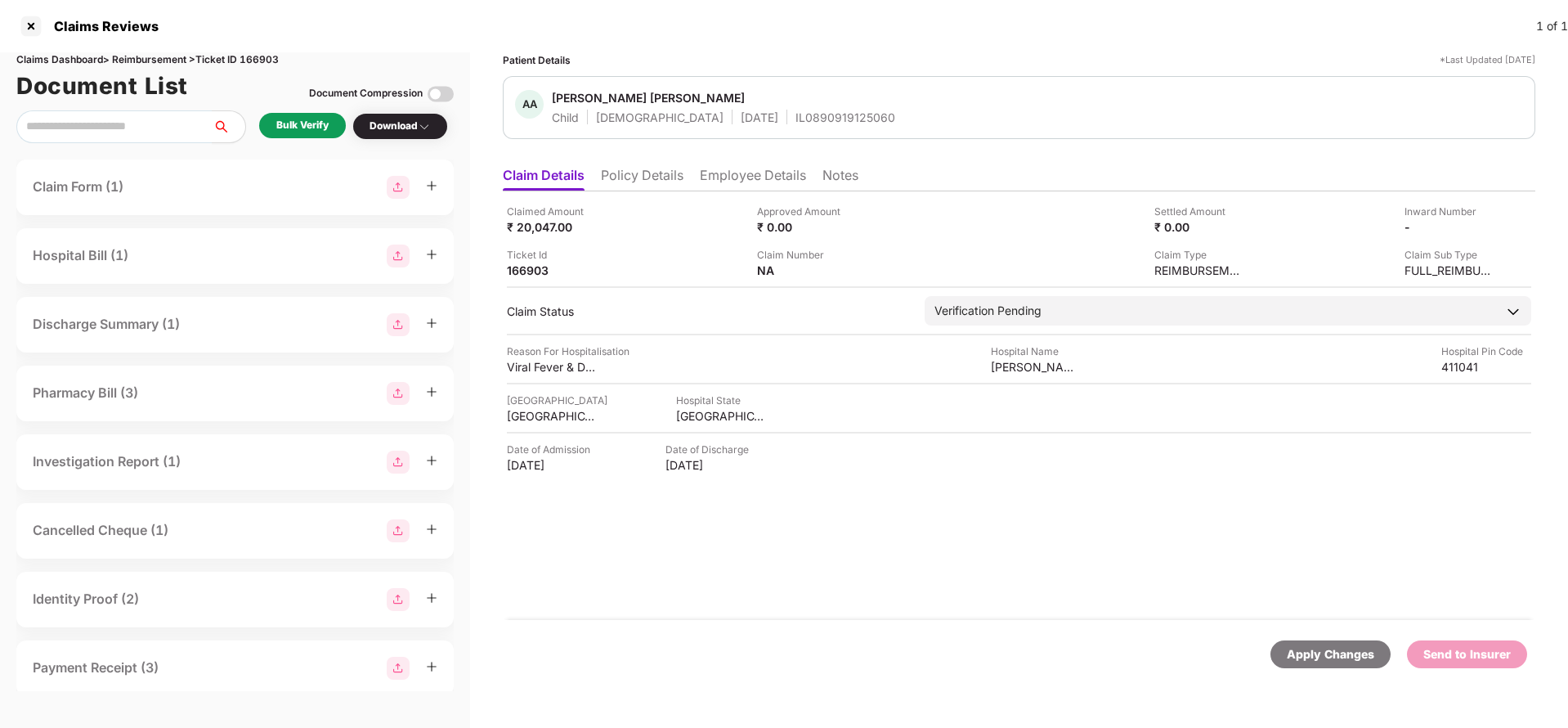
click at [1301, 653] on div "Apply Changes" at bounding box center [1330, 653] width 87 height 18
click at [642, 181] on li "Policy Details" at bounding box center [641, 179] width 82 height 24
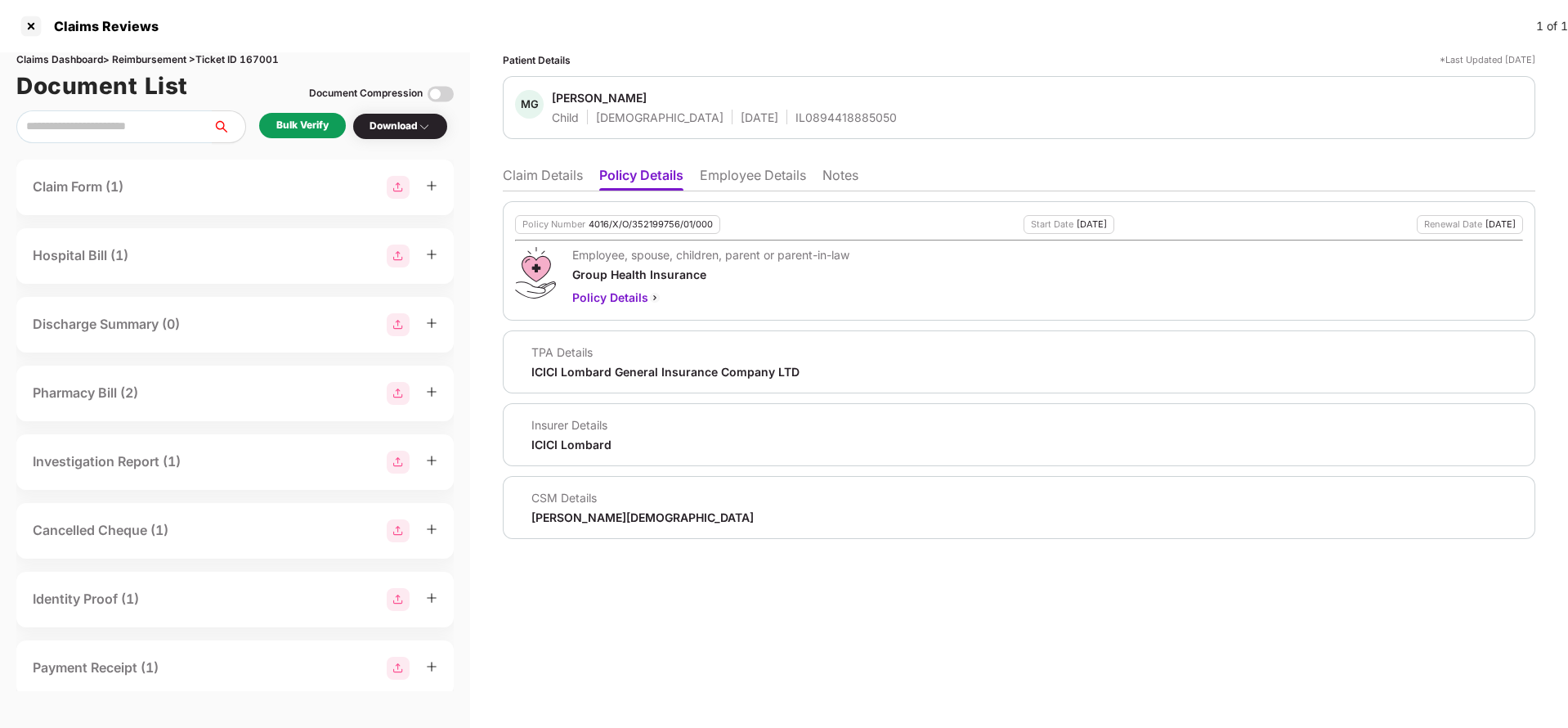
click at [625, 230] on div "Policy Number 4016/X/O/352199756/01/000" at bounding box center [618, 225] width 205 height 19
copy div "4016/X/O/352199756/01/000"
click at [795, 124] on div "IL0894418885050" at bounding box center [846, 117] width 102 height 15
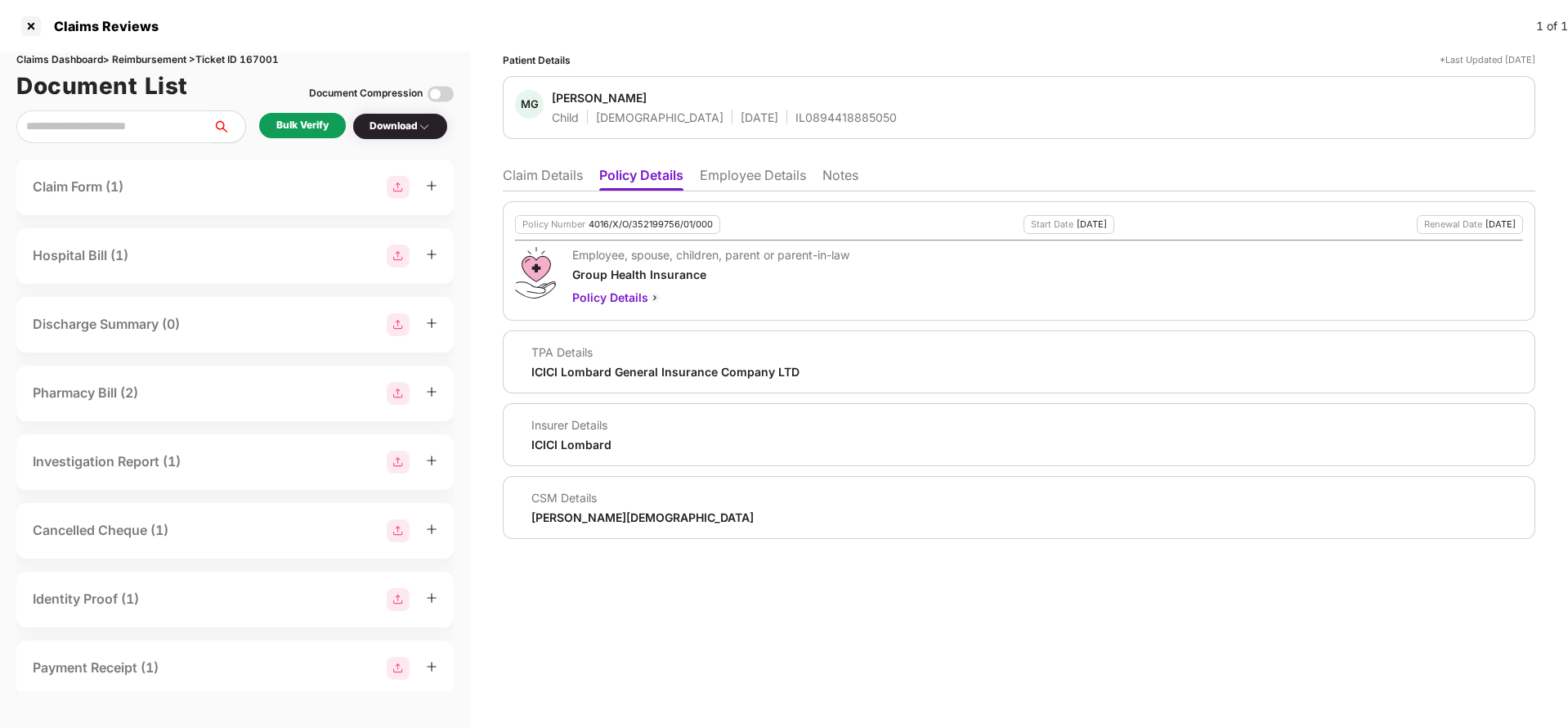
click at [795, 124] on div "IL0894418885050" at bounding box center [846, 117] width 102 height 15
copy div "IL0894418885050"
click at [775, 181] on li "Employee Details" at bounding box center [752, 179] width 106 height 24
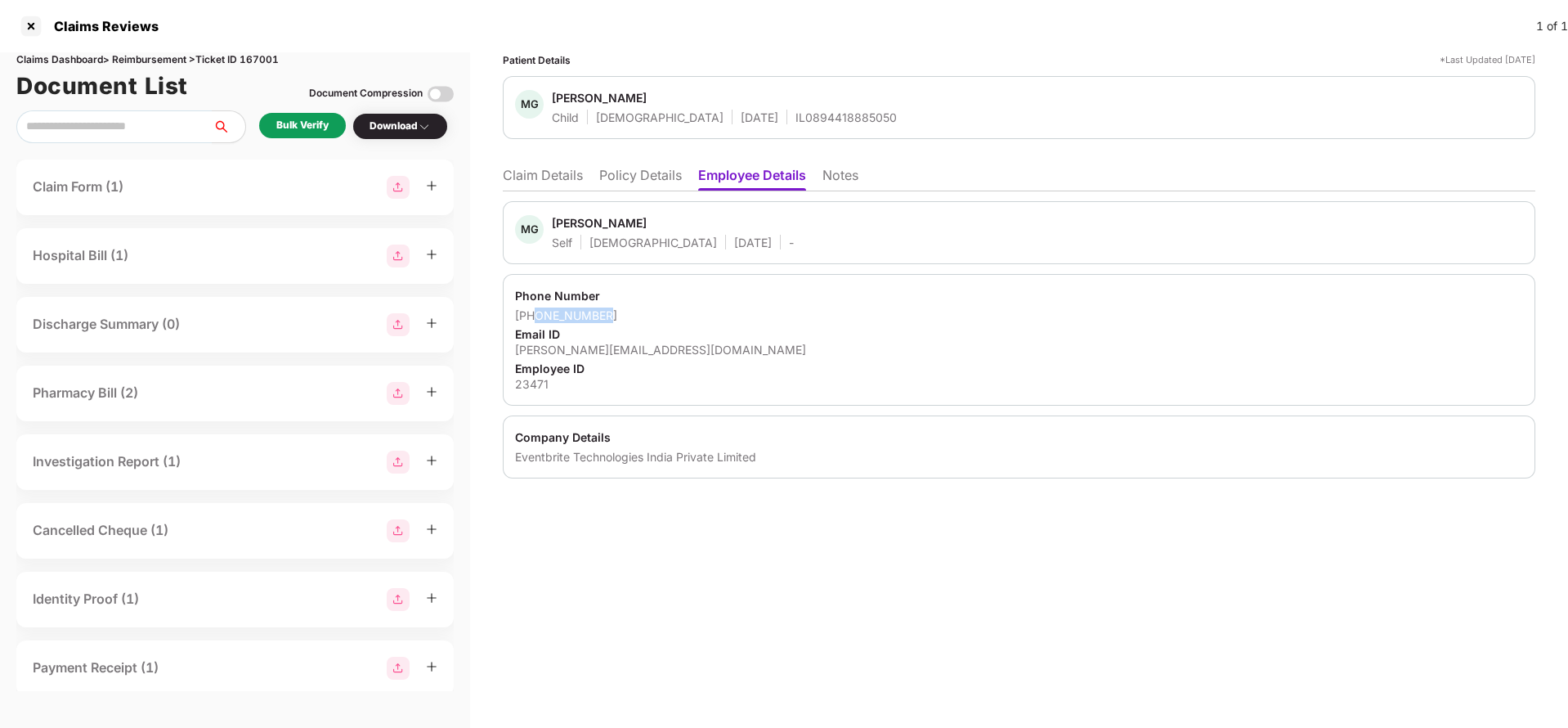
drag, startPoint x: 574, startPoint y: 307, endPoint x: 684, endPoint y: 320, distance: 110.8
click at [684, 320] on div "+918284090654" at bounding box center [1019, 315] width 1008 height 15
copy div "8284090654"
click at [600, 342] on div "mrinali@eventbrite.com" at bounding box center [1019, 349] width 1008 height 15
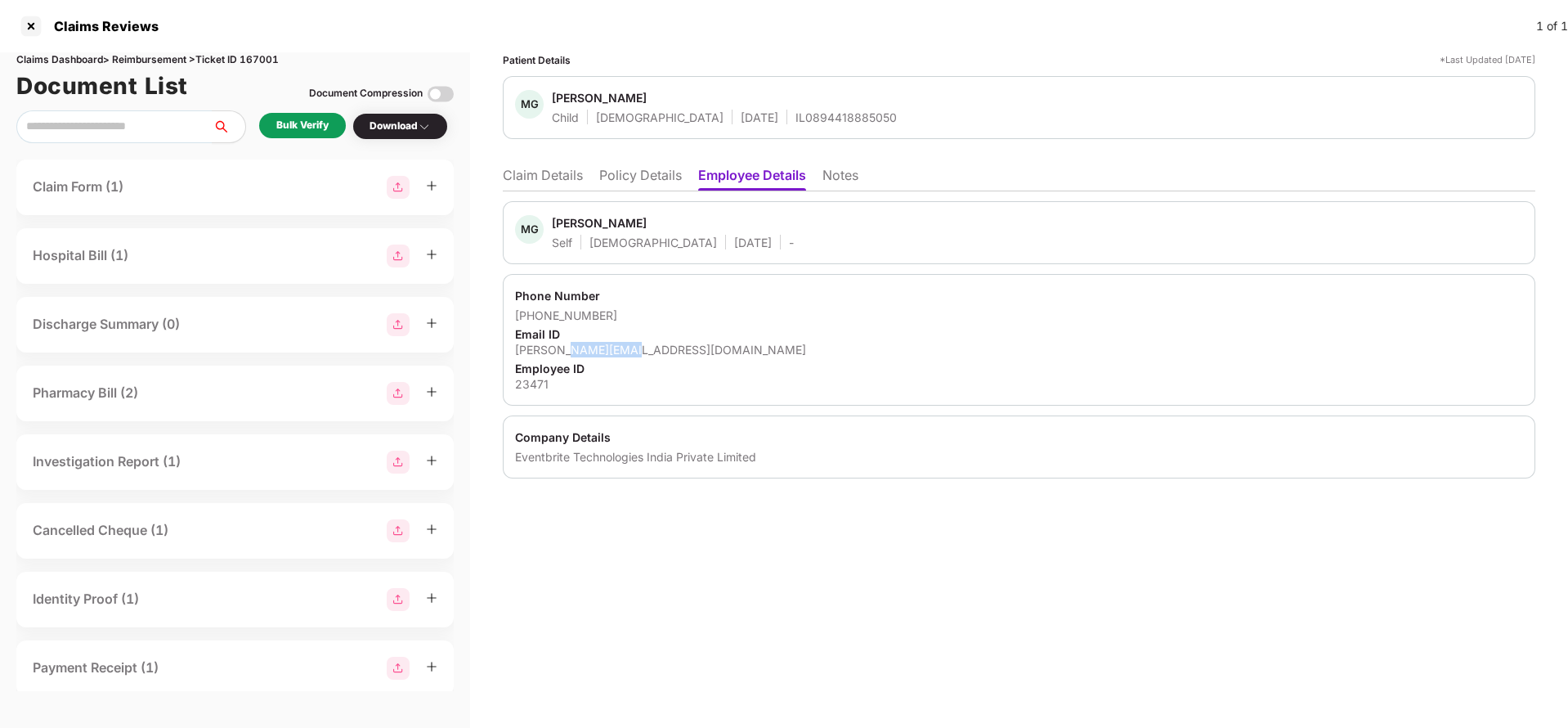
click at [601, 346] on div "mrinali@eventbrite.com" at bounding box center [1019, 349] width 1008 height 15
click at [531, 177] on li "Claim Details" at bounding box center [542, 179] width 80 height 24
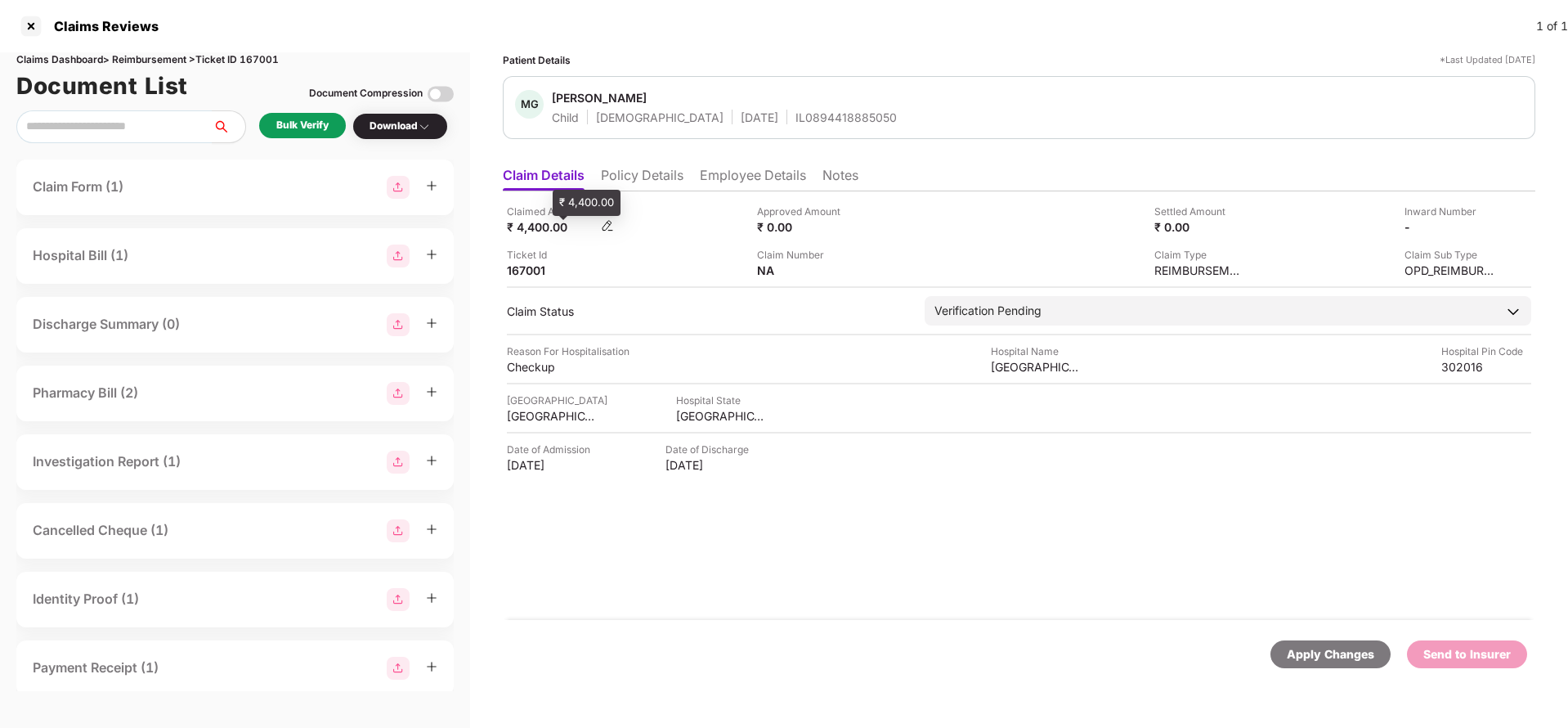
click at [526, 233] on div "₹ 4,400.00" at bounding box center [551, 227] width 90 height 15
drag, startPoint x: 526, startPoint y: 233, endPoint x: 801, endPoint y: 164, distance: 283.5
click at [527, 232] on div "₹ 4,400.00" at bounding box center [551, 227] width 90 height 15
copy div "4,400"
click at [1007, 372] on div "Cocoon Hospital" at bounding box center [1035, 367] width 90 height 15
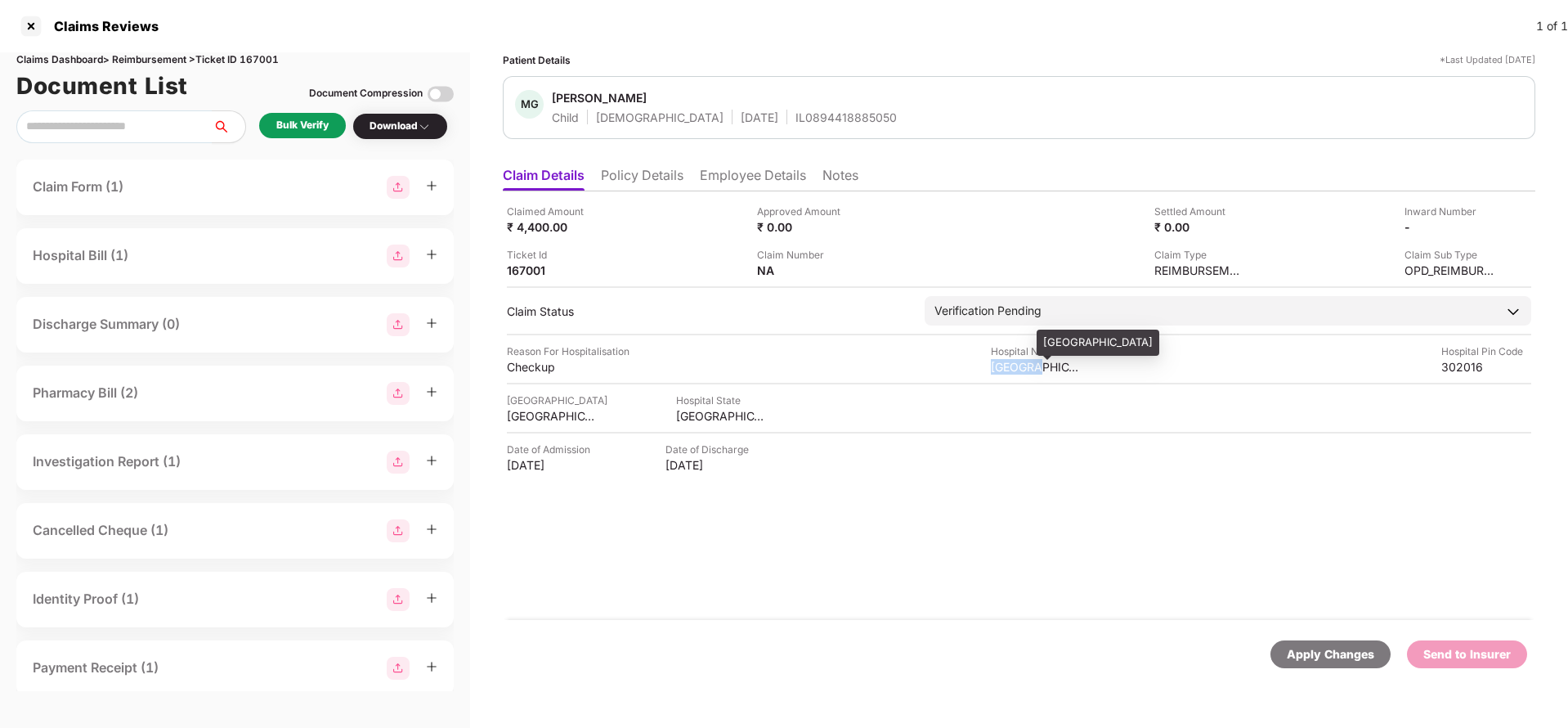
click at [1007, 372] on div "Cocoon Hospital" at bounding box center [1035, 367] width 90 height 15
copy div "Cocoon Hospital"
click at [285, 127] on div "Bulk Verify" at bounding box center [302, 125] width 53 height 15
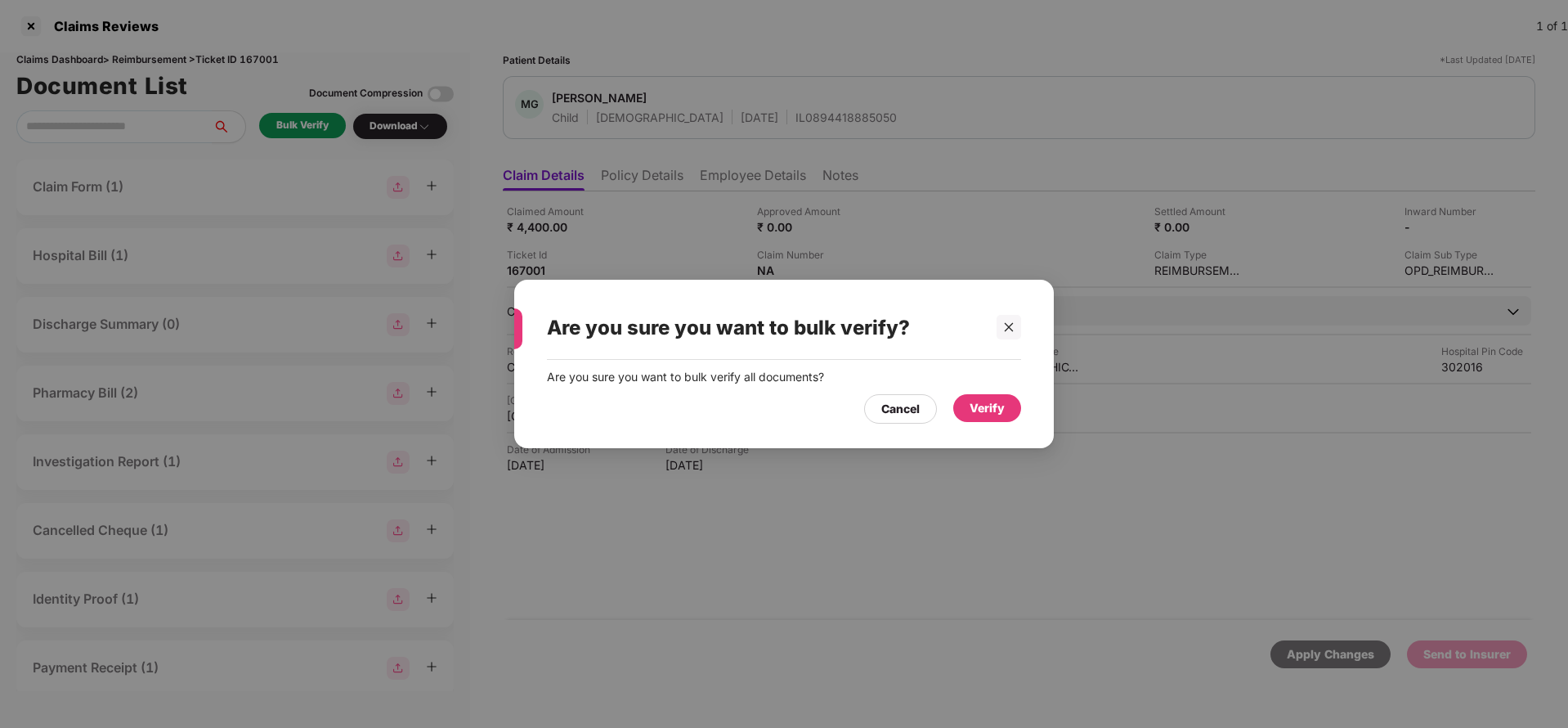
click at [992, 409] on div "Verify" at bounding box center [986, 408] width 35 height 18
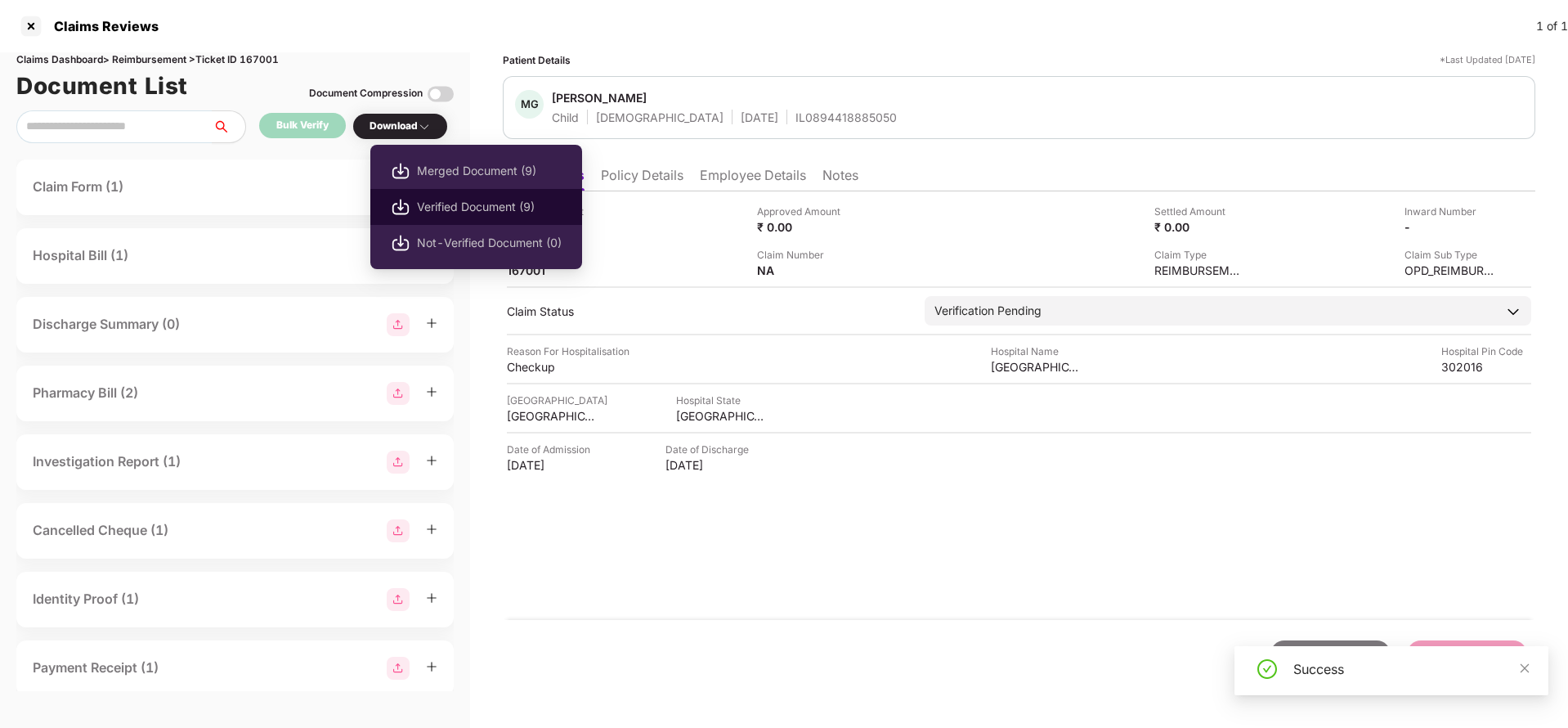
click at [431, 192] on li "Verified Document (9)" at bounding box center [476, 207] width 212 height 36
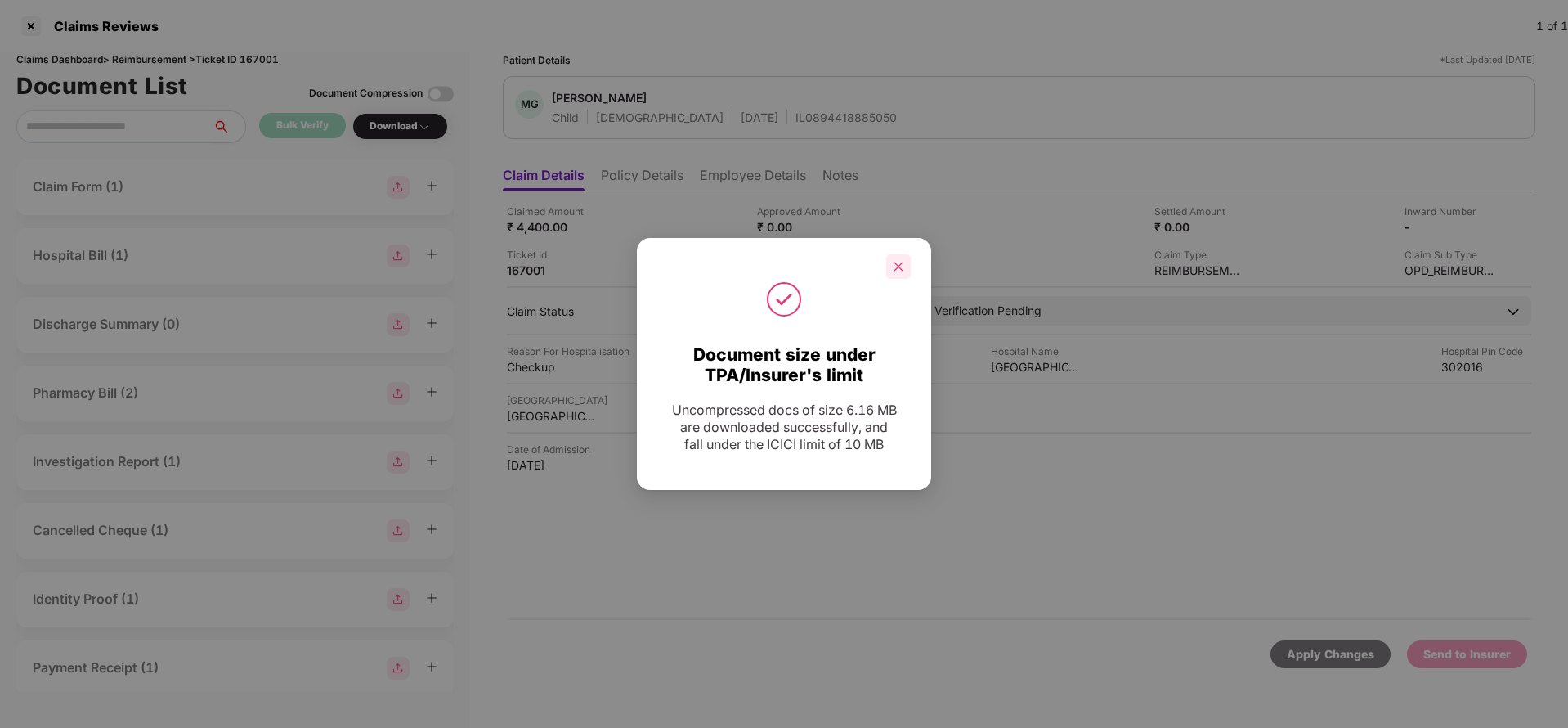
click at [900, 273] on div at bounding box center [898, 266] width 25 height 25
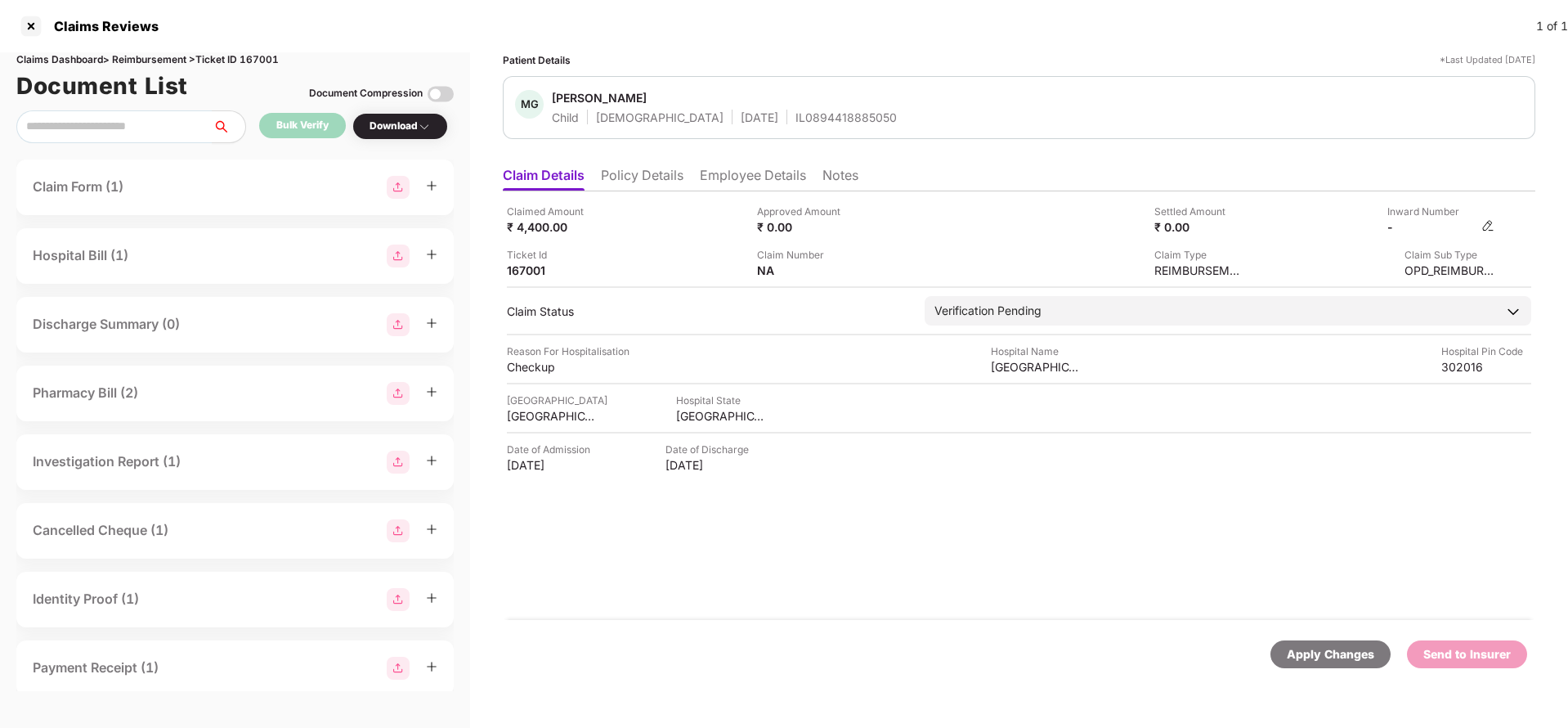
click at [1489, 225] on img at bounding box center [1487, 225] width 13 height 13
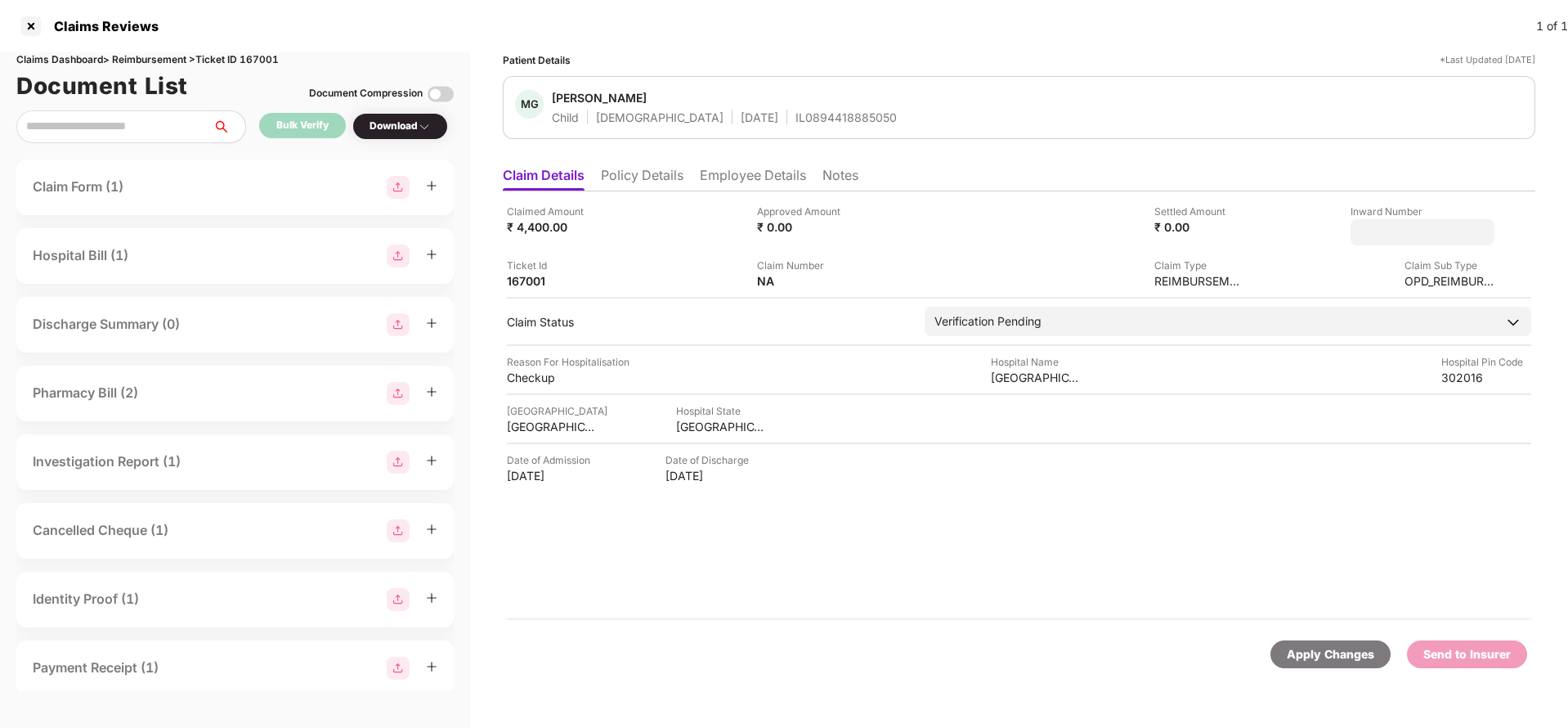
type input "**********"
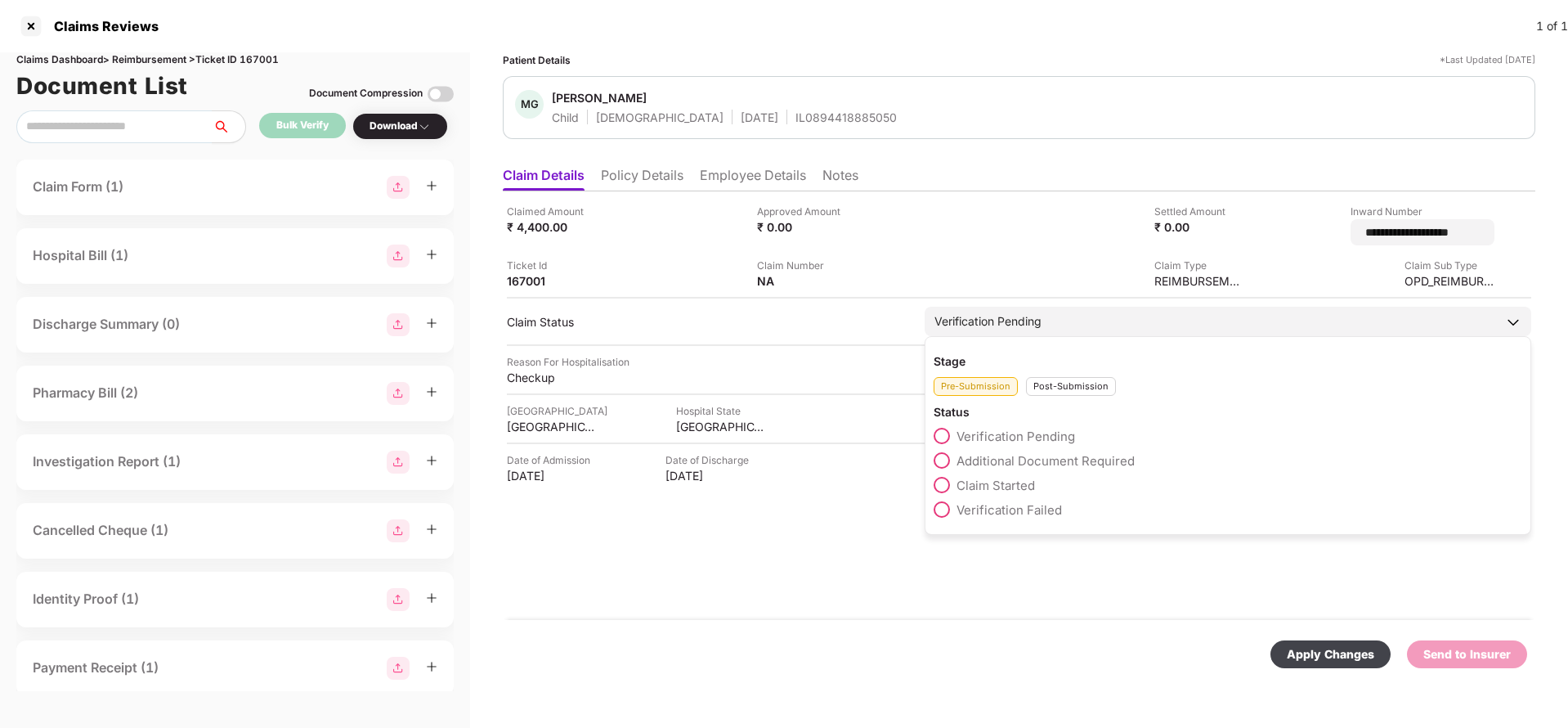
click at [1017, 314] on div "Verification Pending" at bounding box center [988, 321] width 107 height 18
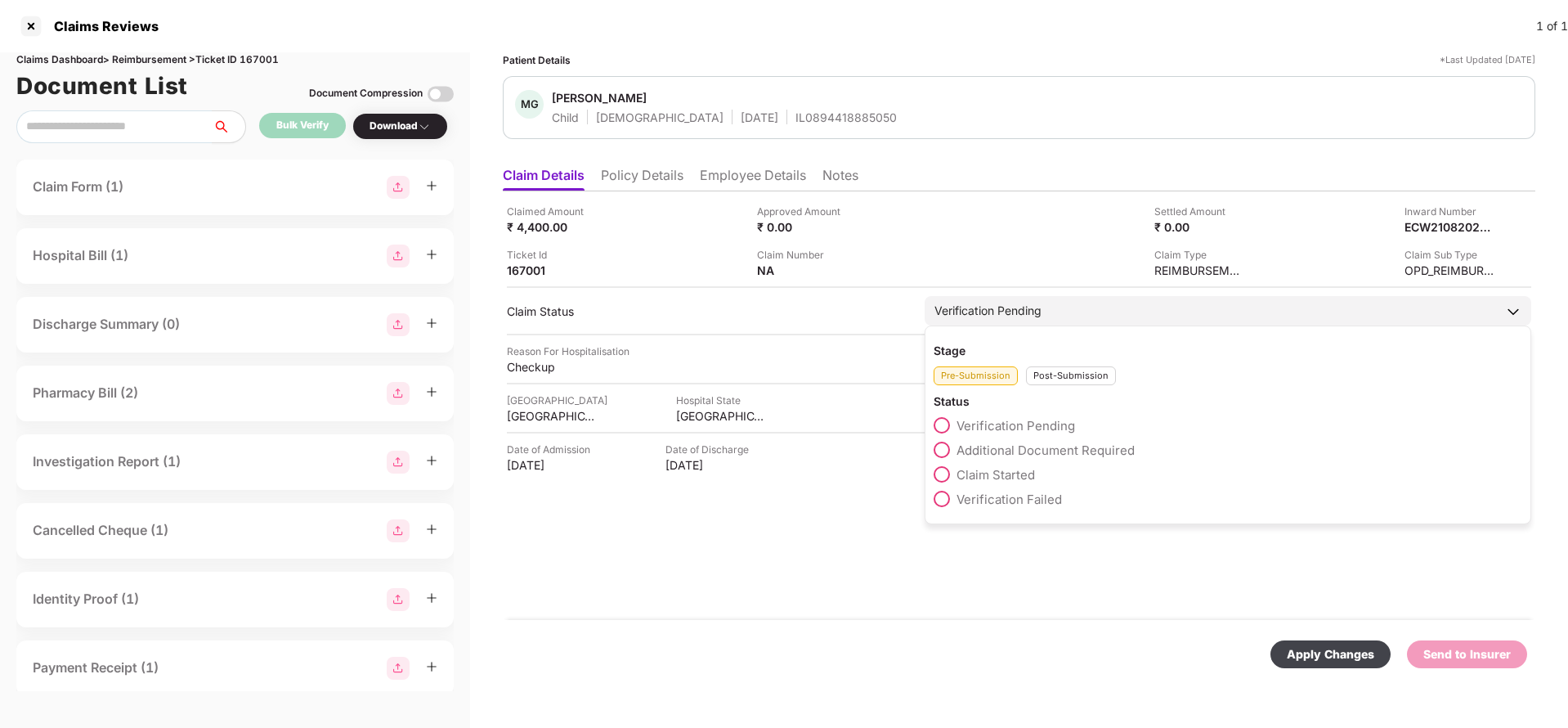
click at [1066, 372] on div "Post-Submission" at bounding box center [1071, 375] width 90 height 19
click at [1013, 445] on span "Claim Under Process" at bounding box center [1018, 450] width 124 height 15
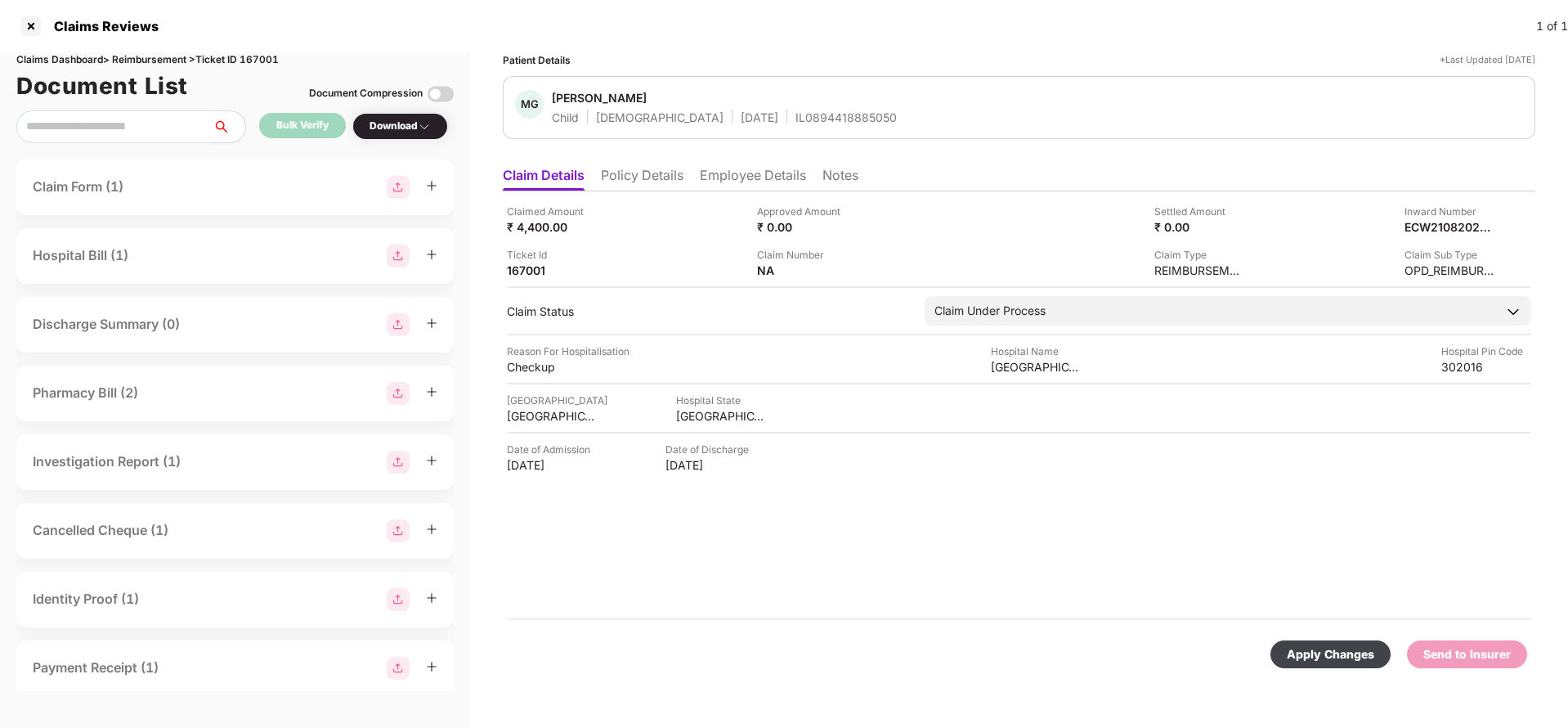
click at [1327, 651] on div "Apply Changes" at bounding box center [1330, 653] width 87 height 18
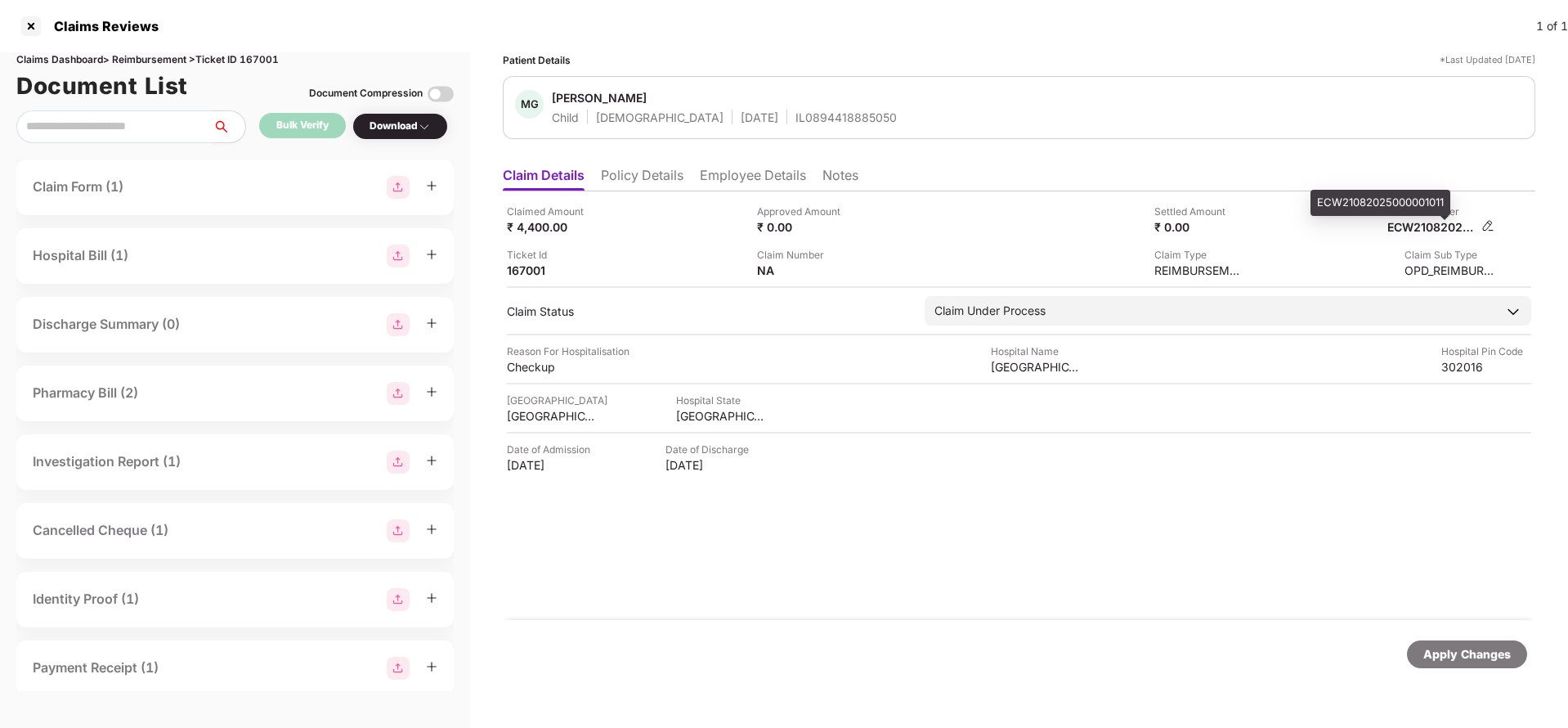
click at [1444, 230] on div "ECW21082025000001011" at bounding box center [1432, 227] width 90 height 15
copy div "ECW21082025000001011"
click at [798, 130] on div "MG Mishka Gupta Child Female 19 Nov 2024 IL0894418885050" at bounding box center [1018, 108] width 1033 height 63
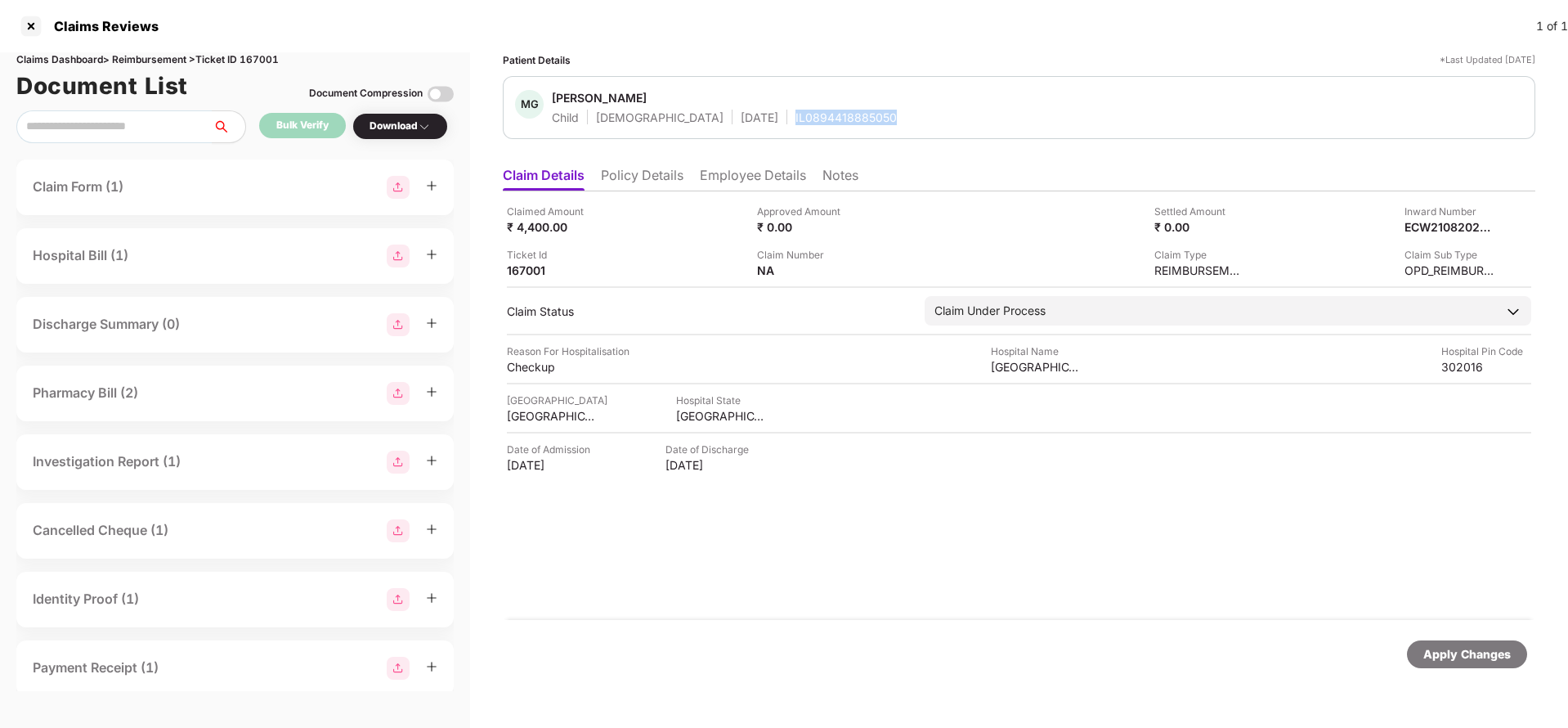
click at [798, 130] on div "MG Mishka Gupta Child Female 19 Nov 2024 IL0894418885050" at bounding box center [1018, 108] width 1033 height 63
copy div "IL0894418885050"
click at [1481, 656] on div "Apply Changes" at bounding box center [1466, 653] width 87 height 18
click at [262, 53] on div "Claims Dashboard > Reimbursement > Ticket ID 167001" at bounding box center [235, 60] width 437 height 15
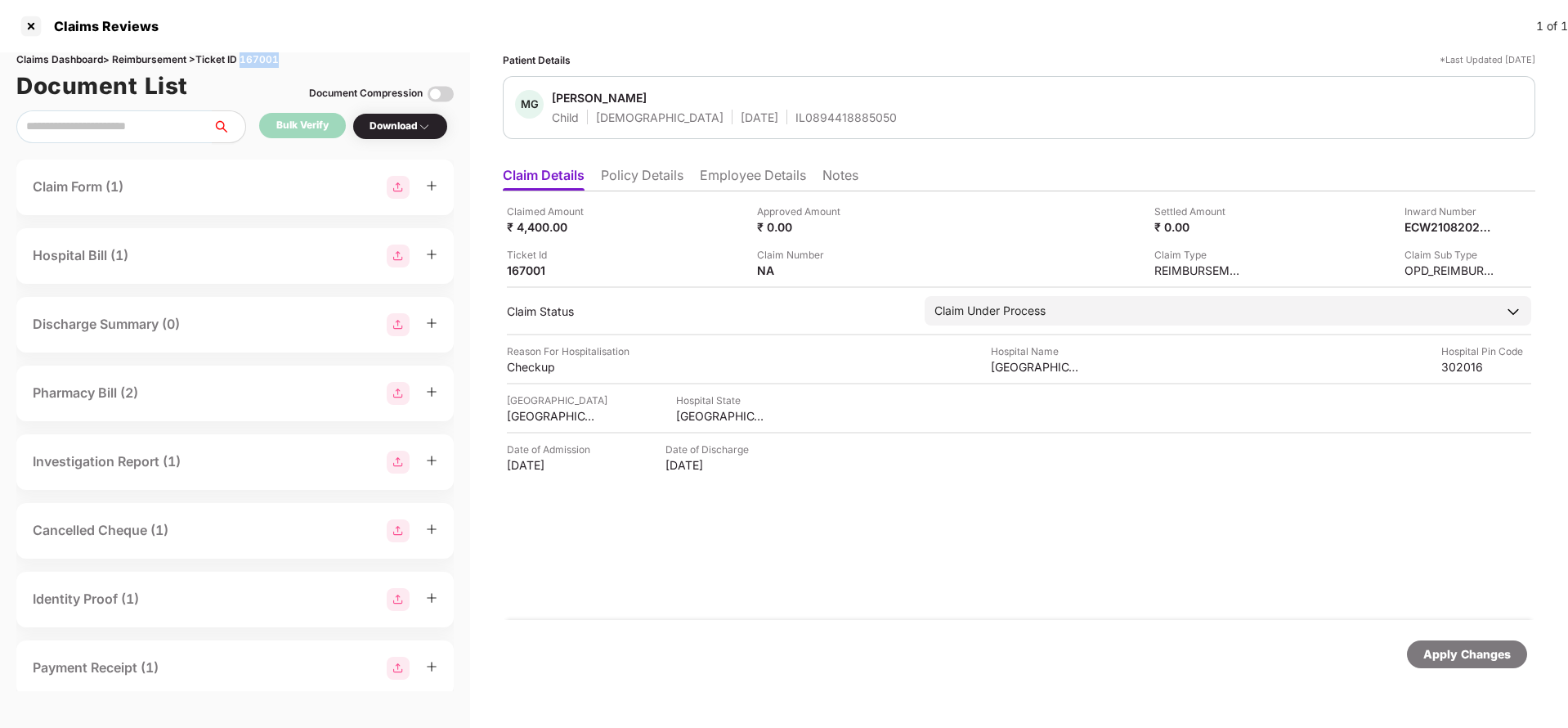
click at [262, 53] on div "Claims Dashboard > Reimbursement > Ticket ID 167001" at bounding box center [235, 60] width 437 height 15
copy div "167001"
click at [1468, 645] on div "Apply Changes" at bounding box center [1466, 653] width 87 height 18
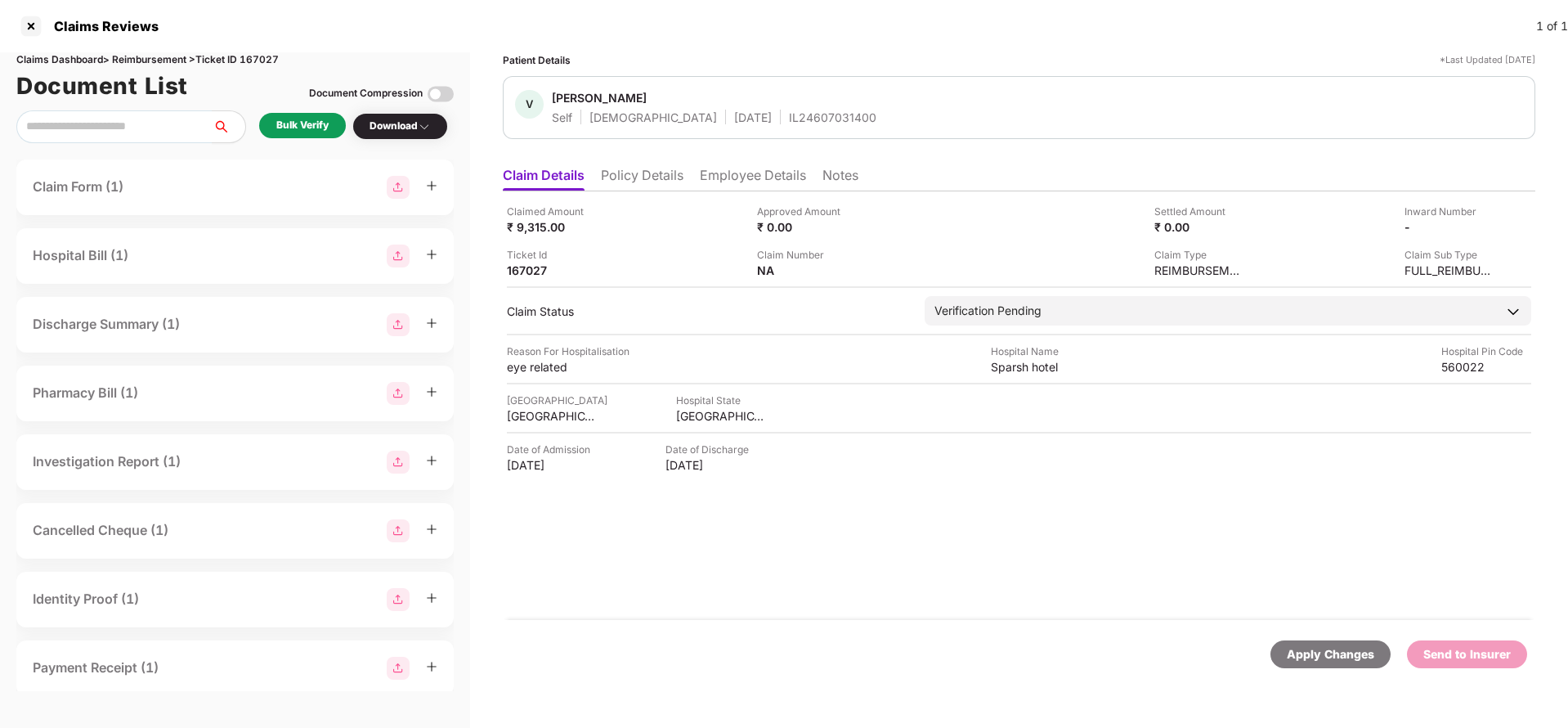
click at [621, 175] on li "Policy Details" at bounding box center [641, 179] width 82 height 24
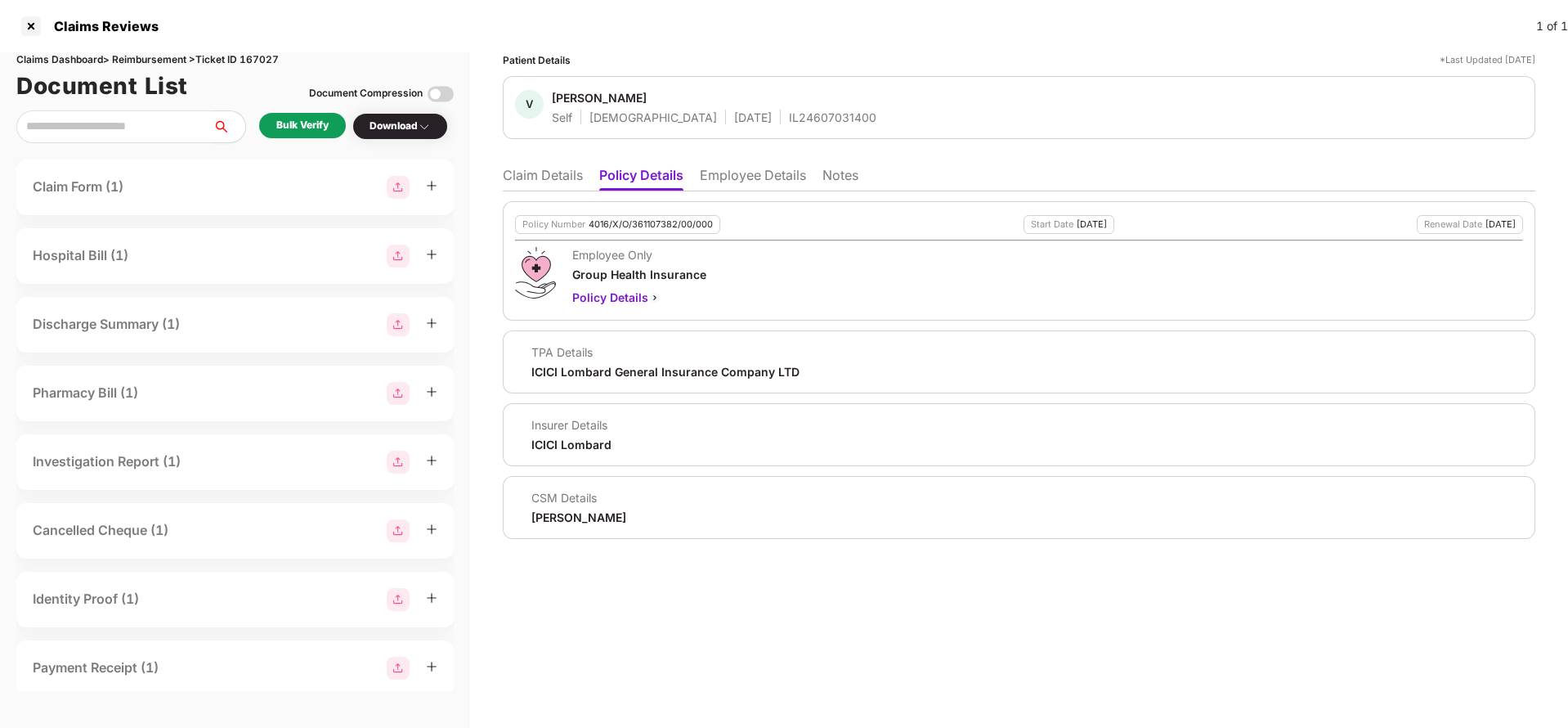
click at [621, 233] on div "Policy Number 4016/X/O/361107382/00/000" at bounding box center [618, 225] width 205 height 19
copy div "4016/X/O/361107382/00/000"
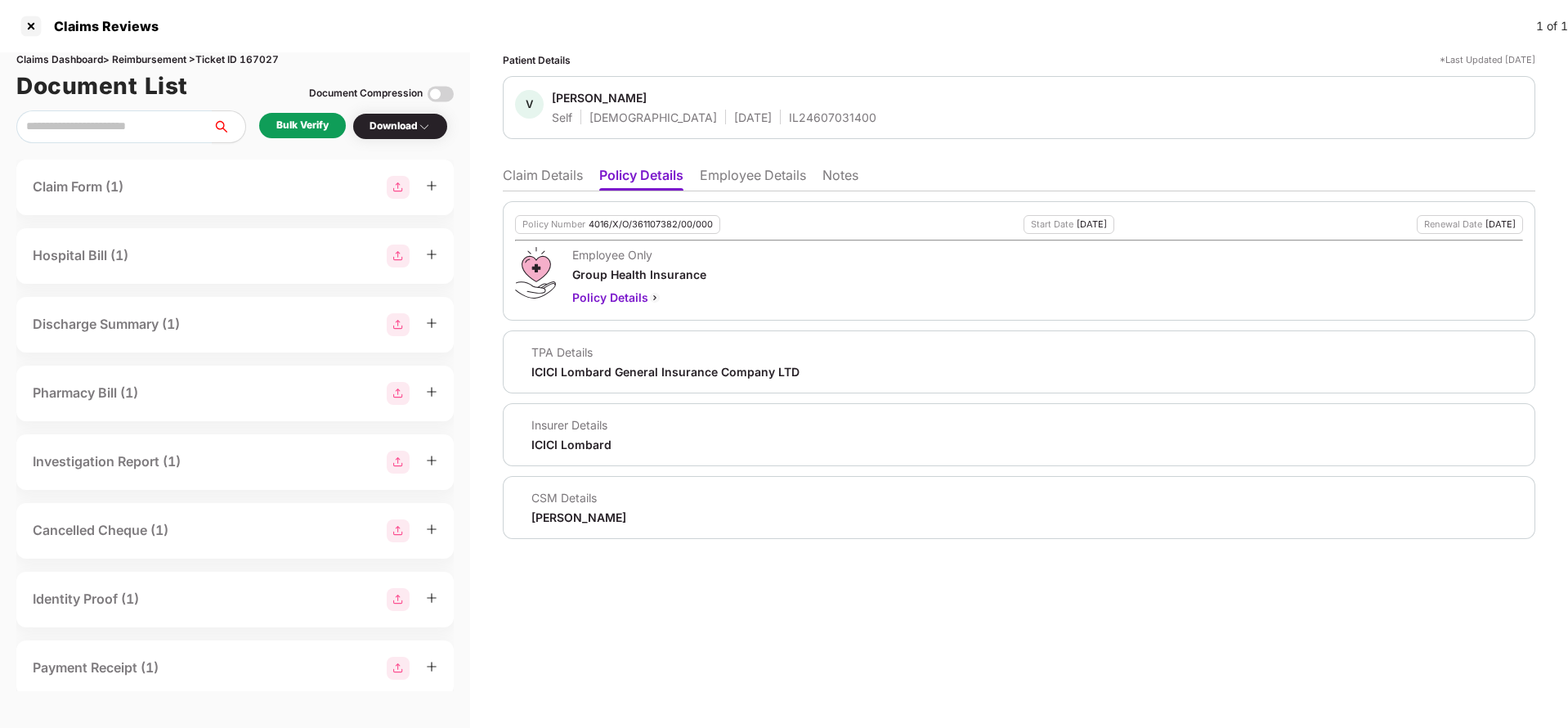
click at [772, 175] on li "Employee Details" at bounding box center [752, 179] width 106 height 24
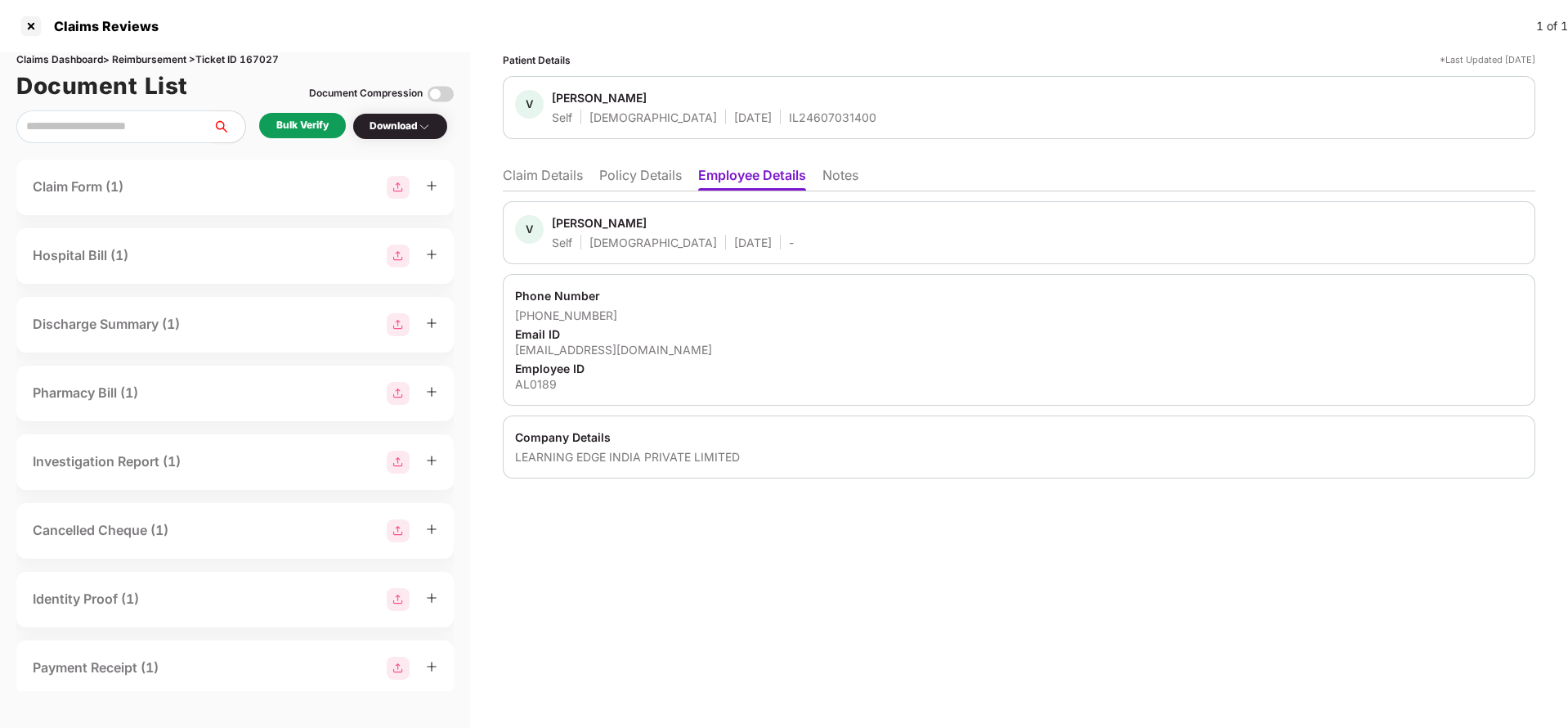
click at [533, 171] on li "Claim Details" at bounding box center [542, 179] width 80 height 24
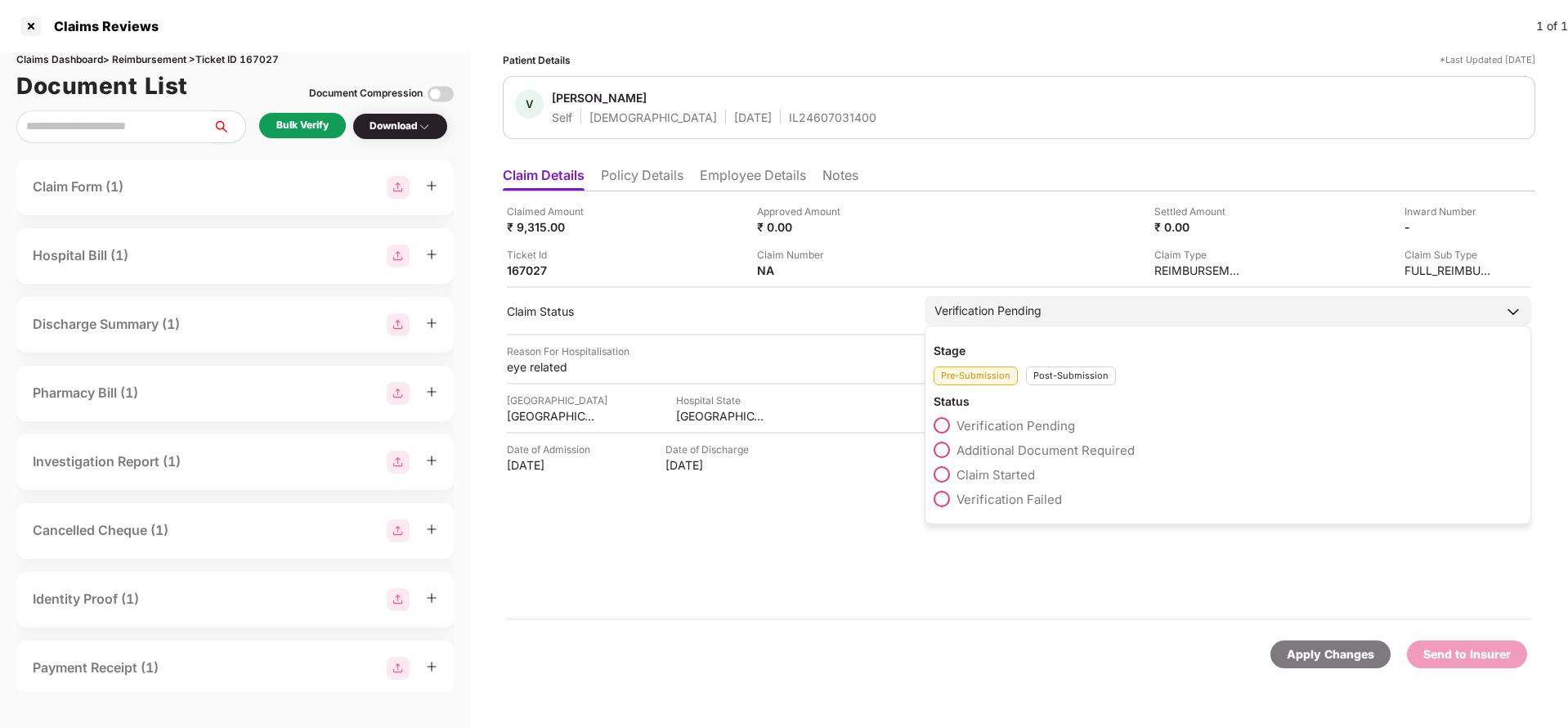
click at [975, 466] on label "Claim Started" at bounding box center [984, 474] width 102 height 16
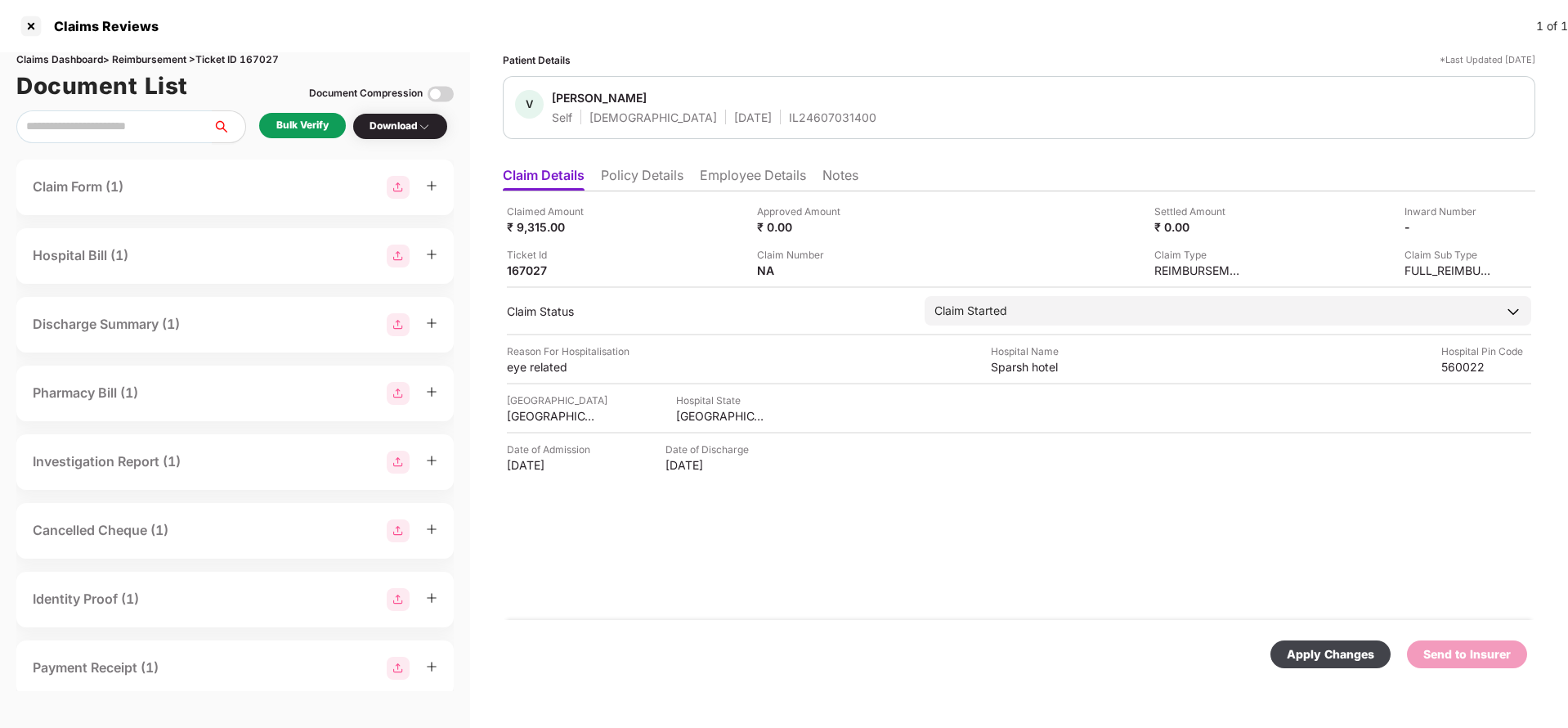
click at [1363, 661] on div "Apply Changes" at bounding box center [1330, 653] width 87 height 18
click at [724, 173] on li "Employee Details" at bounding box center [752, 179] width 106 height 24
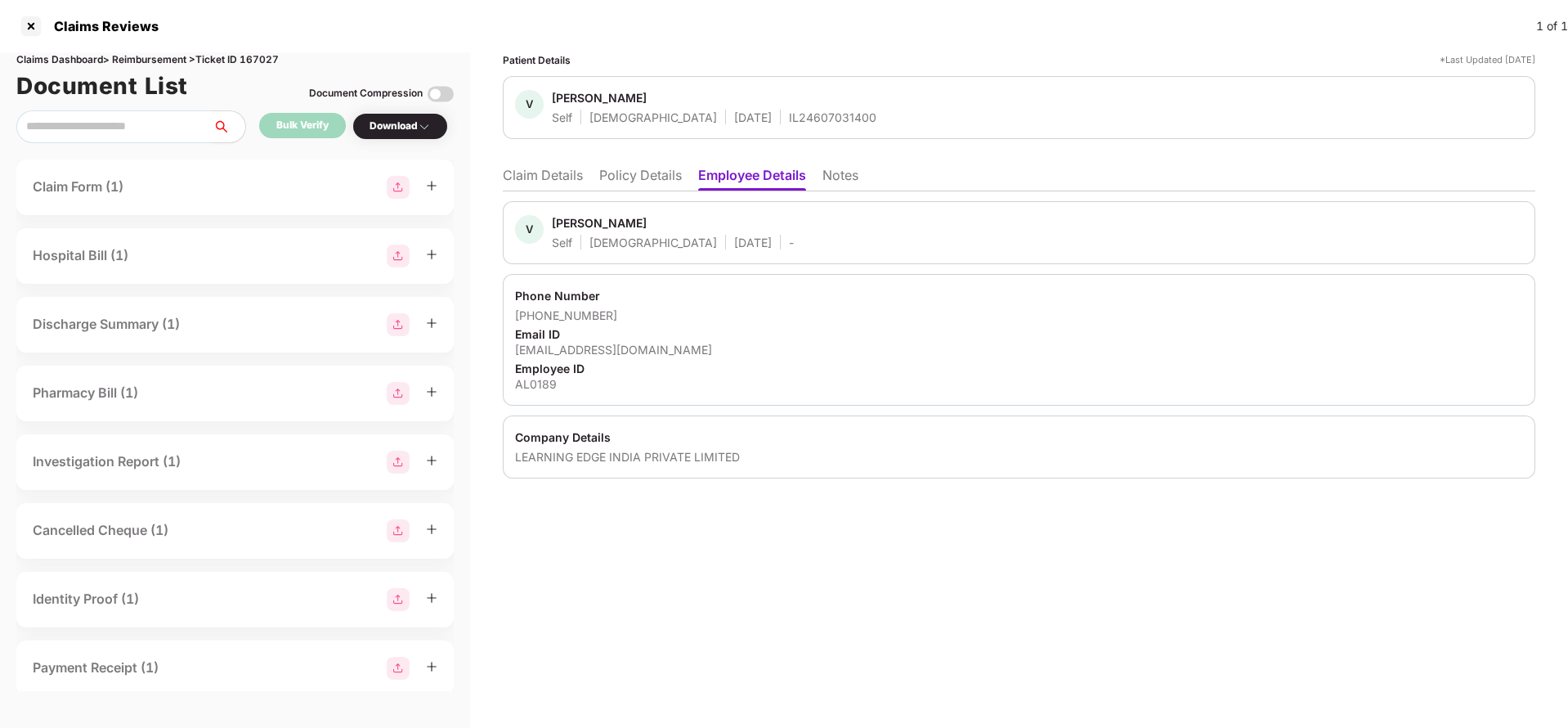
click at [636, 174] on li "Policy Details" at bounding box center [640, 179] width 82 height 24
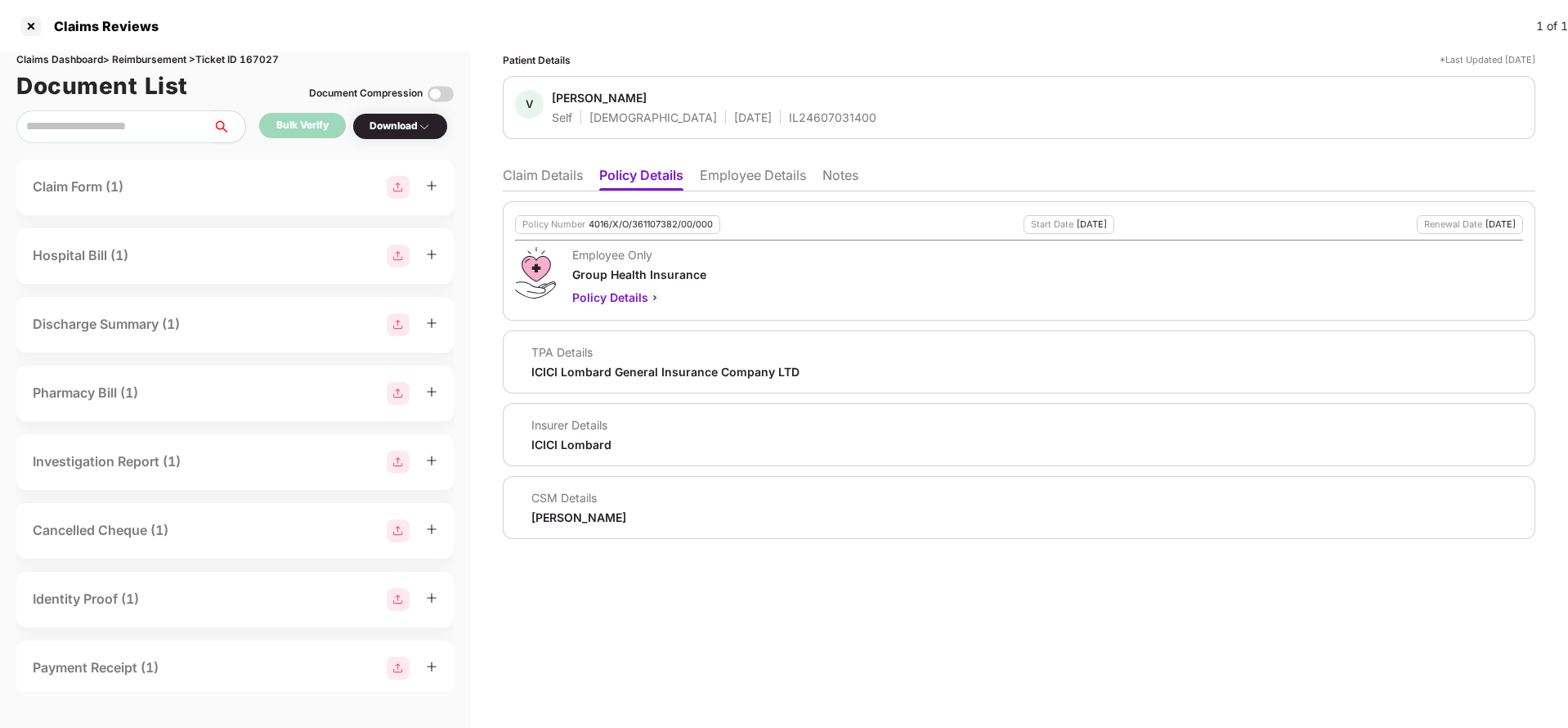
click at [558, 518] on div "[PERSON_NAME]" at bounding box center [579, 517] width 95 height 15
copy div "[PERSON_NAME]"
click at [646, 220] on div "4016/X/O/361107382/00/000" at bounding box center [651, 225] width 125 height 11
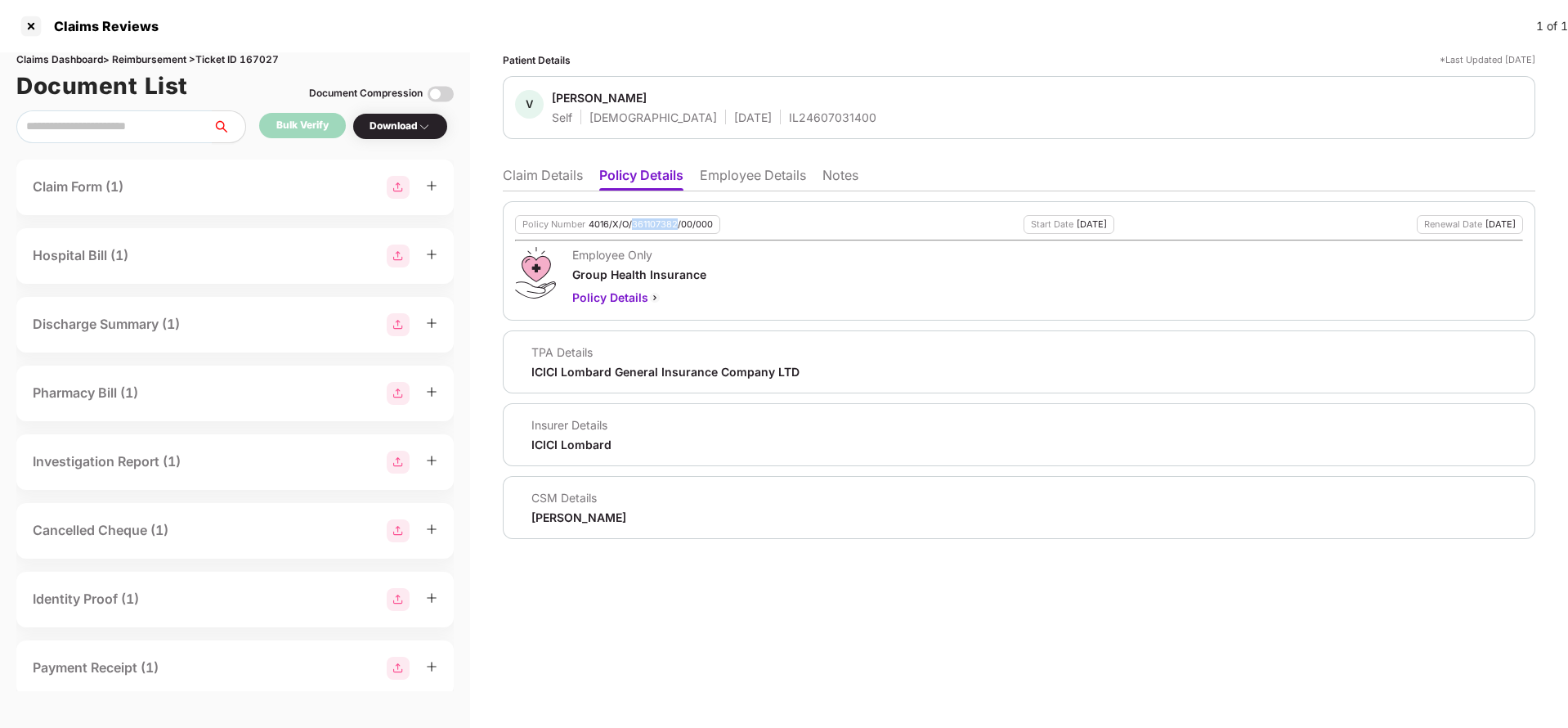
click at [646, 220] on div "4016/X/O/361107382/00/000" at bounding box center [651, 225] width 125 height 11
copy div "4016/X/O/361107382/00/000"
click at [749, 186] on li "Employee Details" at bounding box center [752, 179] width 106 height 24
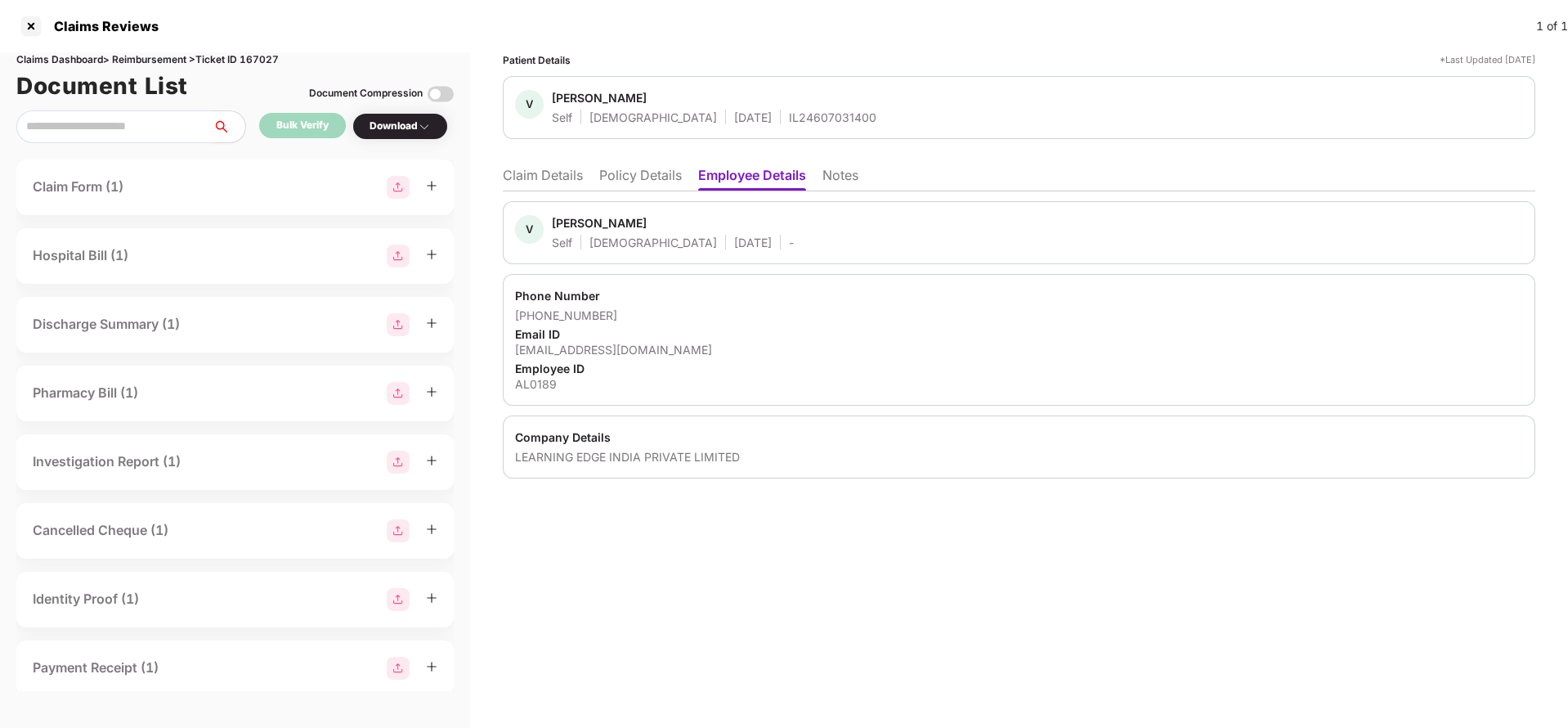
click at [537, 174] on li "Claim Details" at bounding box center [542, 179] width 80 height 24
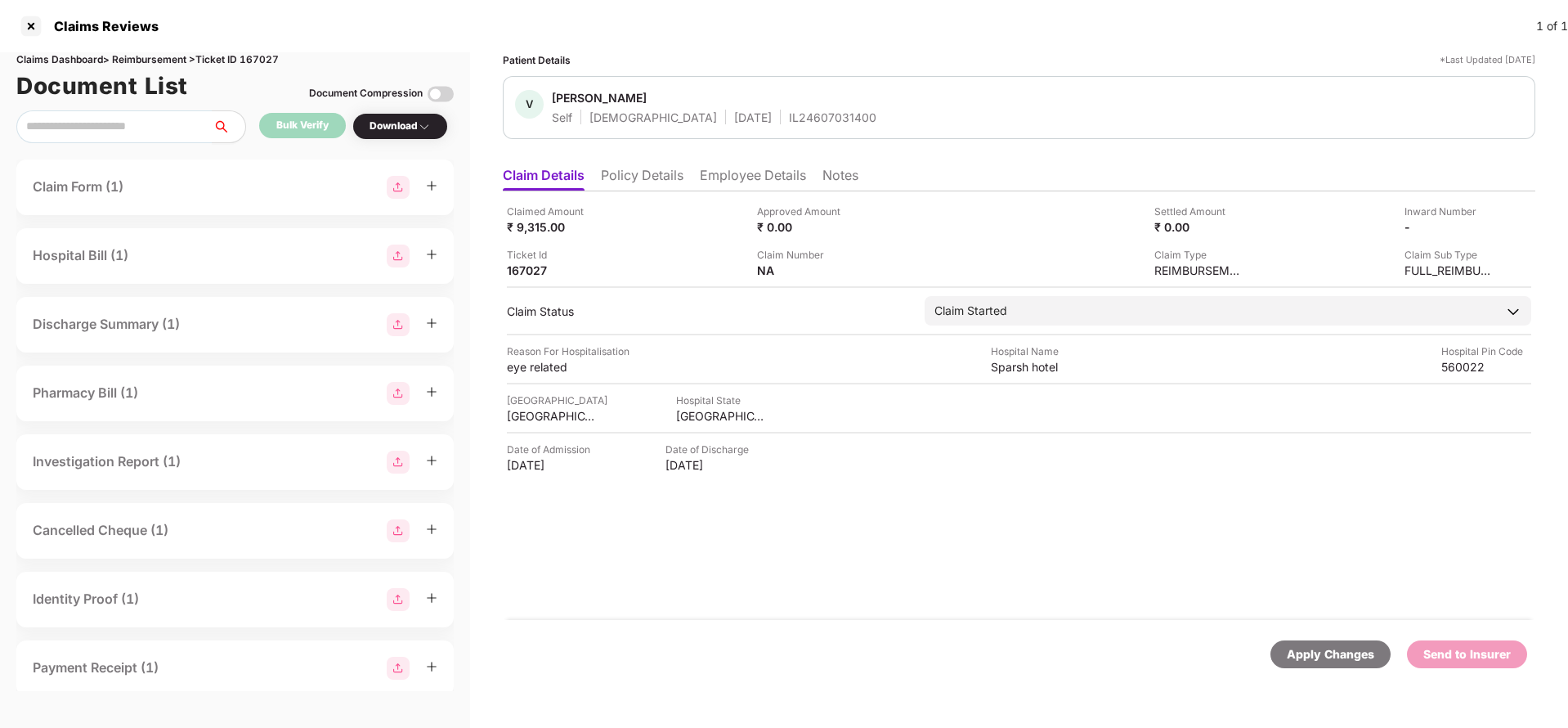
click at [1343, 653] on div "Apply Changes" at bounding box center [1330, 653] width 87 height 18
click at [260, 55] on div "Claims Dashboard > Reimbursement > Ticket ID 167027" at bounding box center [235, 60] width 437 height 15
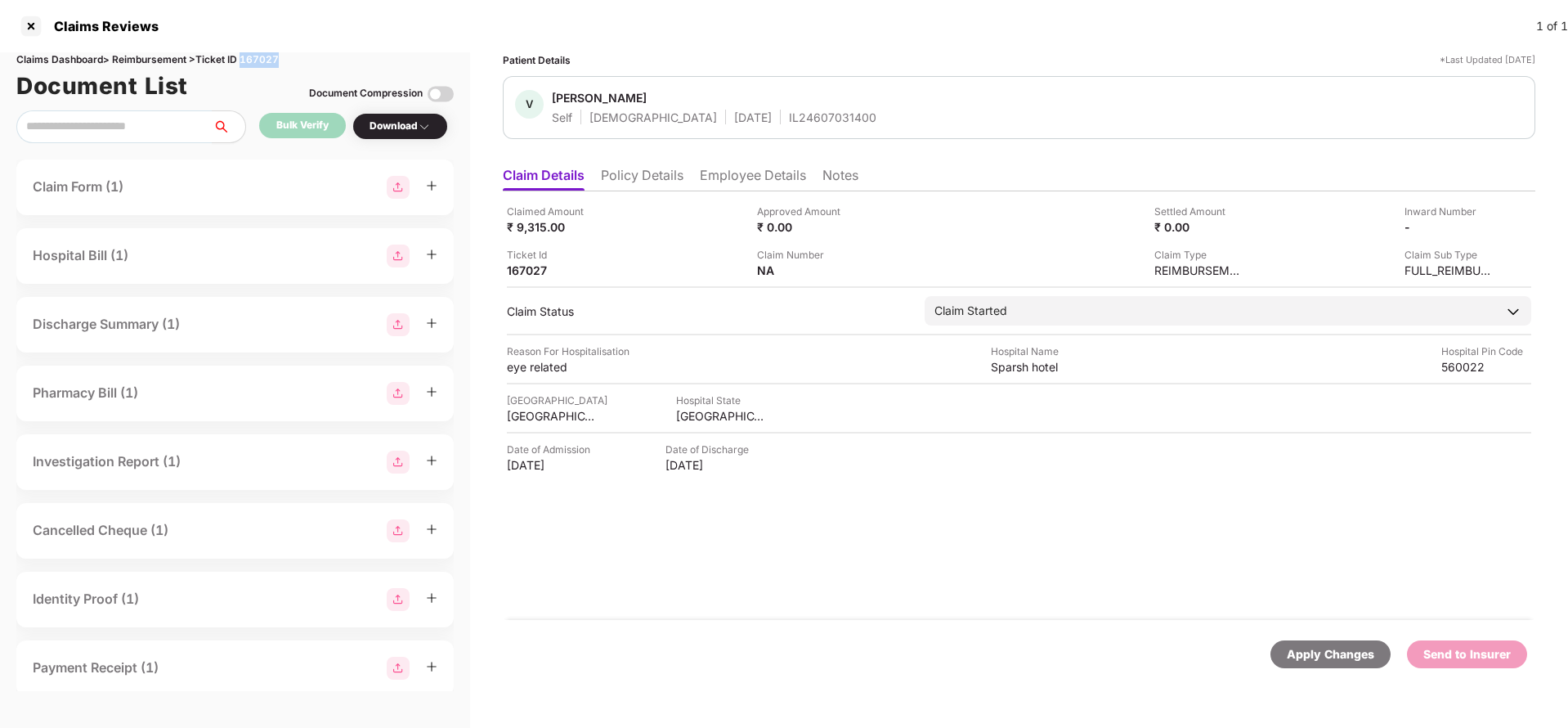
copy div "167027"
click at [1341, 657] on div "Apply Changes" at bounding box center [1330, 653] width 87 height 18
click at [630, 183] on li "Policy Details" at bounding box center [641, 179] width 82 height 24
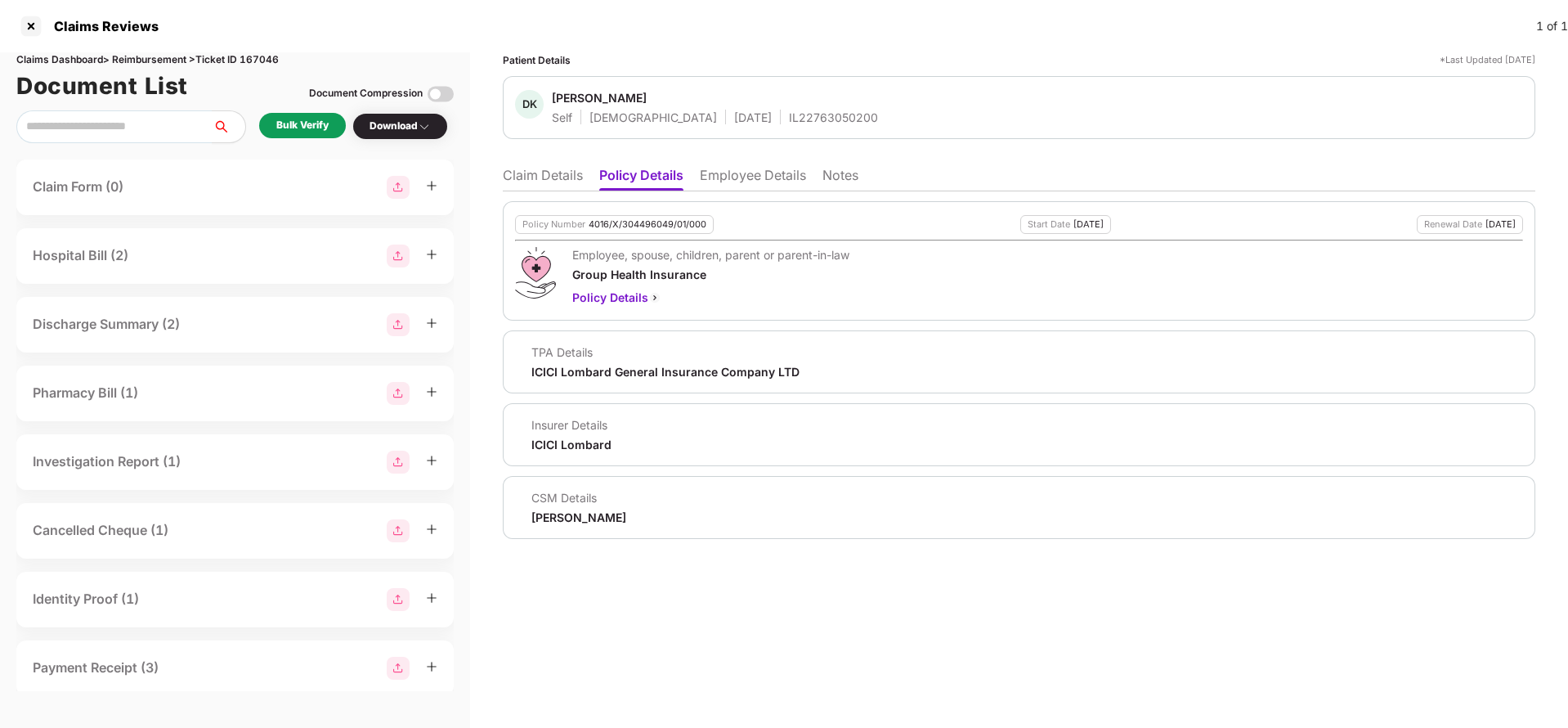
click at [630, 221] on div "4016/X/304496049/01/000" at bounding box center [647, 225] width 118 height 11
copy div "4016/X/304496049/01/000"
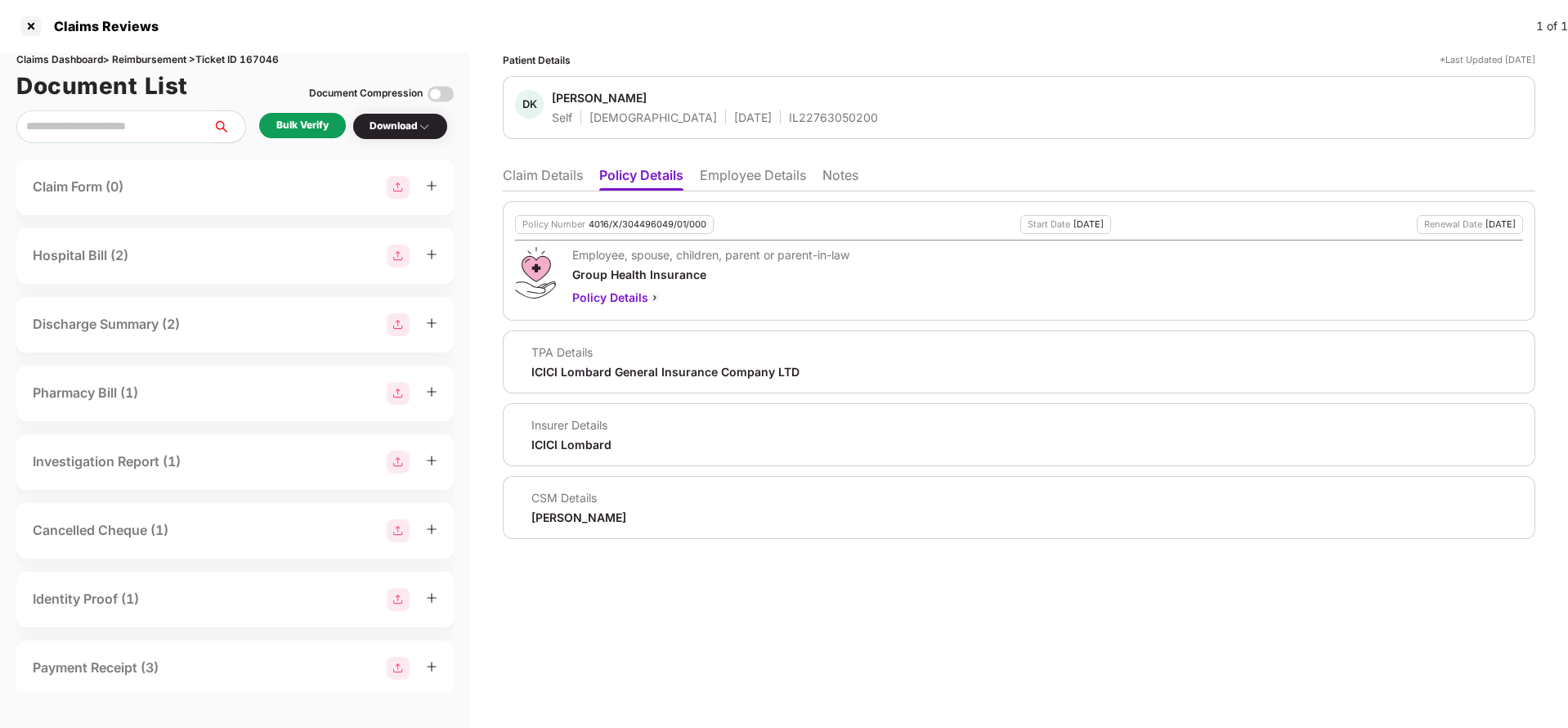
click at [789, 119] on div "IL22763050200" at bounding box center [833, 117] width 89 height 15
copy div "IL22763050200"
click at [528, 167] on li "Claim Details" at bounding box center [542, 179] width 80 height 24
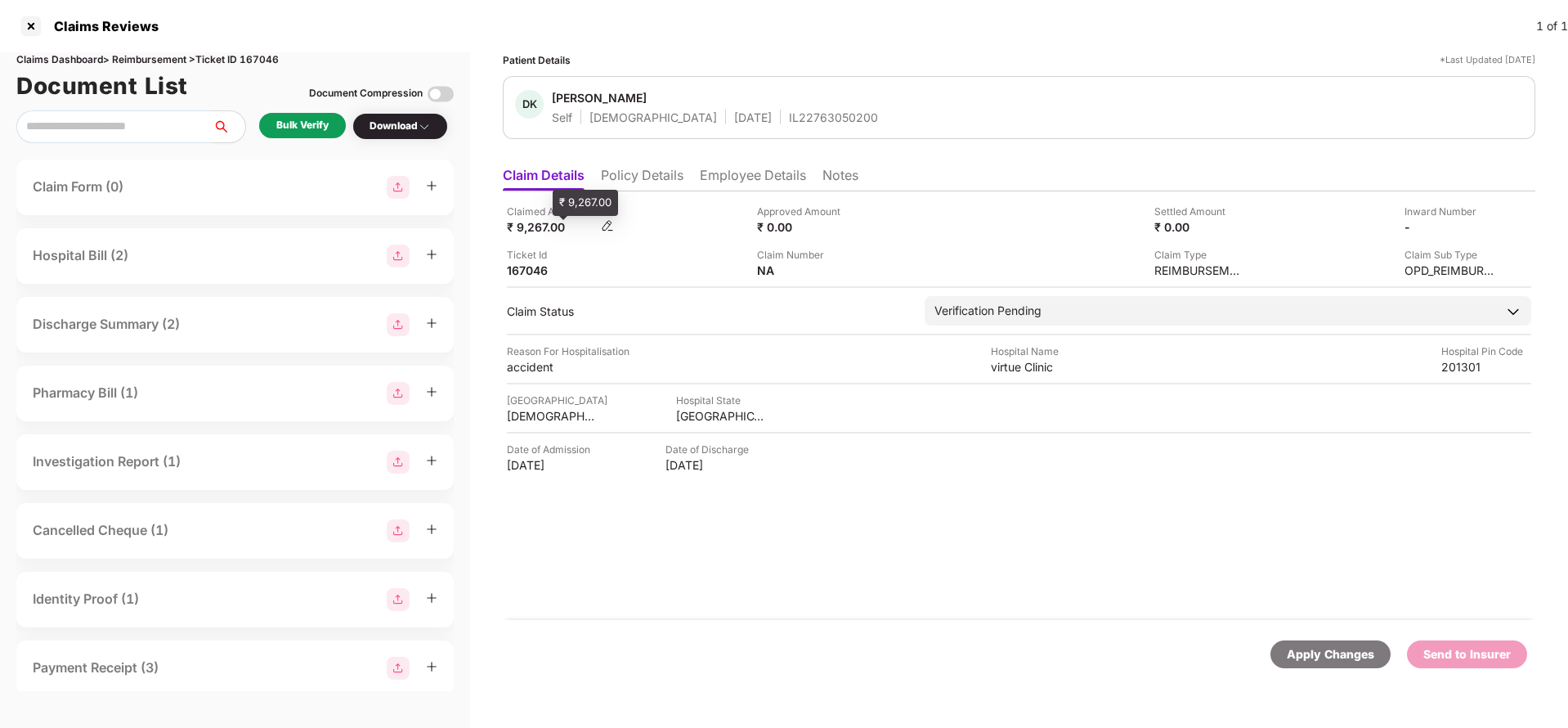
click at [529, 225] on div "₹ 9,267.00" at bounding box center [551, 227] width 90 height 15
copy div "9,267"
click at [1036, 368] on div "virtue Clinic" at bounding box center [1035, 367] width 90 height 15
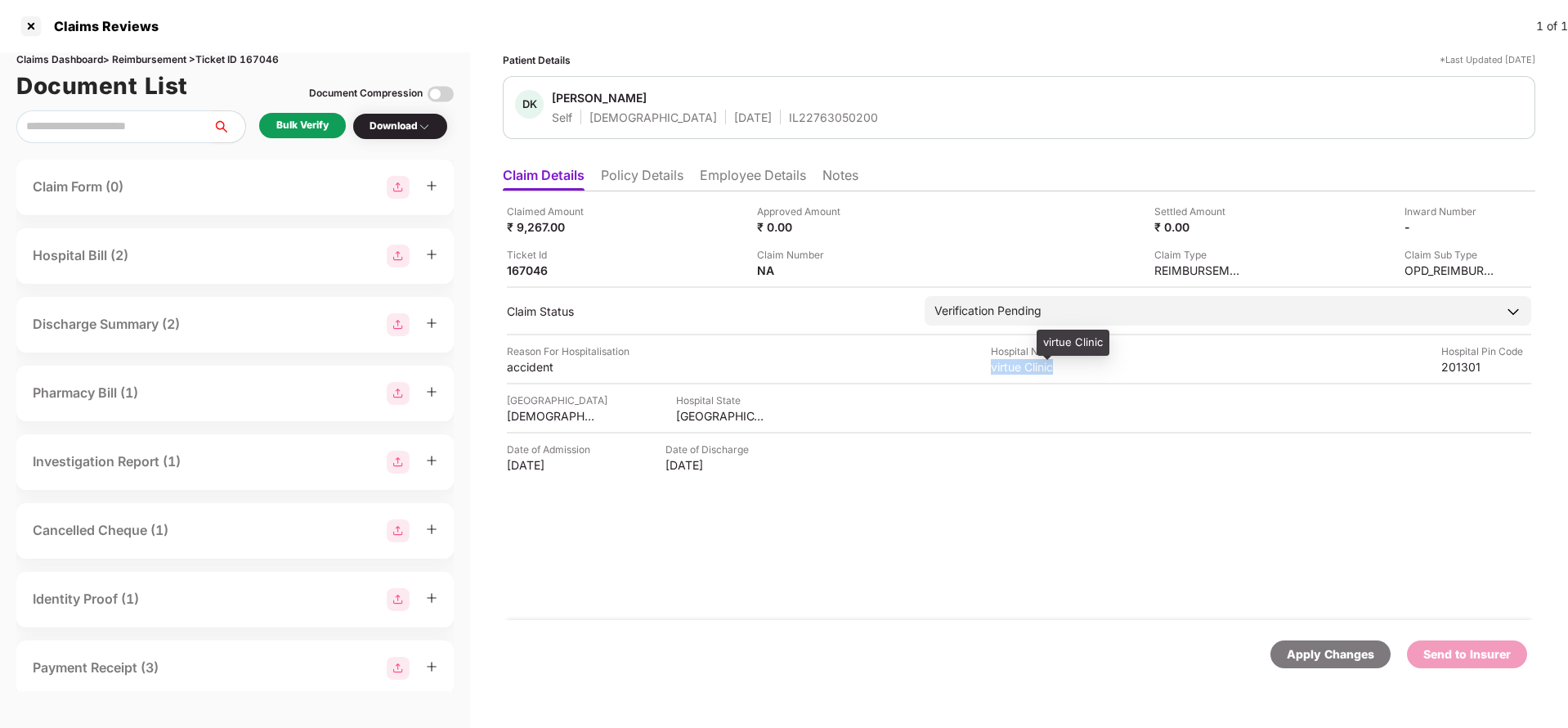
click at [1036, 368] on div "virtue Clinic" at bounding box center [1035, 367] width 90 height 15
copy div "virtue Clinic"
click at [307, 118] on div "Bulk Verify" at bounding box center [302, 125] width 53 height 15
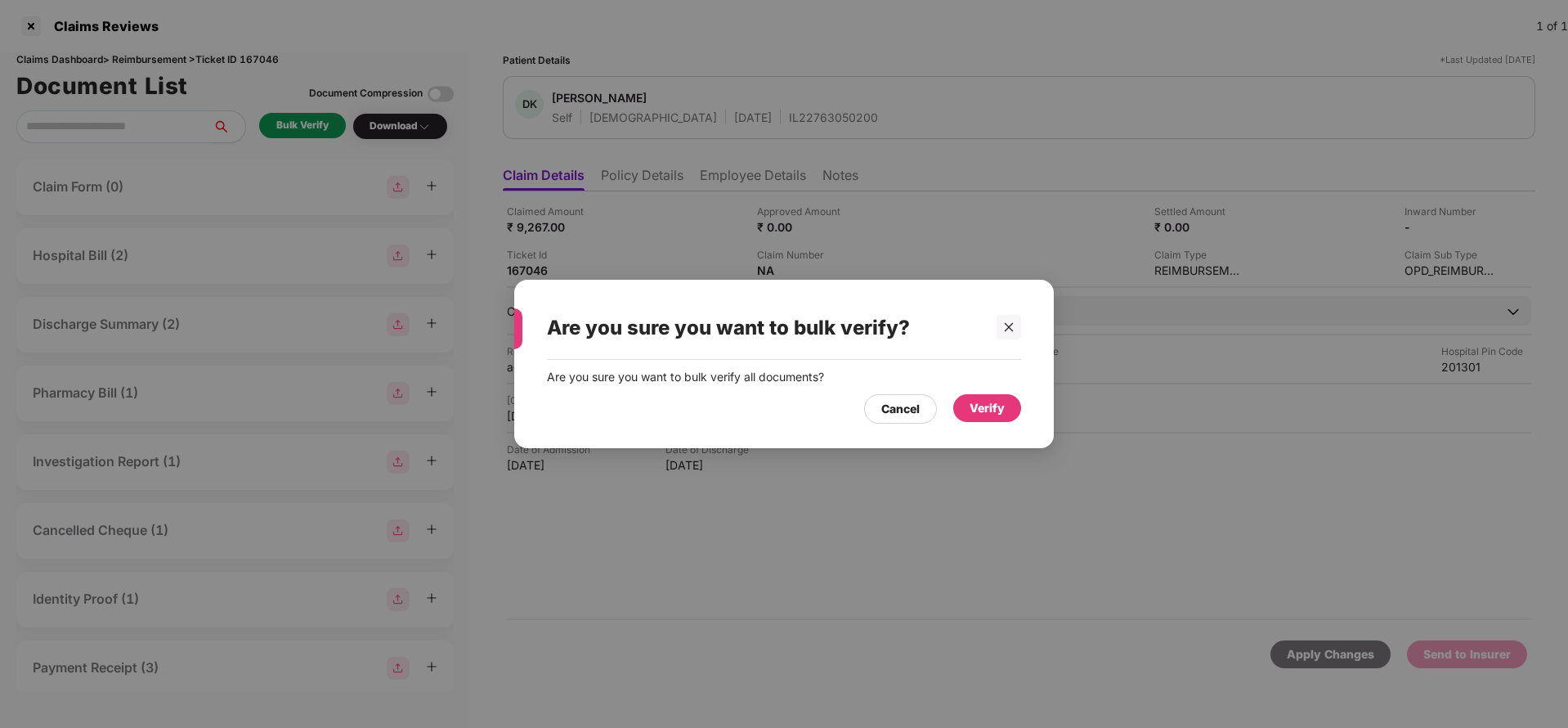
click at [1004, 400] on div "Verify" at bounding box center [986, 408] width 35 height 18
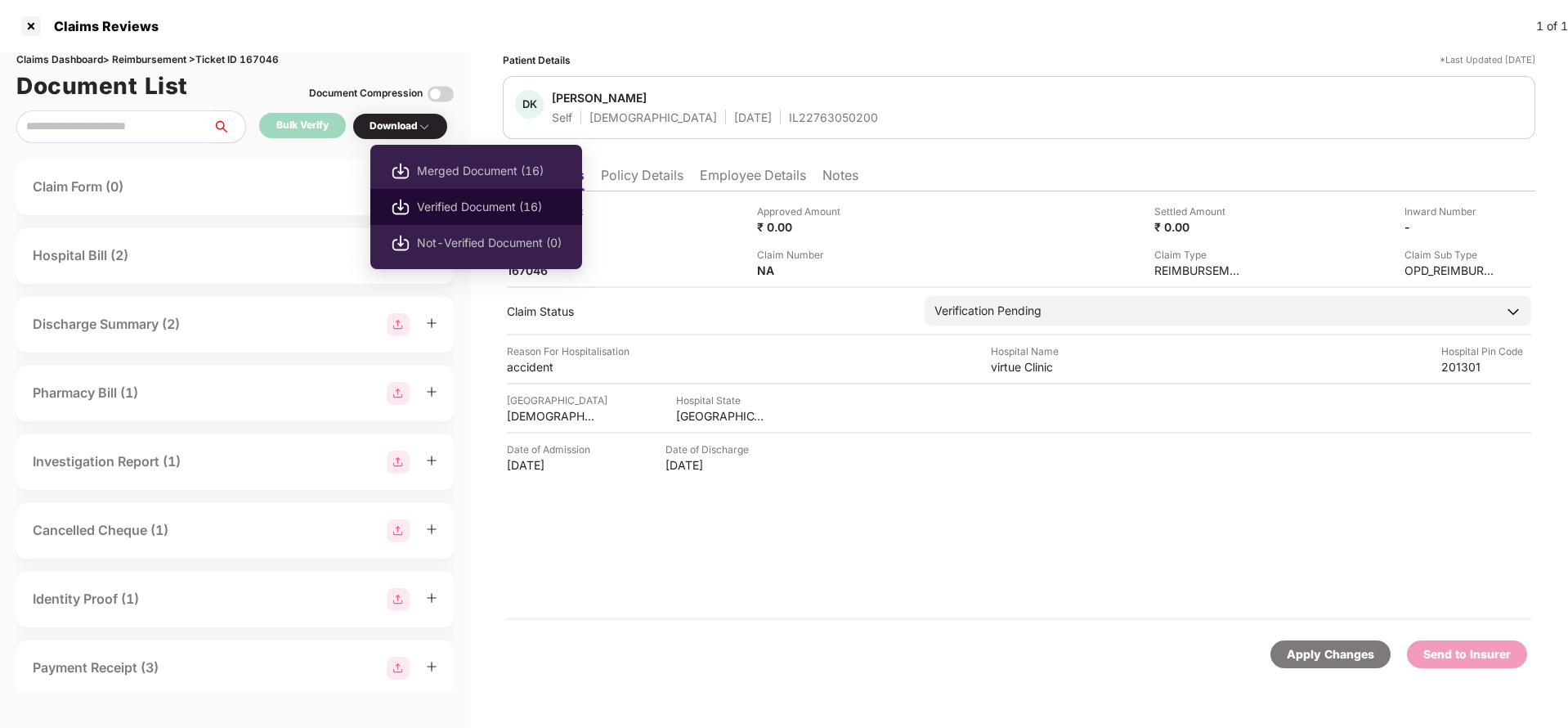
click at [464, 213] on span "Verified Document (16)" at bounding box center [489, 206] width 145 height 18
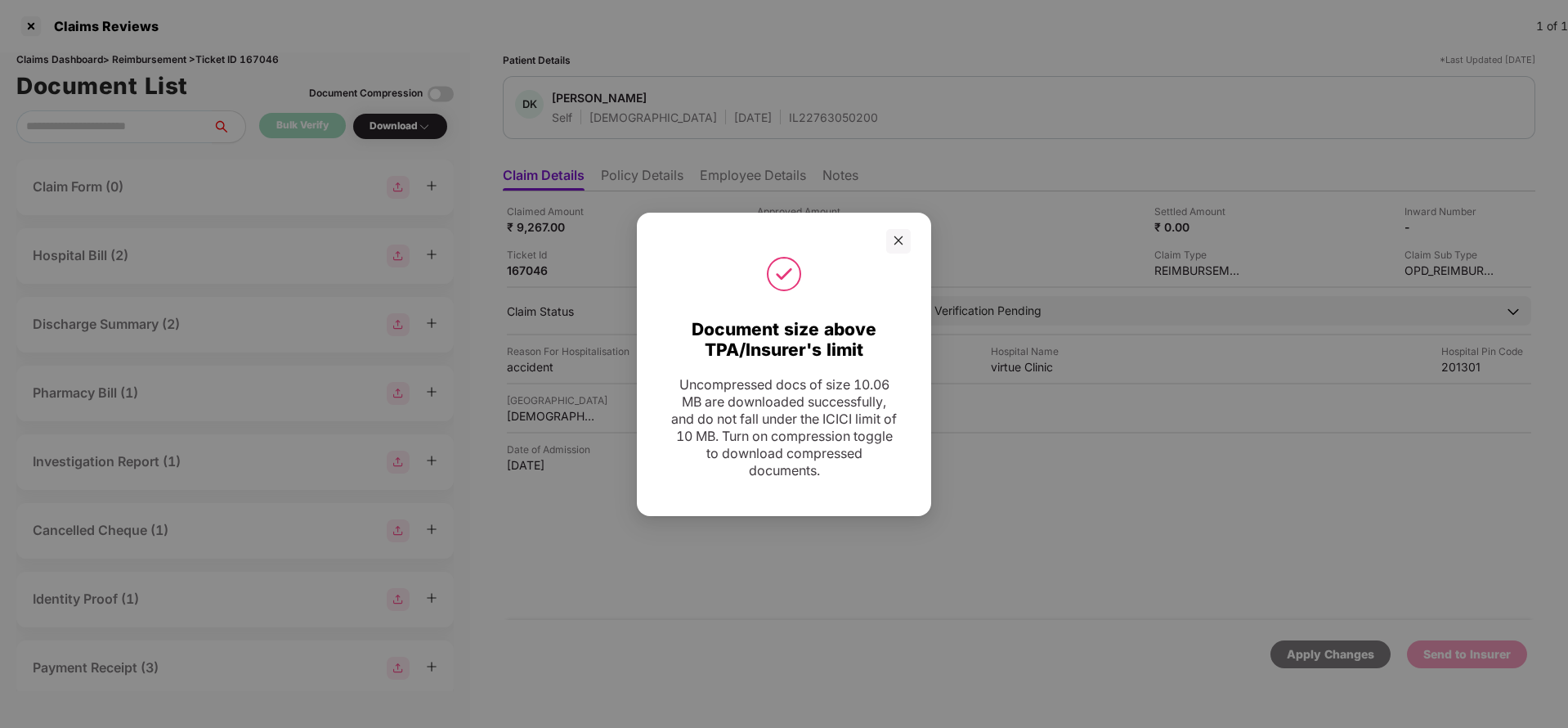
click at [887, 239] on div at bounding box center [898, 241] width 25 height 25
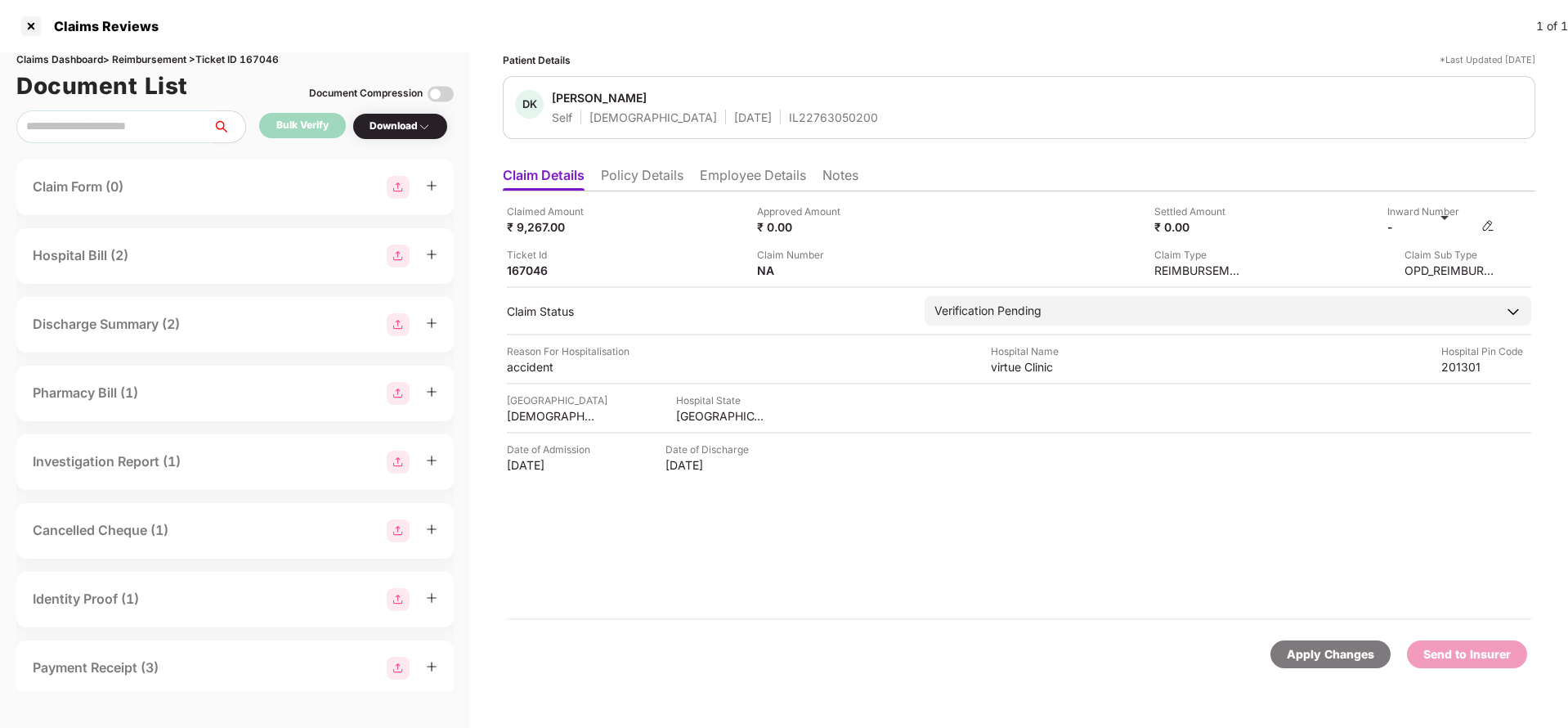
click at [1492, 230] on img at bounding box center [1487, 225] width 13 height 13
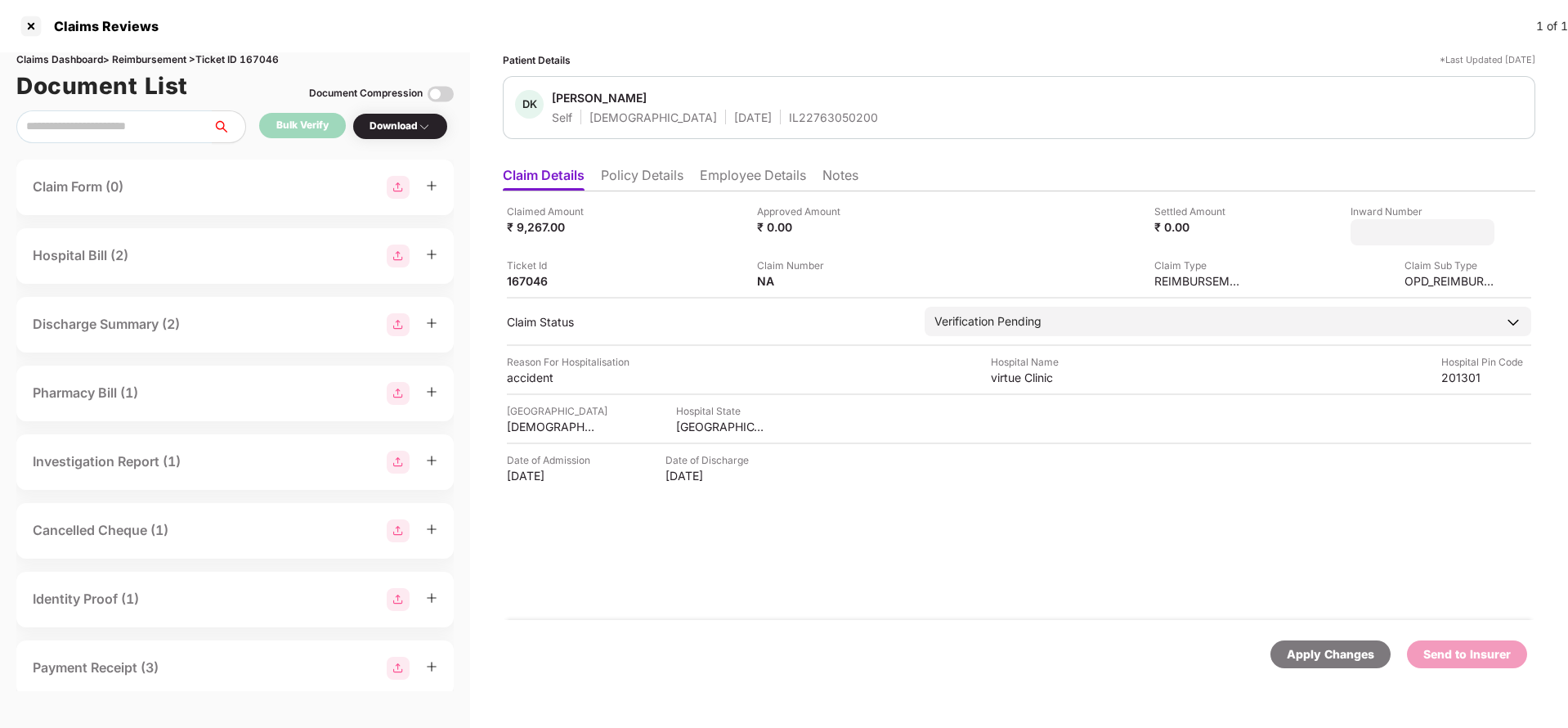
type input "**********"
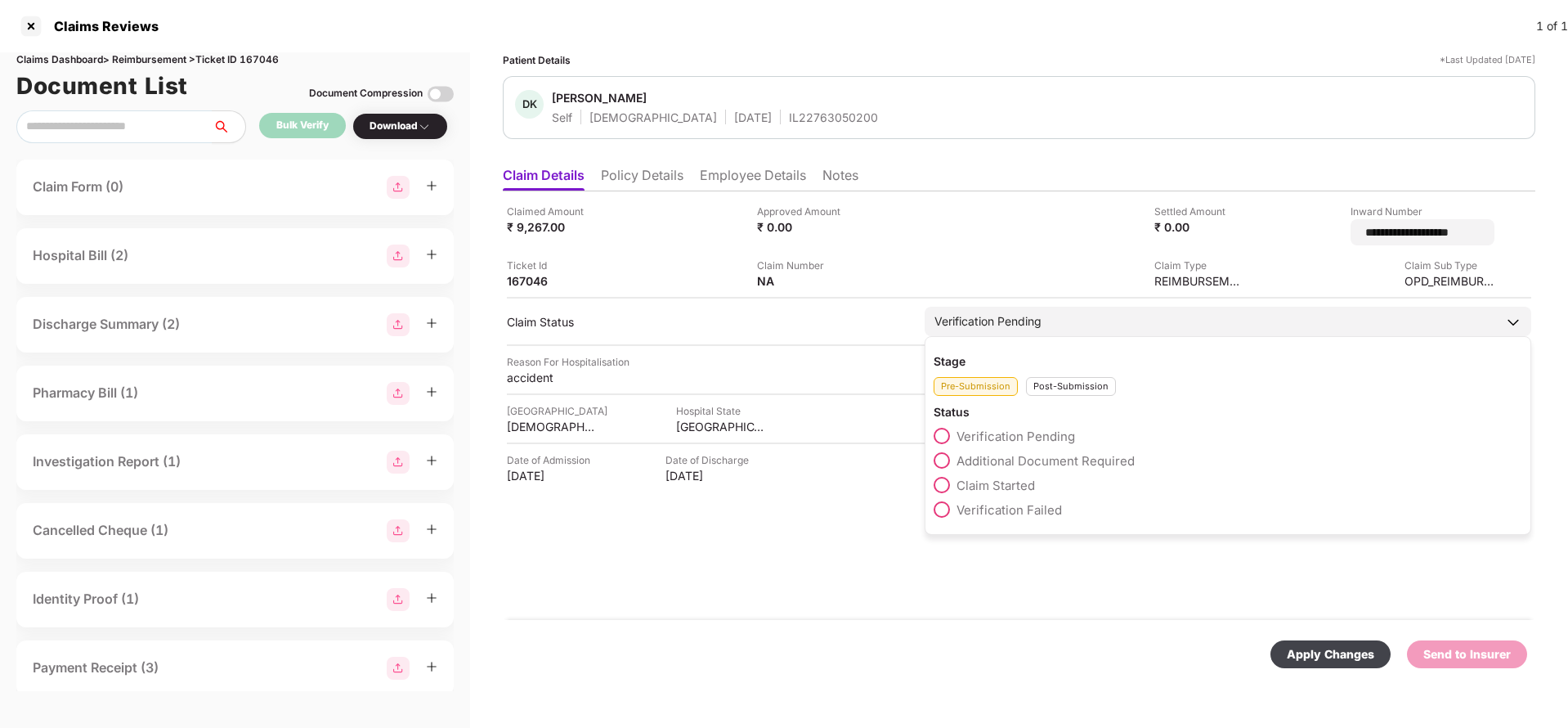
click at [1050, 319] on div "Verification Pending" at bounding box center [1227, 321] width 607 height 30
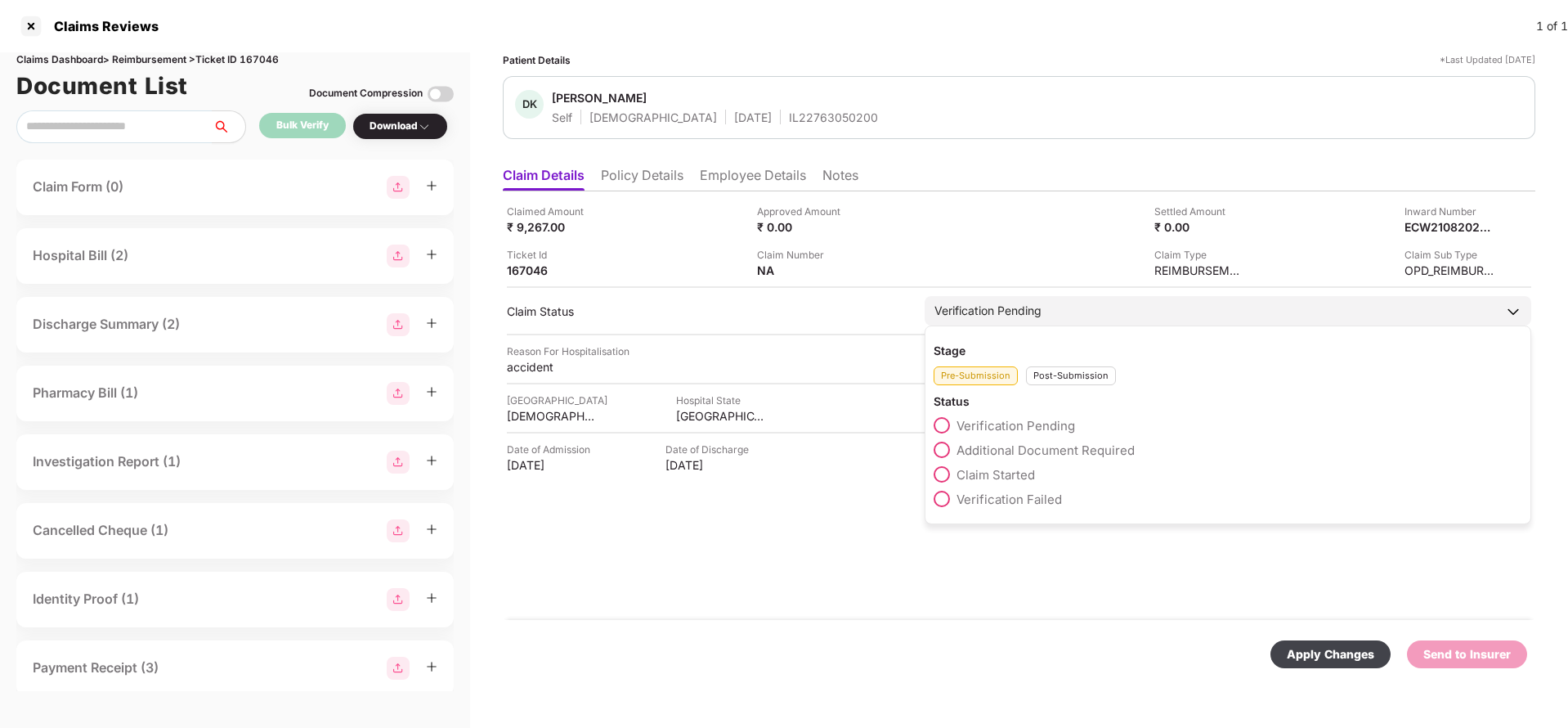
click at [1073, 314] on div "Verification Pending" at bounding box center [1227, 310] width 607 height 30
click at [1072, 375] on div "Post-Submission" at bounding box center [1071, 375] width 90 height 19
click at [1018, 445] on span "Claim Under Process" at bounding box center [1018, 450] width 124 height 15
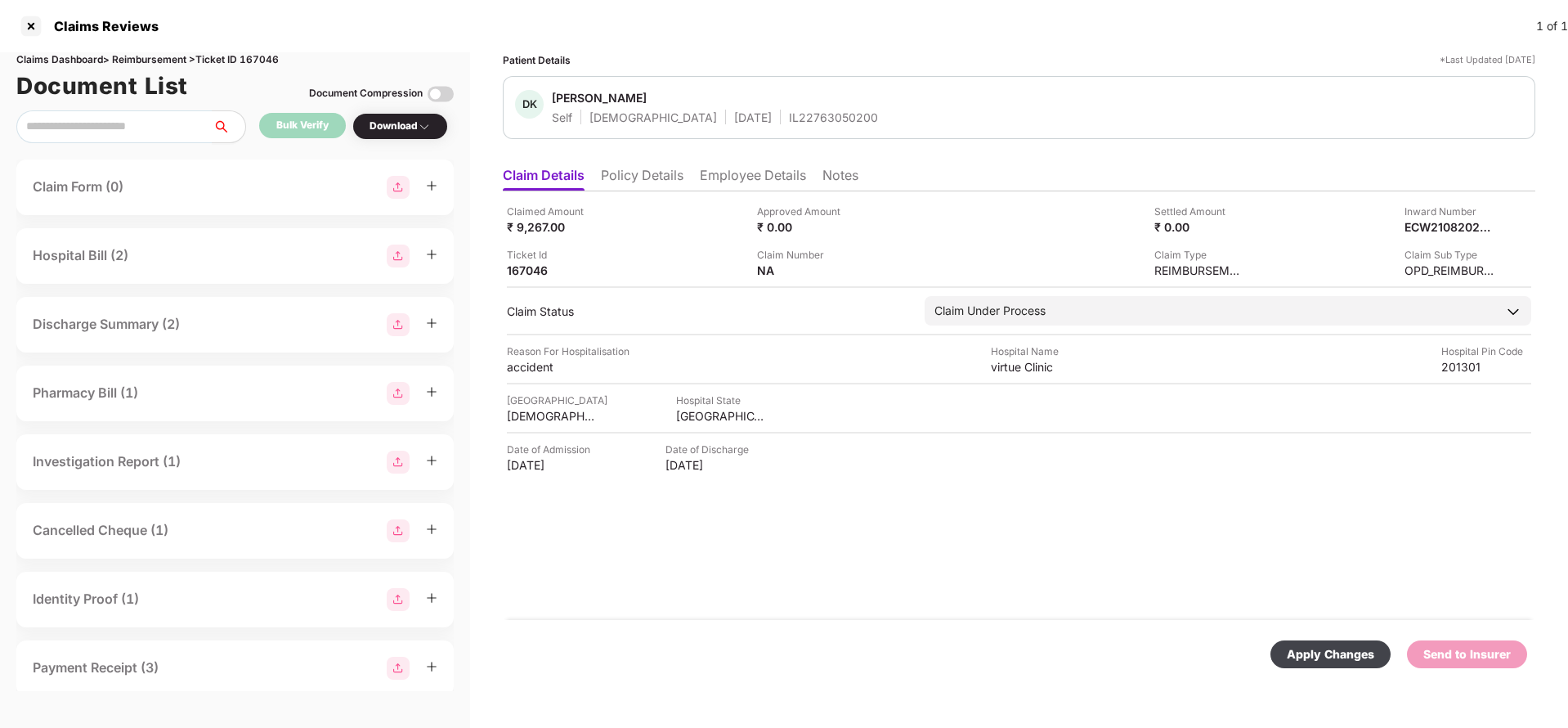
click at [1317, 658] on div "Apply Changes" at bounding box center [1330, 653] width 87 height 18
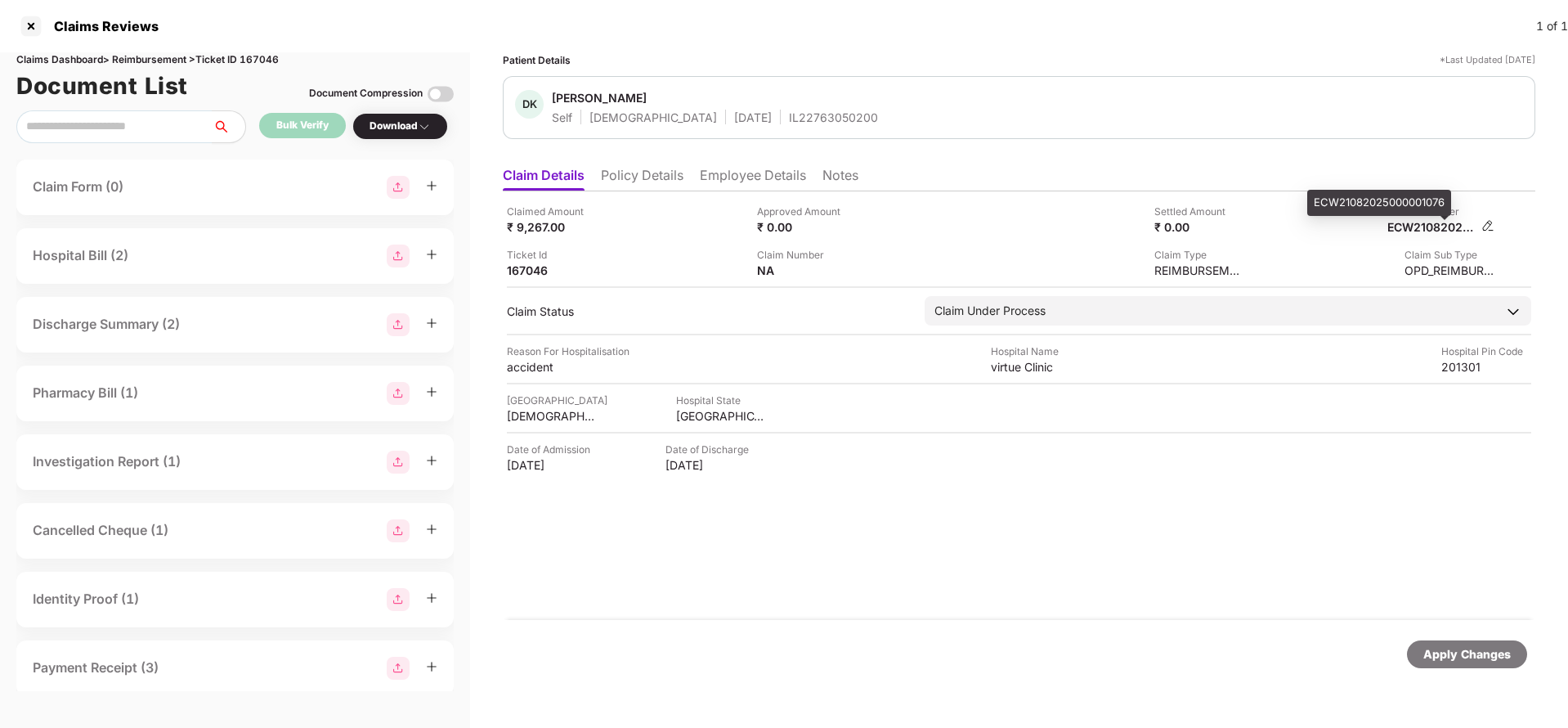
click at [1447, 231] on div "ECW21082025000001076" at bounding box center [1432, 227] width 90 height 15
copy div "ECW21082025000001076"
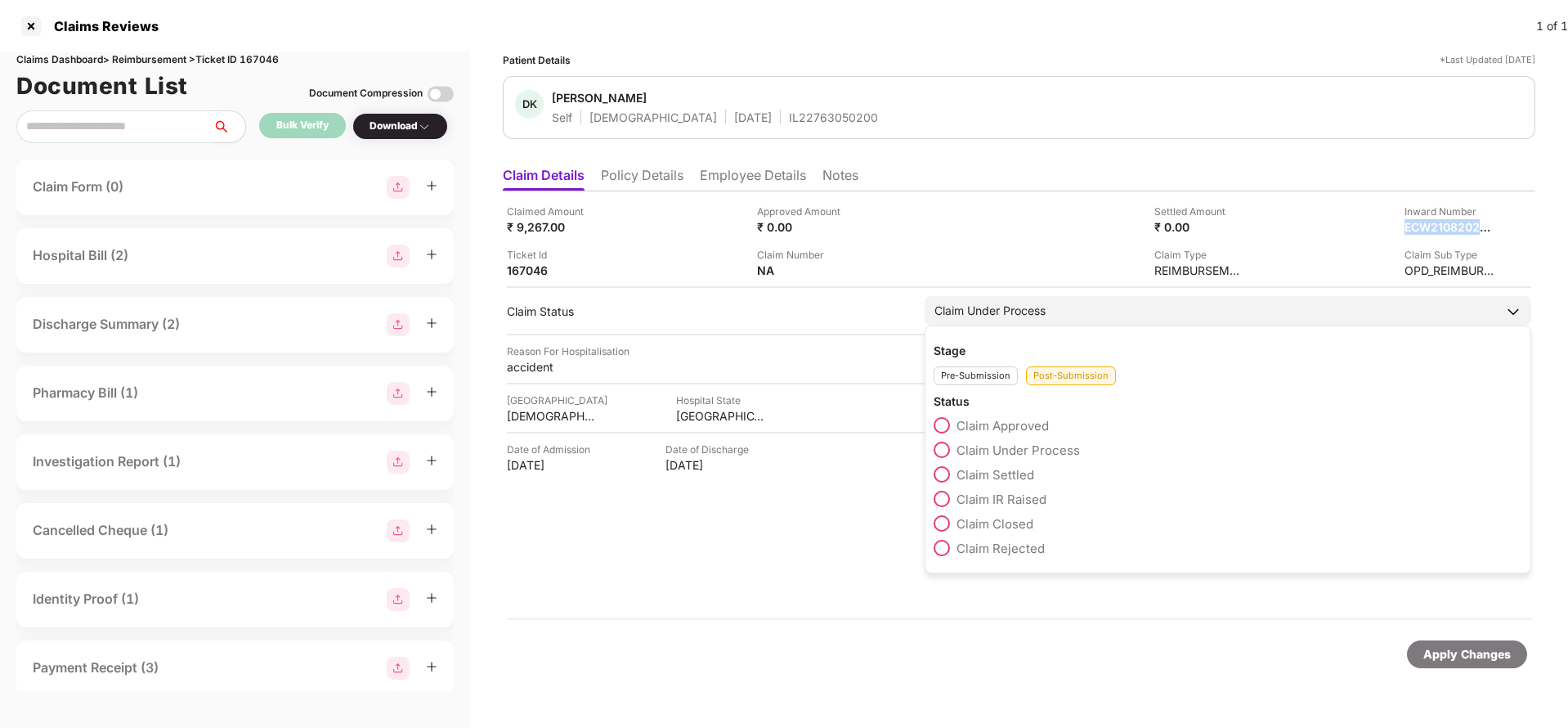
copy div "ECW21082025000001076"
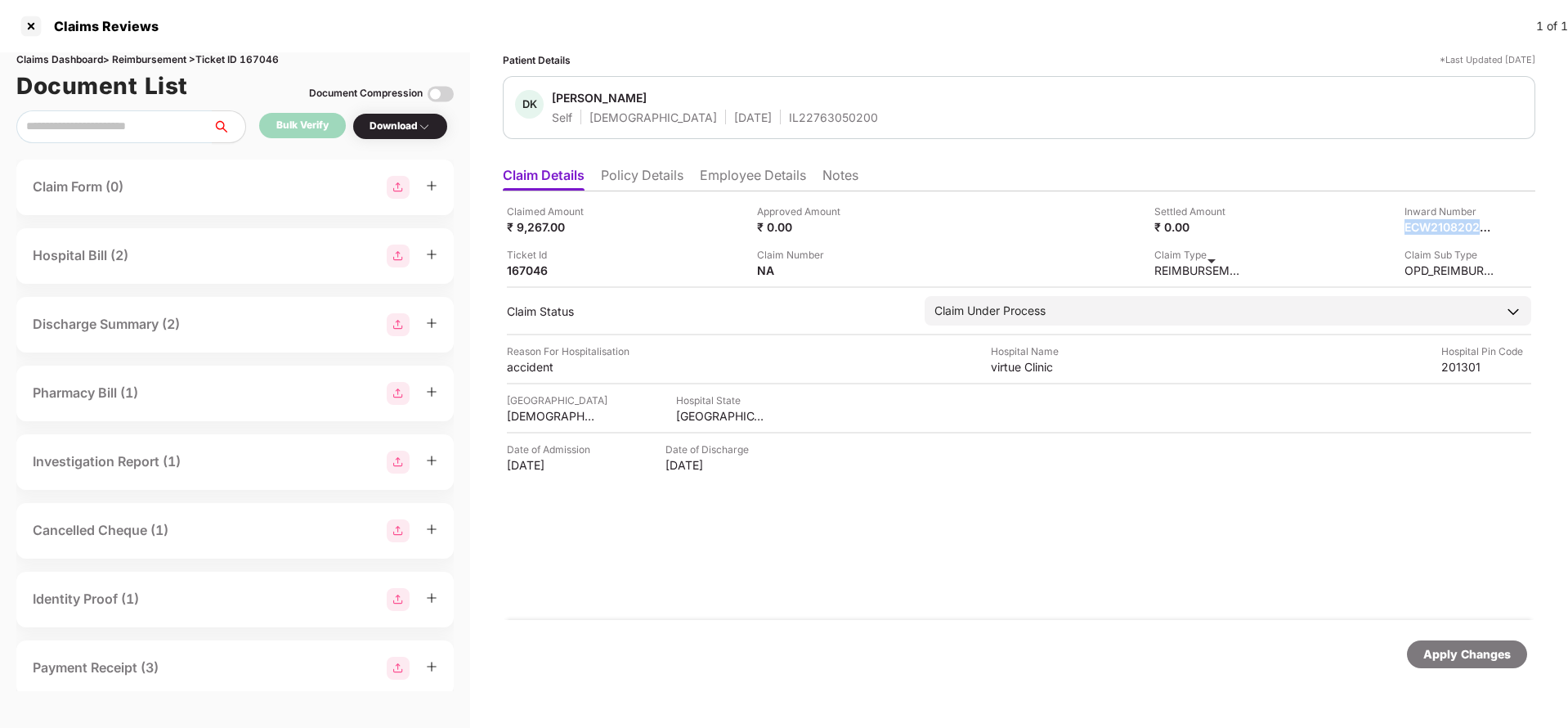
copy div "ECW21082025000001076"
click at [789, 124] on div "IL22763050200" at bounding box center [833, 117] width 89 height 15
copy div "IL22763050200"
click at [1463, 653] on div "Apply Changes" at bounding box center [1466, 653] width 87 height 18
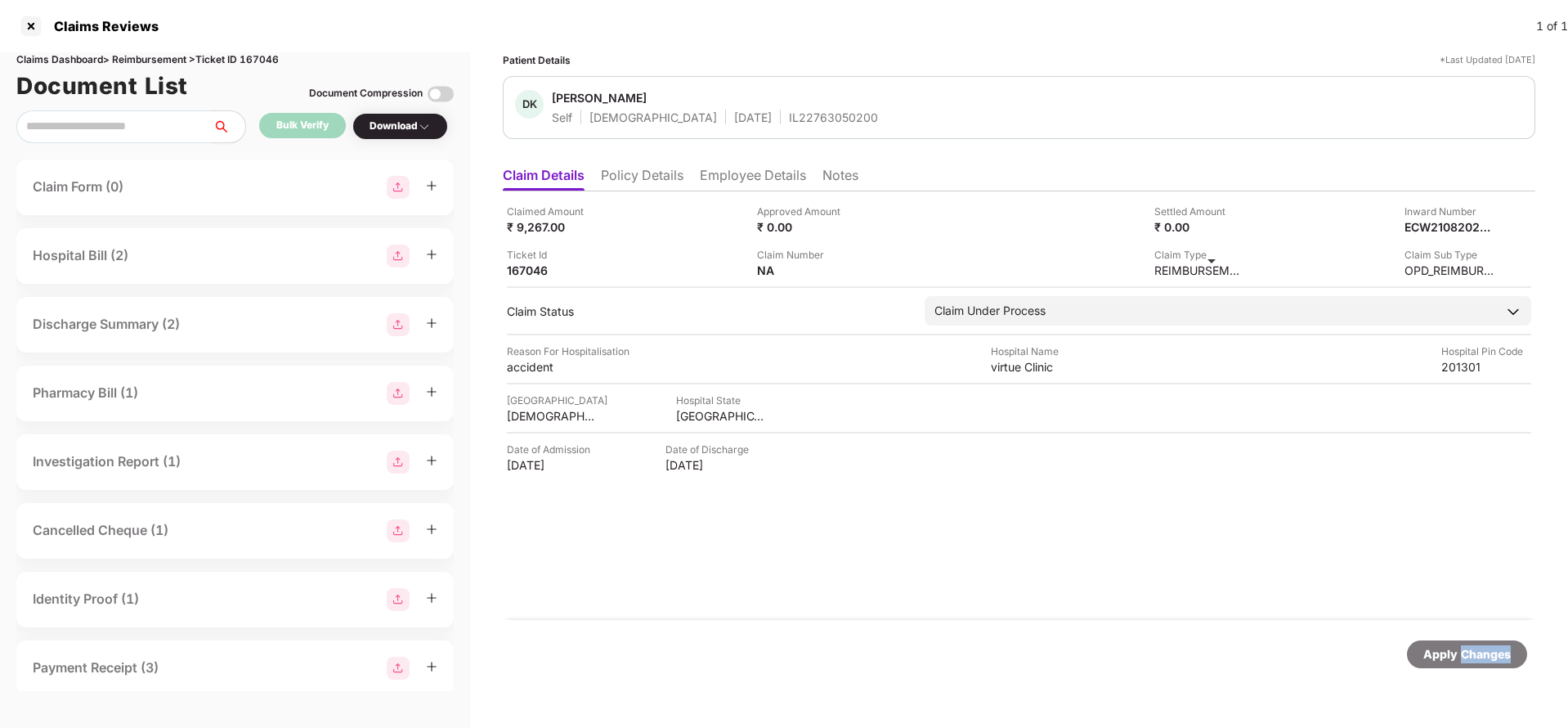
drag, startPoint x: 1463, startPoint y: 653, endPoint x: 1394, endPoint y: 636, distance: 71.1
click at [1461, 653] on div "Apply Changes" at bounding box center [1466, 653] width 87 height 18
click at [255, 53] on div "Claims Dashboard > Reimbursement > Ticket ID 167046" at bounding box center [235, 60] width 437 height 15
click at [1461, 654] on div "Apply Changes" at bounding box center [1466, 653] width 87 height 18
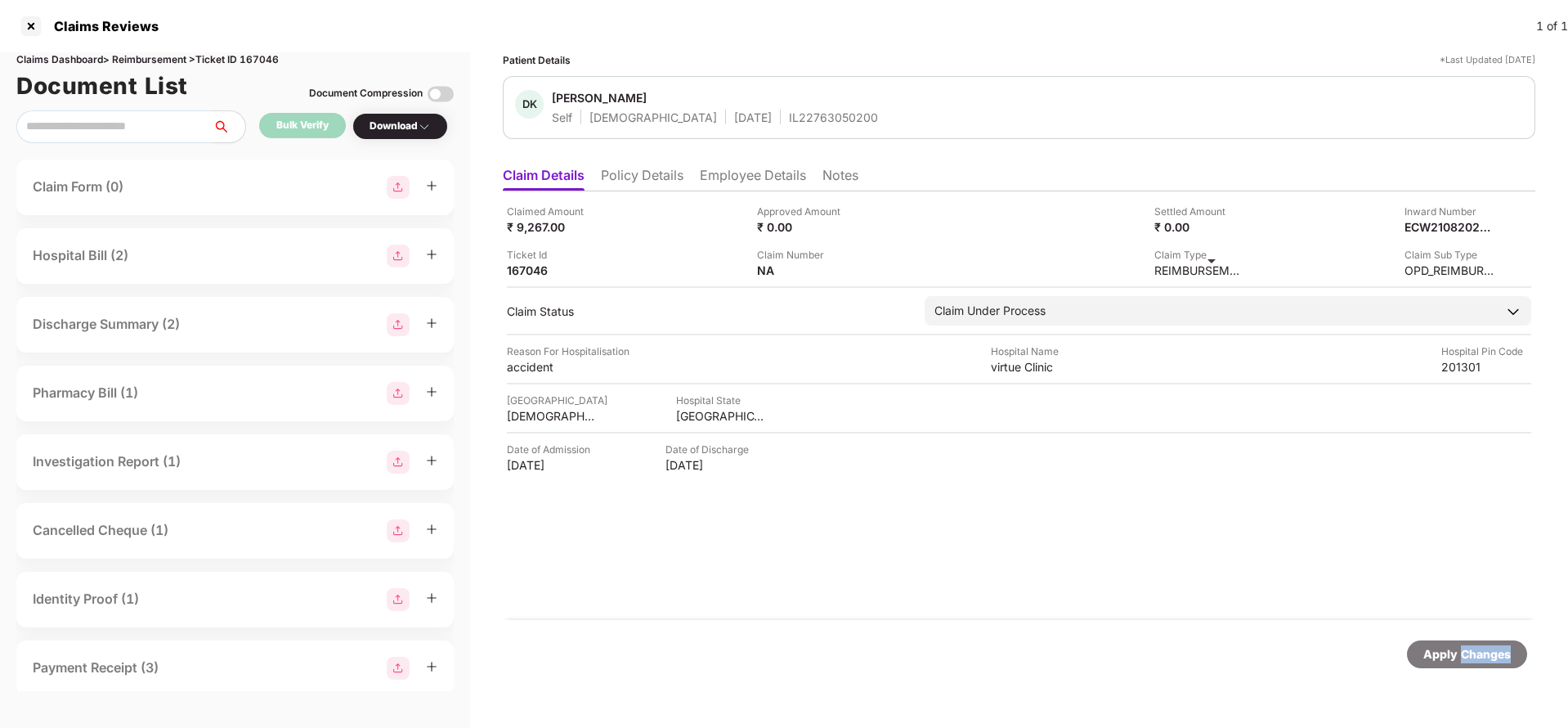
click at [1461, 654] on div "Apply Changes" at bounding box center [1466, 653] width 87 height 18
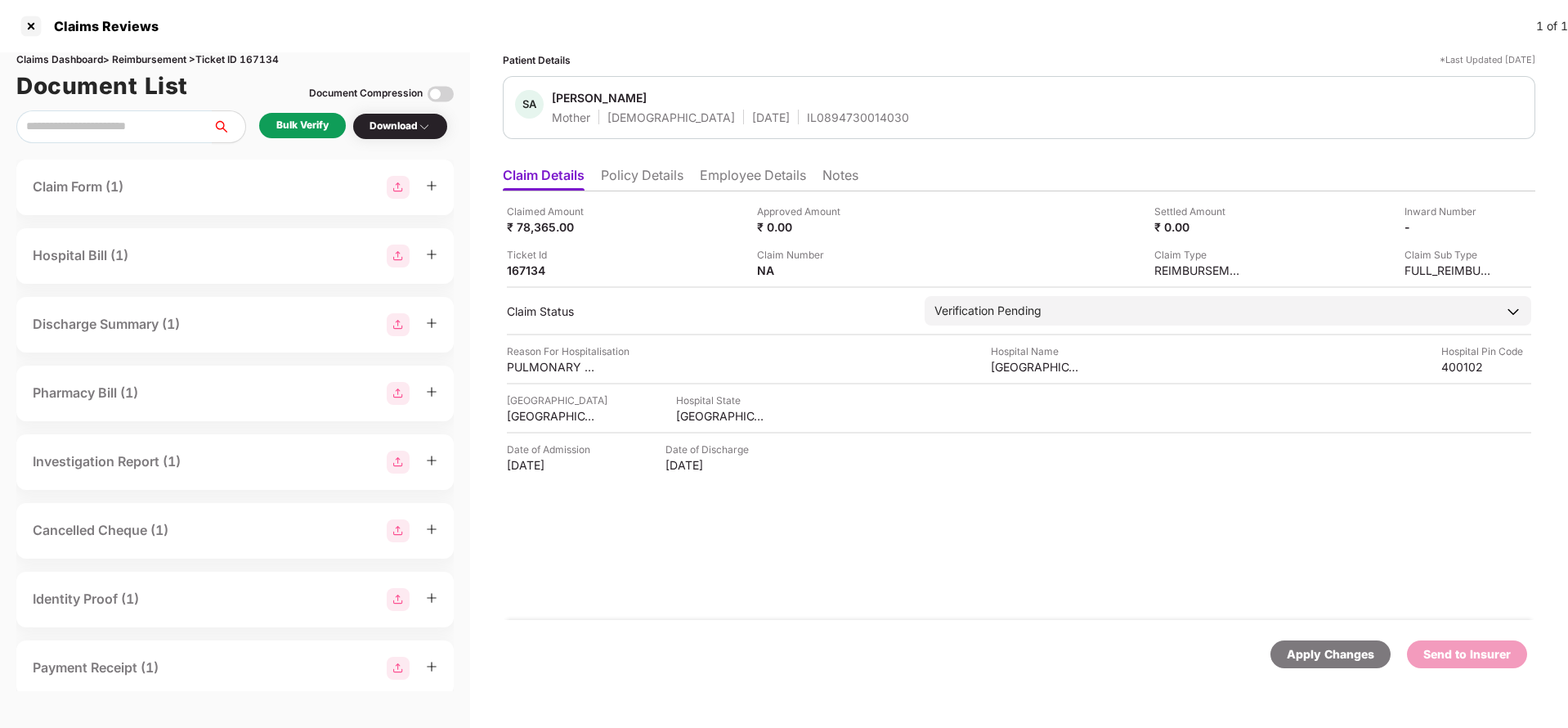
click at [645, 174] on li "Policy Details" at bounding box center [641, 179] width 82 height 24
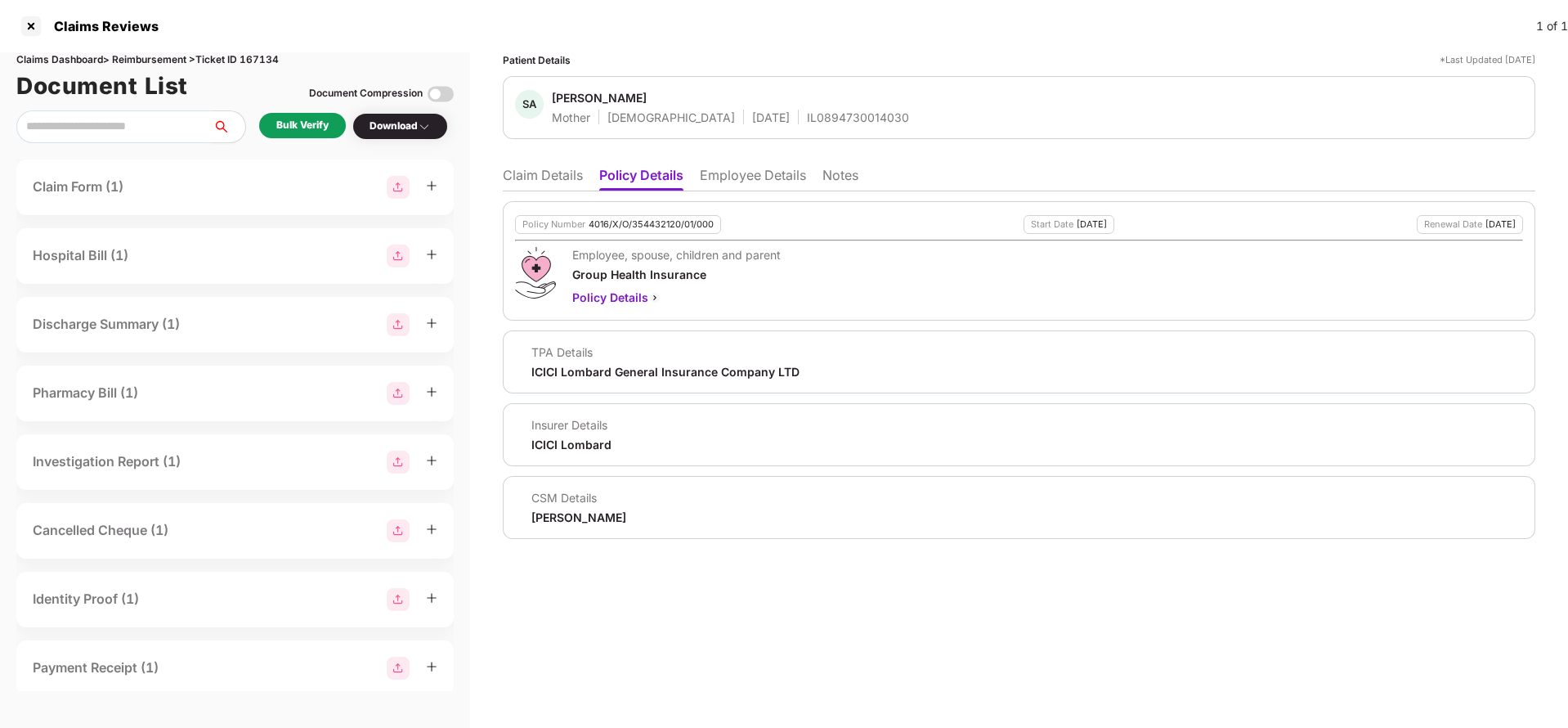
click at [630, 214] on div "Policy Number 4016/X/O/354432120/01/000 Start Date [DATE] Renewal Date [DATE] E…" at bounding box center [1018, 260] width 1033 height 119
copy div "4016/X/O/354432120/01/000"
click at [762, 174] on li "Employee Details" at bounding box center [752, 179] width 106 height 24
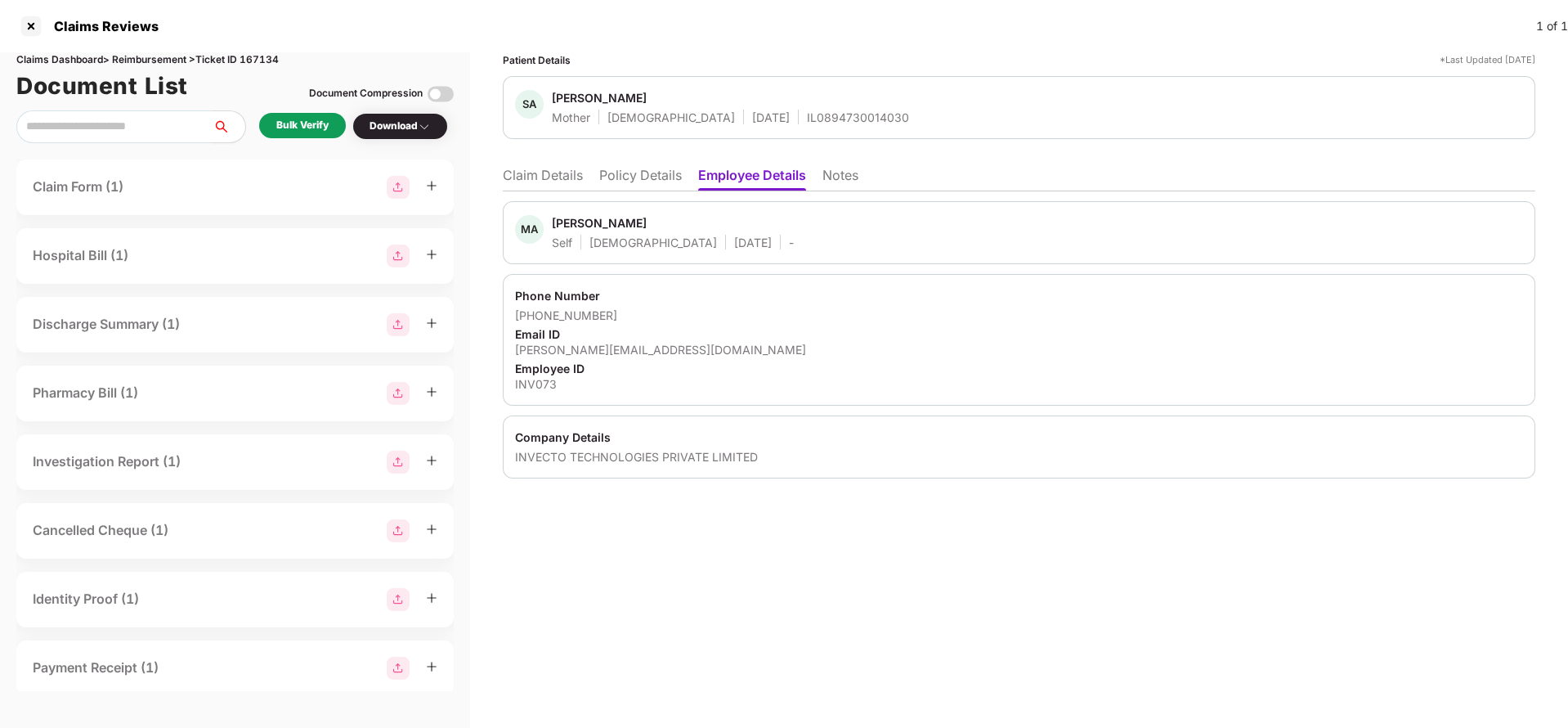
click at [561, 177] on li "Claim Details" at bounding box center [542, 179] width 80 height 24
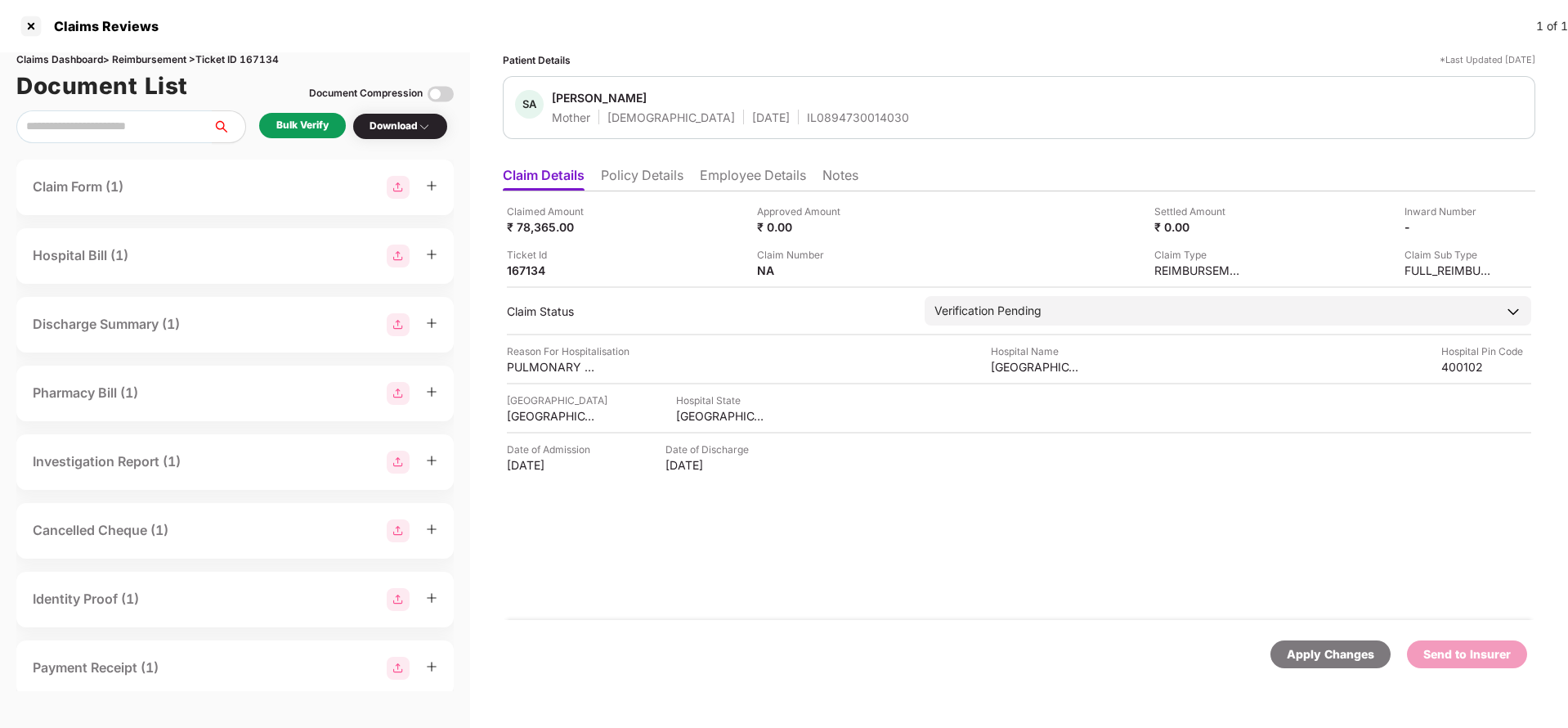
click at [806, 128] on div "[PERSON_NAME] [PERSON_NAME] Mother [DEMOGRAPHIC_DATA] [DATE] IL0894730014030" at bounding box center [1018, 108] width 1033 height 63
copy div "IL0894730014030"
click at [750, 176] on li "Employee Details" at bounding box center [752, 179] width 106 height 24
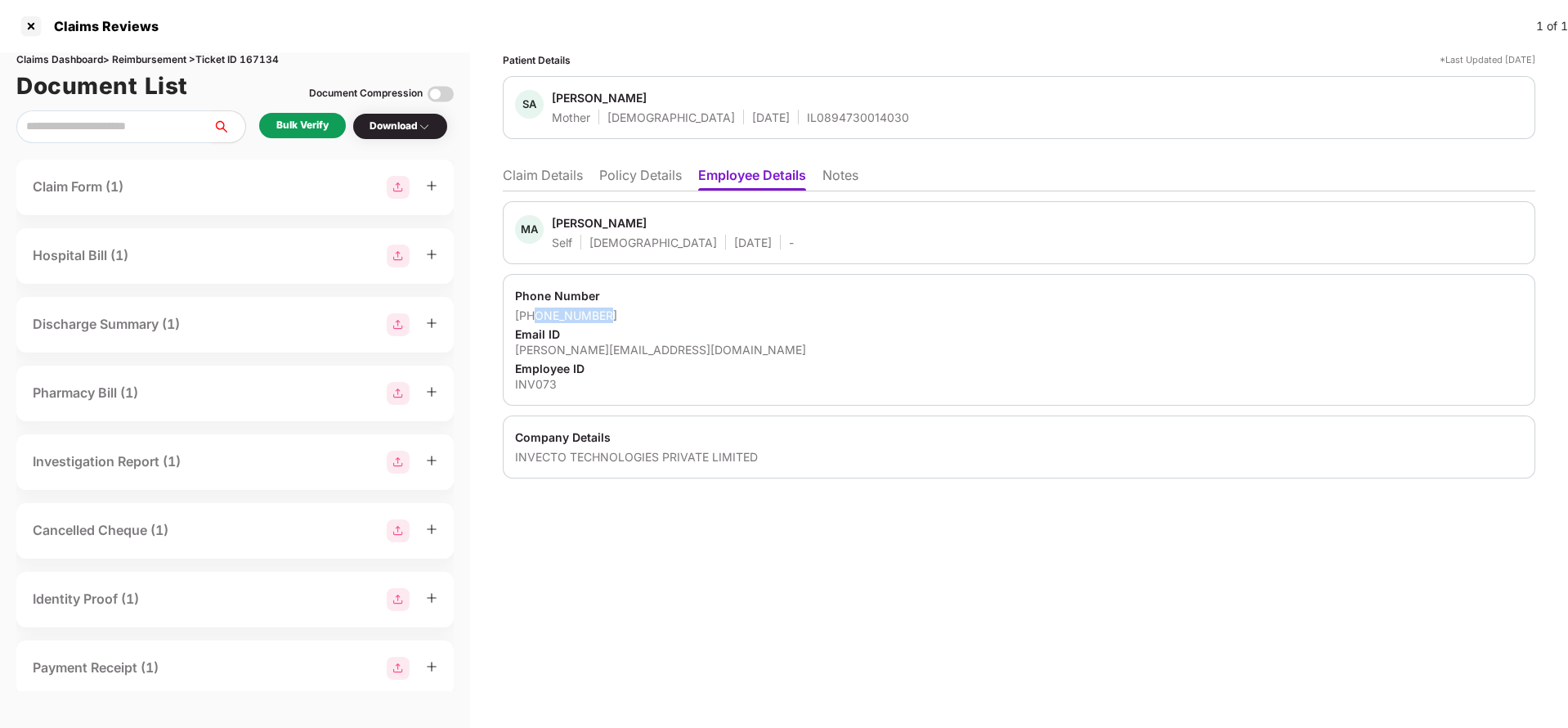
drag, startPoint x: 534, startPoint y: 319, endPoint x: 678, endPoint y: 306, distance: 144.6
click at [678, 306] on div "Phone Number [PHONE_NUMBER] Email ID [PERSON_NAME][EMAIL_ADDRESS][DOMAIN_NAME] …" at bounding box center [1018, 339] width 1033 height 131
copy div "8766513130"
click at [607, 346] on div "[PERSON_NAME][EMAIL_ADDRESS][DOMAIN_NAME]" at bounding box center [1019, 349] width 1008 height 15
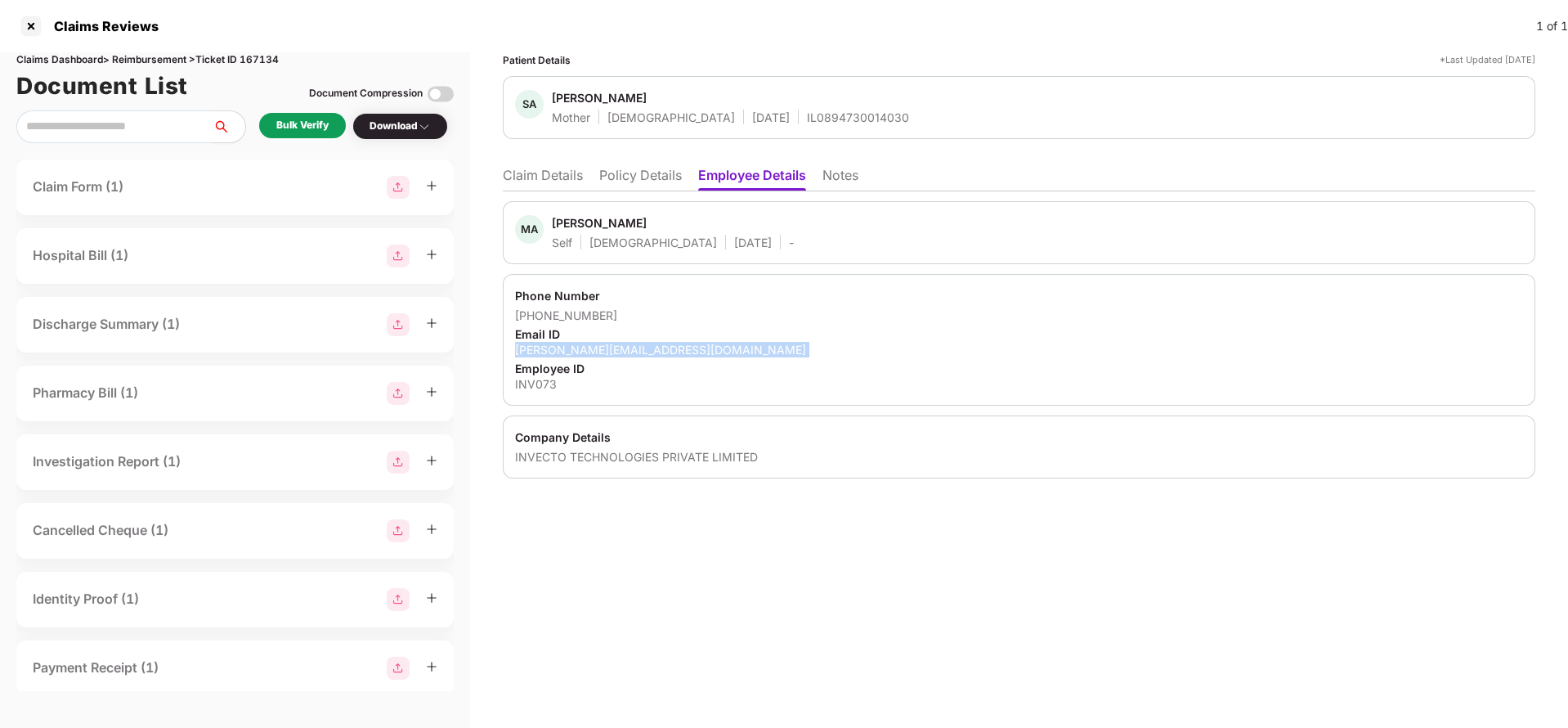
click at [607, 346] on div "[PERSON_NAME][EMAIL_ADDRESS][DOMAIN_NAME]" at bounding box center [1019, 349] width 1008 height 15
copy div "[PERSON_NAME][EMAIL_ADDRESS][DOMAIN_NAME]"
click at [549, 201] on div "MA [PERSON_NAME] Self [DEMOGRAPHIC_DATA] [DATE] -" at bounding box center [1018, 232] width 1033 height 63
click at [549, 175] on li "Claim Details" at bounding box center [542, 179] width 80 height 24
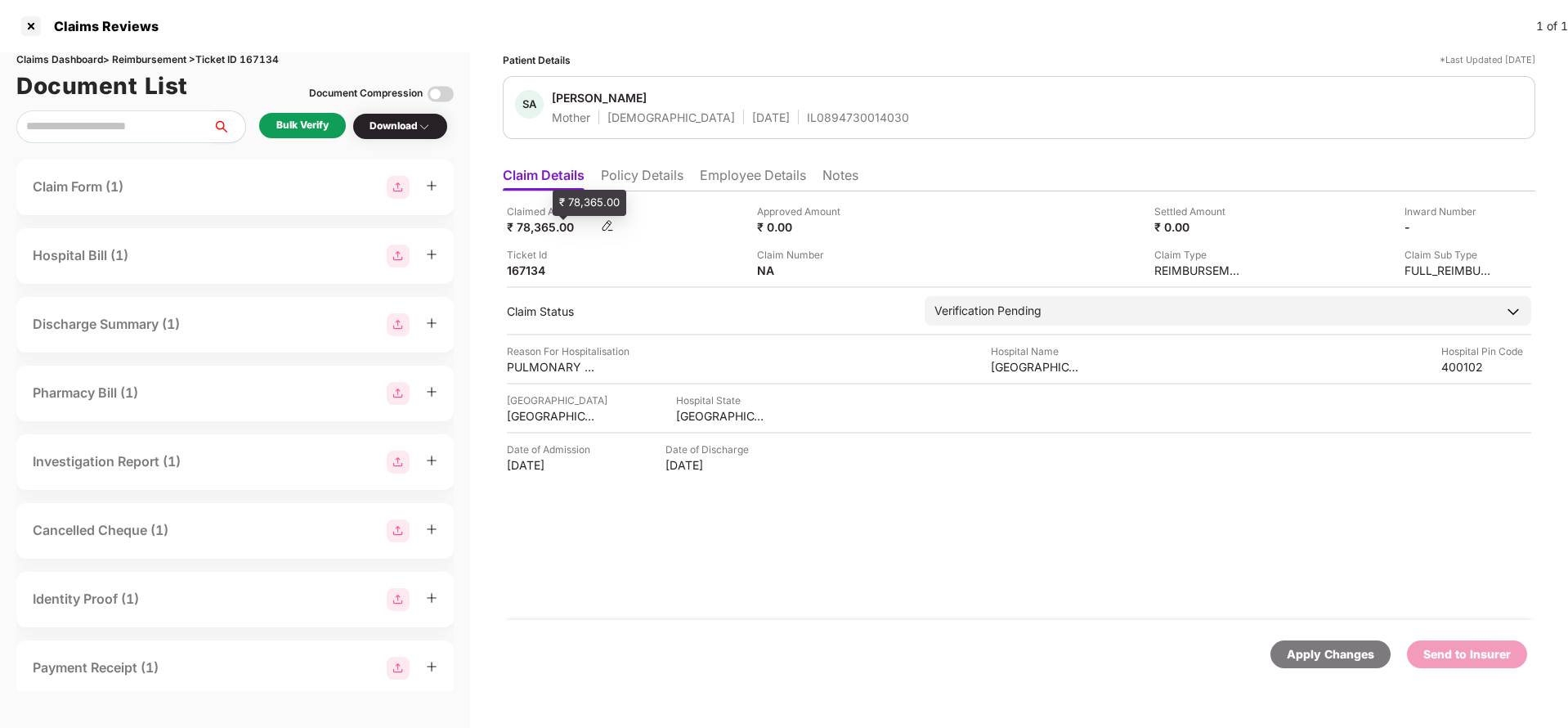
click at [526, 227] on div "₹ 78,365.00" at bounding box center [551, 227] width 90 height 15
copy div "78,365"
click at [1001, 371] on div "[GEOGRAPHIC_DATA]" at bounding box center [1035, 367] width 90 height 15
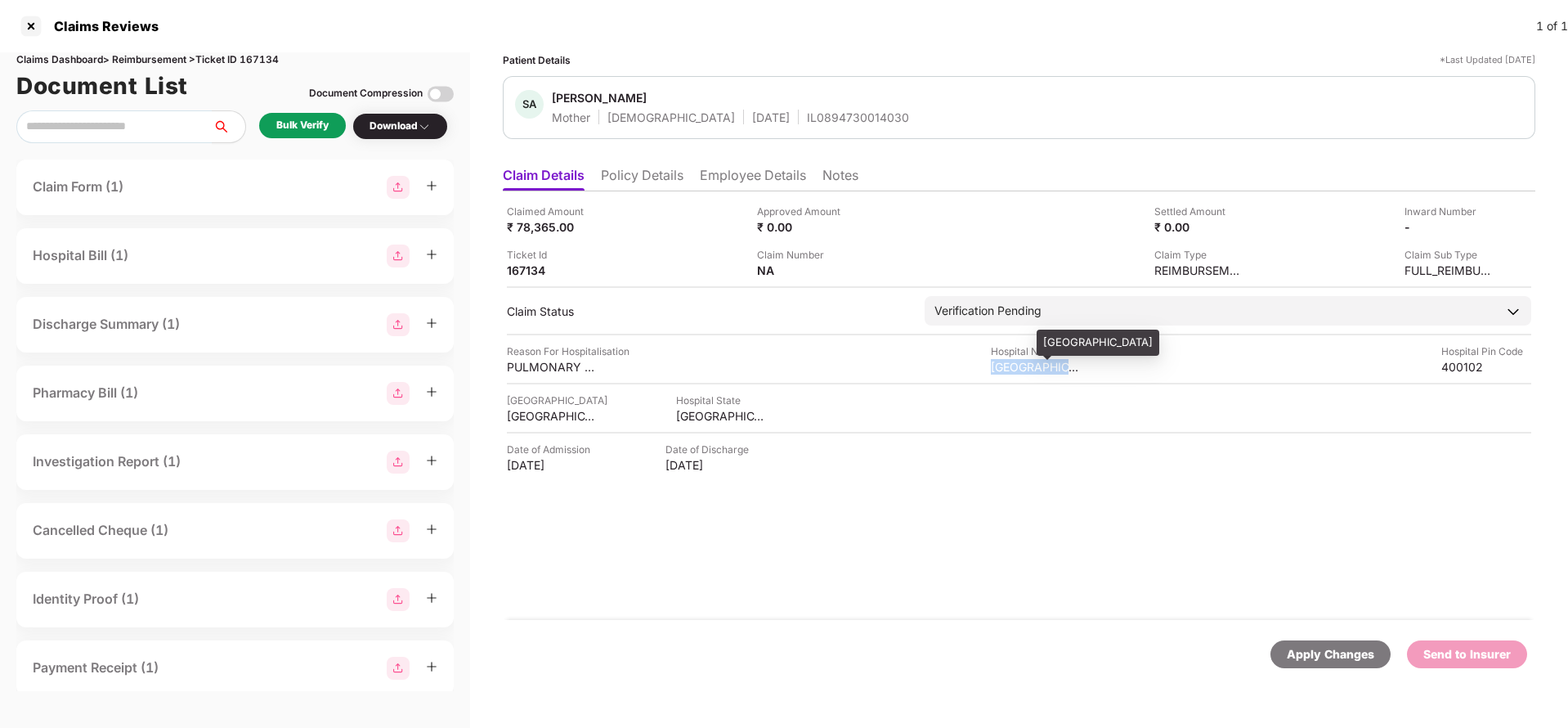
click at [1001, 371] on div "[GEOGRAPHIC_DATA]" at bounding box center [1035, 367] width 90 height 15
copy div "[GEOGRAPHIC_DATA]"
click at [324, 130] on div "Bulk Verify" at bounding box center [302, 125] width 53 height 15
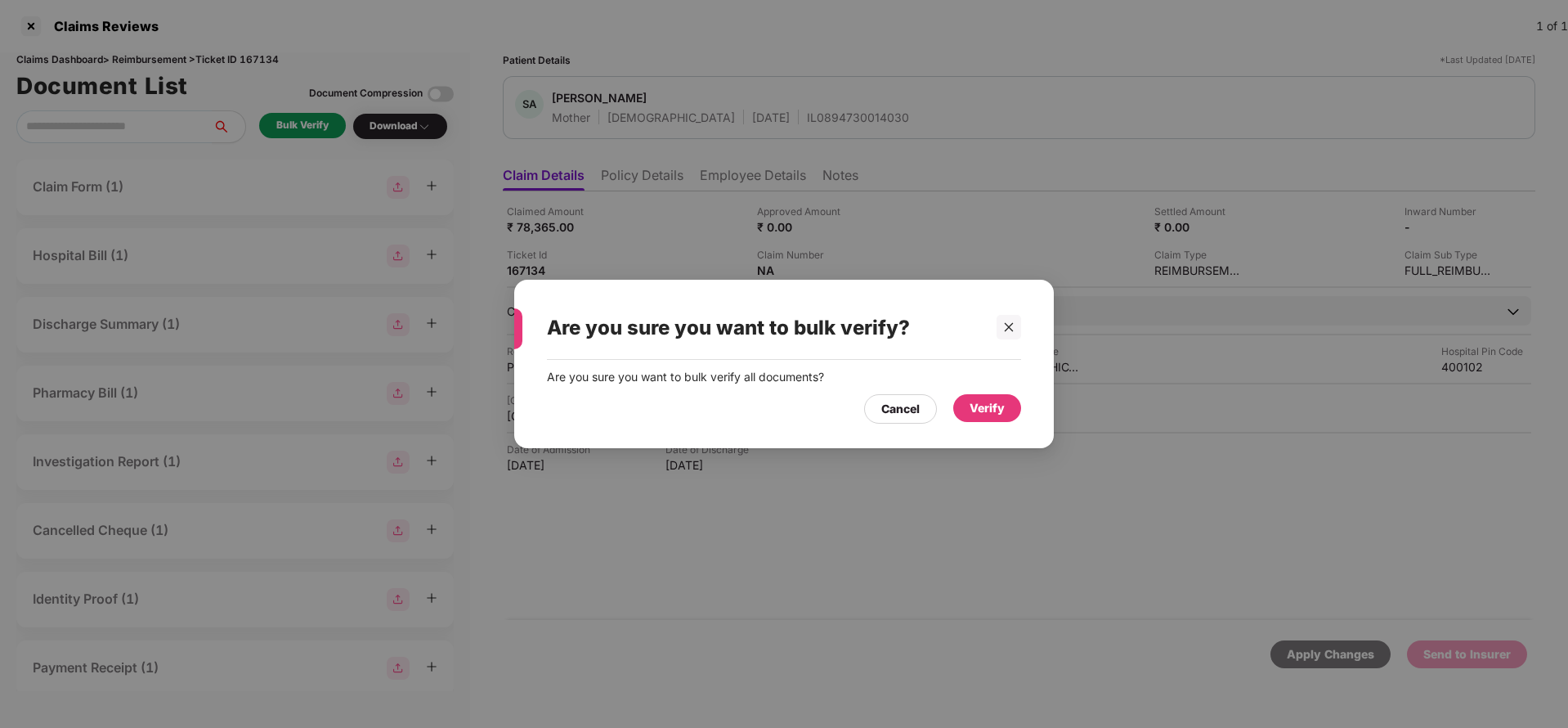
click at [1011, 410] on div "Verify" at bounding box center [987, 408] width 68 height 28
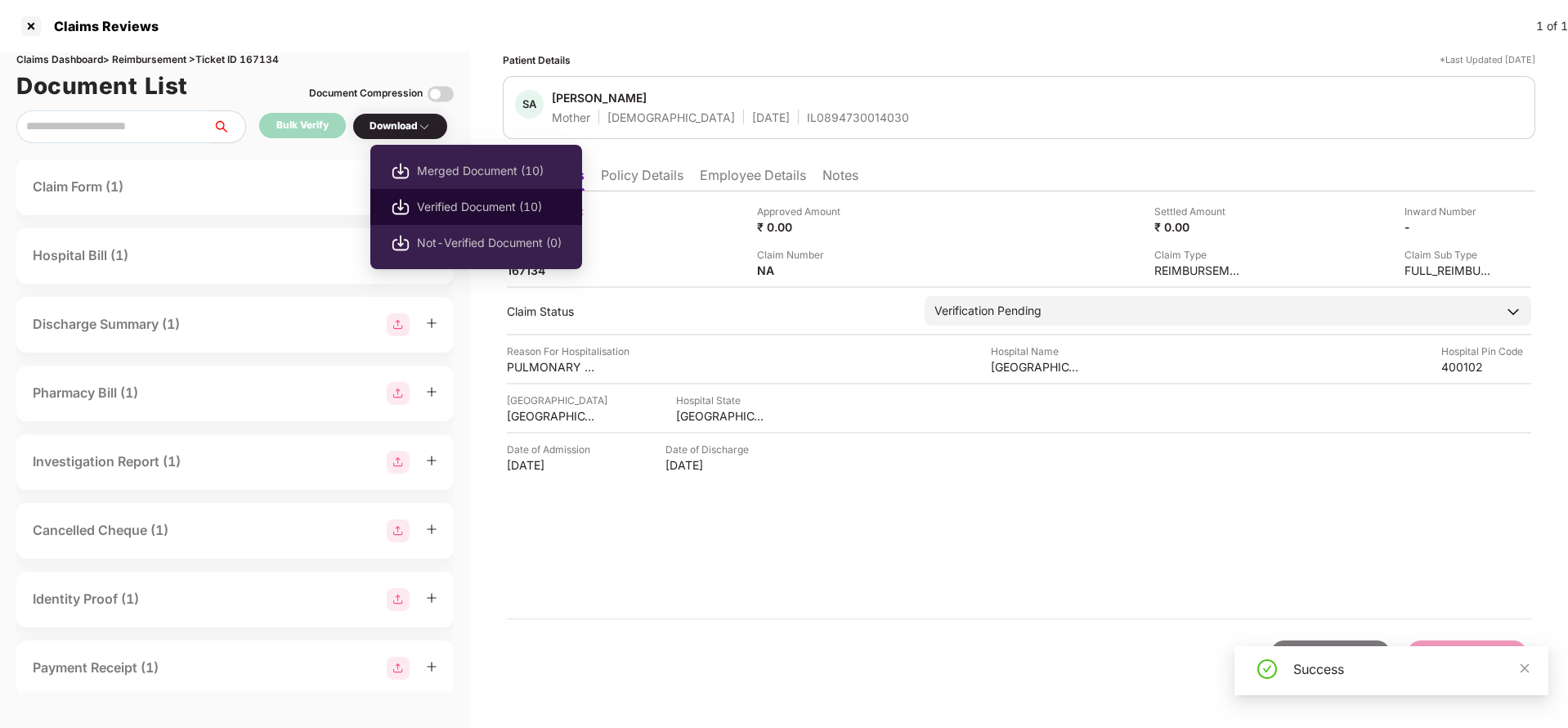
click at [441, 201] on span "Verified Document (10)" at bounding box center [489, 206] width 145 height 18
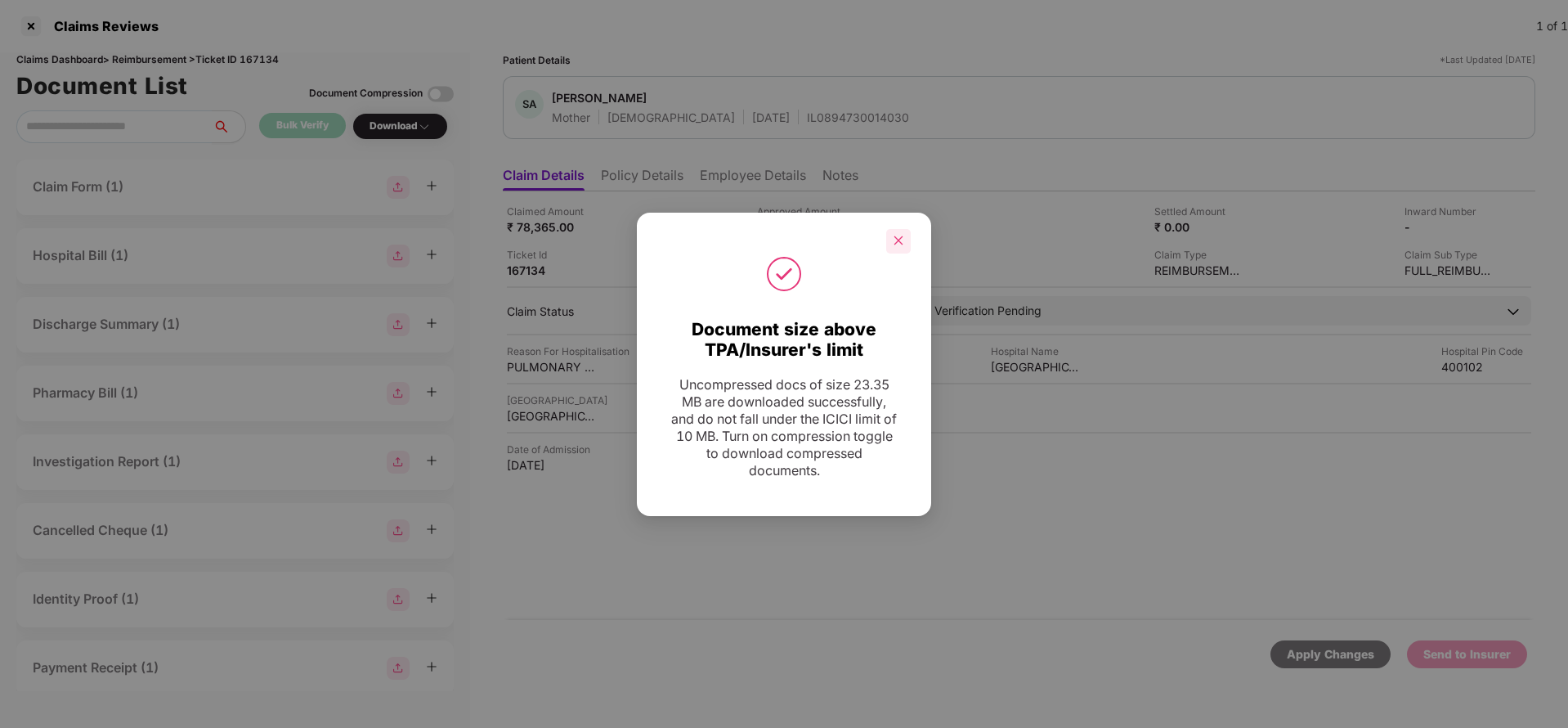
click at [893, 247] on div at bounding box center [898, 241] width 25 height 25
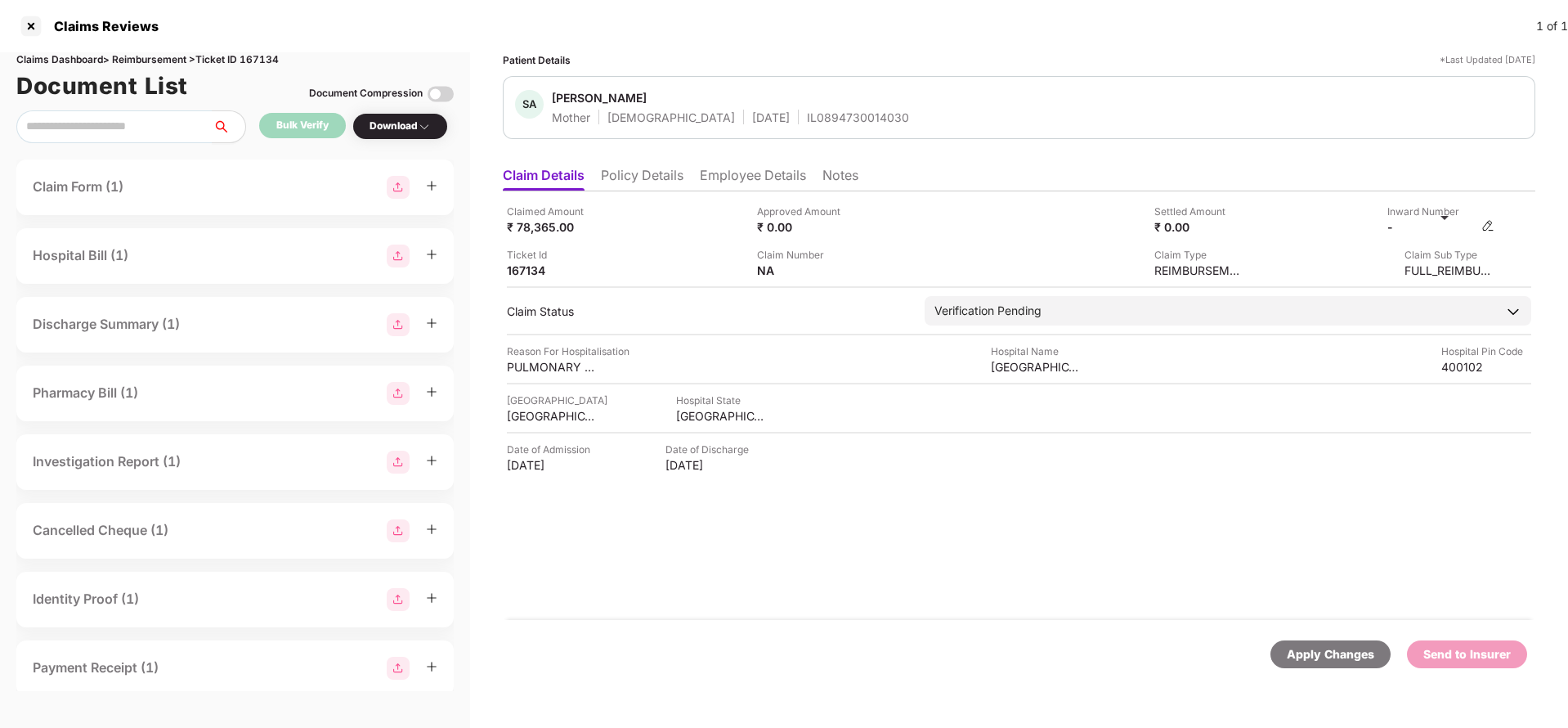
click at [1485, 221] on img at bounding box center [1487, 225] width 13 height 13
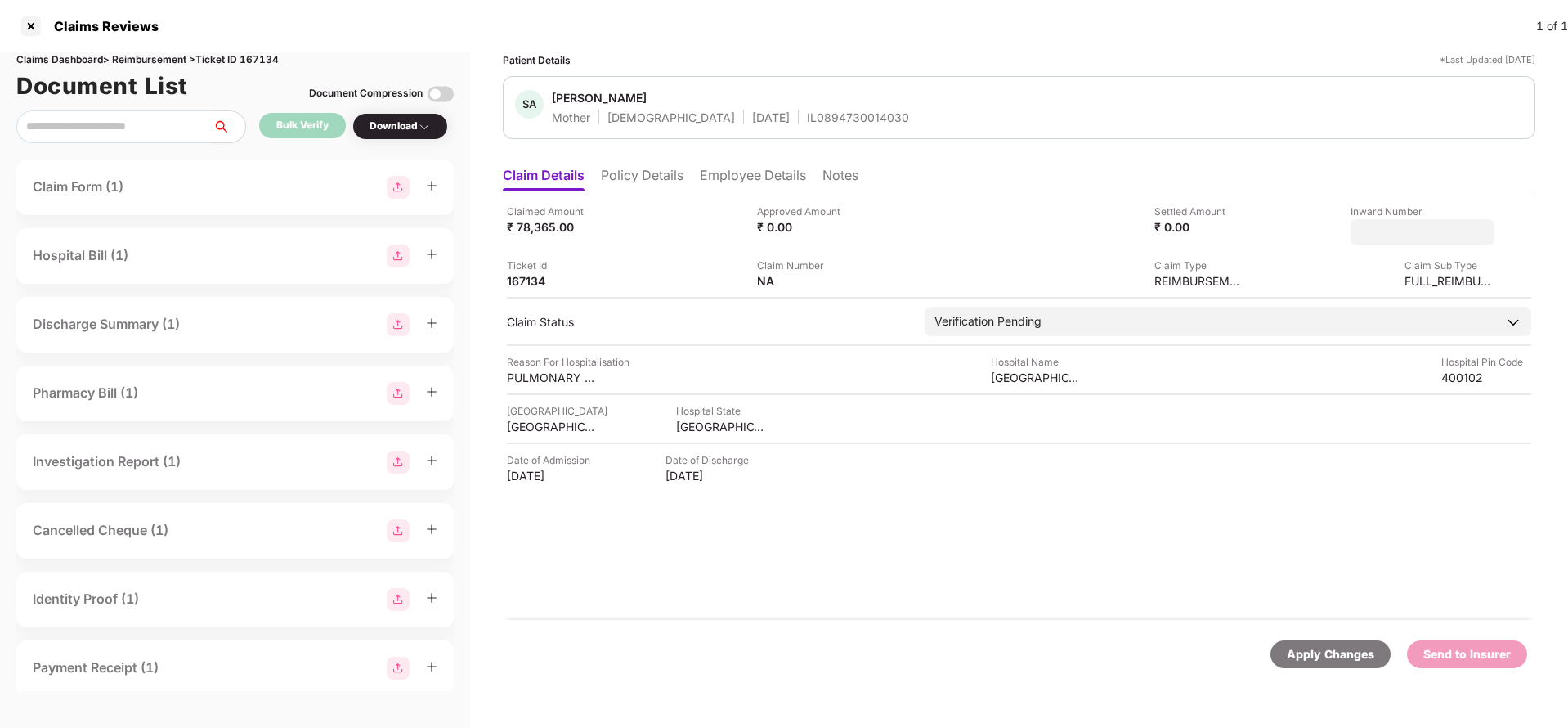
type input "**********"
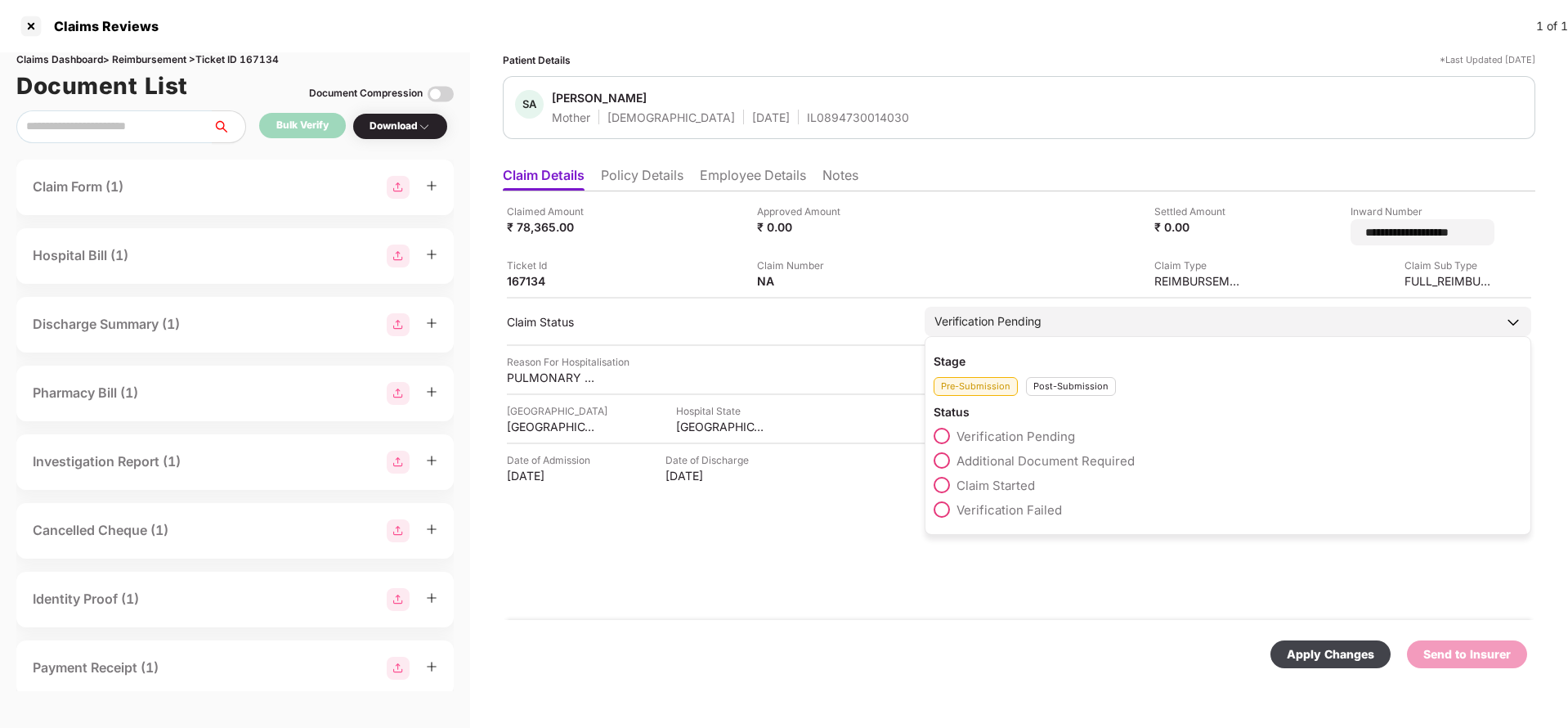
click at [1087, 335] on div "Verification Pending Stage Pre-Submission Post-Submission Status Verification P…" at bounding box center [1227, 321] width 607 height 30
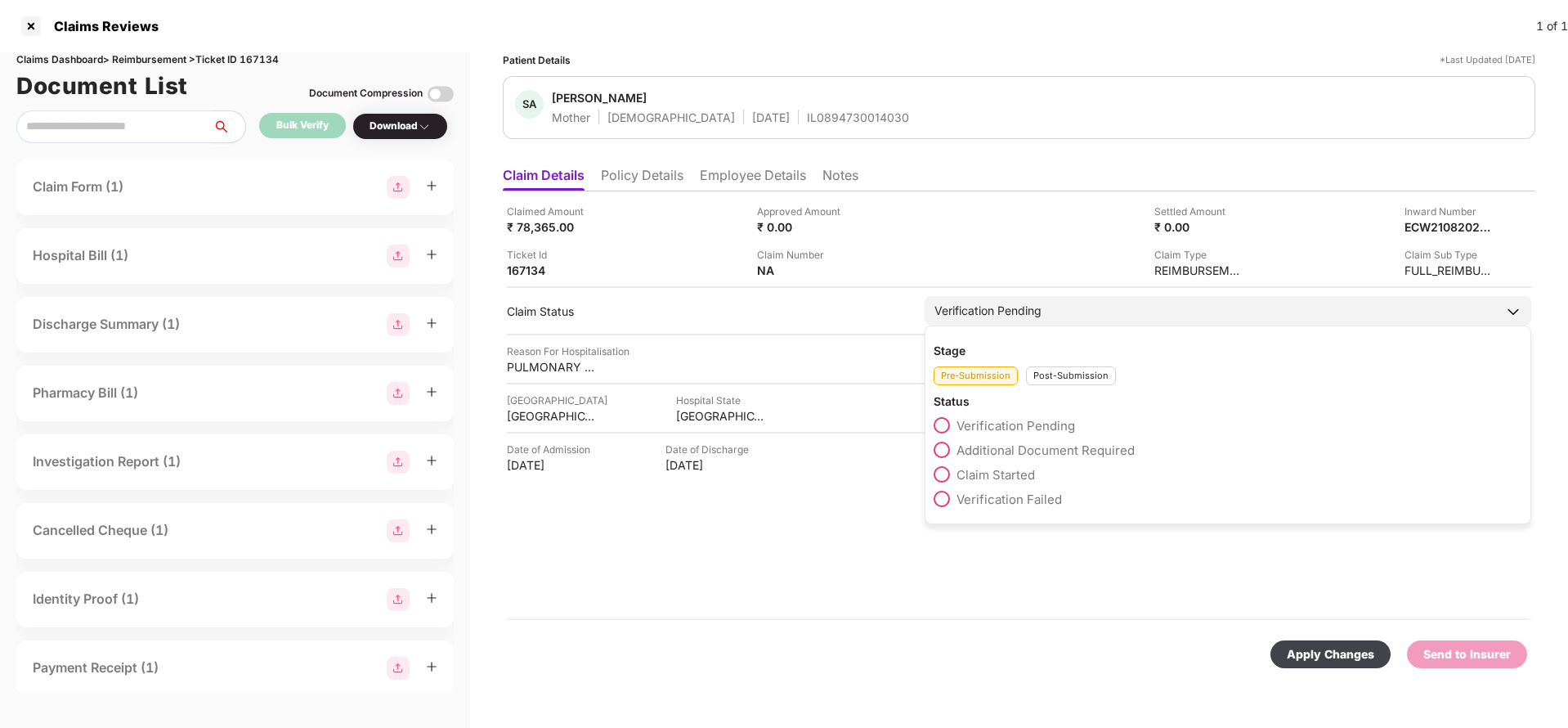
click at [1088, 369] on div "Post-Submission" at bounding box center [1071, 375] width 90 height 19
click at [1045, 450] on span "Claim Under Process" at bounding box center [1018, 450] width 124 height 15
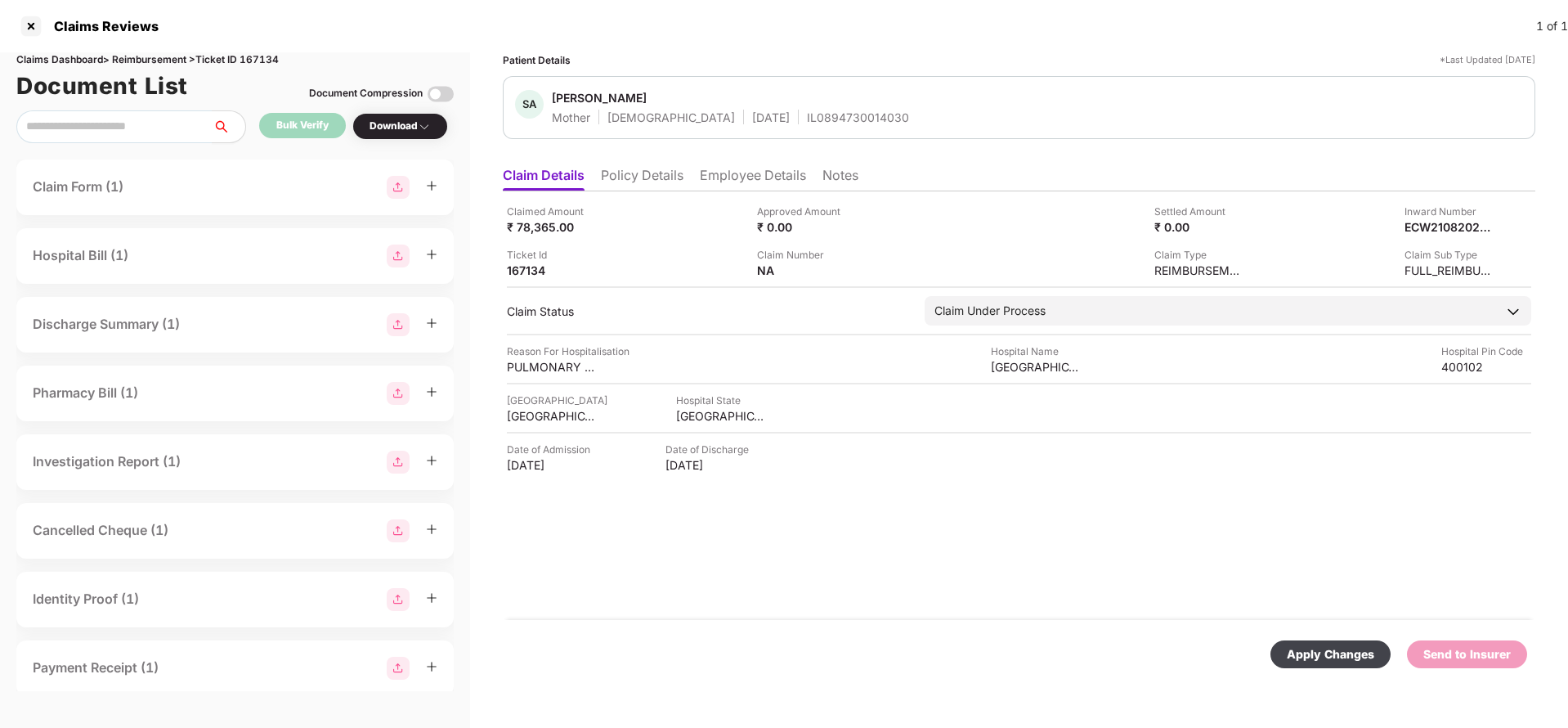
click at [1317, 639] on div "Apply Changes Send to Insurer" at bounding box center [1018, 653] width 1033 height 69
click at [1324, 652] on div "Apply Changes" at bounding box center [1330, 653] width 87 height 18
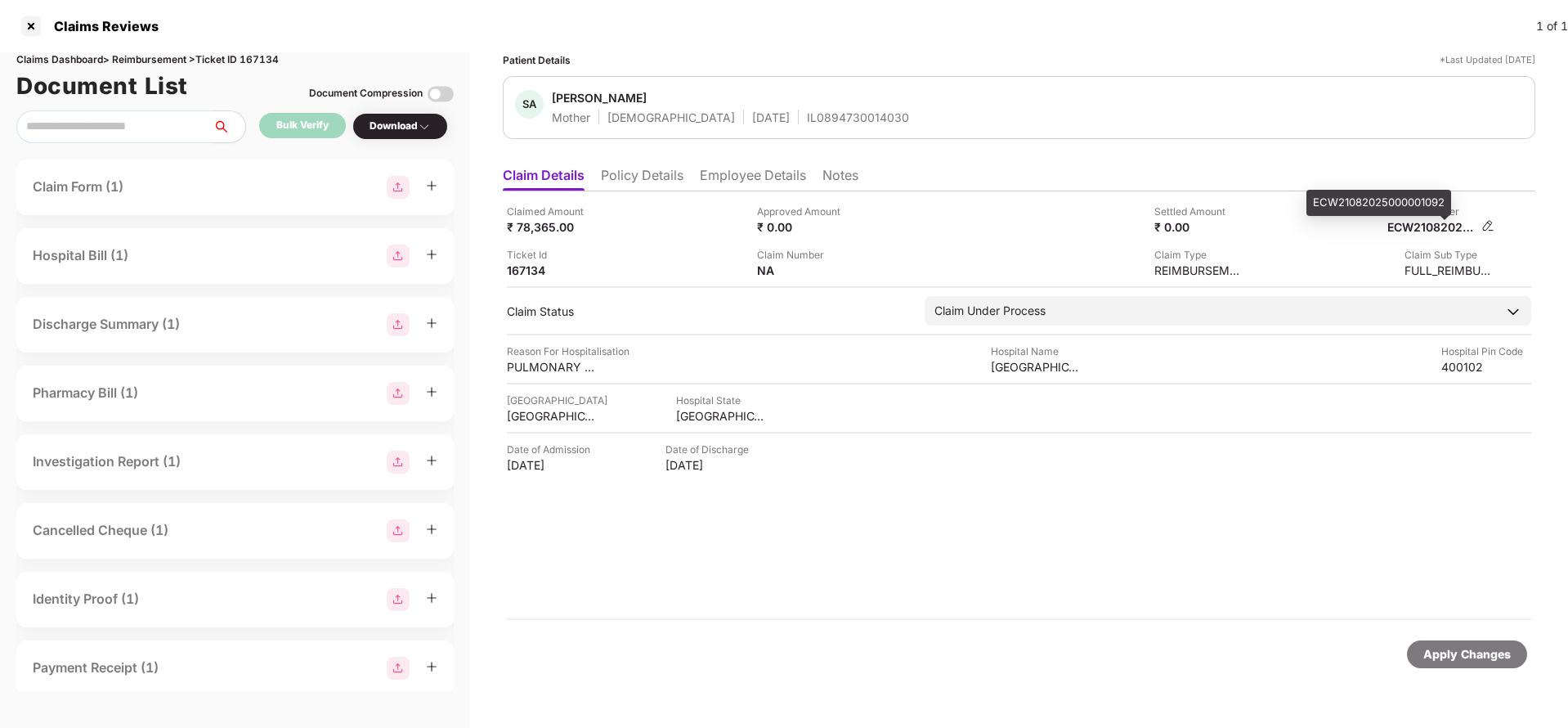
click at [1438, 225] on div "ECW21082025000001092" at bounding box center [1432, 227] width 90 height 15
copy div "ECW21082025000001092"
click at [806, 120] on div "IL0894730014030" at bounding box center [857, 117] width 103 height 15
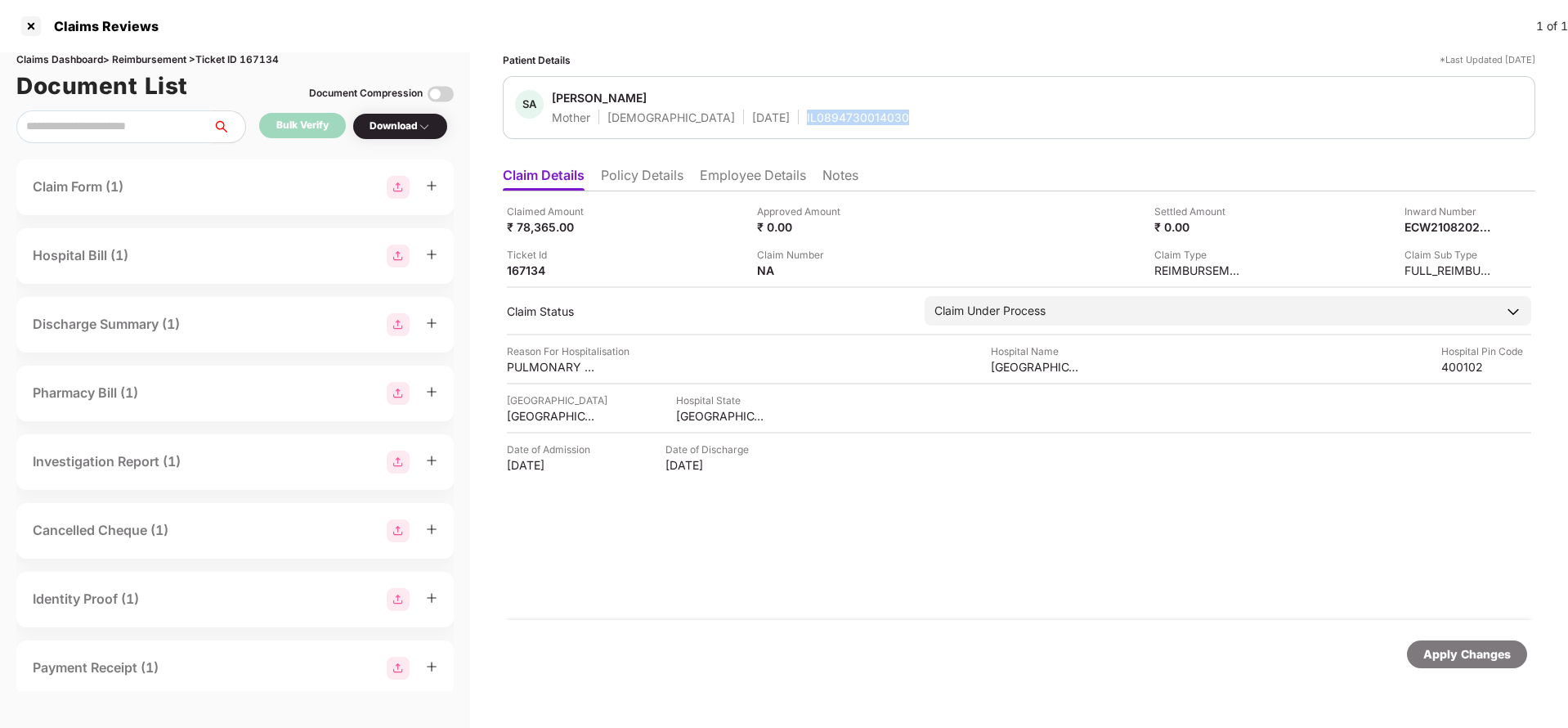
click at [806, 120] on div "IL0894730014030" at bounding box center [857, 117] width 103 height 15
copy div "IL0894730014030"
click at [1483, 660] on div "Apply Changes" at bounding box center [1466, 653] width 87 height 18
drag, startPoint x: 1483, startPoint y: 660, endPoint x: 775, endPoint y: 286, distance: 800.7
click at [1482, 658] on div "Apply Changes" at bounding box center [1466, 653] width 87 height 18
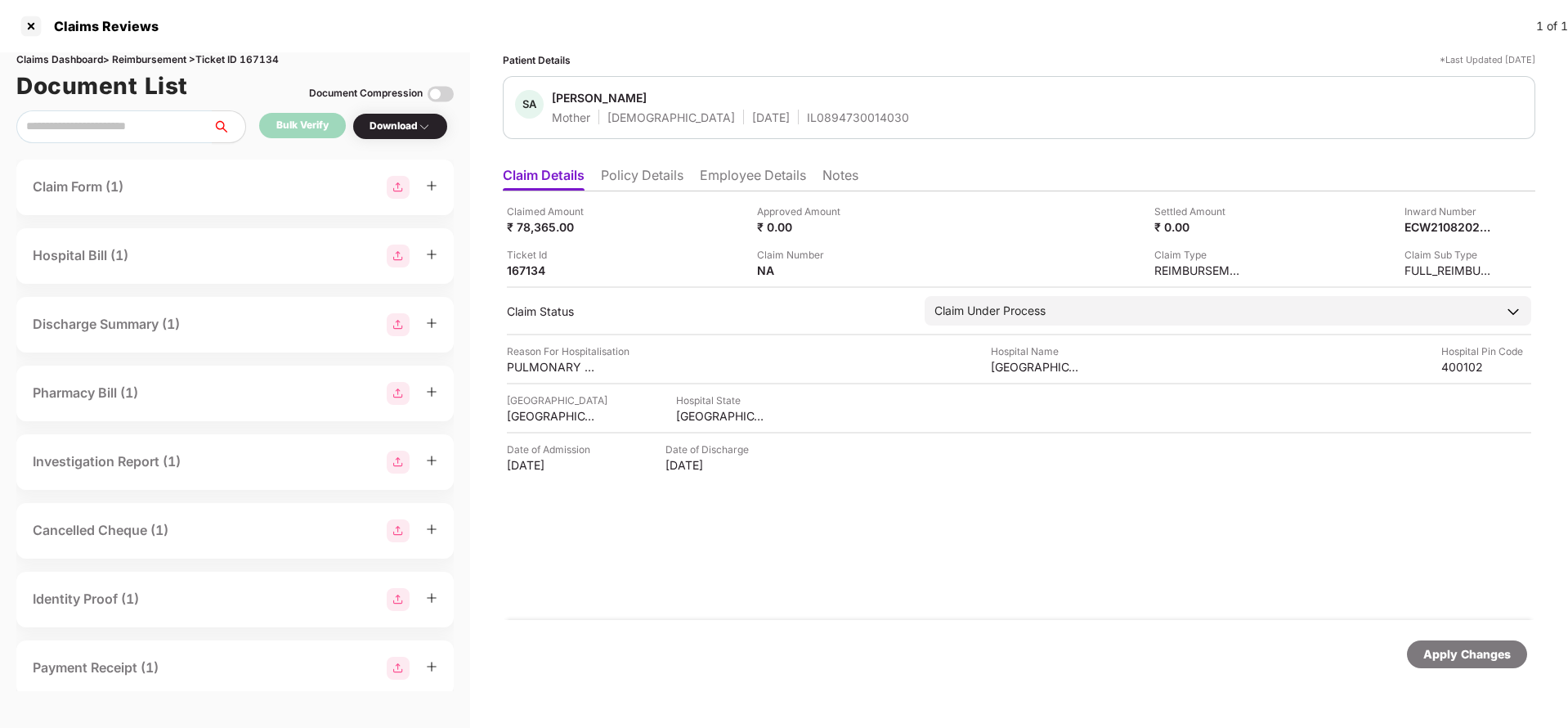
click at [263, 58] on div "Claims Dashboard > Reimbursement > Ticket ID 167134" at bounding box center [235, 60] width 437 height 15
copy div "167134"
click at [1443, 658] on div "Apply Changes" at bounding box center [1466, 653] width 87 height 18
